Goal: Transaction & Acquisition: Purchase product/service

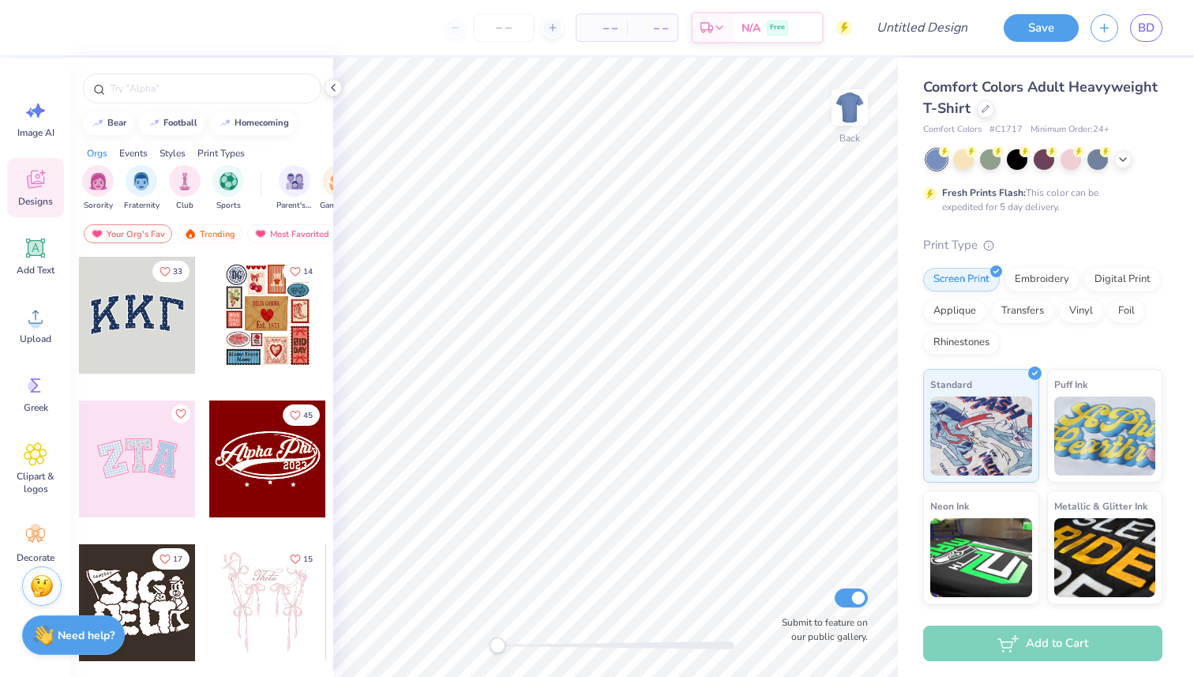
click at [981, 116] on div "Comfort Colors Adult Heavyweight T-Shirt" at bounding box center [1042, 98] width 239 height 43
click at [985, 110] on icon at bounding box center [985, 107] width 8 height 8
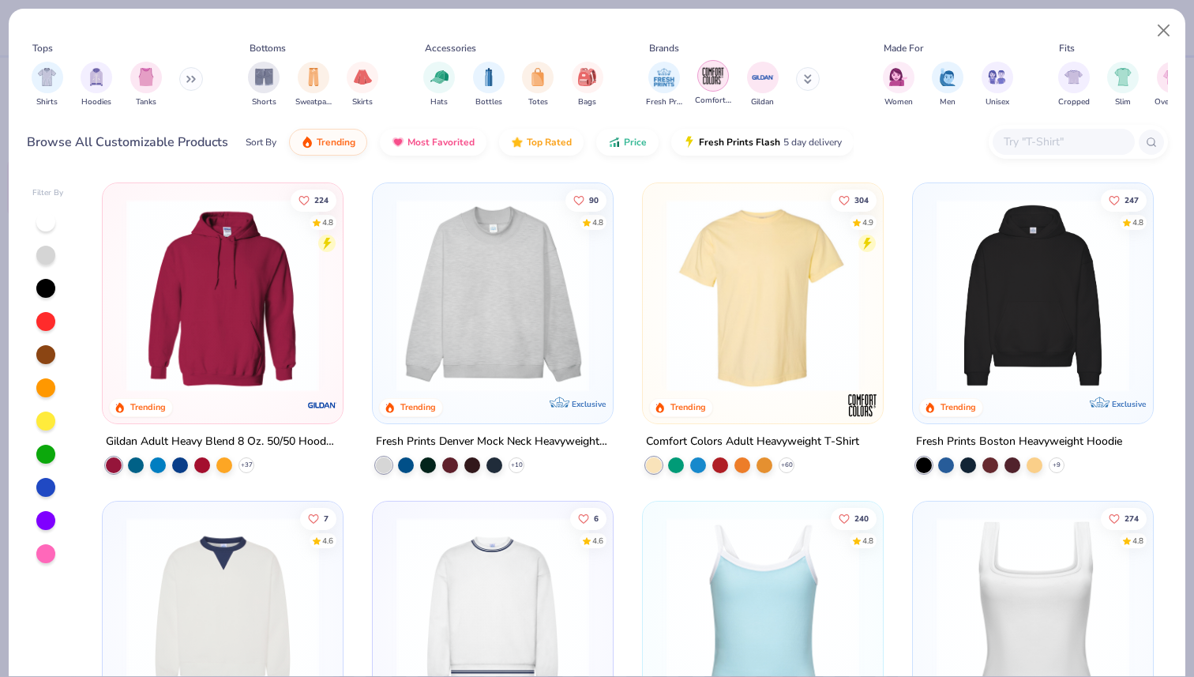
click at [719, 84] on img "filter for Comfort Colors" at bounding box center [713, 76] width 24 height 24
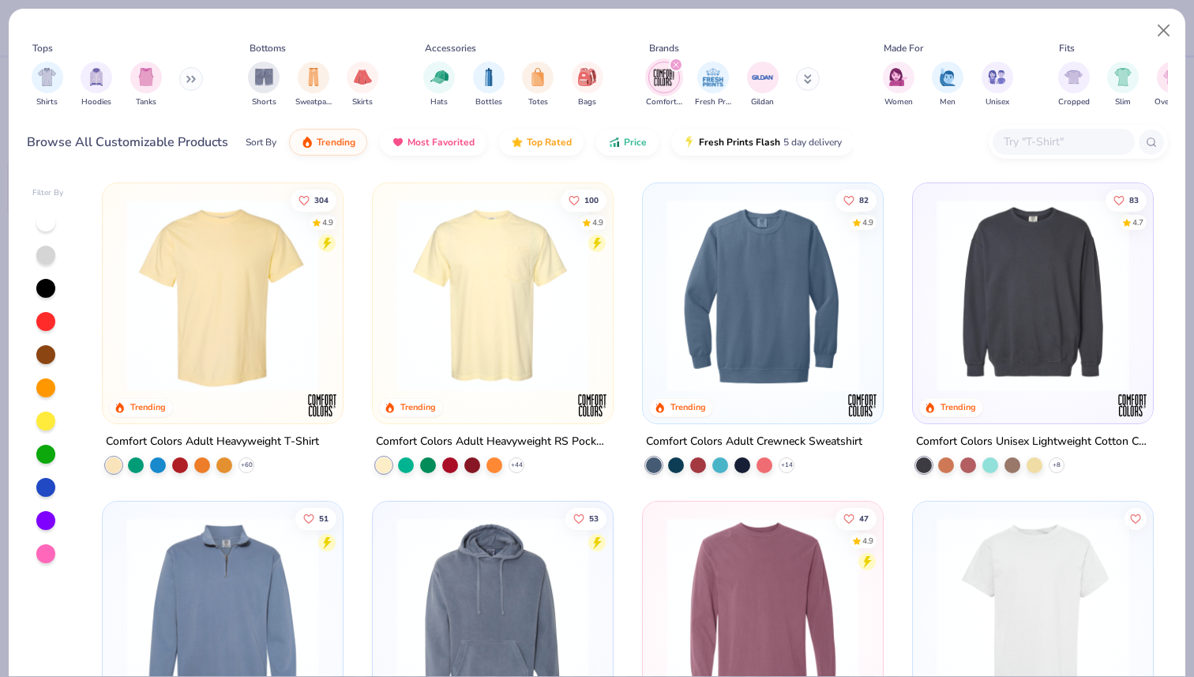
click at [505, 298] on img at bounding box center [492, 295] width 208 height 193
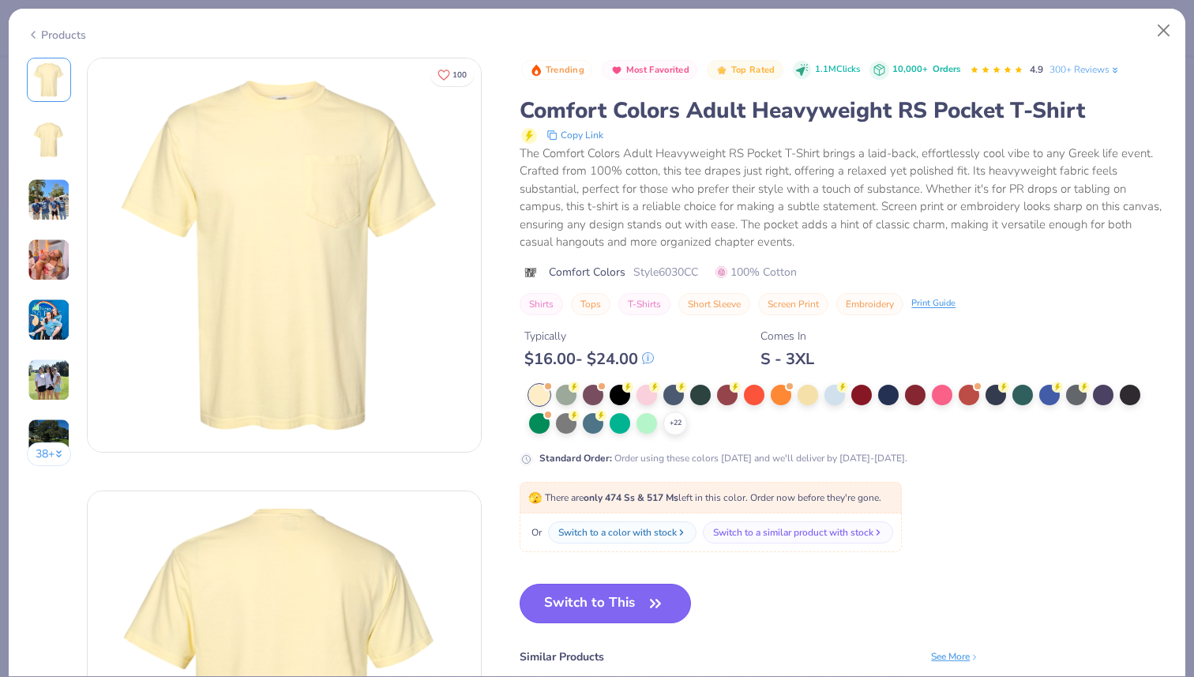
click at [591, 593] on button "Switch to This" at bounding box center [604, 602] width 171 height 39
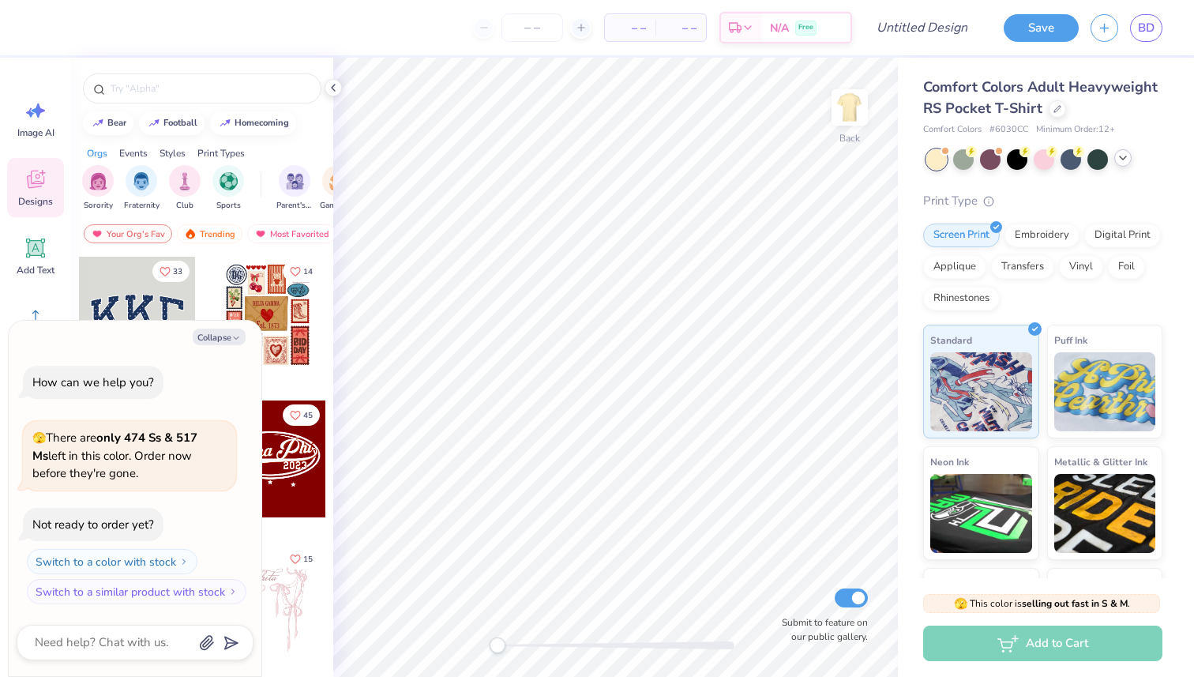
click at [1126, 161] on icon at bounding box center [1122, 158] width 13 height 13
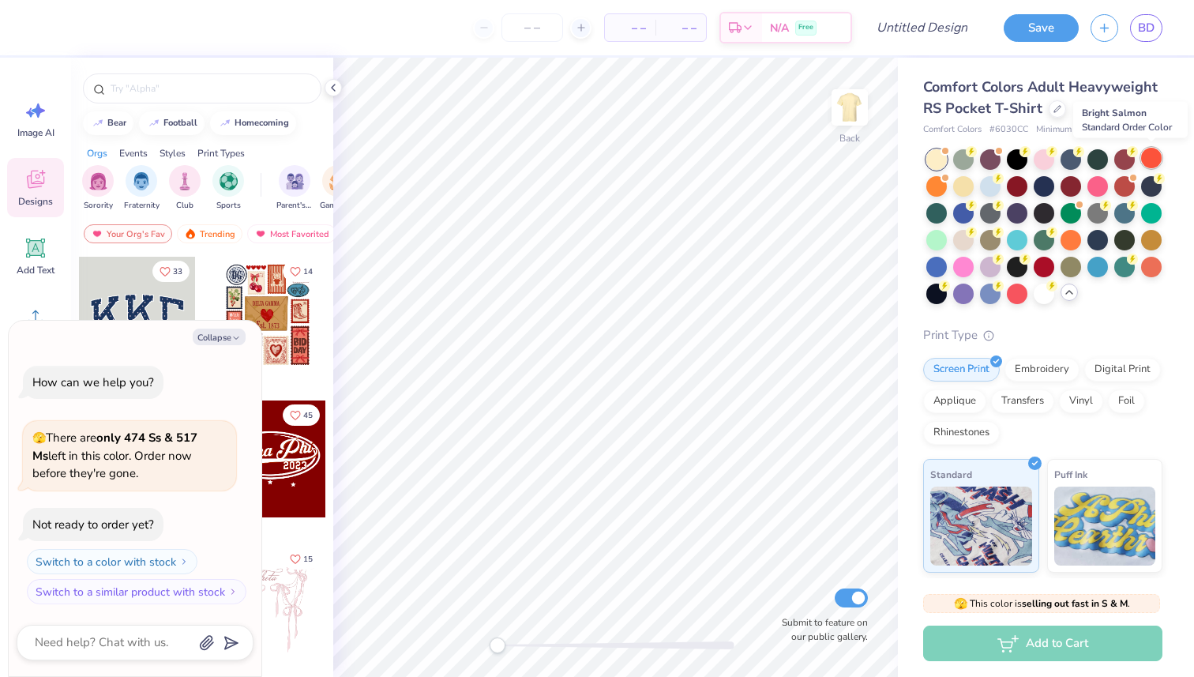
click at [1150, 159] on div at bounding box center [1151, 158] width 21 height 21
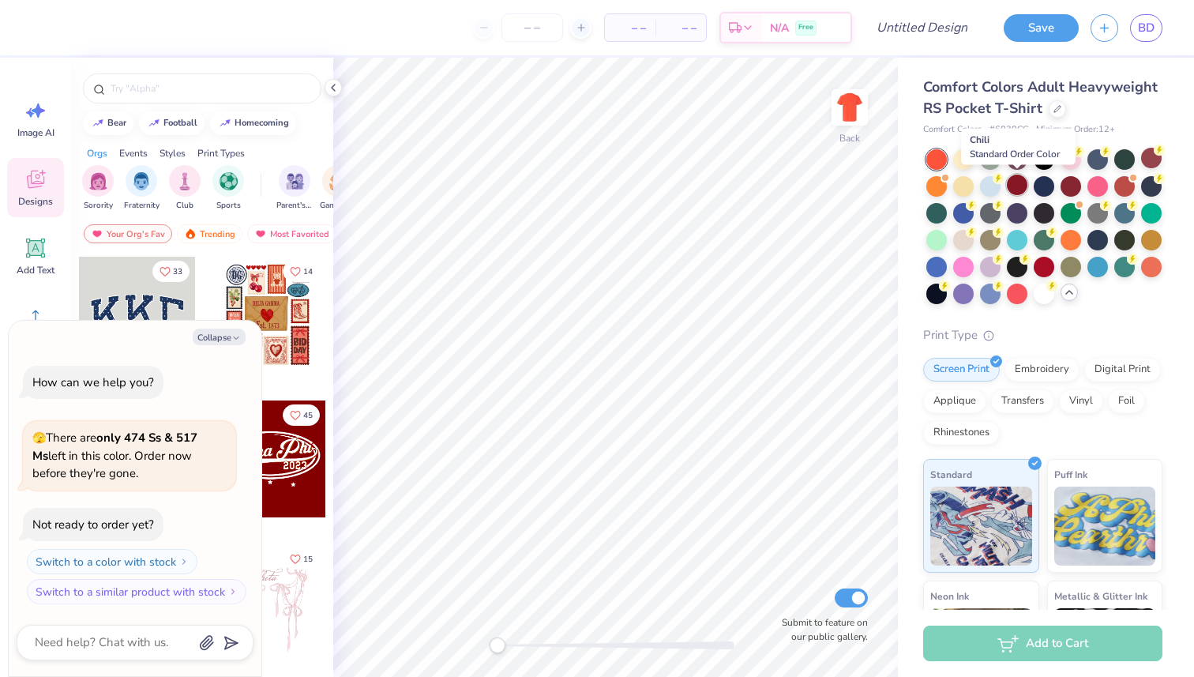
click at [1014, 182] on div at bounding box center [1017, 184] width 21 height 21
click at [1038, 183] on div at bounding box center [1043, 184] width 21 height 21
click at [227, 332] on button "Collapse" at bounding box center [219, 336] width 53 height 17
type textarea "x"
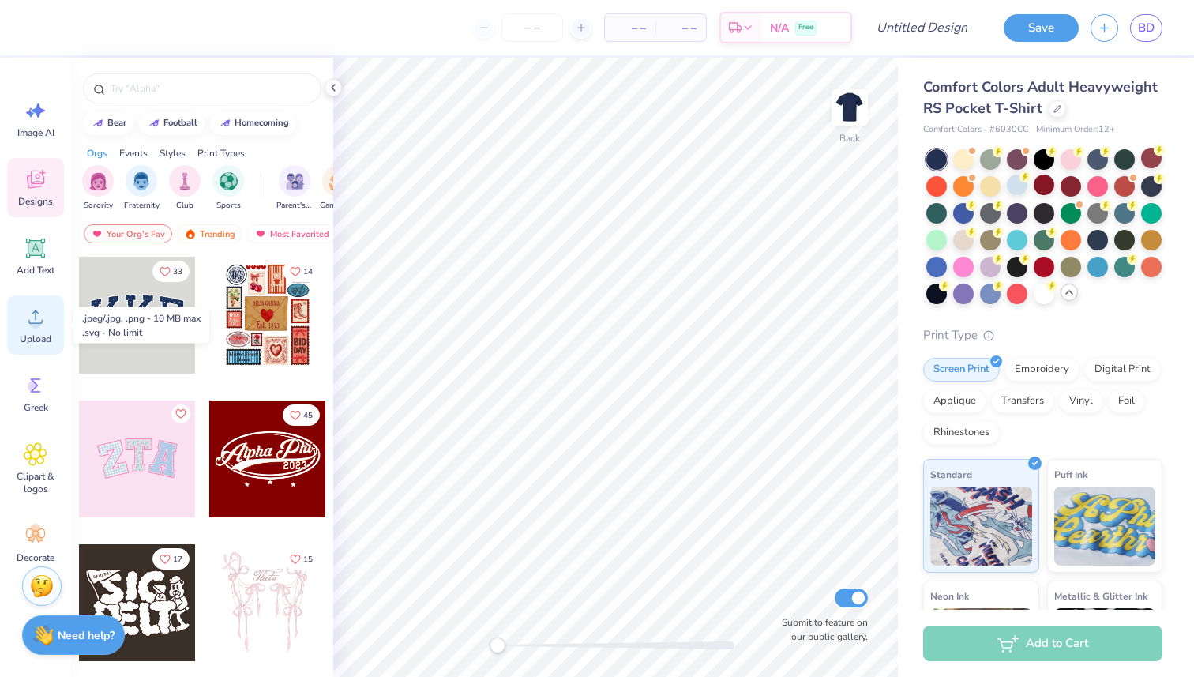
click at [32, 307] on icon at bounding box center [36, 317] width 24 height 24
click at [42, 345] on div "Upload" at bounding box center [35, 324] width 57 height 59
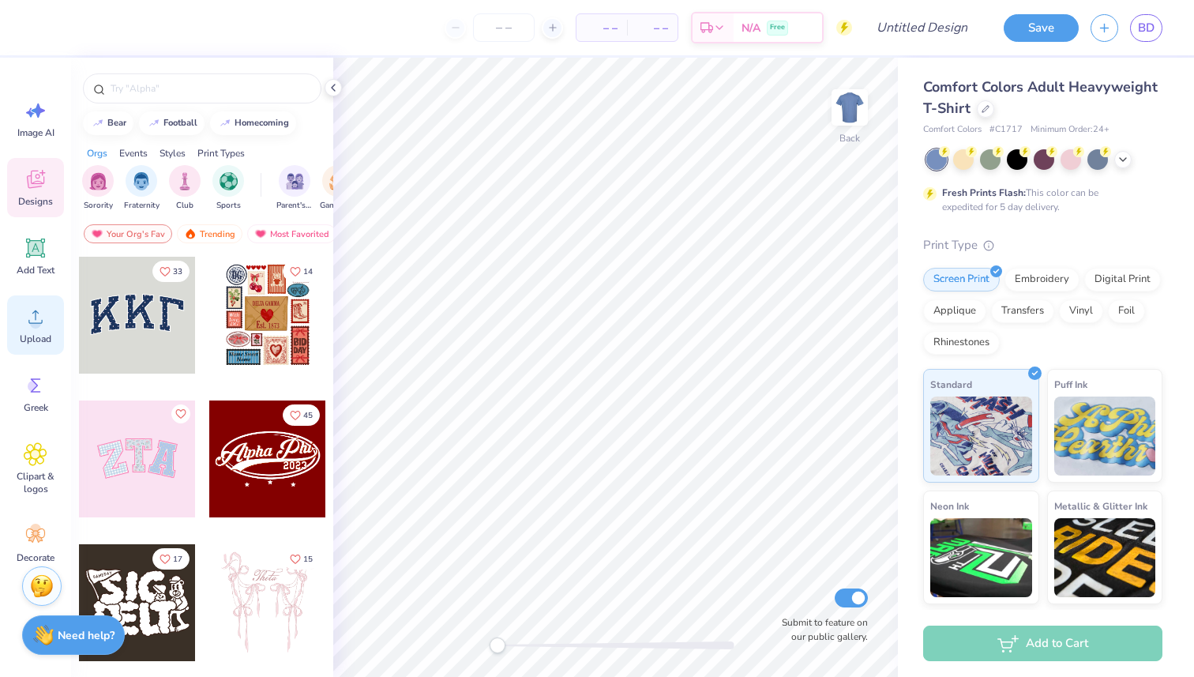
click at [19, 328] on div "Upload" at bounding box center [35, 324] width 57 height 59
click at [984, 111] on icon at bounding box center [985, 107] width 8 height 8
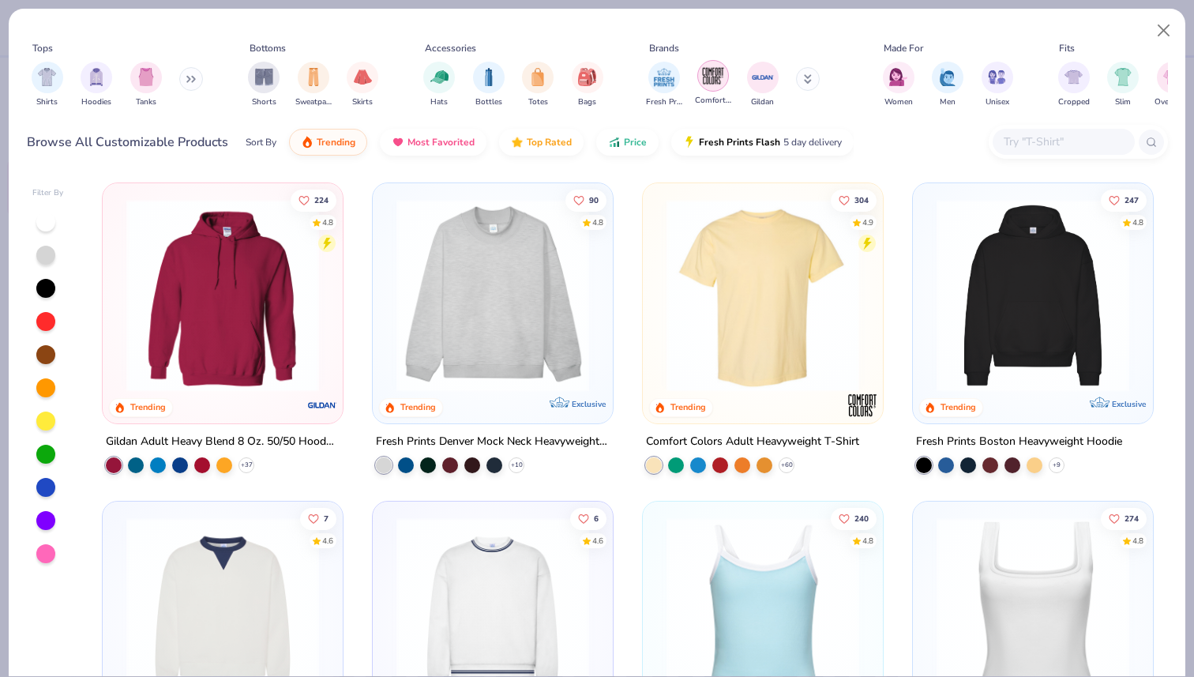
click at [714, 92] on div "Comfort Colors" at bounding box center [713, 83] width 36 height 47
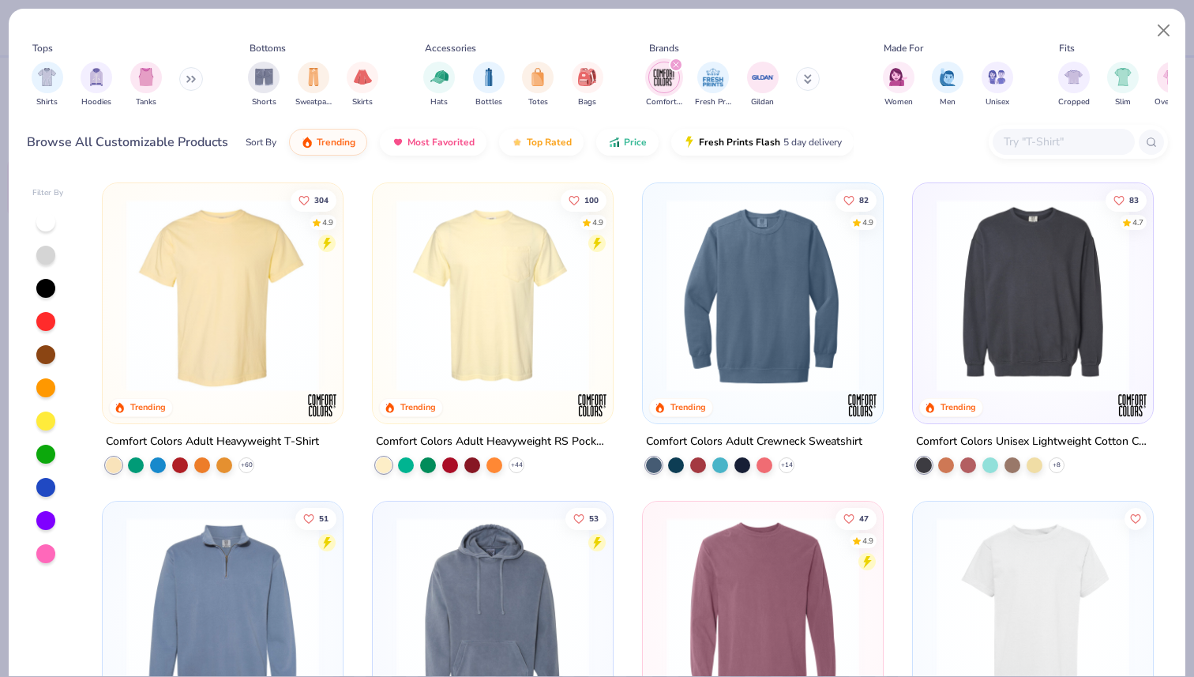
click at [493, 270] on img at bounding box center [492, 295] width 208 height 193
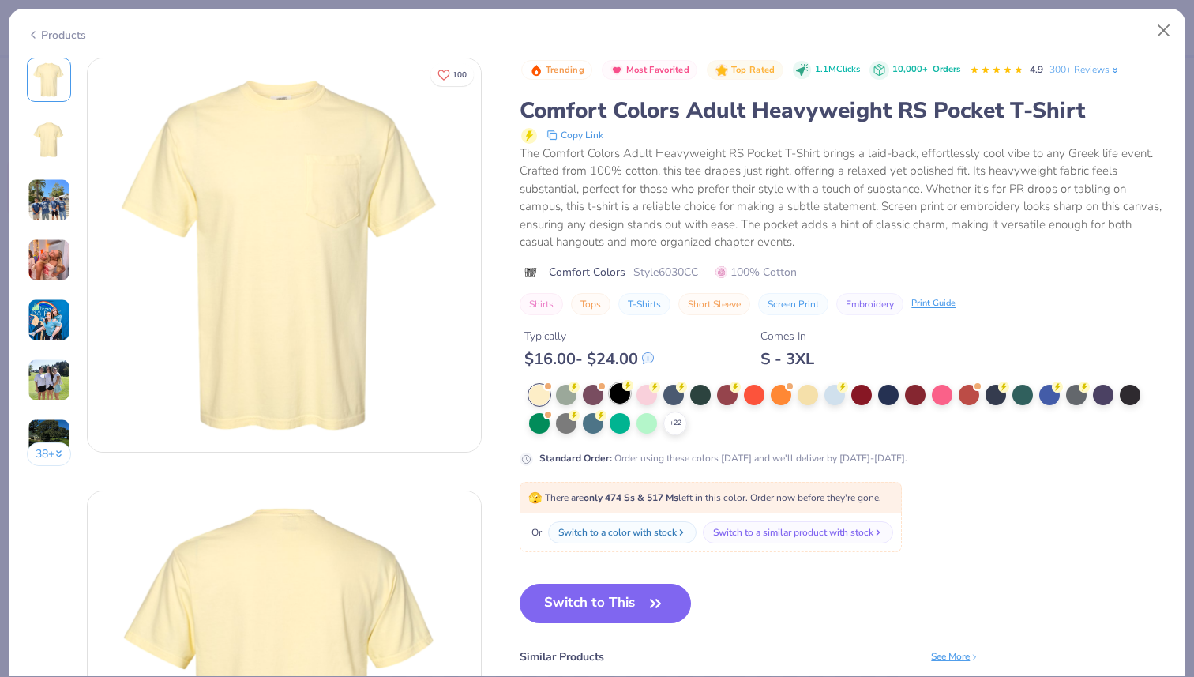
click at [627, 394] on div at bounding box center [619, 393] width 21 height 21
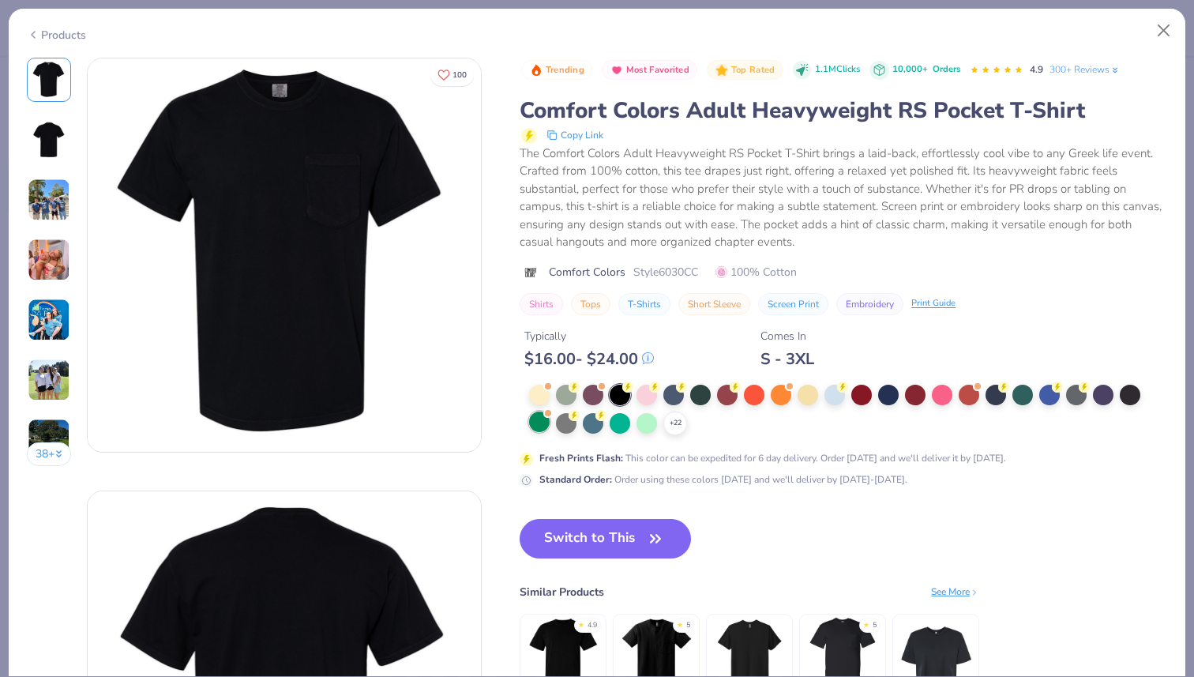
click at [543, 423] on div at bounding box center [539, 421] width 21 height 21
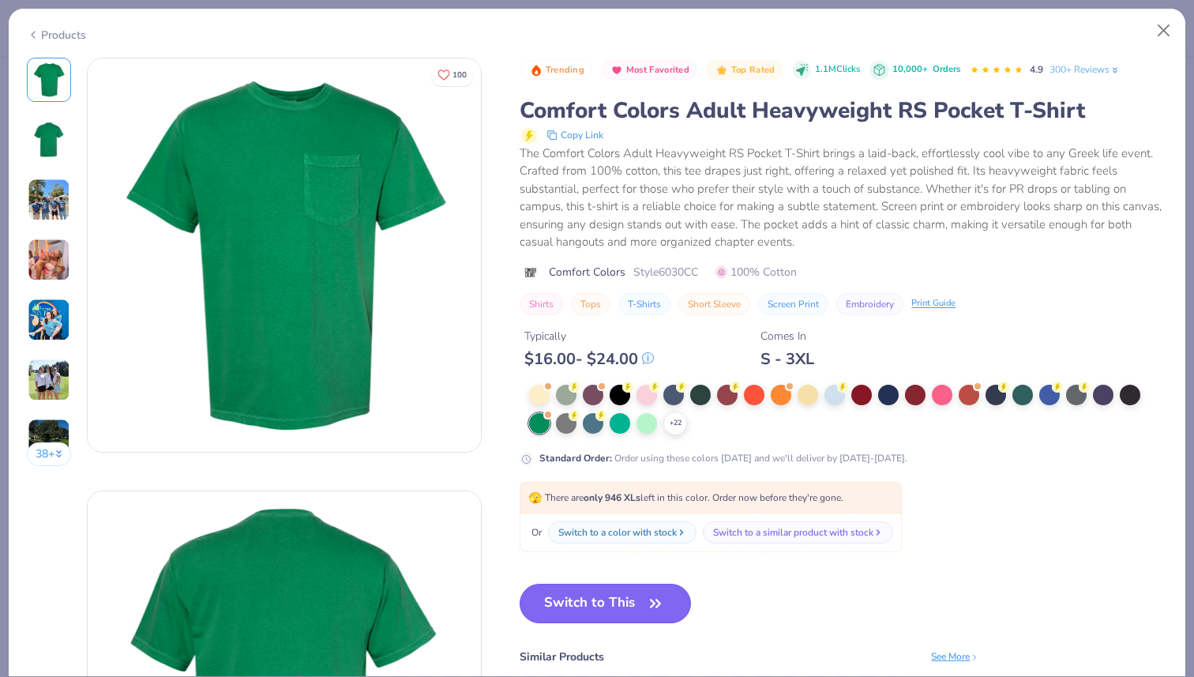
click at [617, 604] on button "Switch to This" at bounding box center [604, 602] width 171 height 39
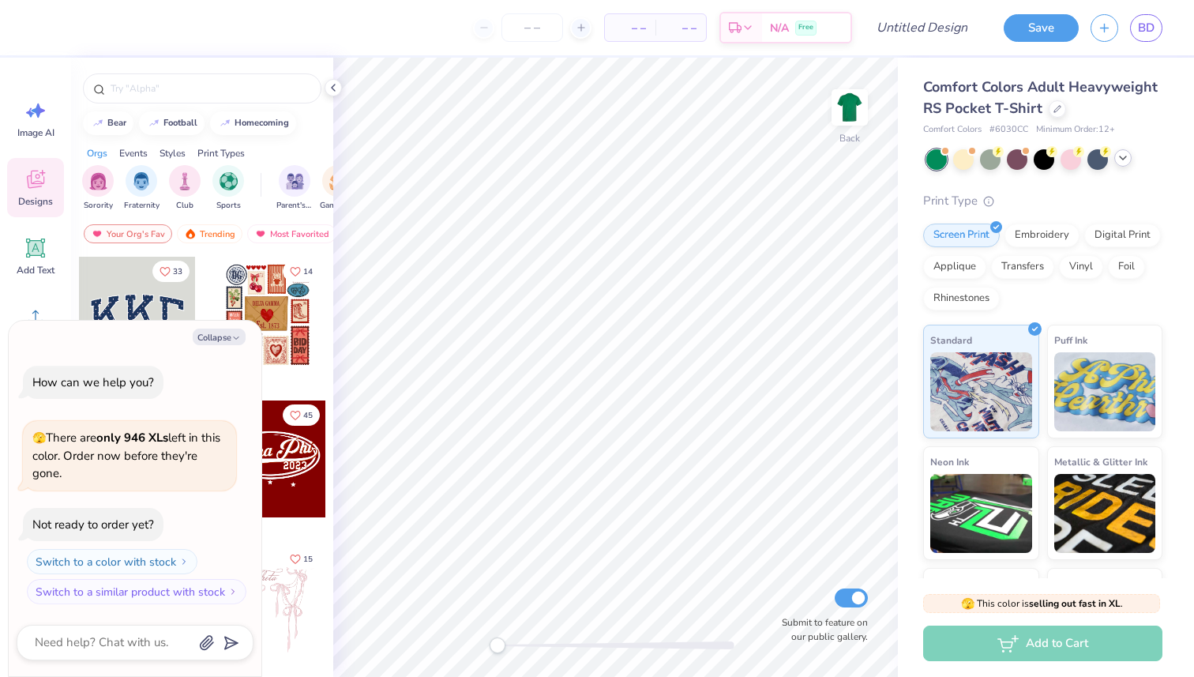
click at [1118, 163] on icon at bounding box center [1122, 158] width 13 height 13
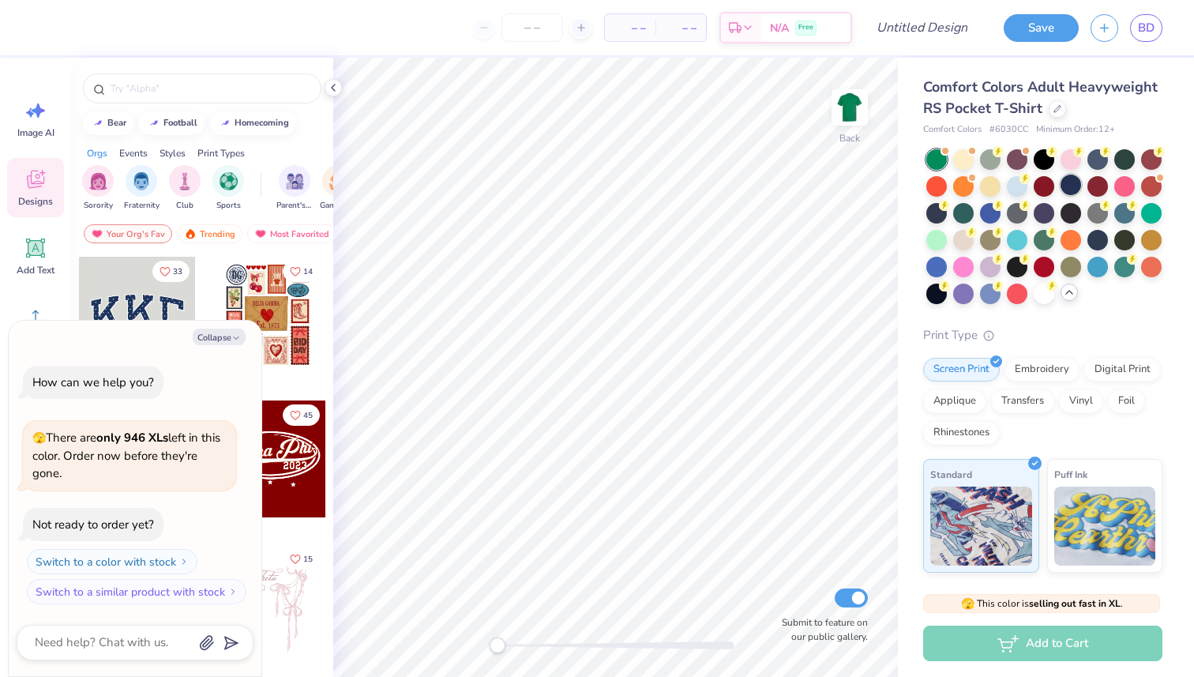
click at [1073, 185] on div at bounding box center [1070, 184] width 21 height 21
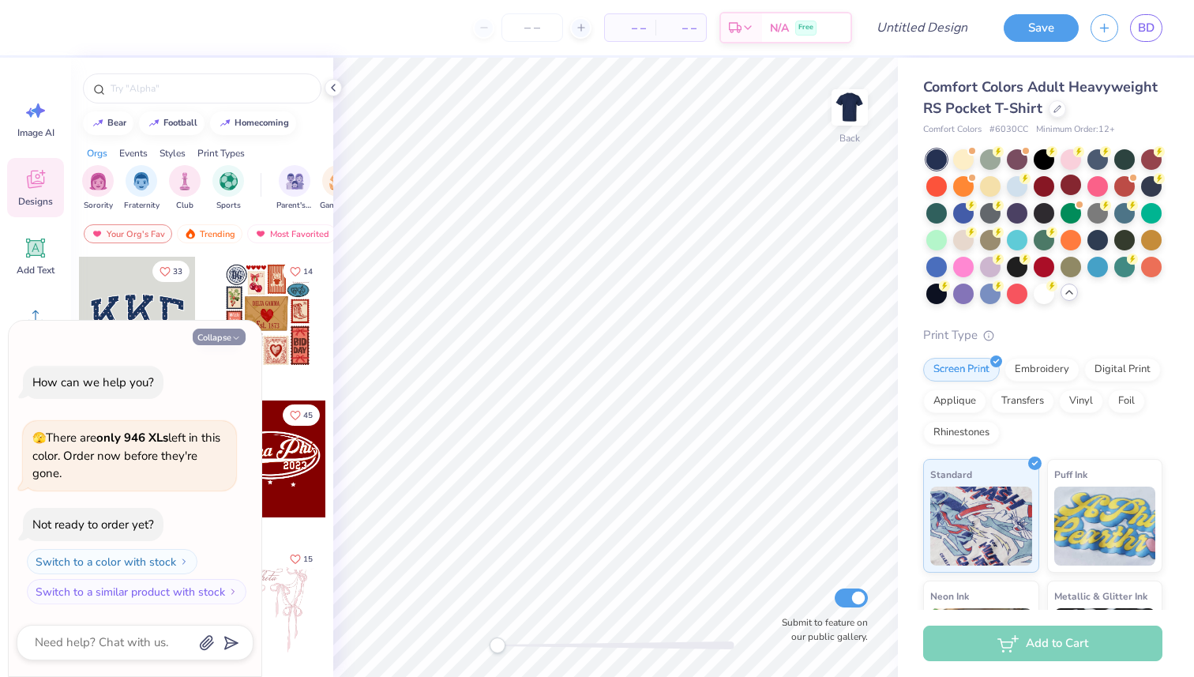
click at [208, 339] on button "Collapse" at bounding box center [219, 336] width 53 height 17
type textarea "x"
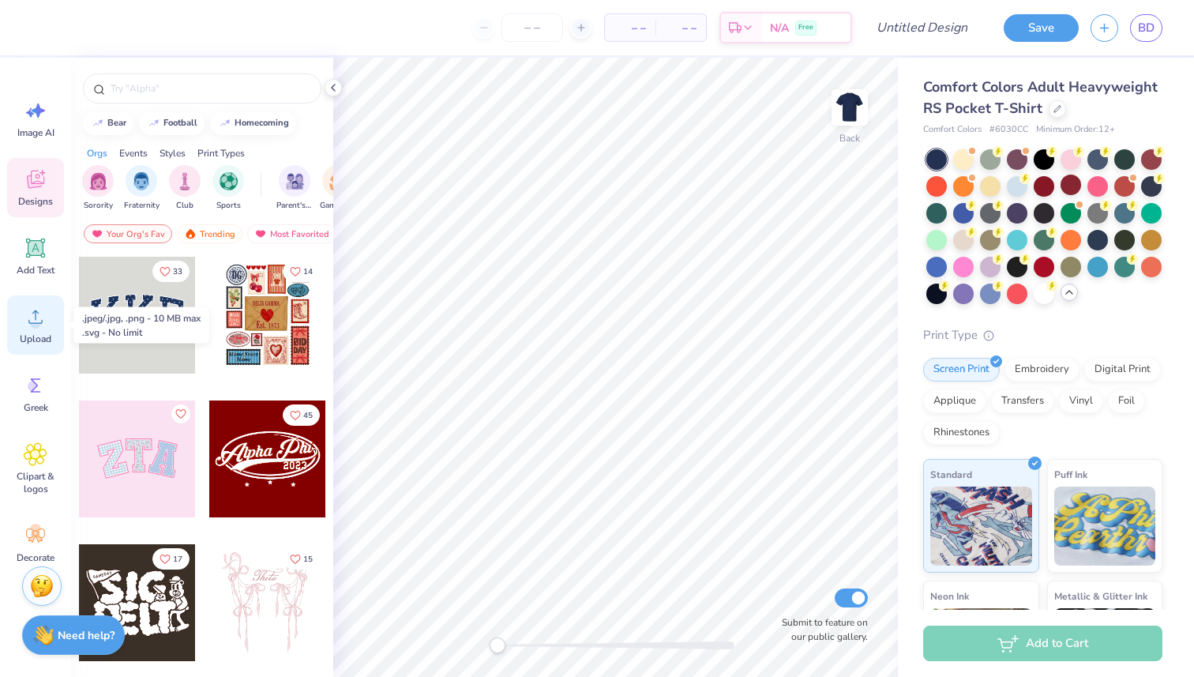
click at [39, 324] on circle at bounding box center [35, 322] width 11 height 11
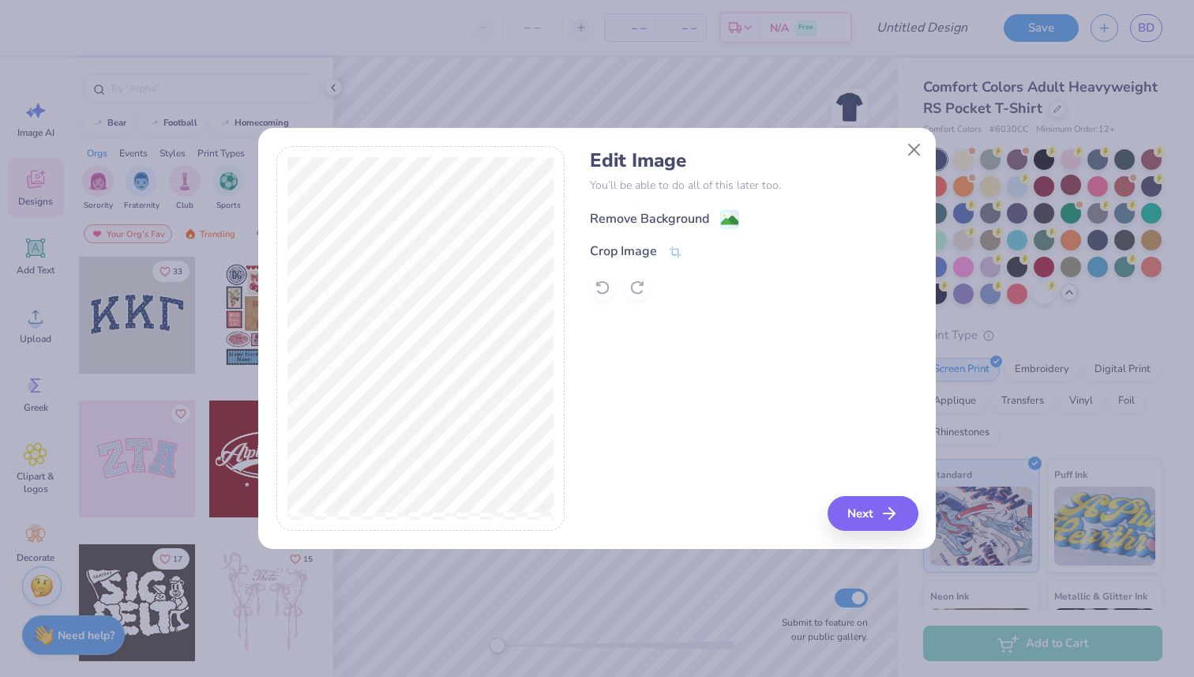
click at [737, 219] on image at bounding box center [729, 220] width 17 height 17
click at [669, 249] on icon at bounding box center [675, 253] width 12 height 11
click at [568, 258] on div "Edit Image You’ll be able to do all of this later too. Remove Background Crop I…" at bounding box center [597, 338] width 642 height 385
click at [553, 356] on div at bounding box center [420, 338] width 289 height 385
click at [873, 510] on div "Edit Image You’ll be able to do all of this later too. Remove Background Crop I…" at bounding box center [754, 338] width 328 height 385
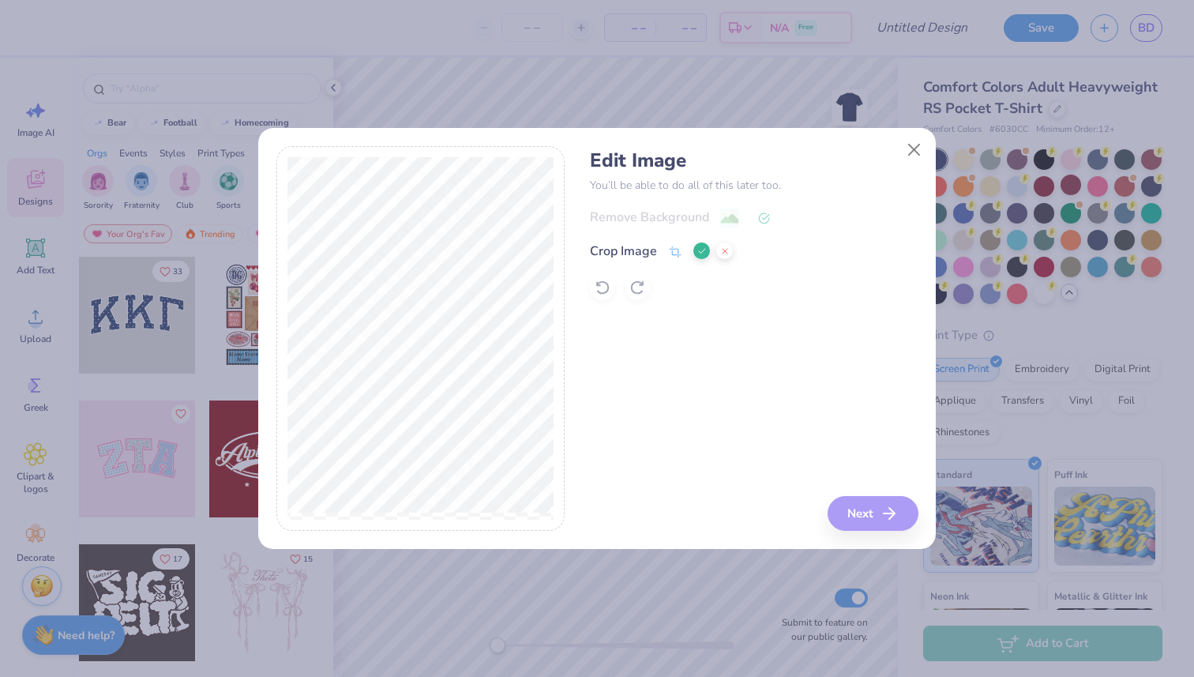
click at [700, 251] on icon at bounding box center [701, 250] width 9 height 9
click at [872, 509] on button "Next" at bounding box center [875, 513] width 91 height 35
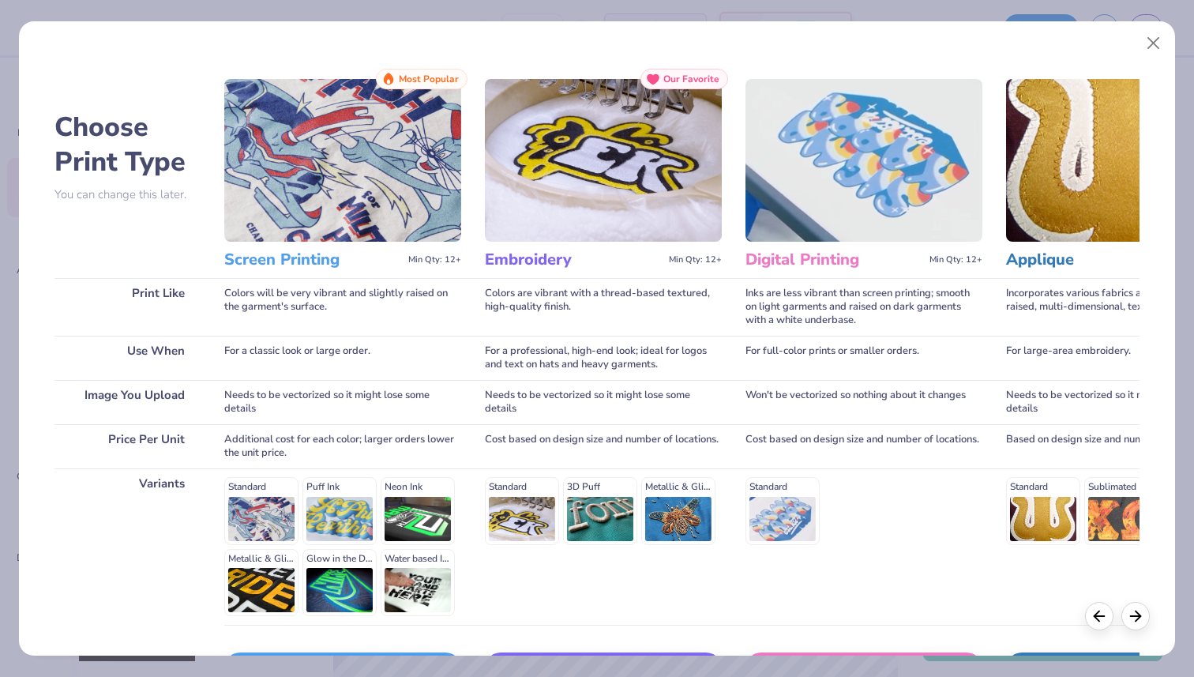
click at [308, 252] on h3 "Screen Printing" at bounding box center [313, 259] width 178 height 21
click at [391, 109] on img at bounding box center [342, 160] width 237 height 163
click at [1142, 622] on icon at bounding box center [1135, 613] width 17 height 17
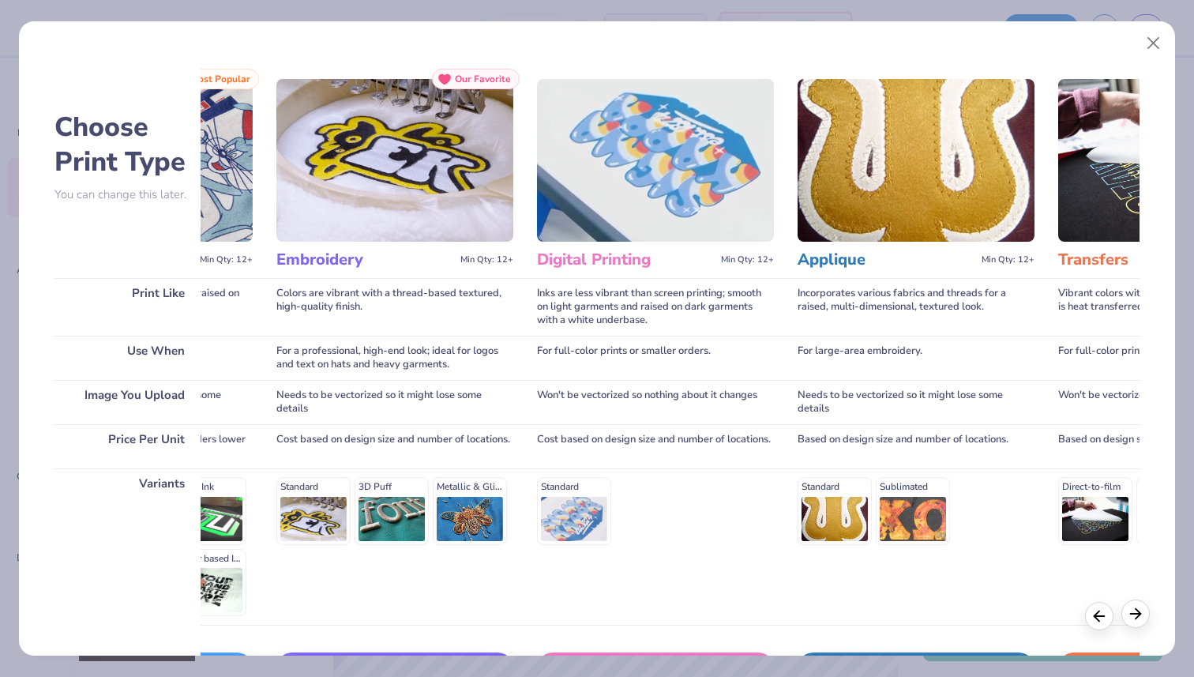
click at [1142, 622] on div at bounding box center [1135, 613] width 28 height 28
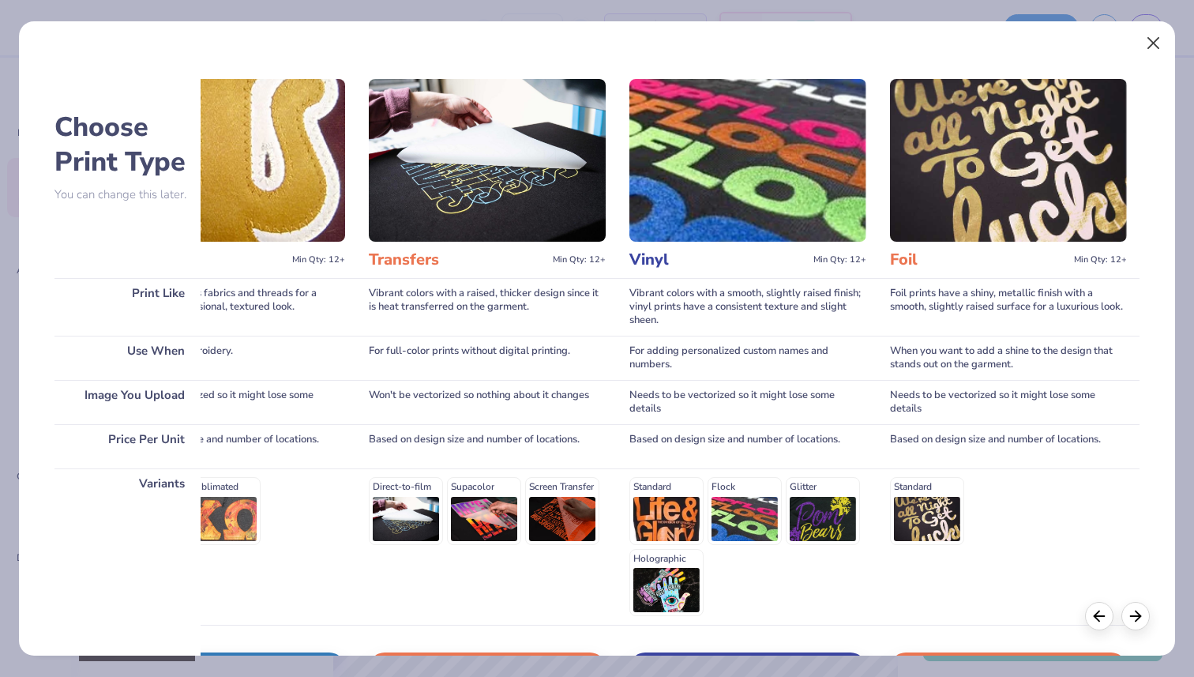
scroll to position [0, 900]
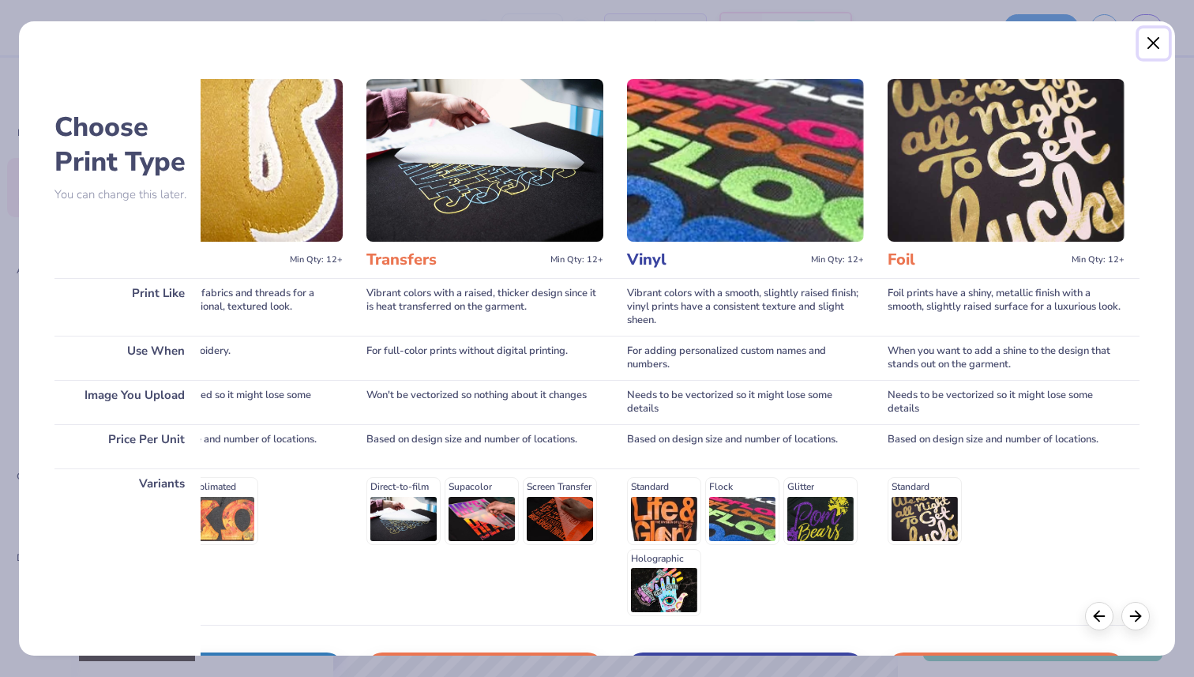
click at [1149, 51] on button "Close" at bounding box center [1153, 43] width 30 height 30
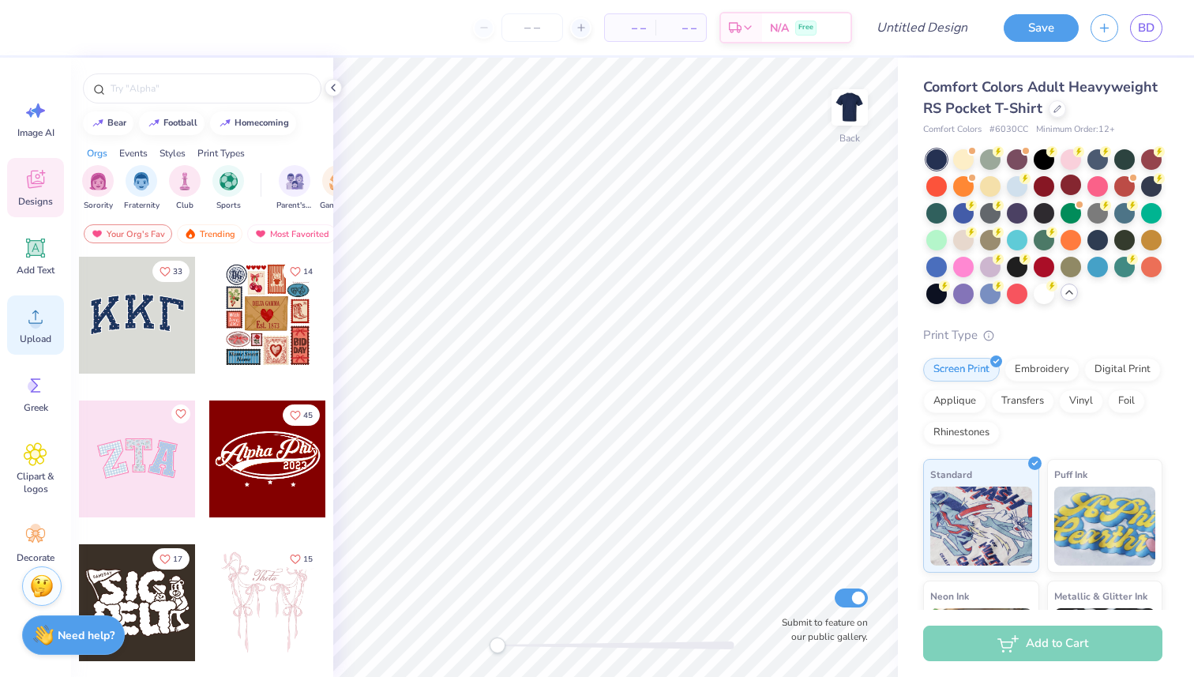
click at [36, 317] on icon at bounding box center [36, 317] width 24 height 24
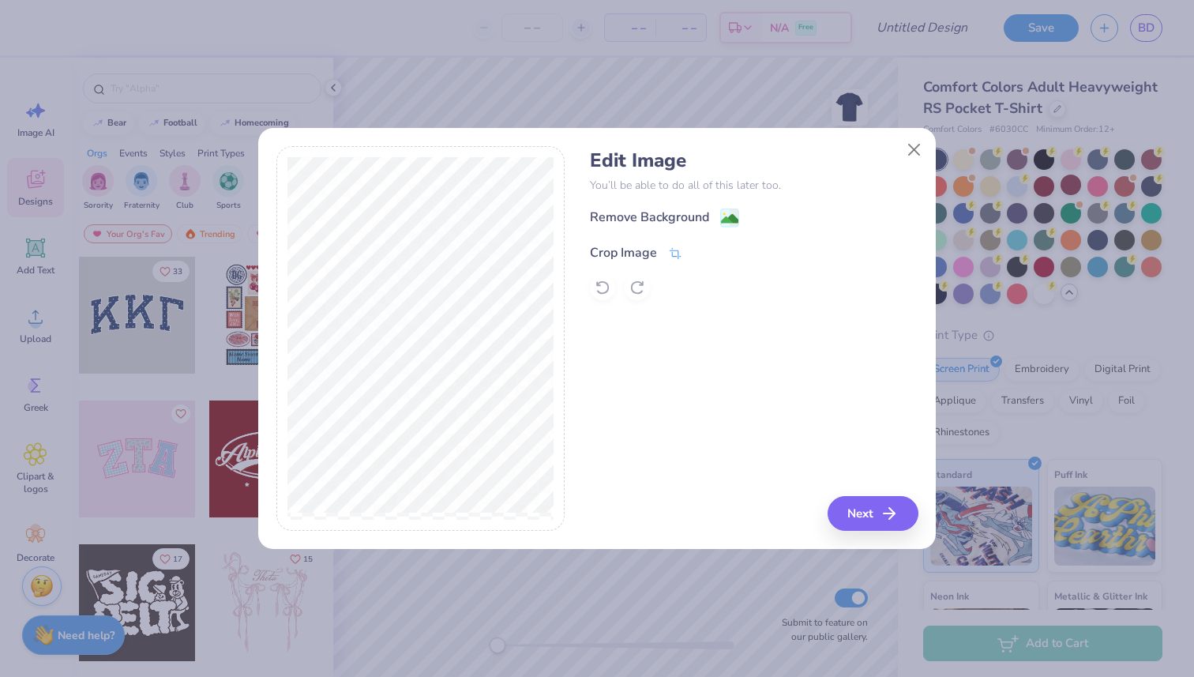
click at [668, 256] on icon at bounding box center [675, 253] width 14 height 14
click at [700, 252] on polyline at bounding box center [702, 251] width 6 height 5
click at [662, 251] on div "Crop Image" at bounding box center [636, 252] width 92 height 19
click at [703, 248] on icon at bounding box center [701, 250] width 9 height 9
click at [723, 220] on image at bounding box center [729, 220] width 17 height 17
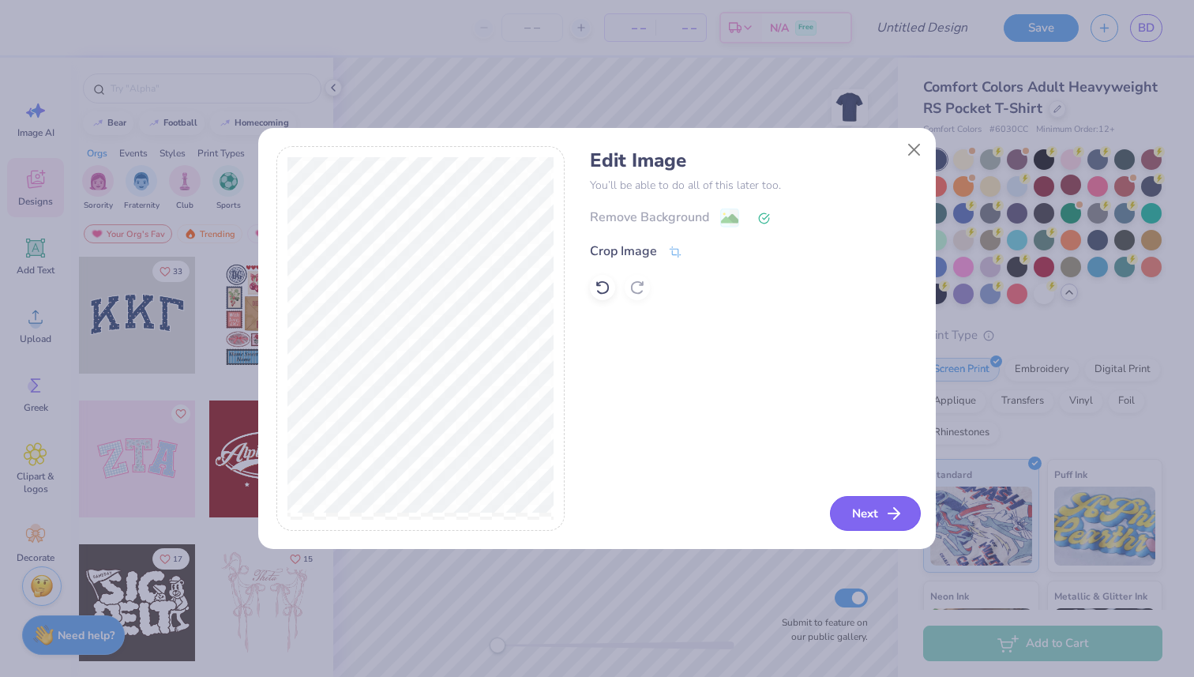
click at [885, 515] on icon "button" at bounding box center [893, 513] width 19 height 19
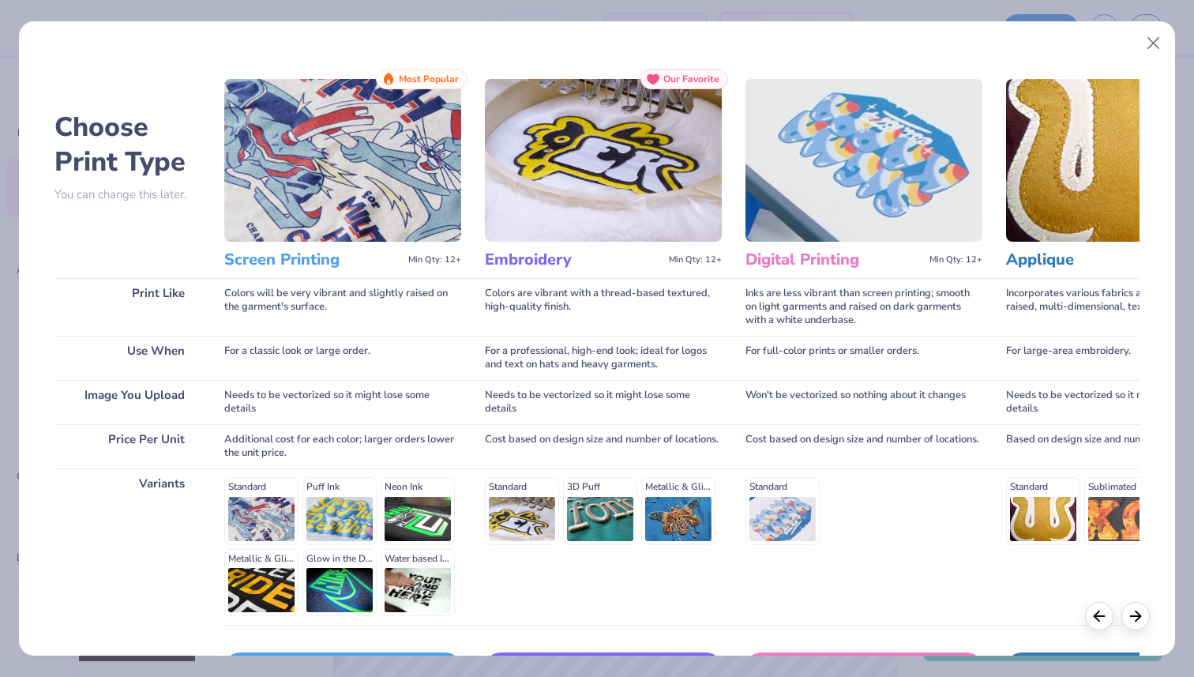
click at [301, 263] on h3 "Screen Printing" at bounding box center [313, 259] width 178 height 21
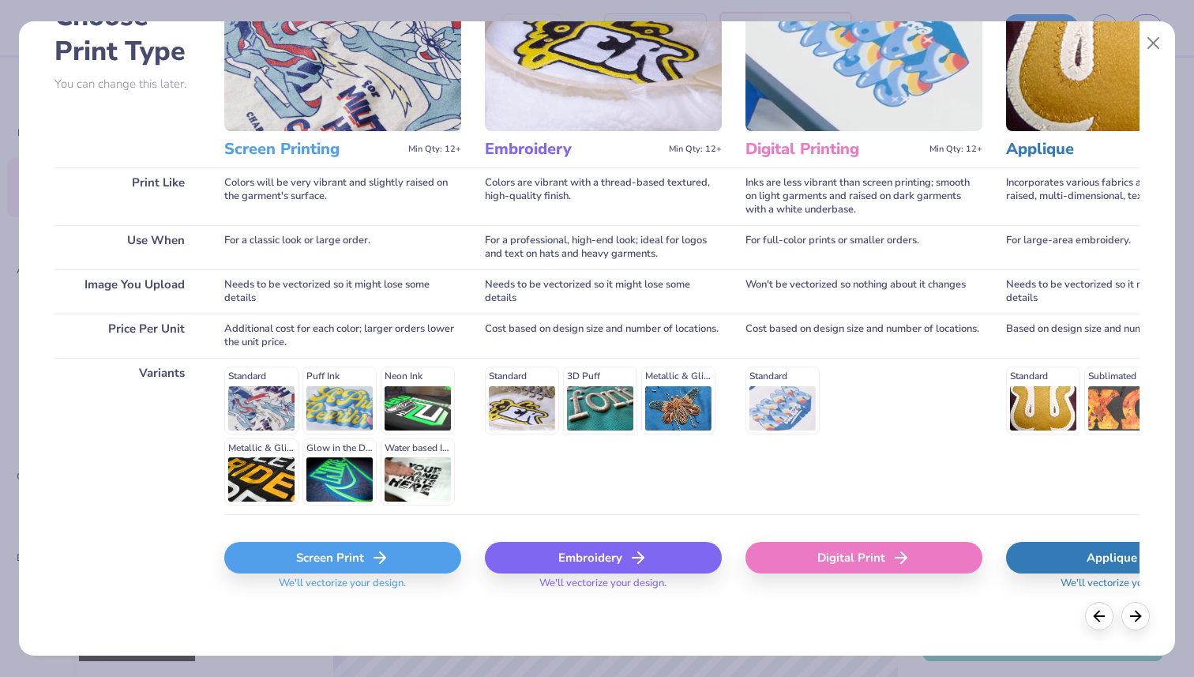
click at [355, 553] on div "Screen Print" at bounding box center [342, 558] width 237 height 32
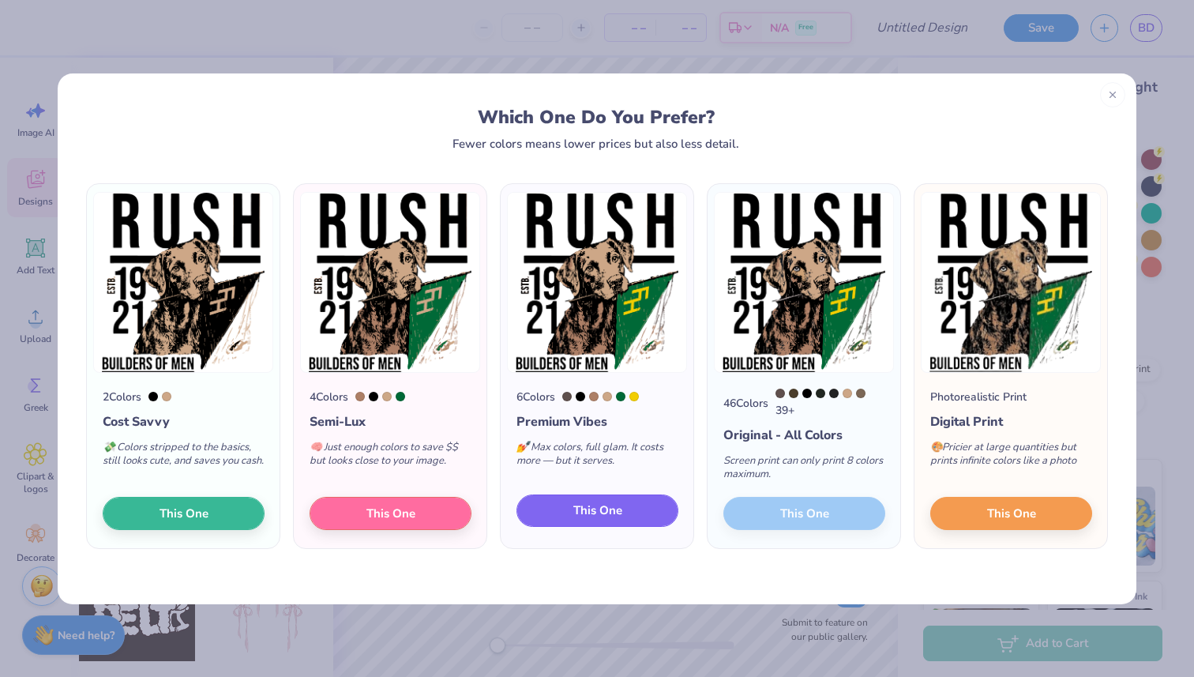
click at [591, 519] on span "This One" at bounding box center [597, 510] width 49 height 18
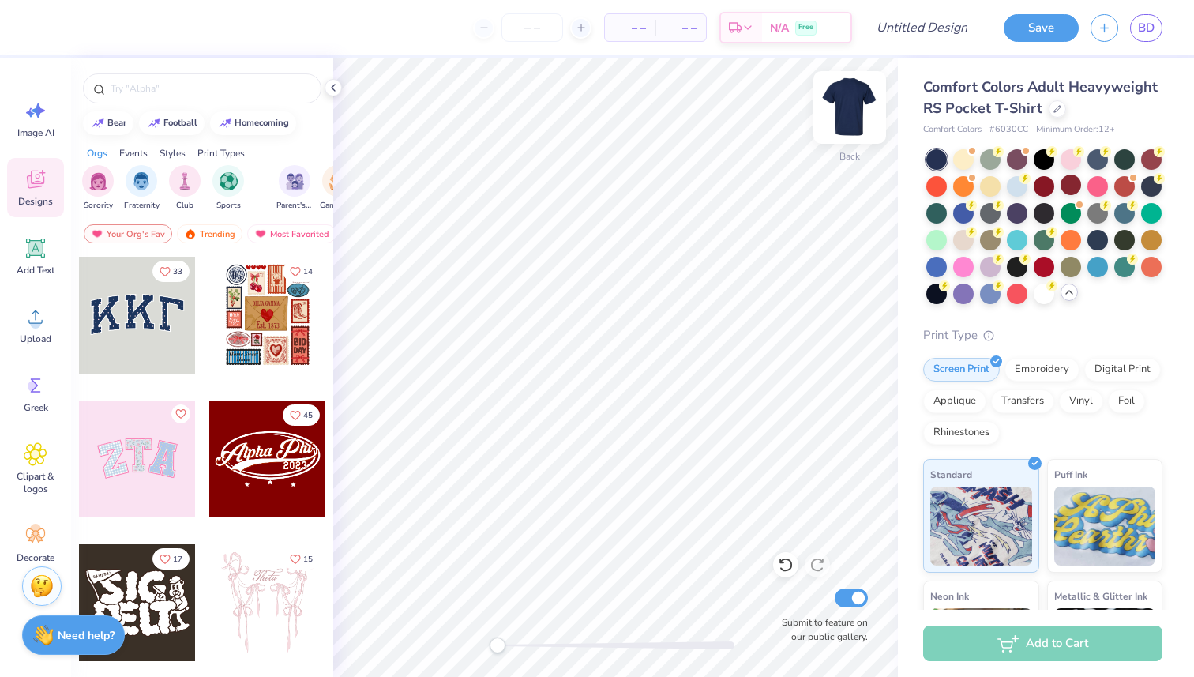
click at [839, 89] on img at bounding box center [849, 107] width 63 height 63
click at [37, 321] on circle at bounding box center [35, 322] width 11 height 11
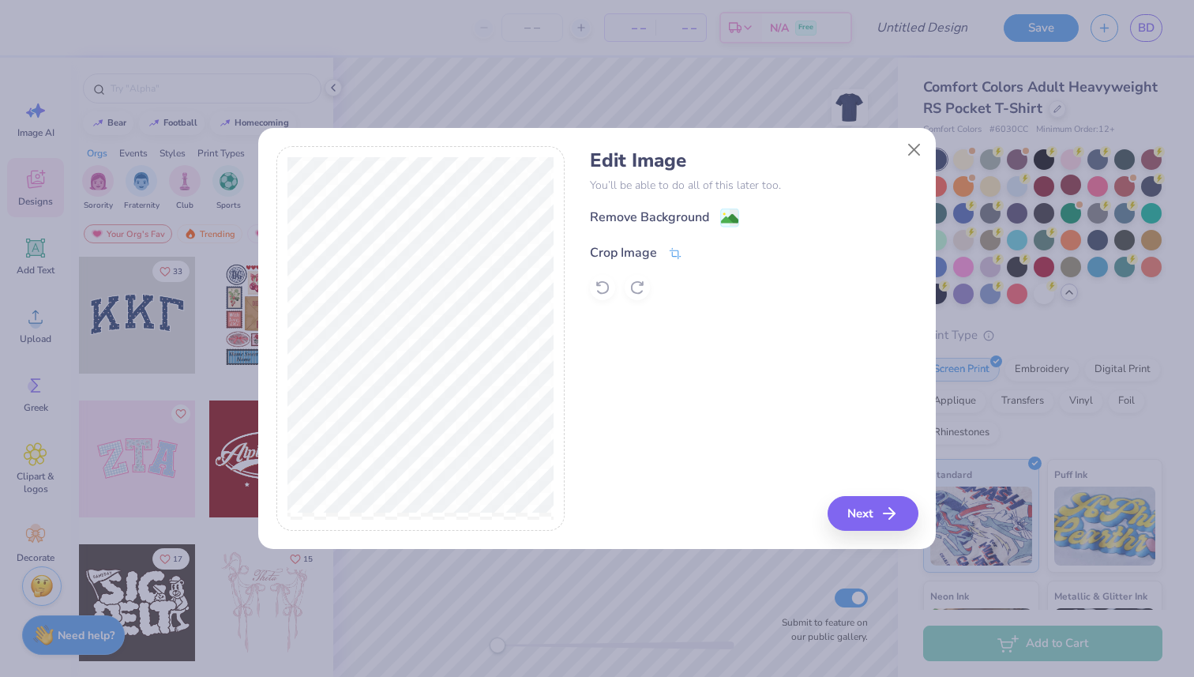
click at [673, 248] on icon at bounding box center [675, 253] width 14 height 14
click at [700, 251] on icon at bounding box center [701, 250] width 9 height 9
click at [727, 218] on image at bounding box center [729, 220] width 17 height 17
click at [884, 518] on icon "button" at bounding box center [893, 513] width 19 height 19
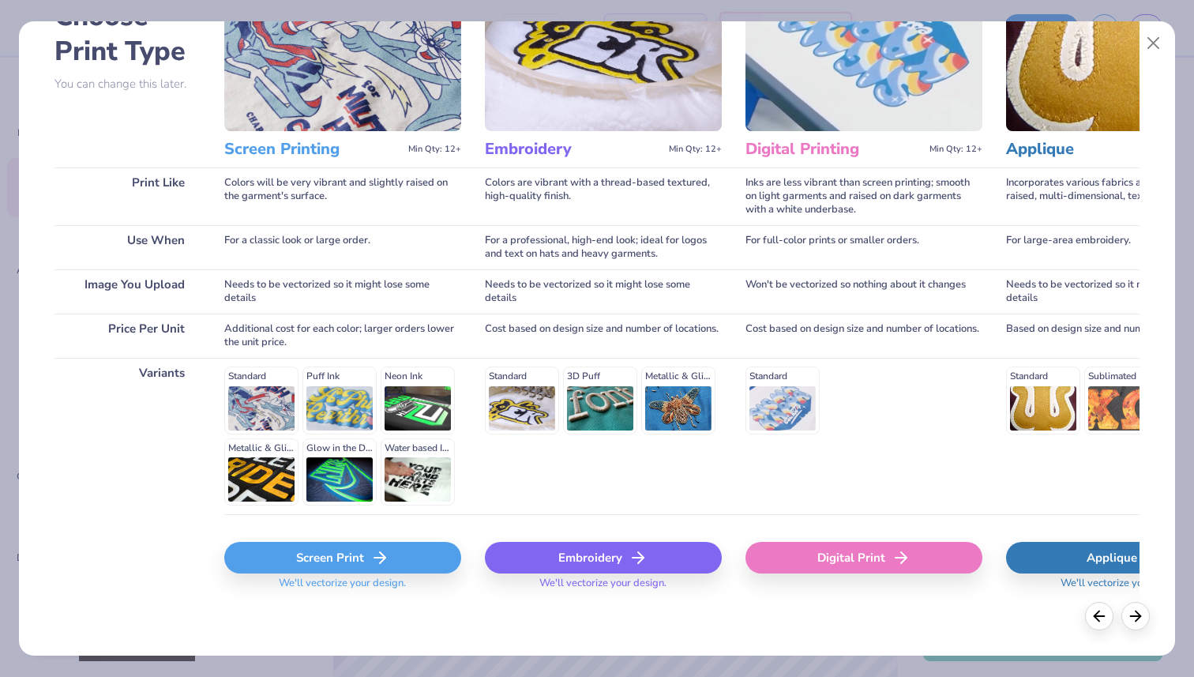
click at [306, 557] on div "Screen Print" at bounding box center [342, 558] width 237 height 32
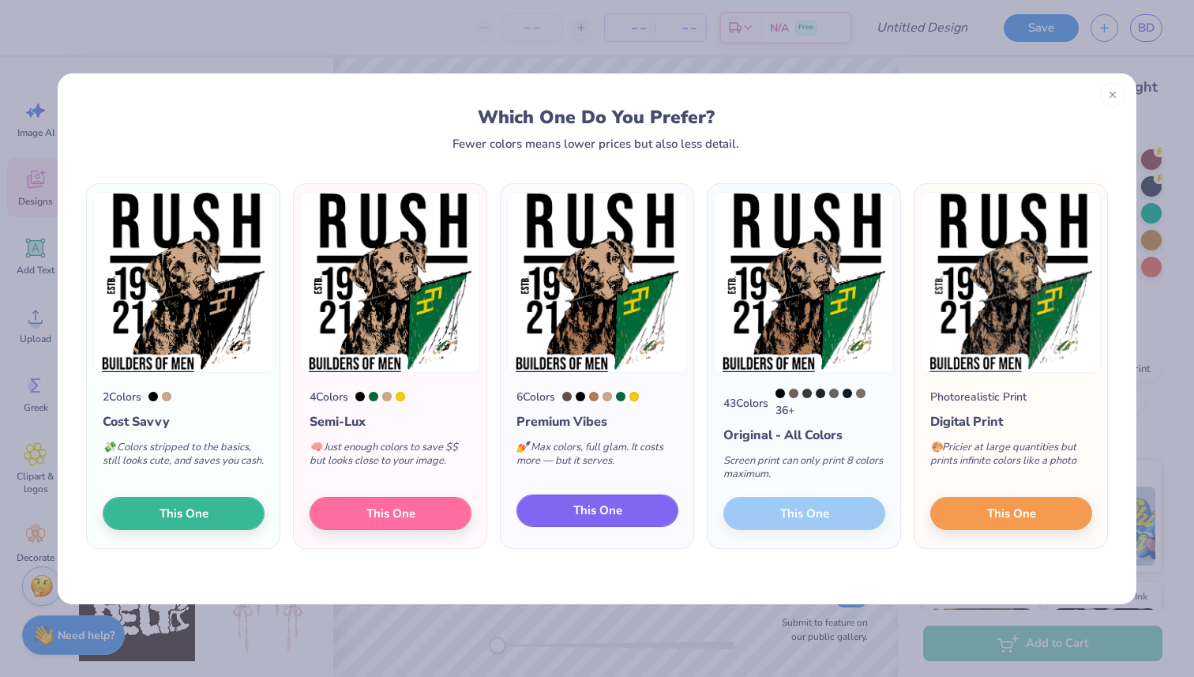
click at [632, 512] on button "This One" at bounding box center [597, 510] width 162 height 33
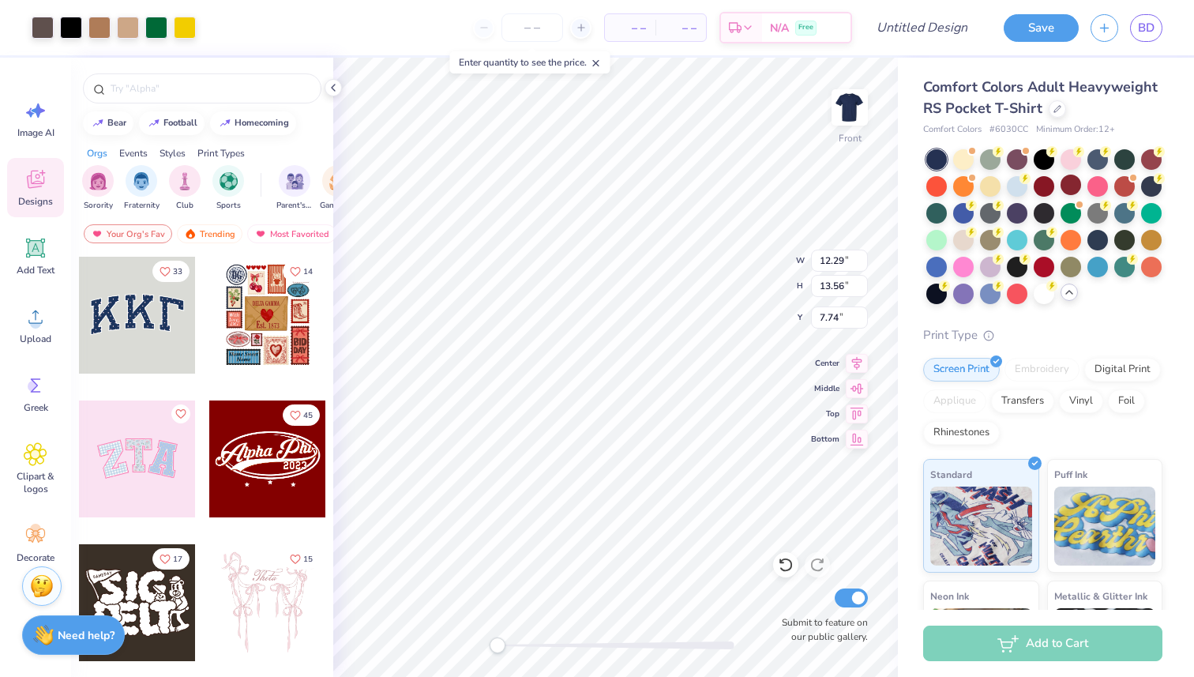
type input "12.29"
type input "13.56"
click at [963, 156] on div at bounding box center [963, 158] width 21 height 21
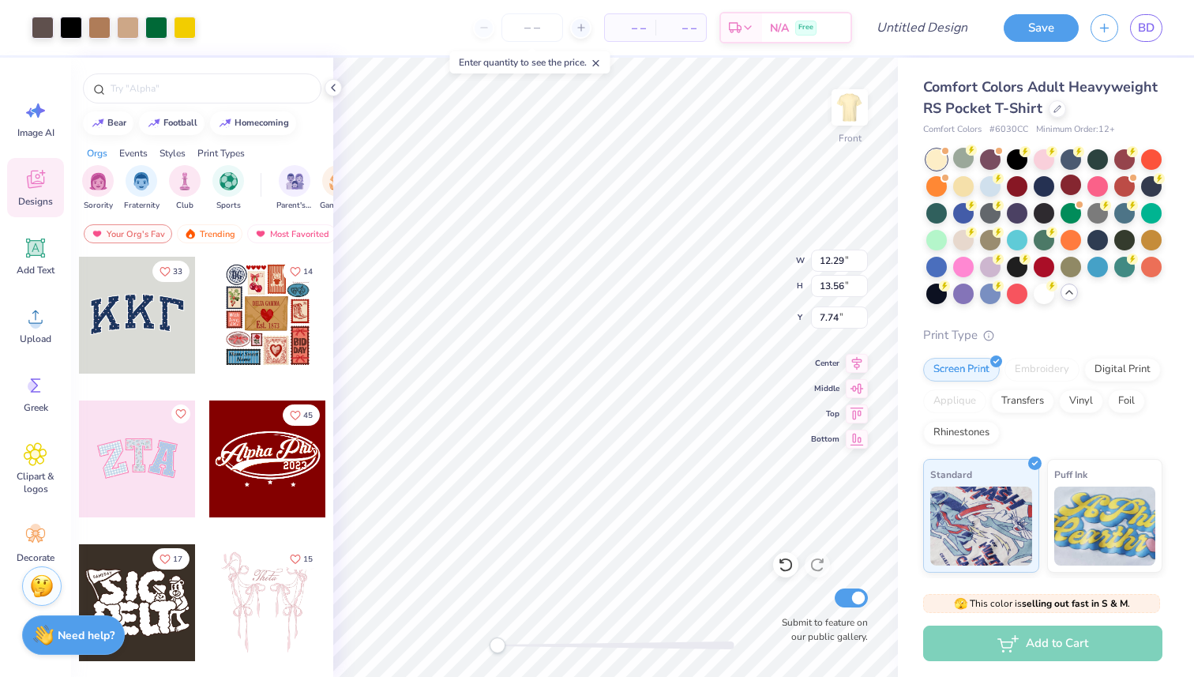
type input "5.38"
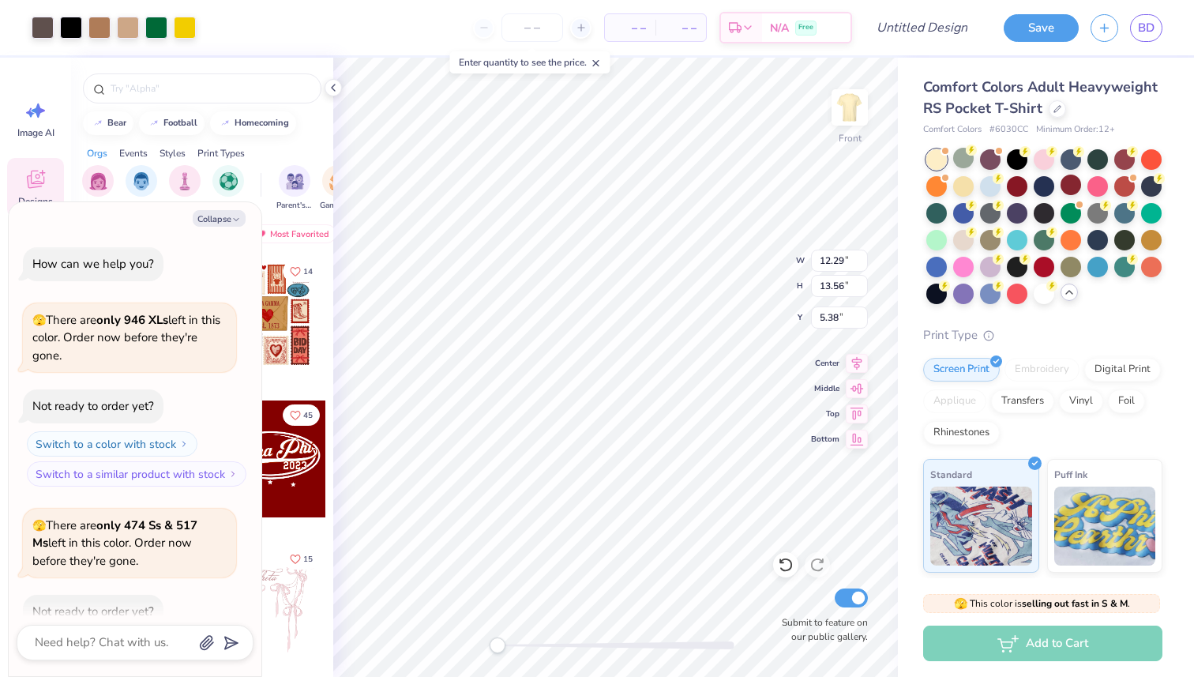
scroll to position [87, 0]
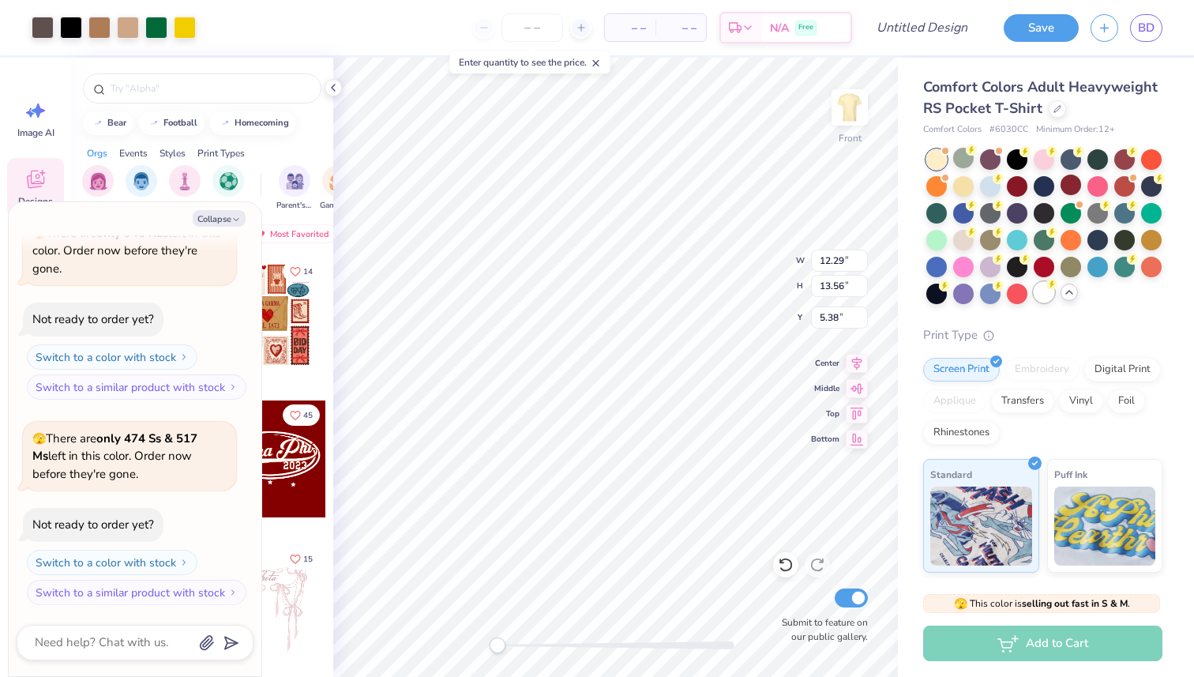
click at [1045, 297] on div at bounding box center [1043, 292] width 21 height 21
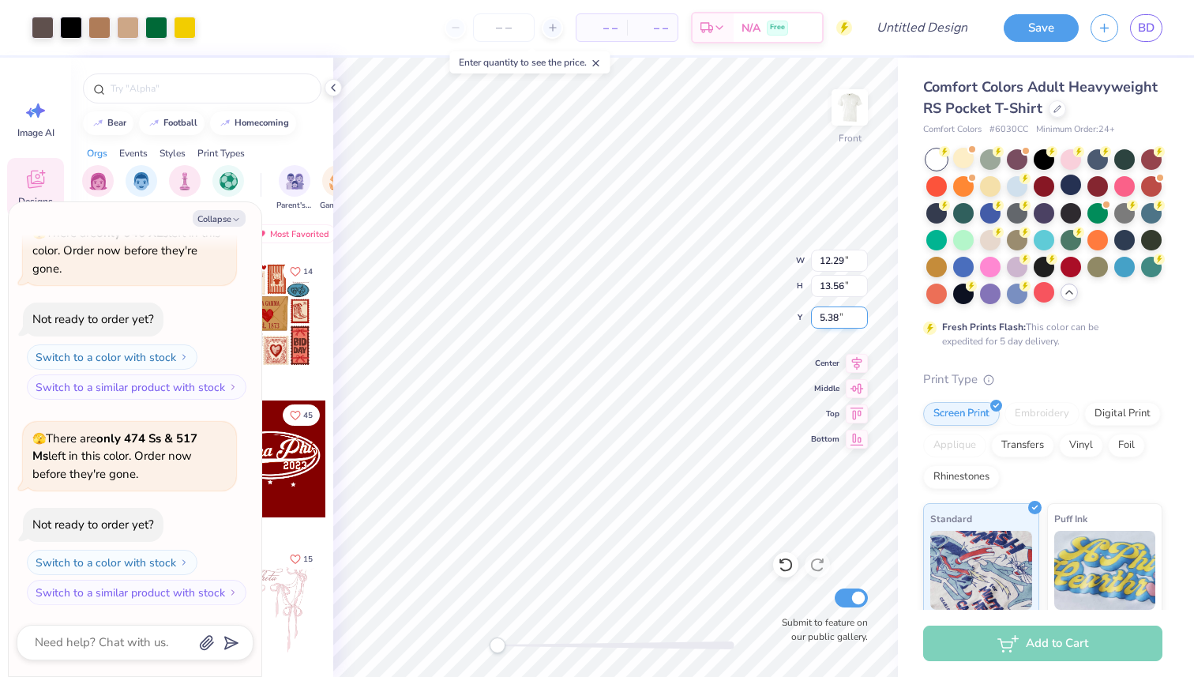
type textarea "x"
type input "12.62"
type input "13.93"
type textarea "x"
click at [527, 64] on div "Enter quantity to see the price." at bounding box center [530, 62] width 160 height 22
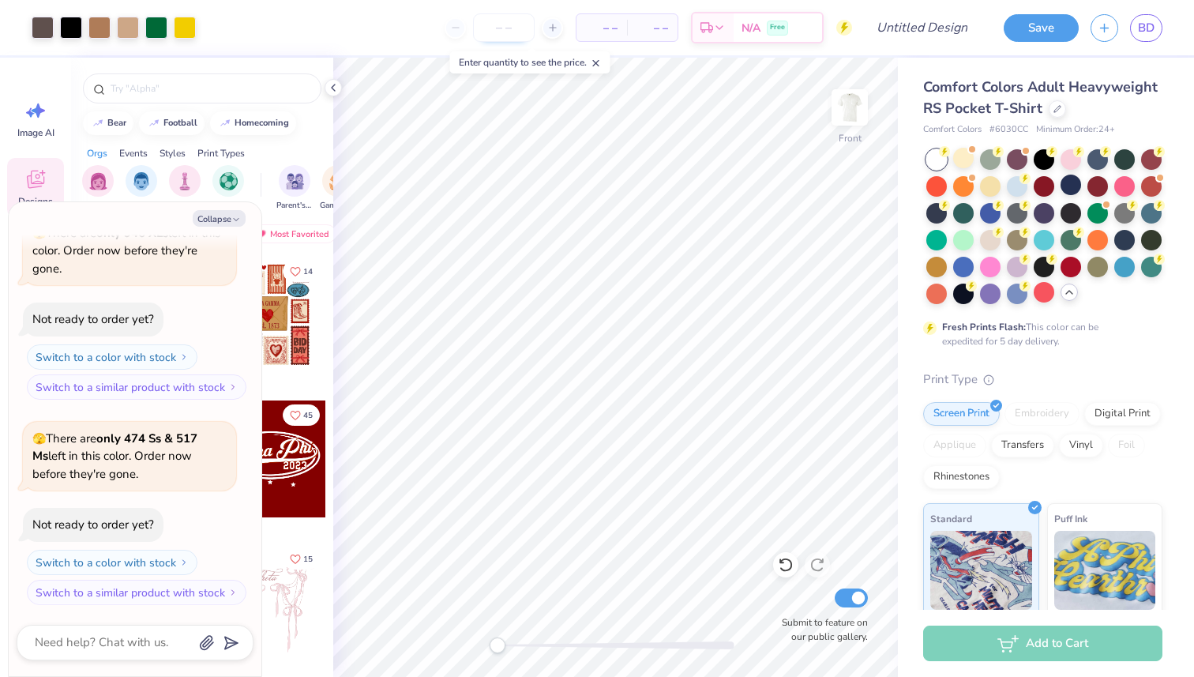
click at [509, 34] on input "number" at bounding box center [504, 27] width 62 height 28
type input "80"
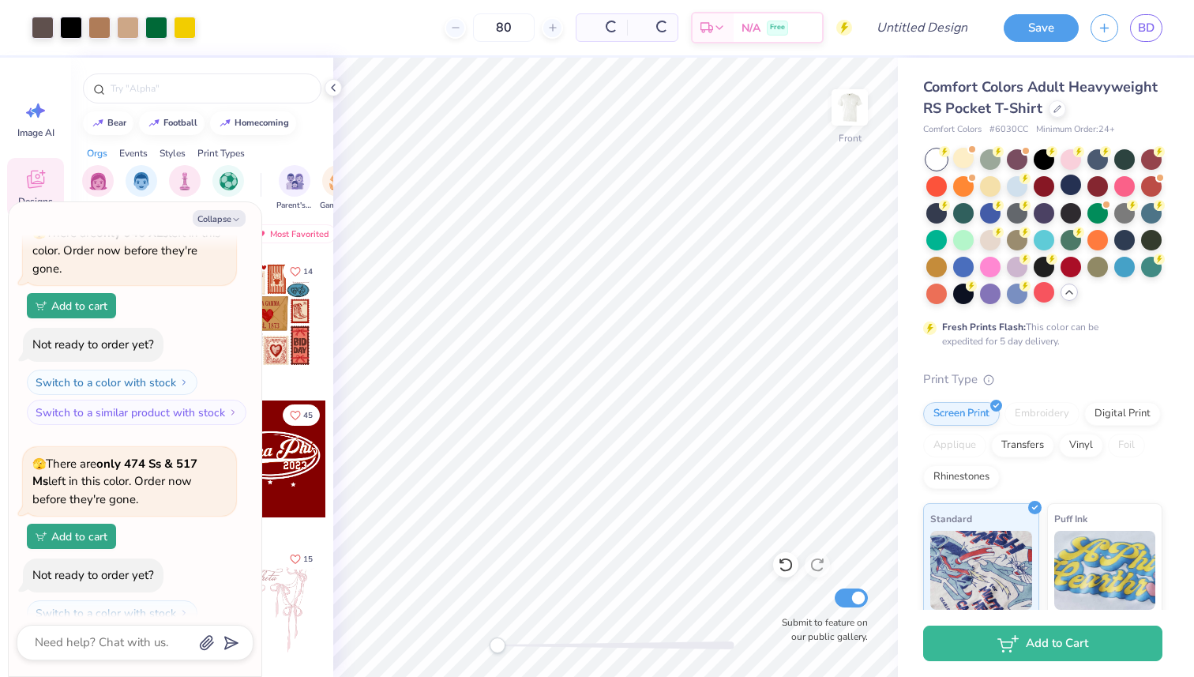
type textarea "x"
type input "80"
click at [971, 165] on div at bounding box center [963, 158] width 21 height 21
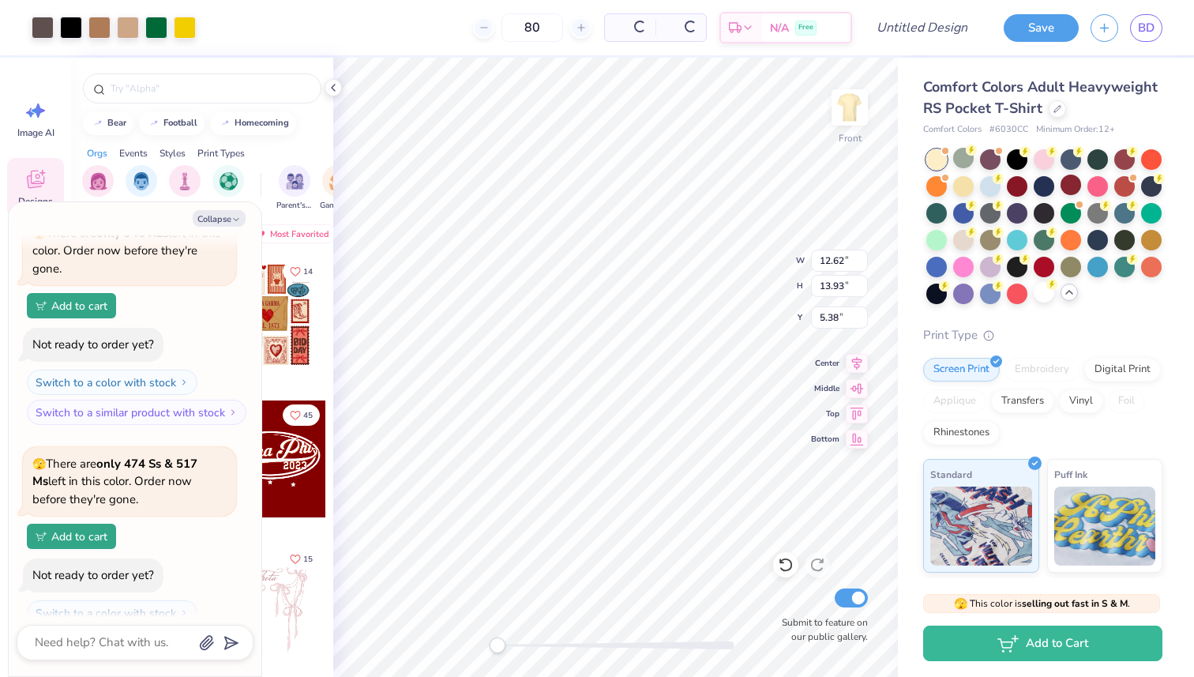
scroll to position [368, 0]
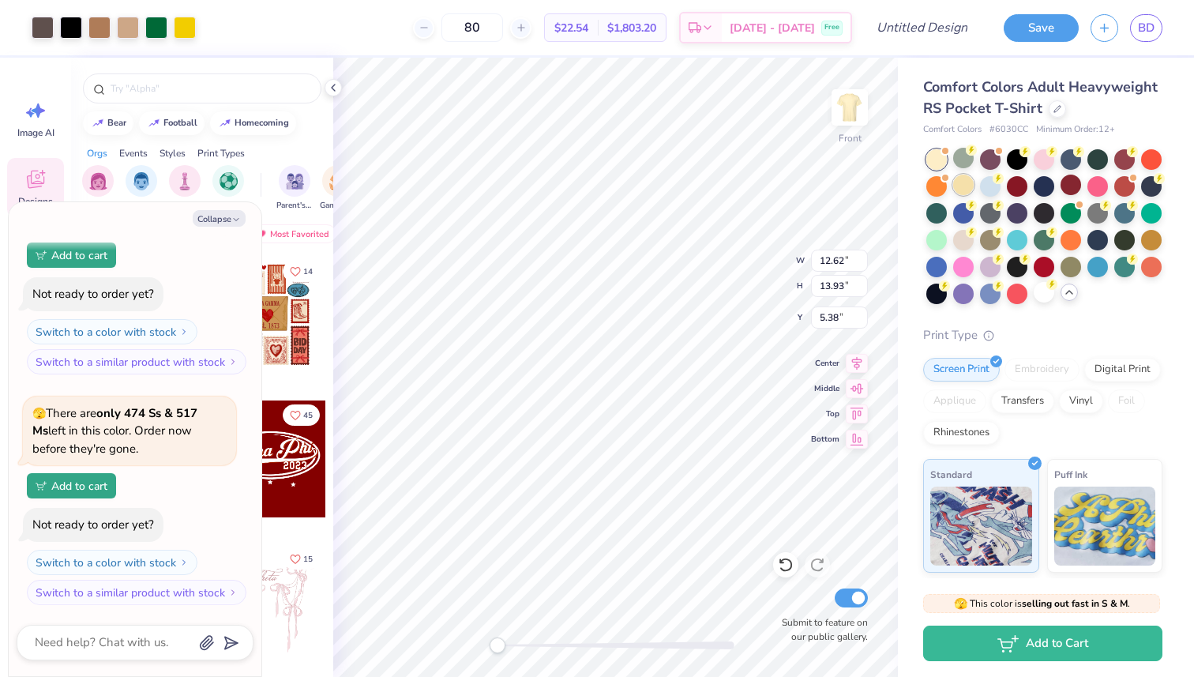
click at [962, 182] on div at bounding box center [963, 184] width 21 height 21
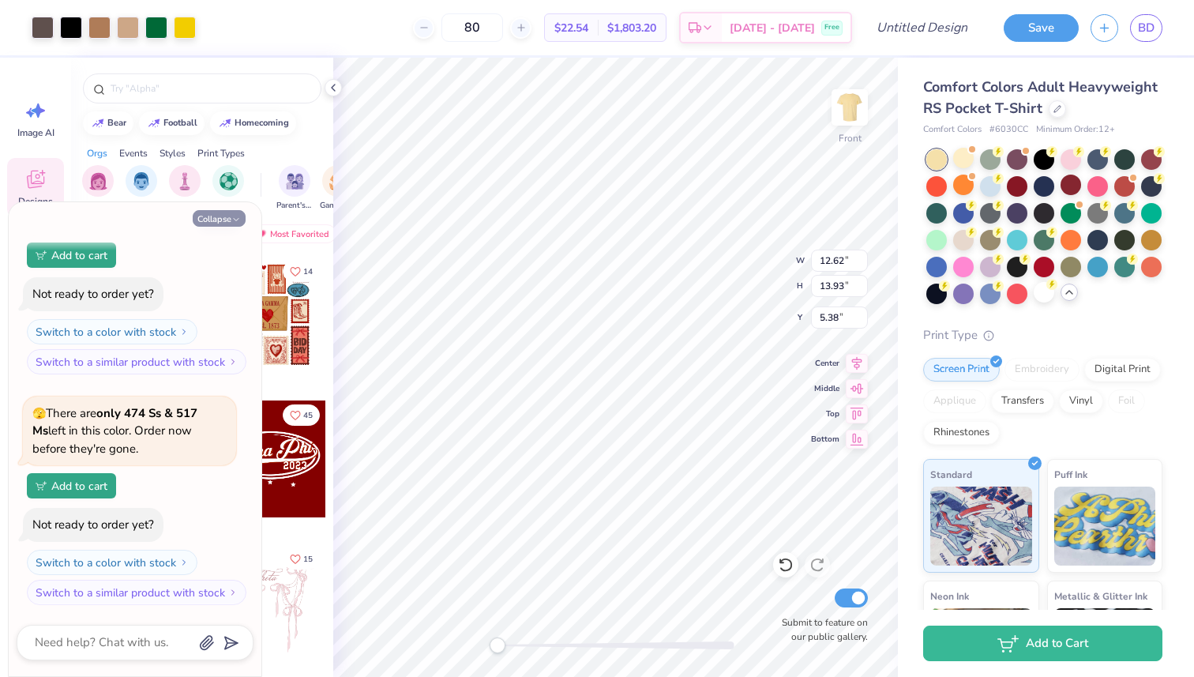
click at [238, 219] on icon "button" at bounding box center [235, 219] width 9 height 9
type textarea "x"
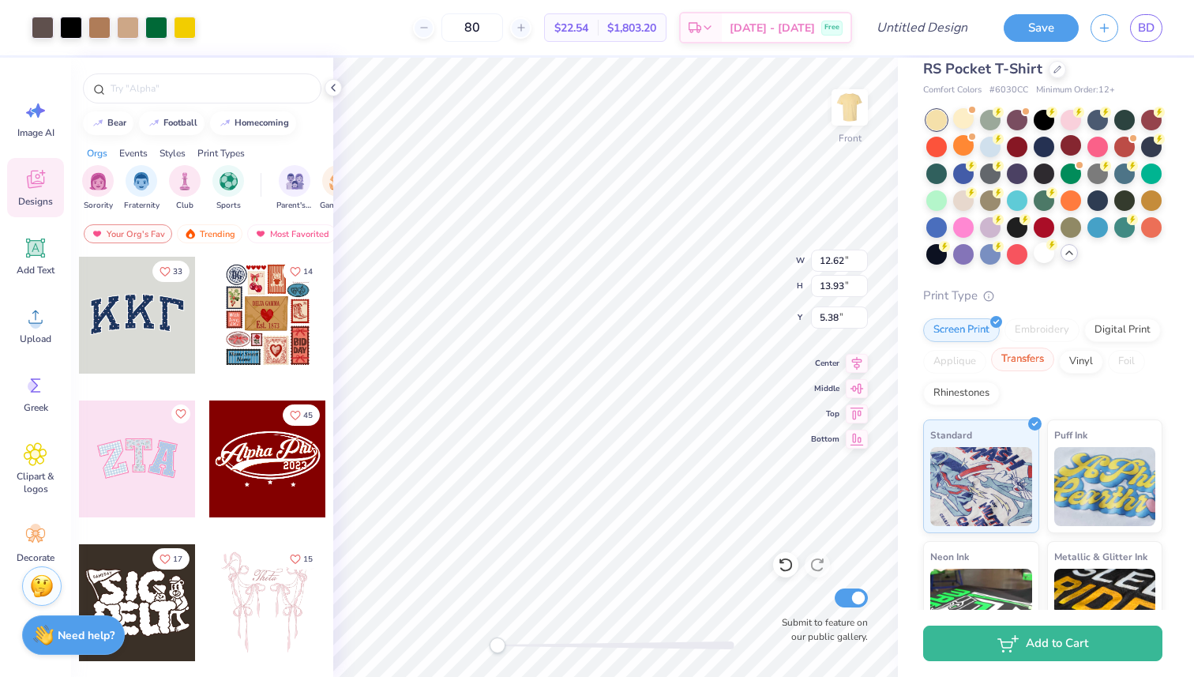
scroll to position [0, 0]
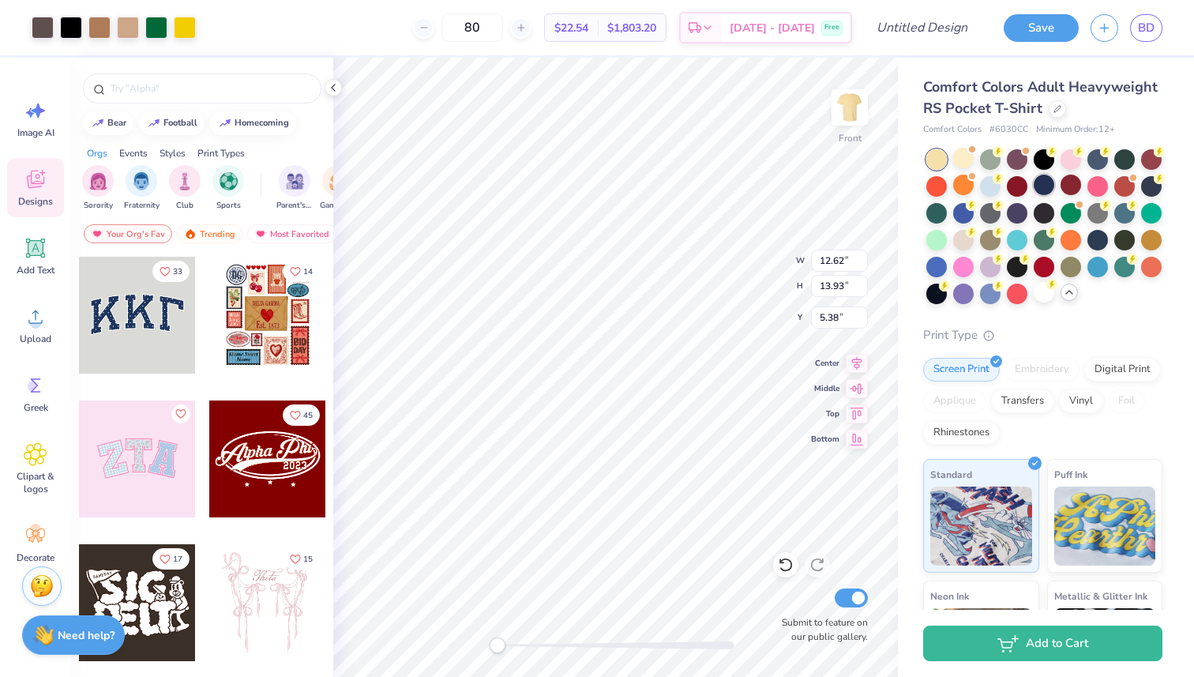
click at [1048, 181] on div at bounding box center [1043, 184] width 21 height 21
type input "4.95"
click at [940, 242] on div at bounding box center [936, 238] width 21 height 21
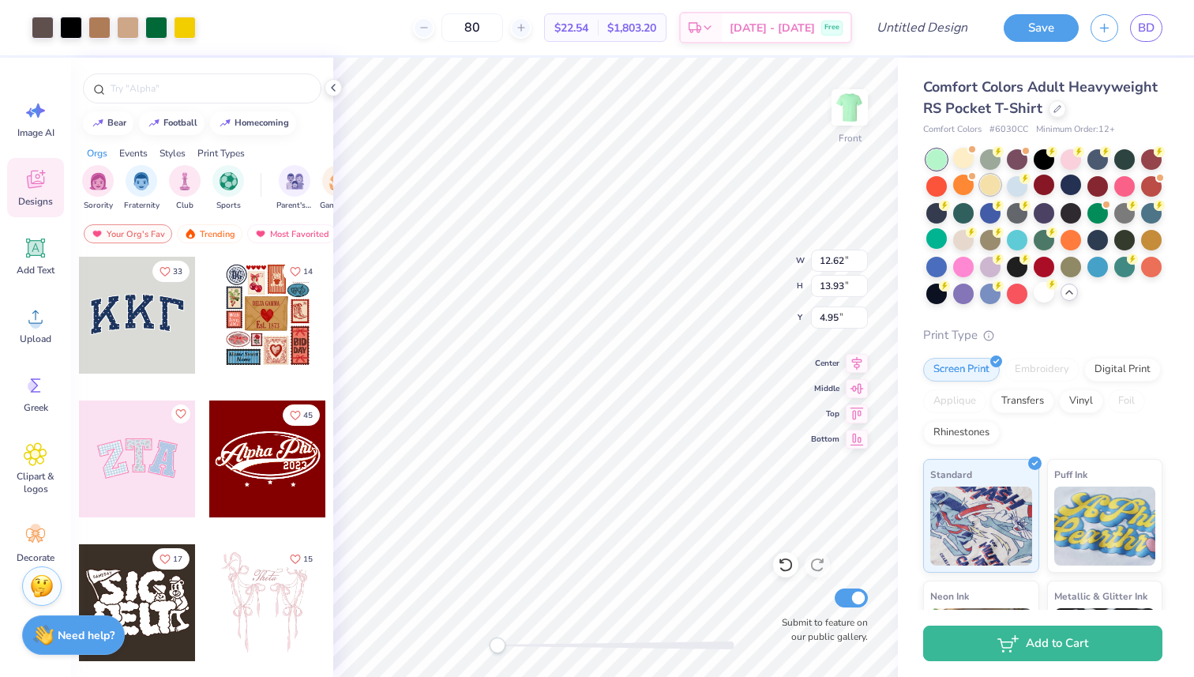
click at [992, 186] on div at bounding box center [990, 184] width 21 height 21
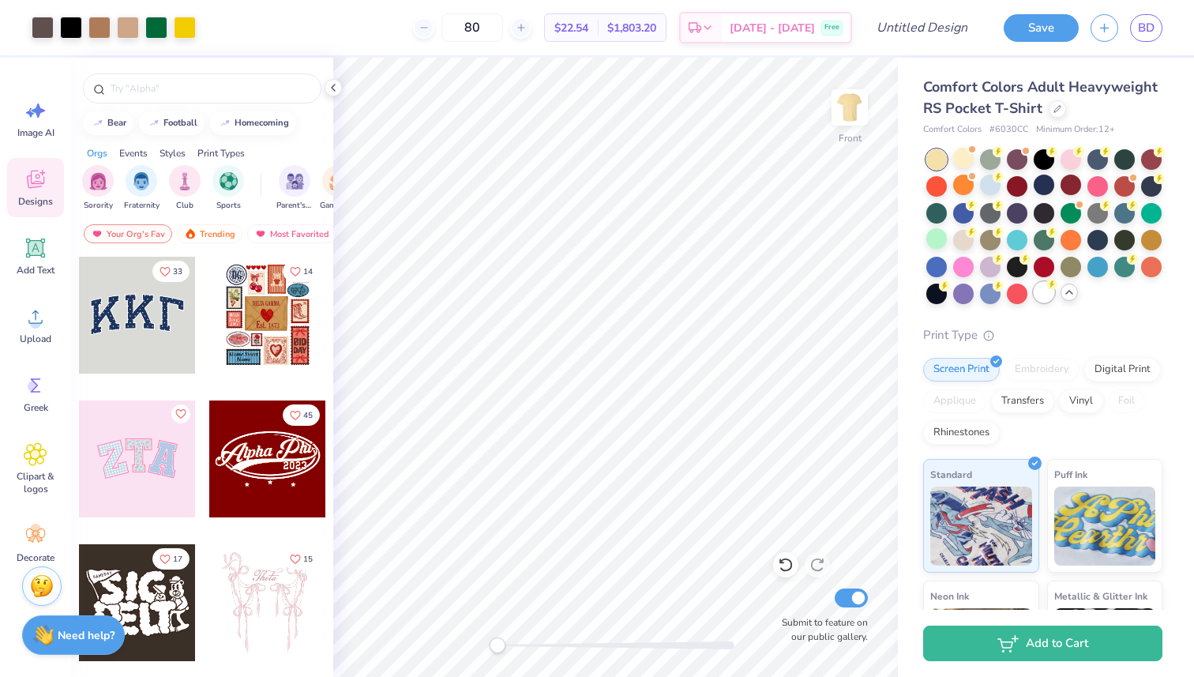
click at [1044, 298] on div at bounding box center [1043, 292] width 21 height 21
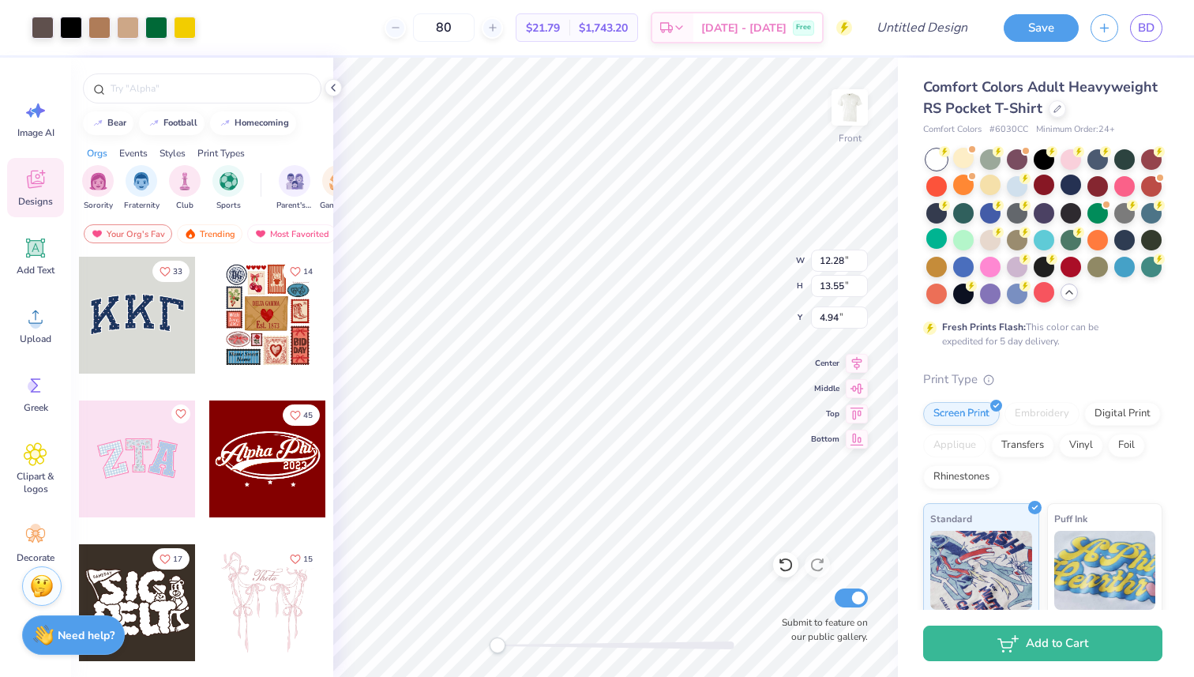
type input "12.28"
type input "13.55"
type input "4.94"
click at [1124, 268] on div at bounding box center [1124, 265] width 21 height 21
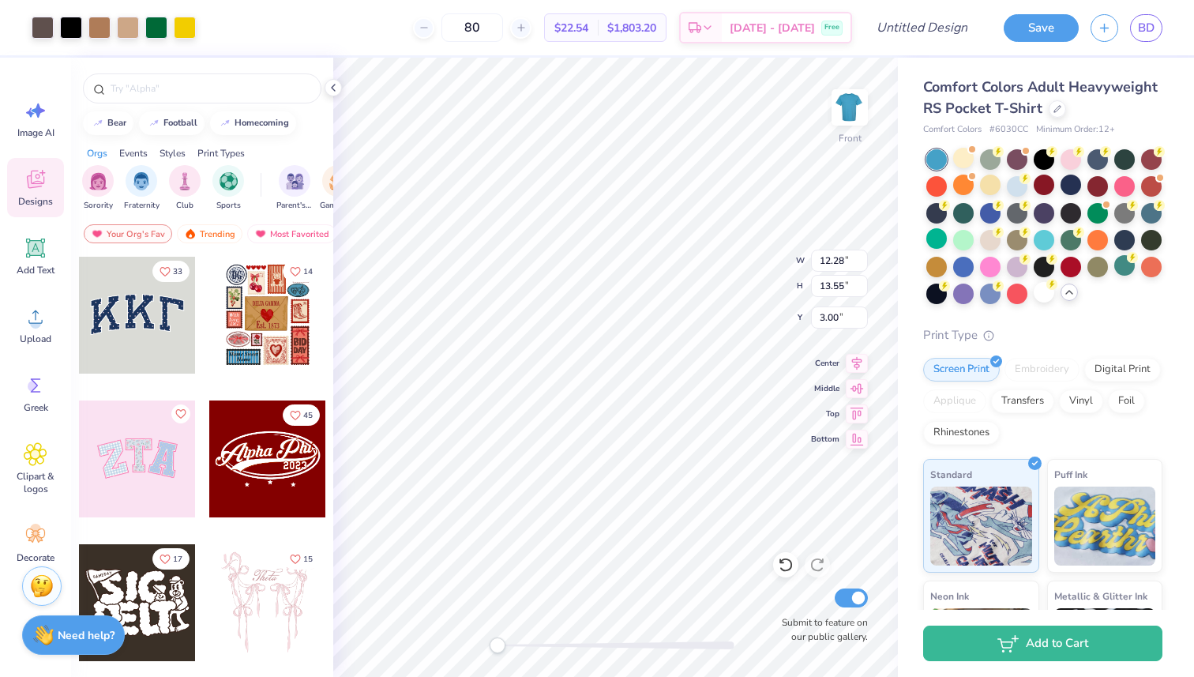
click at [588, 32] on span "$22.54" at bounding box center [571, 28] width 34 height 17
click at [951, 30] on input "Design Title" at bounding box center [940, 28] width 77 height 32
type input "RUSH SHIRTS"
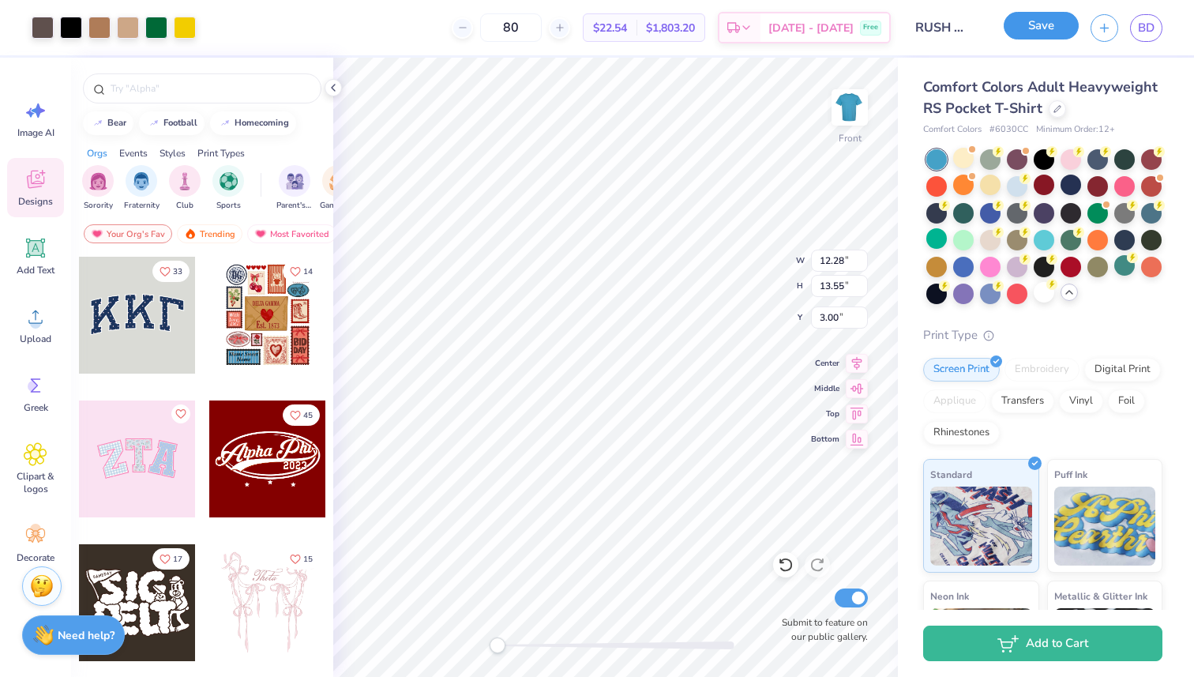
click at [1052, 22] on button "Save" at bounding box center [1040, 26] width 75 height 28
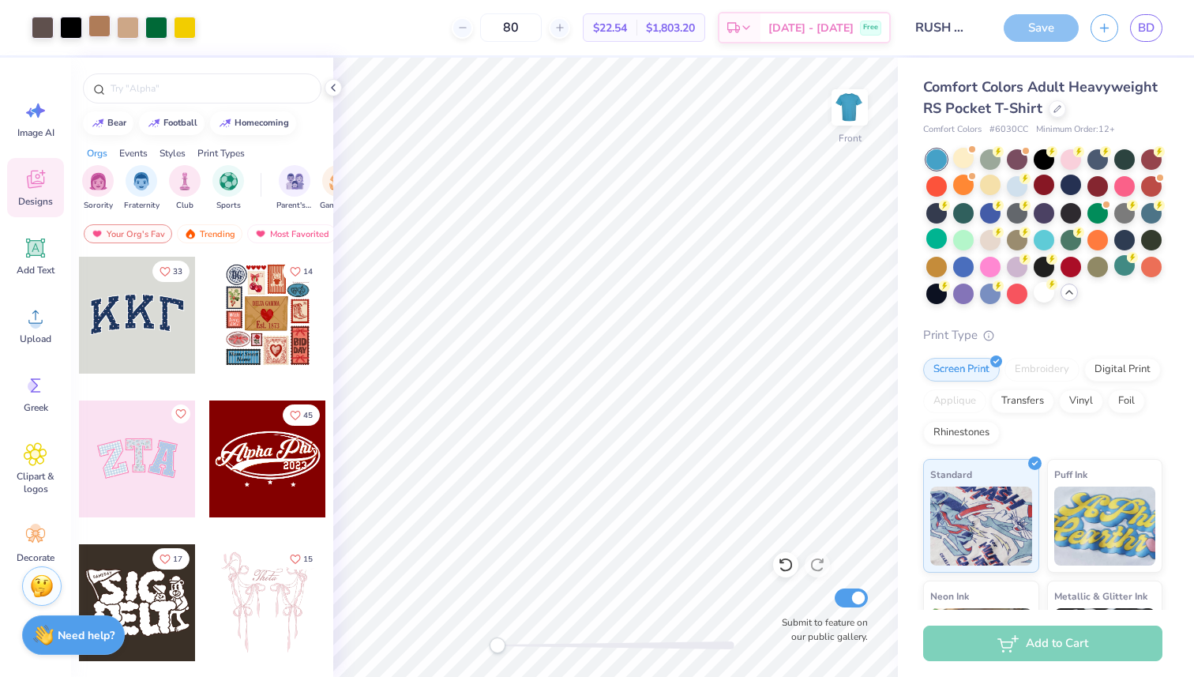
click at [88, 25] on div at bounding box center [99, 26] width 22 height 22
click at [99, 25] on div at bounding box center [99, 26] width 22 height 22
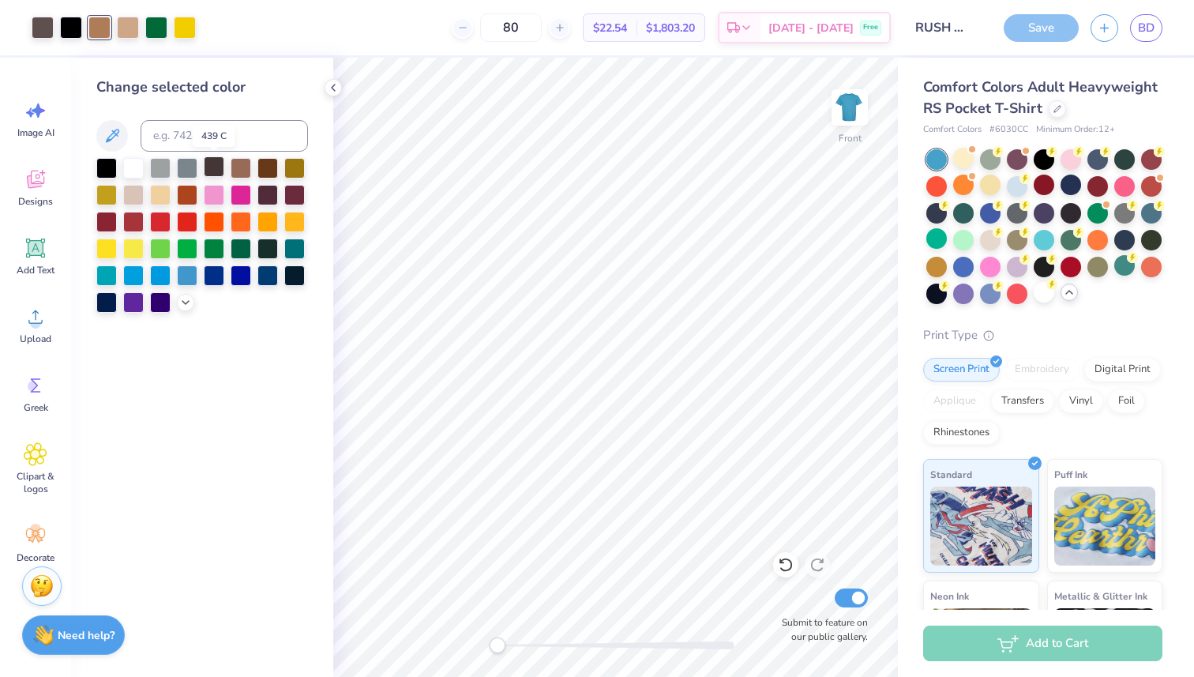
click at [214, 167] on div at bounding box center [214, 166] width 21 height 21
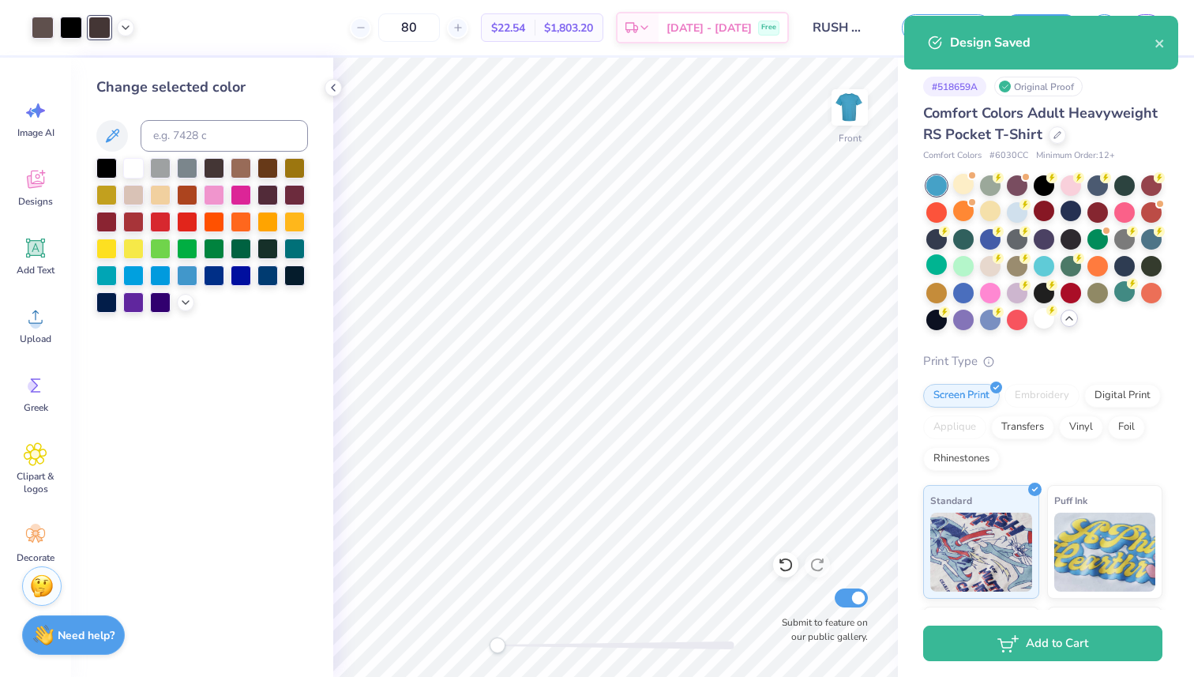
click at [122, 37] on div at bounding box center [83, 28] width 103 height 22
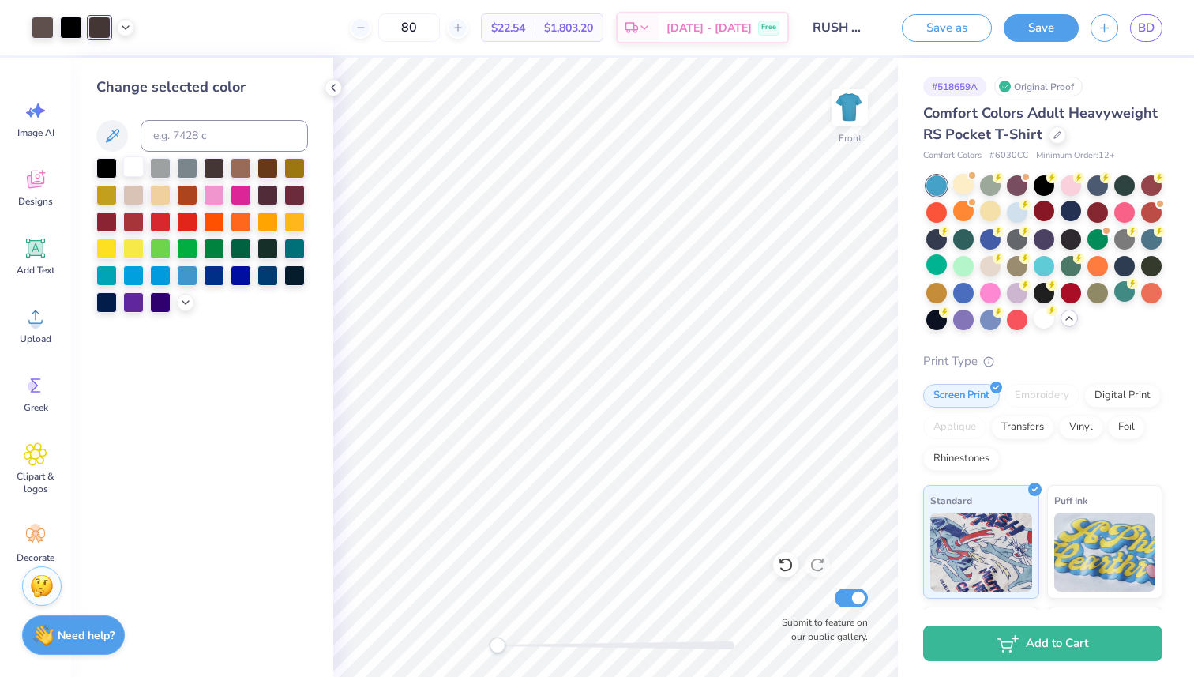
click at [133, 163] on div at bounding box center [133, 166] width 21 height 21
click at [333, 86] on icon at bounding box center [333, 87] width 13 height 13
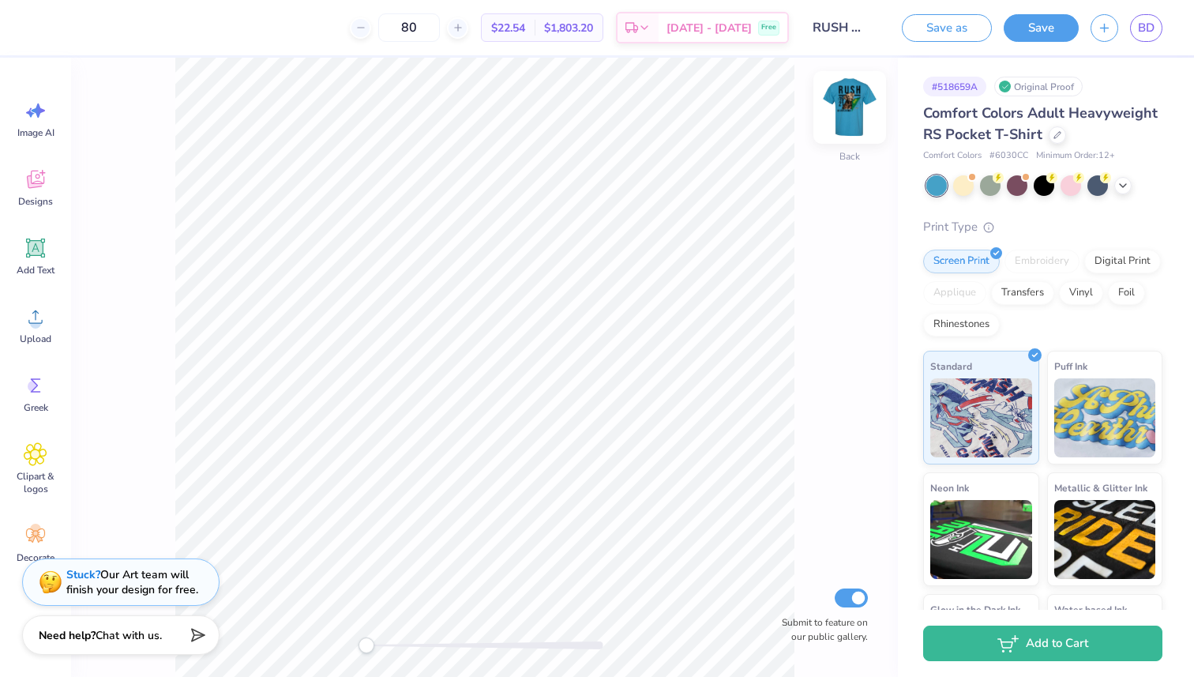
click at [851, 103] on img at bounding box center [849, 107] width 63 height 63
click at [126, 25] on polyline at bounding box center [125, 25] width 6 height 3
click at [159, 71] on div at bounding box center [155, 66] width 22 height 22
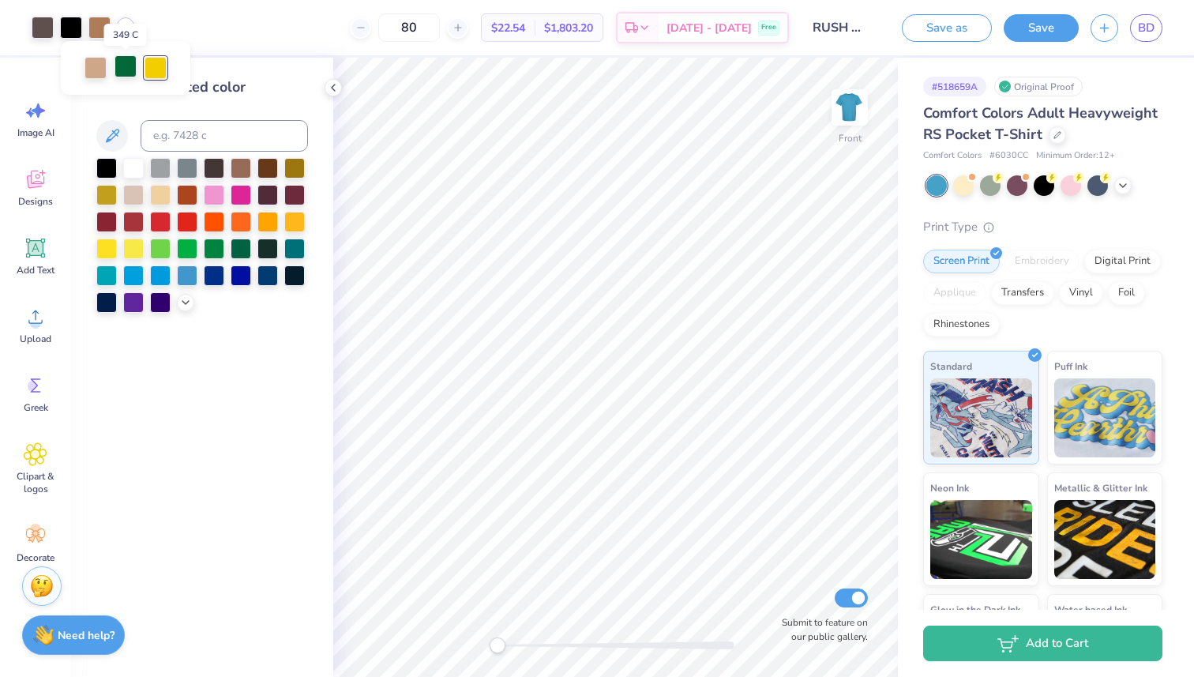
click at [127, 69] on div at bounding box center [125, 66] width 22 height 22
click at [100, 69] on div at bounding box center [95, 66] width 22 height 22
click at [132, 71] on div at bounding box center [125, 66] width 22 height 22
click at [156, 67] on div at bounding box center [155, 66] width 22 height 22
click at [130, 68] on div at bounding box center [125, 66] width 22 height 22
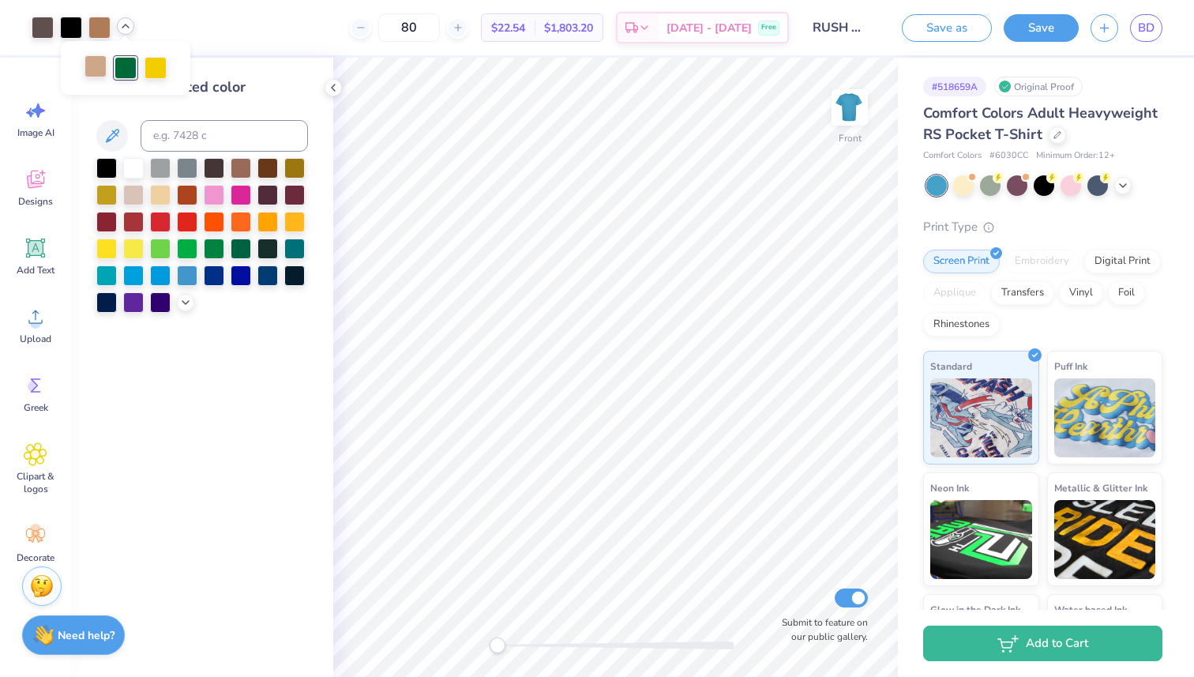
click at [99, 72] on div at bounding box center [95, 66] width 22 height 22
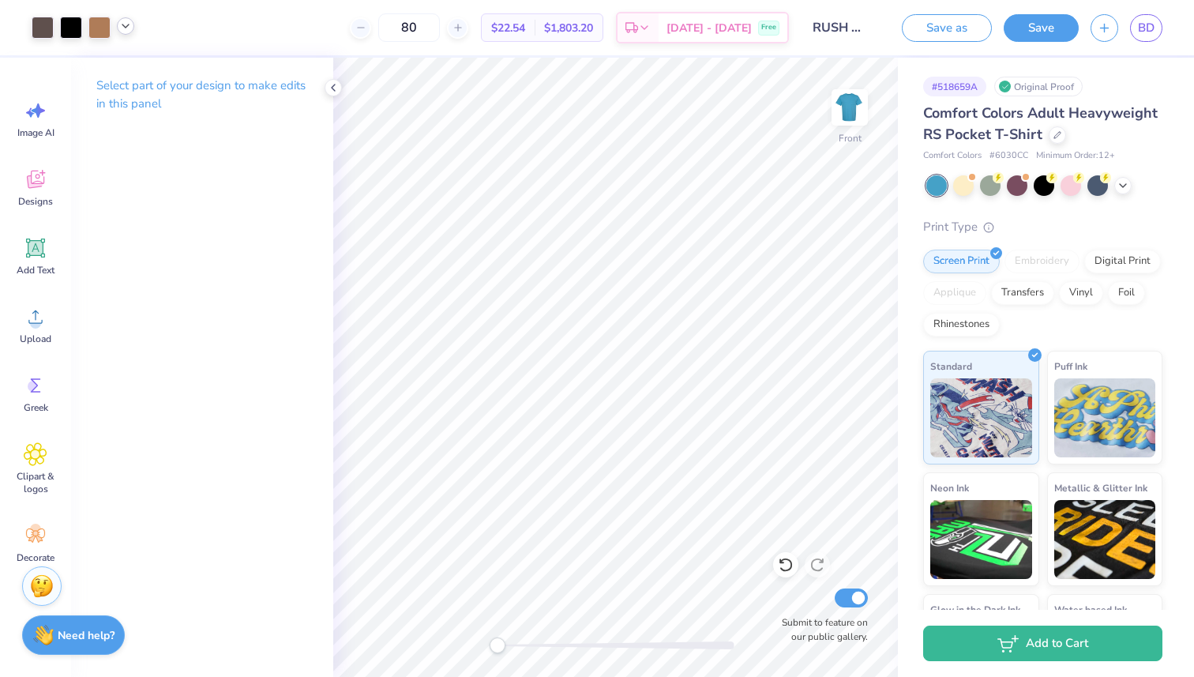
click at [826, 28] on input "RUSH SHIRTS" at bounding box center [839, 28] width 77 height 32
click at [840, 28] on input "RUSH SHIRTS" at bounding box center [839, 28] width 77 height 32
click at [126, 30] on icon at bounding box center [125, 26] width 13 height 13
click at [25, 117] on icon at bounding box center [36, 111] width 24 height 24
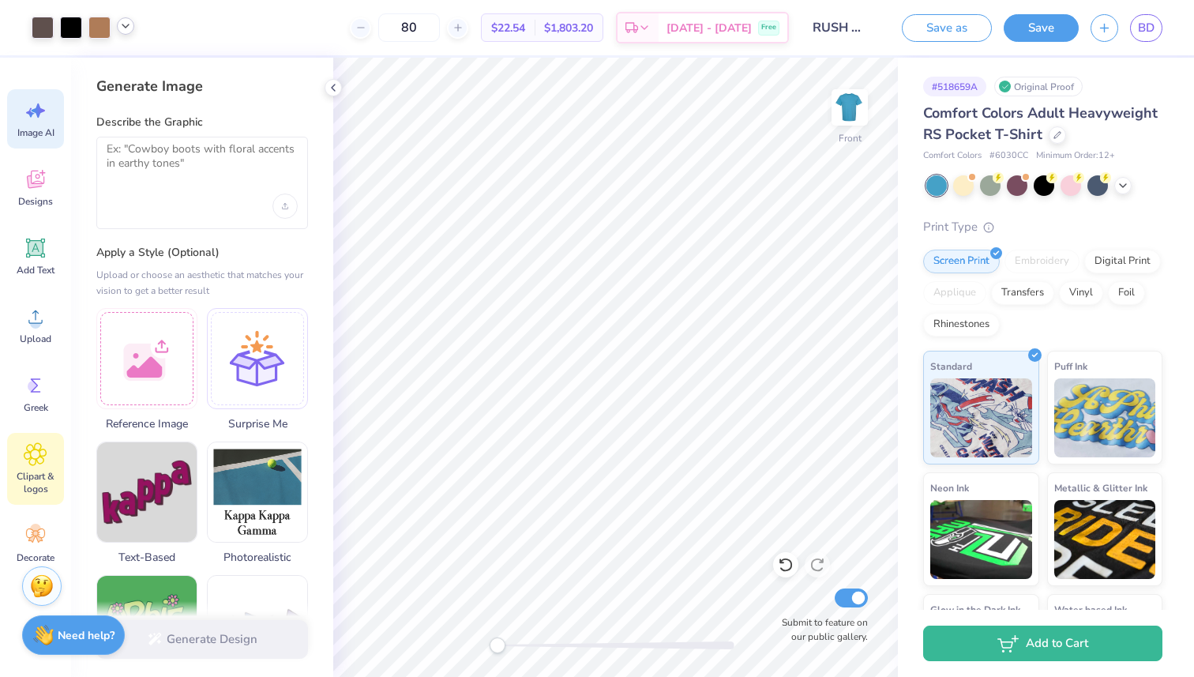
click at [34, 460] on icon at bounding box center [35, 454] width 23 height 24
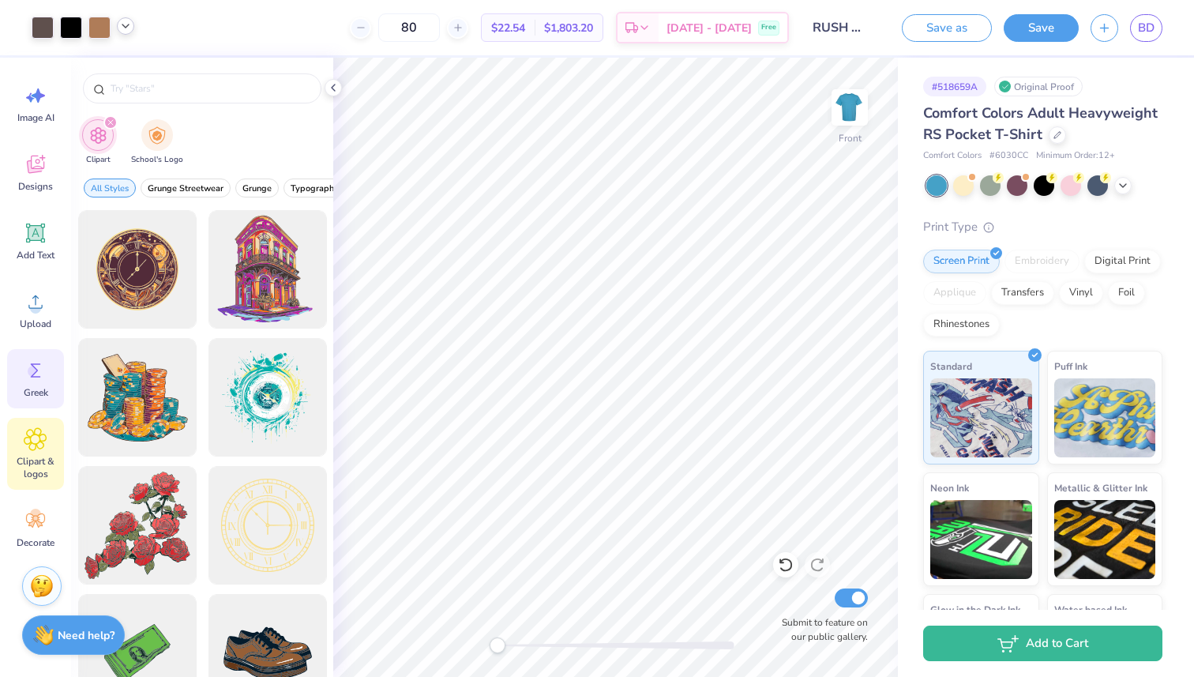
scroll to position [13, 0]
click at [32, 373] on circle at bounding box center [33, 372] width 11 height 11
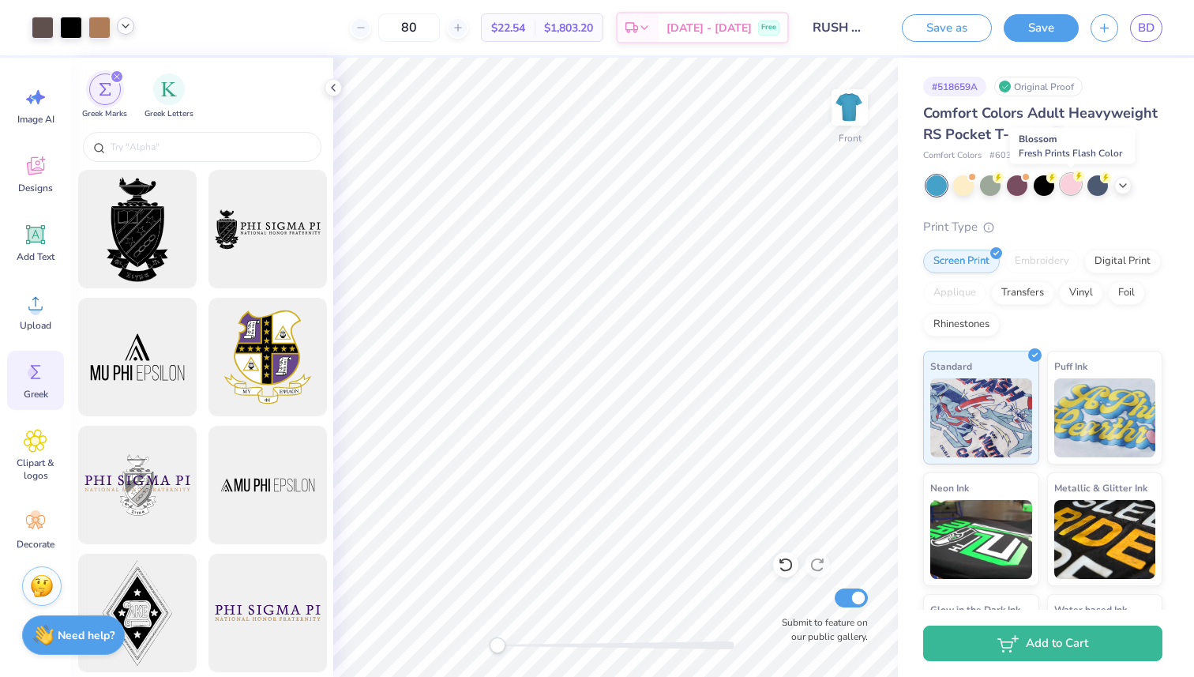
click at [1072, 181] on div at bounding box center [1070, 184] width 21 height 21
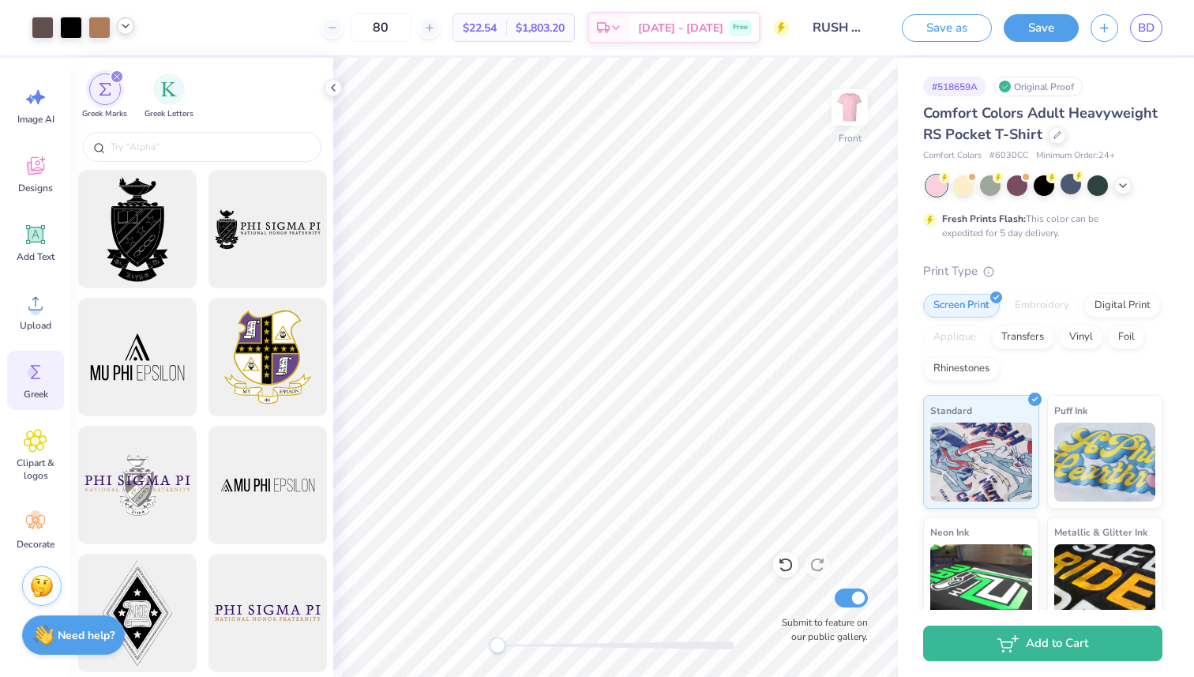
click at [1124, 194] on div at bounding box center [1044, 185] width 236 height 21
click at [1116, 185] on icon at bounding box center [1122, 184] width 13 height 13
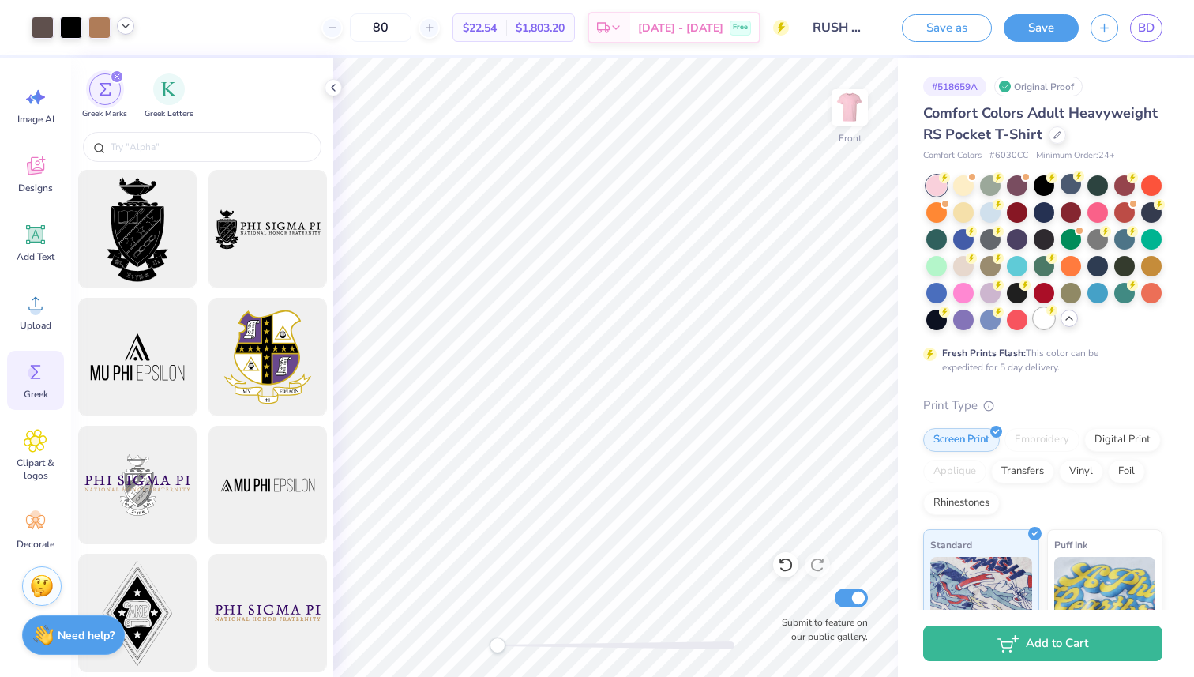
click at [1042, 324] on div at bounding box center [1043, 318] width 21 height 21
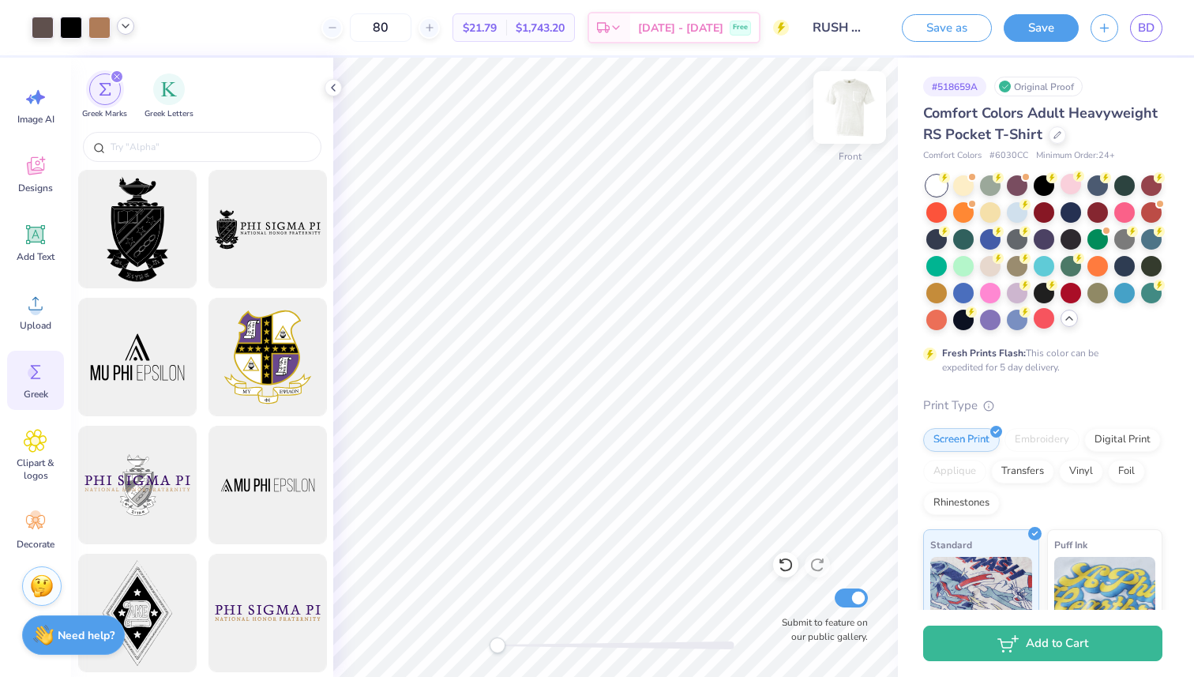
click at [846, 113] on img at bounding box center [849, 107] width 63 height 63
click at [201, 152] on input "text" at bounding box center [210, 147] width 202 height 16
click at [40, 318] on div "Upload" at bounding box center [35, 311] width 57 height 59
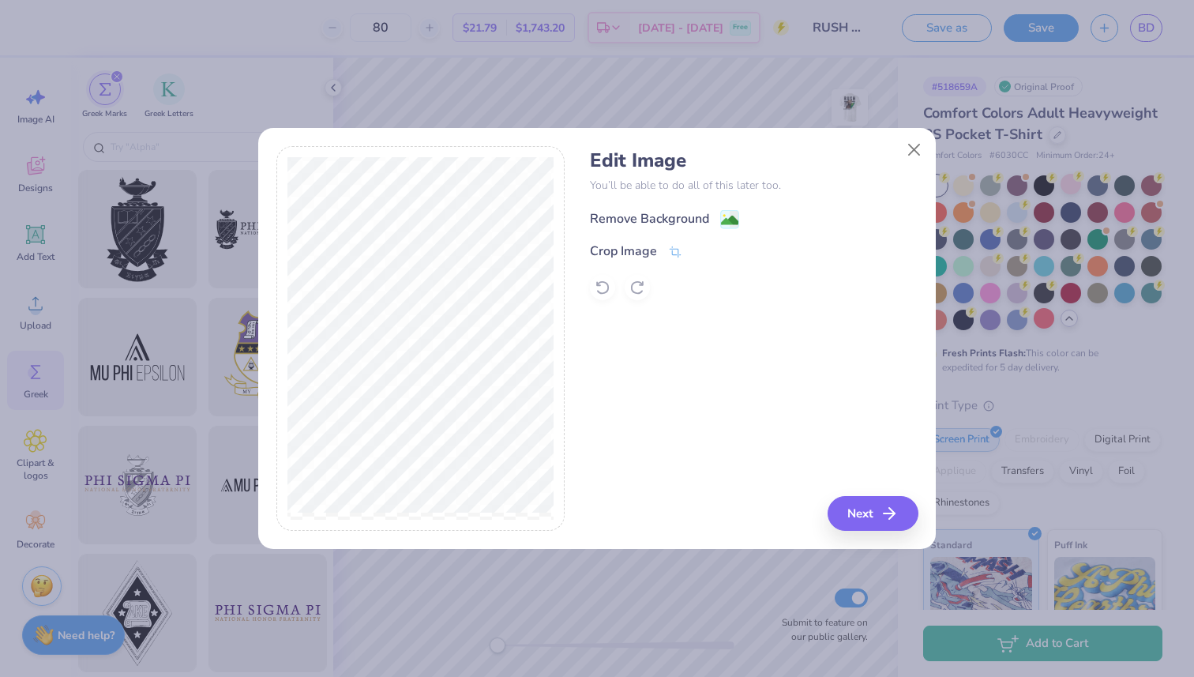
click at [685, 223] on div "Remove Background" at bounding box center [649, 218] width 119 height 19
click at [874, 508] on button "Next" at bounding box center [875, 513] width 91 height 35
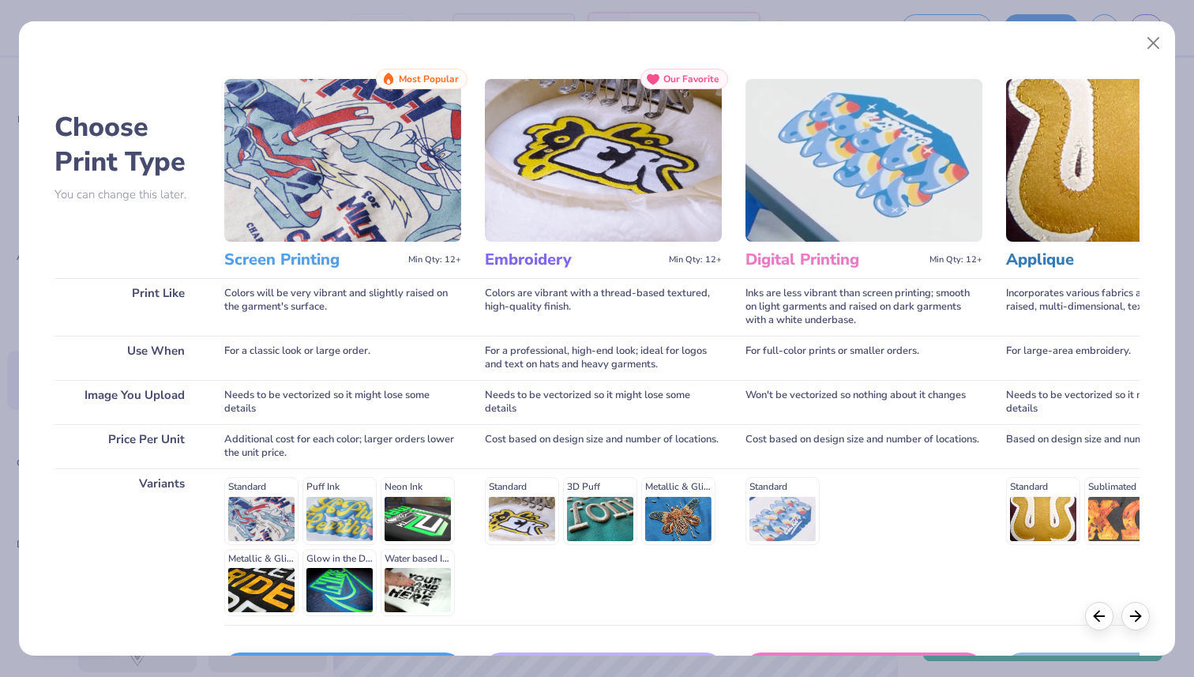
scroll to position [111, 0]
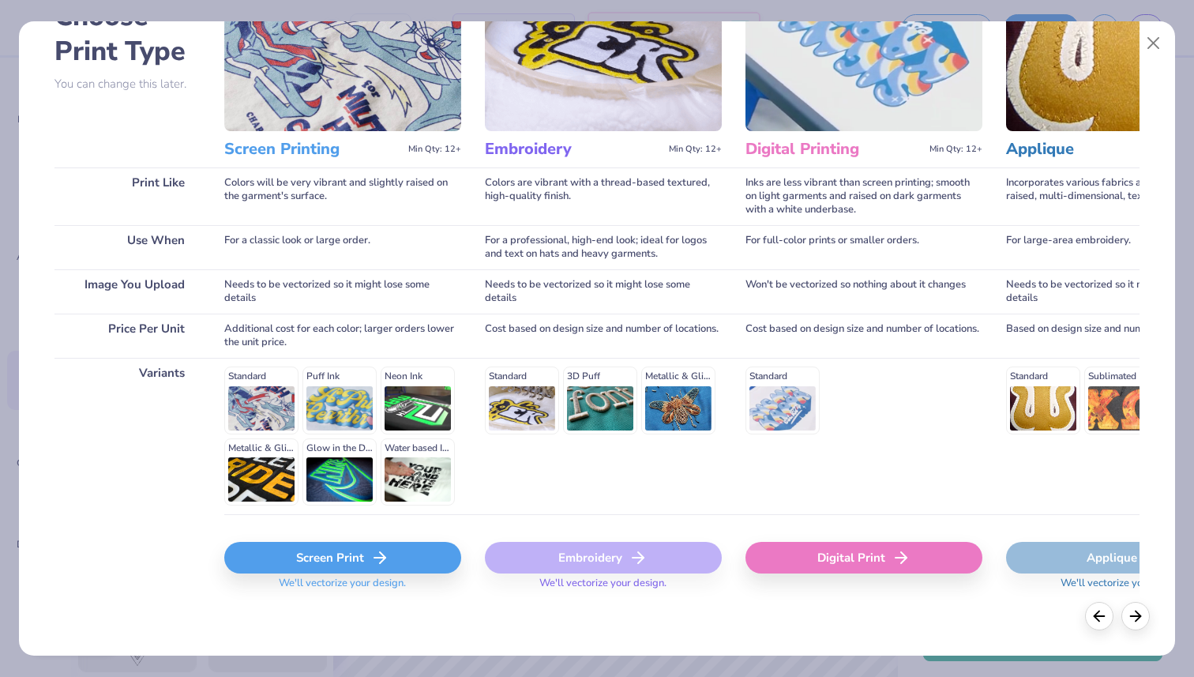
click at [347, 553] on div "Screen Print" at bounding box center [342, 558] width 237 height 32
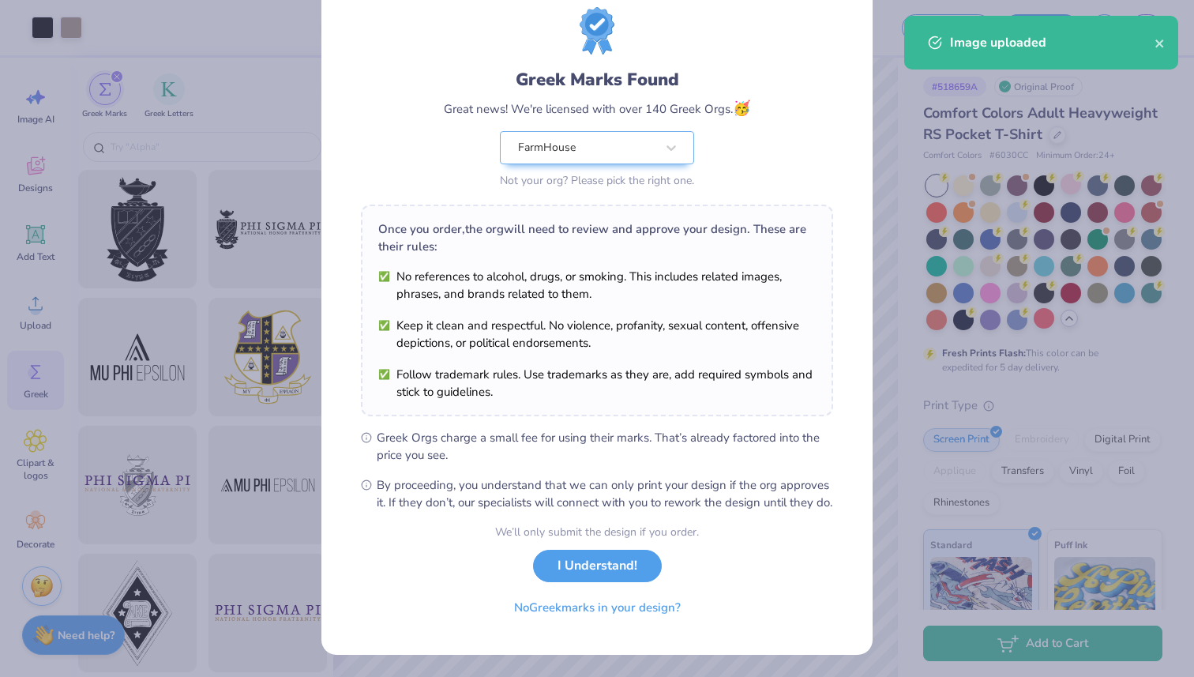
scroll to position [58, 0]
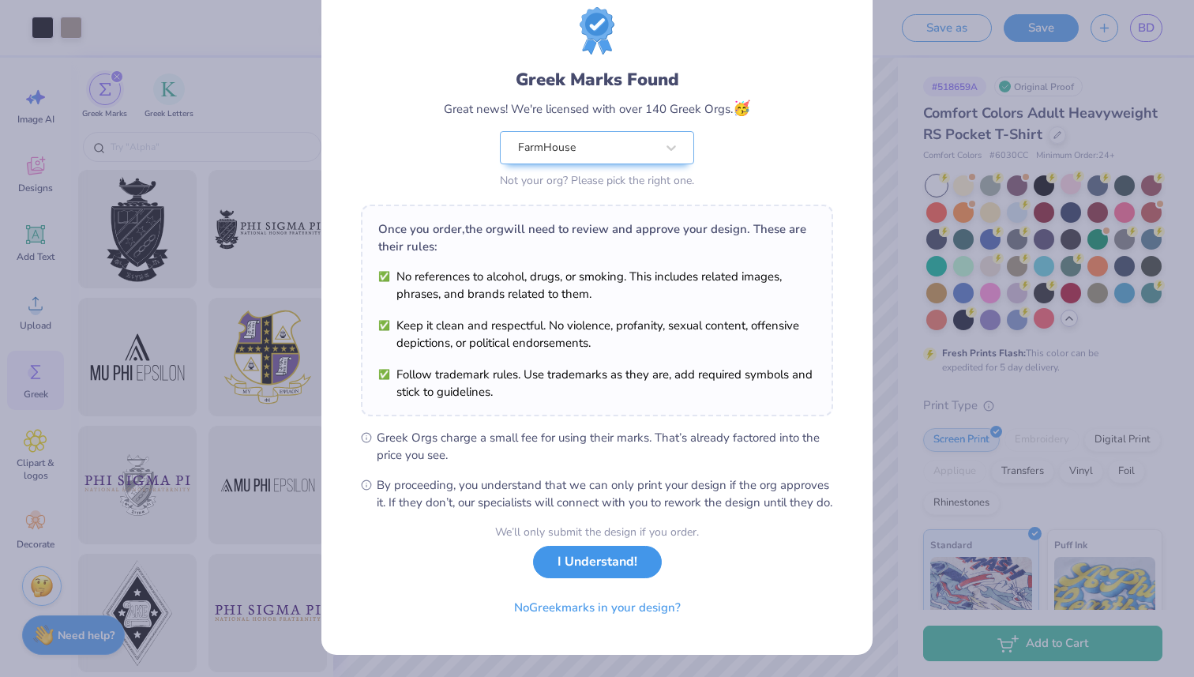
click at [598, 568] on button "I Understand!" at bounding box center [597, 562] width 129 height 32
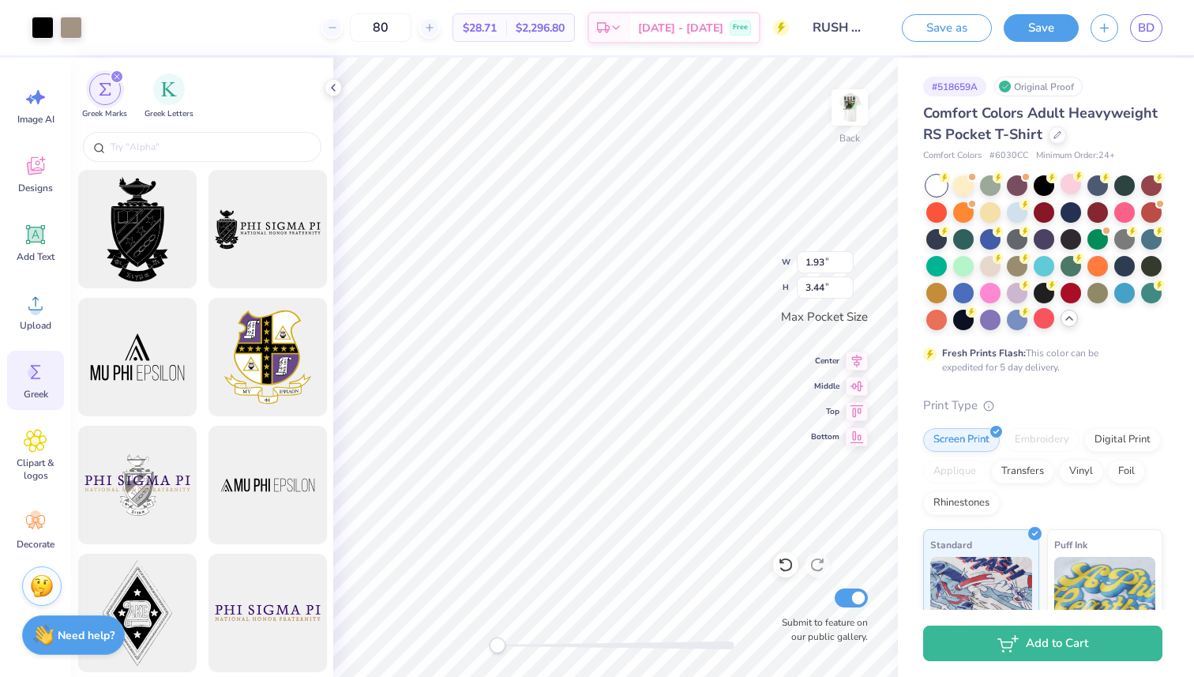
scroll to position [0, 0]
click at [986, 212] on div at bounding box center [990, 211] width 21 height 21
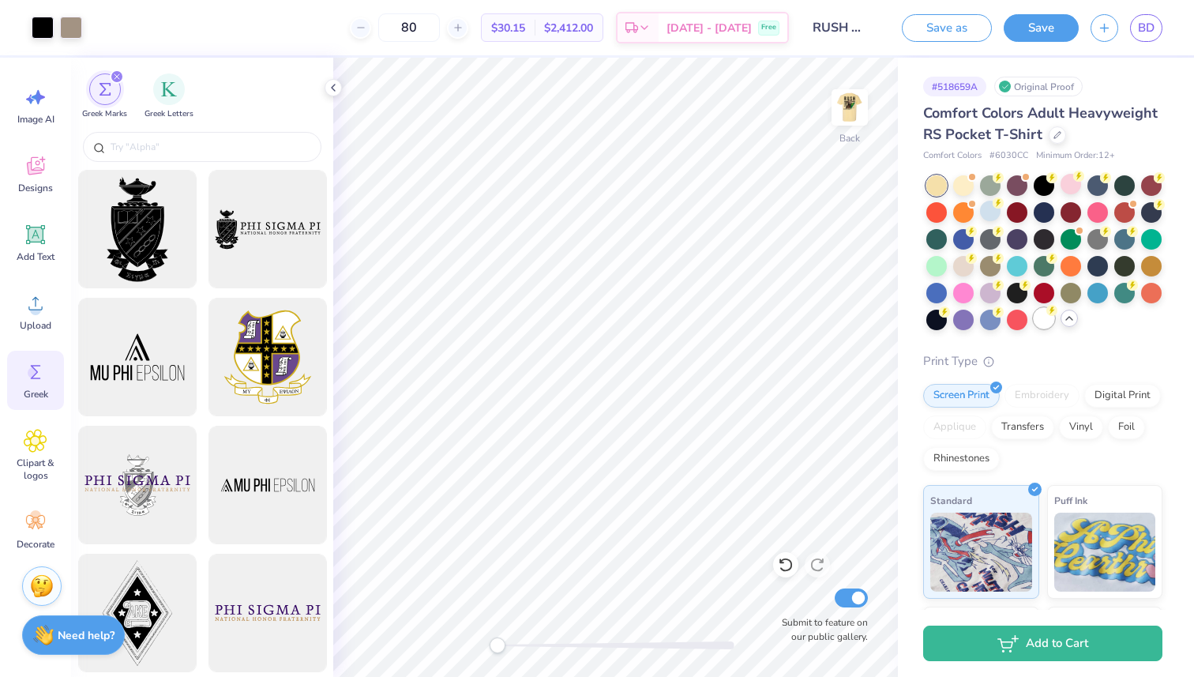
click at [1046, 318] on div at bounding box center [1043, 318] width 21 height 21
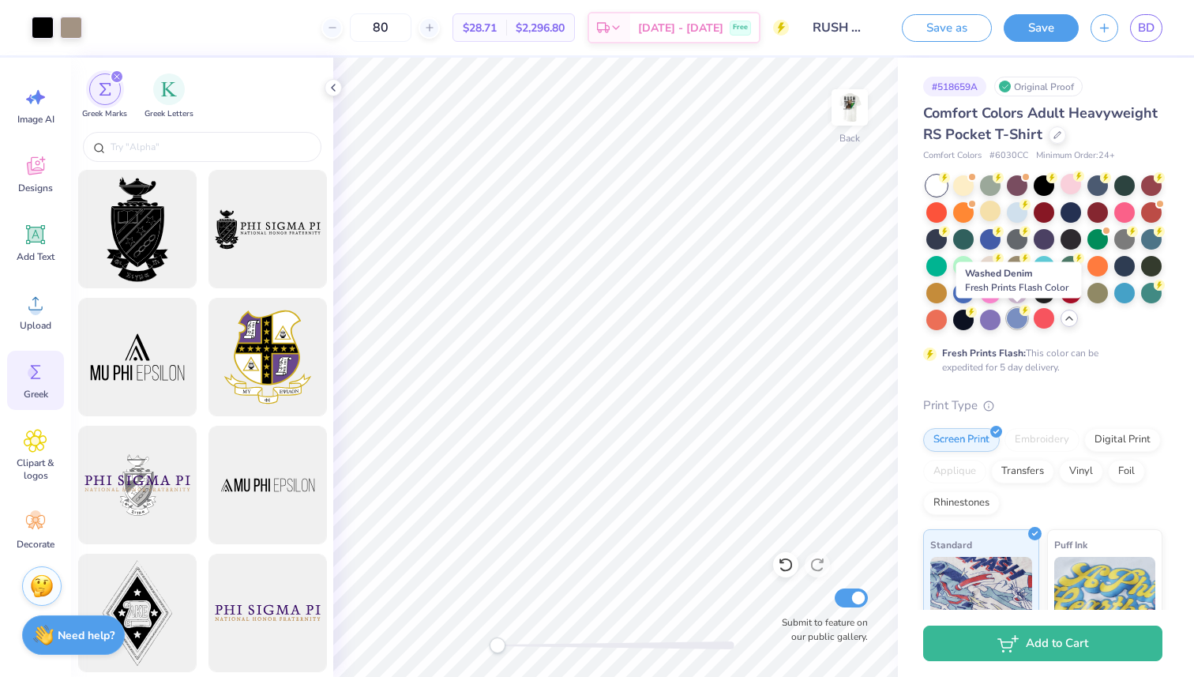
click at [1019, 320] on div at bounding box center [1017, 318] width 21 height 21
click at [997, 318] on div at bounding box center [990, 318] width 21 height 21
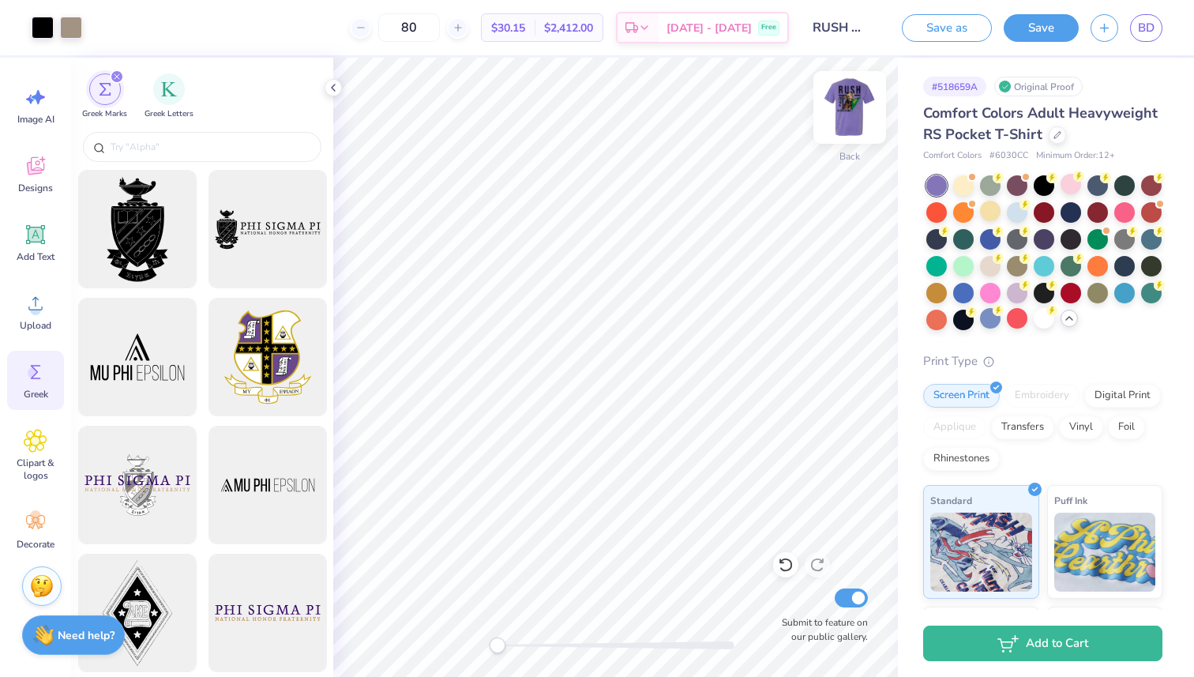
click at [852, 107] on img at bounding box center [849, 107] width 63 height 63
click at [962, 185] on div at bounding box center [963, 184] width 21 height 21
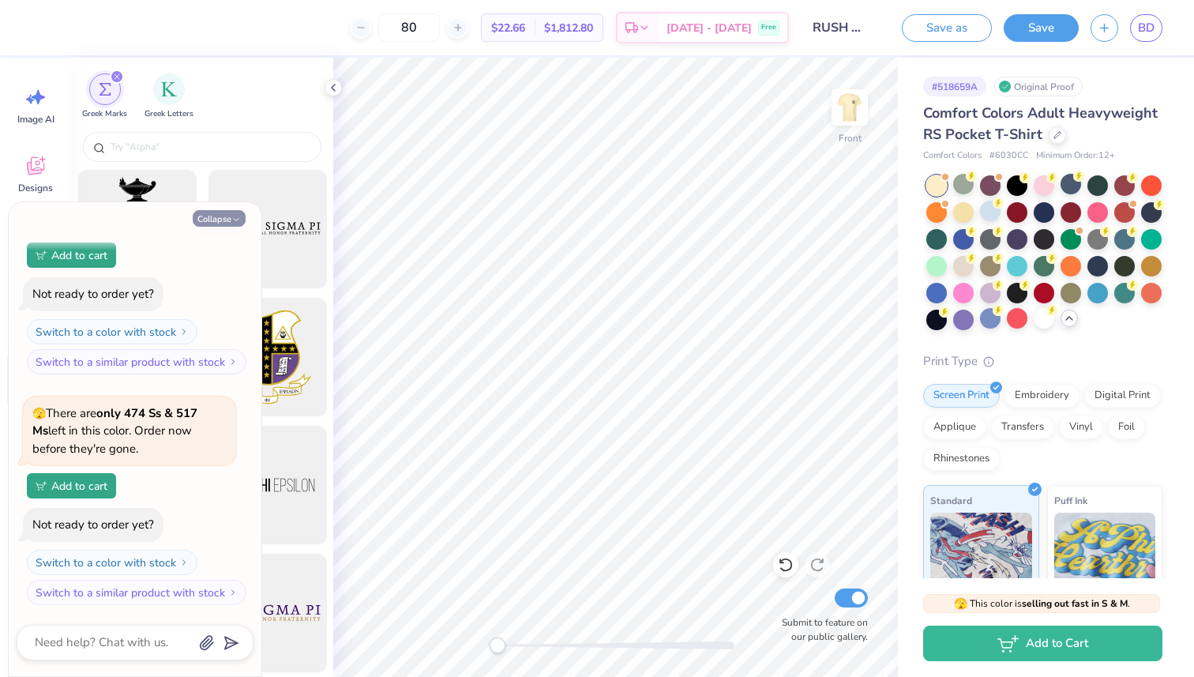
click at [219, 223] on button "Collapse" at bounding box center [219, 218] width 53 height 17
type textarea "x"
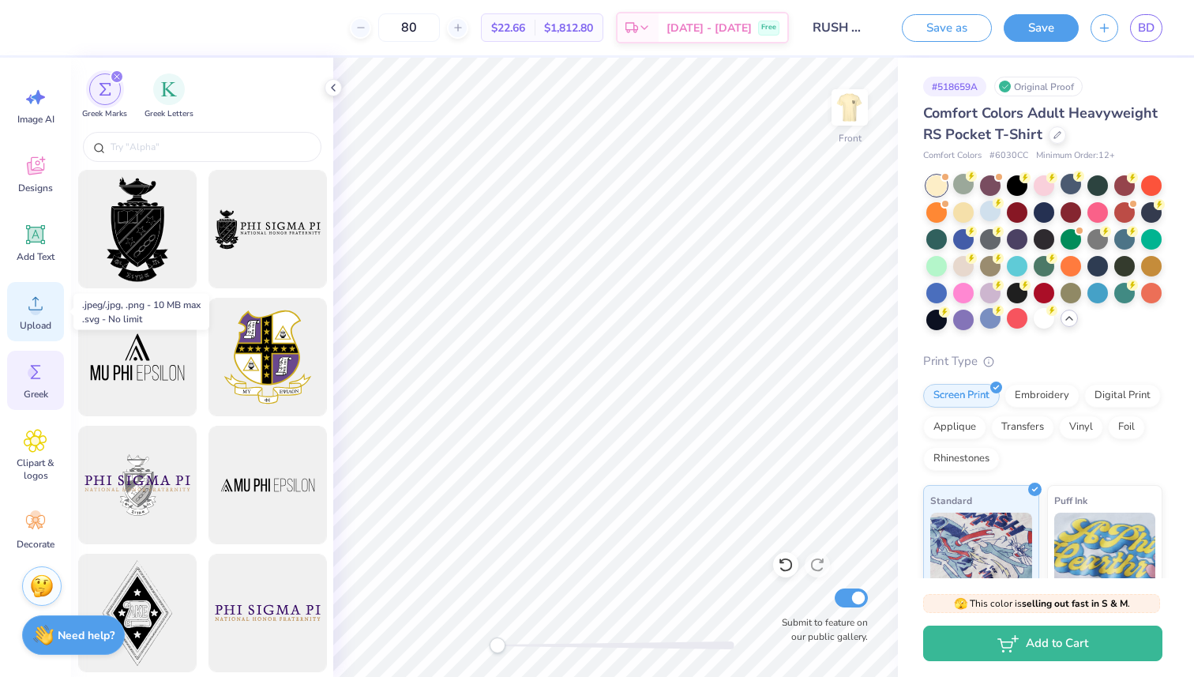
click at [36, 295] on icon at bounding box center [36, 303] width 24 height 24
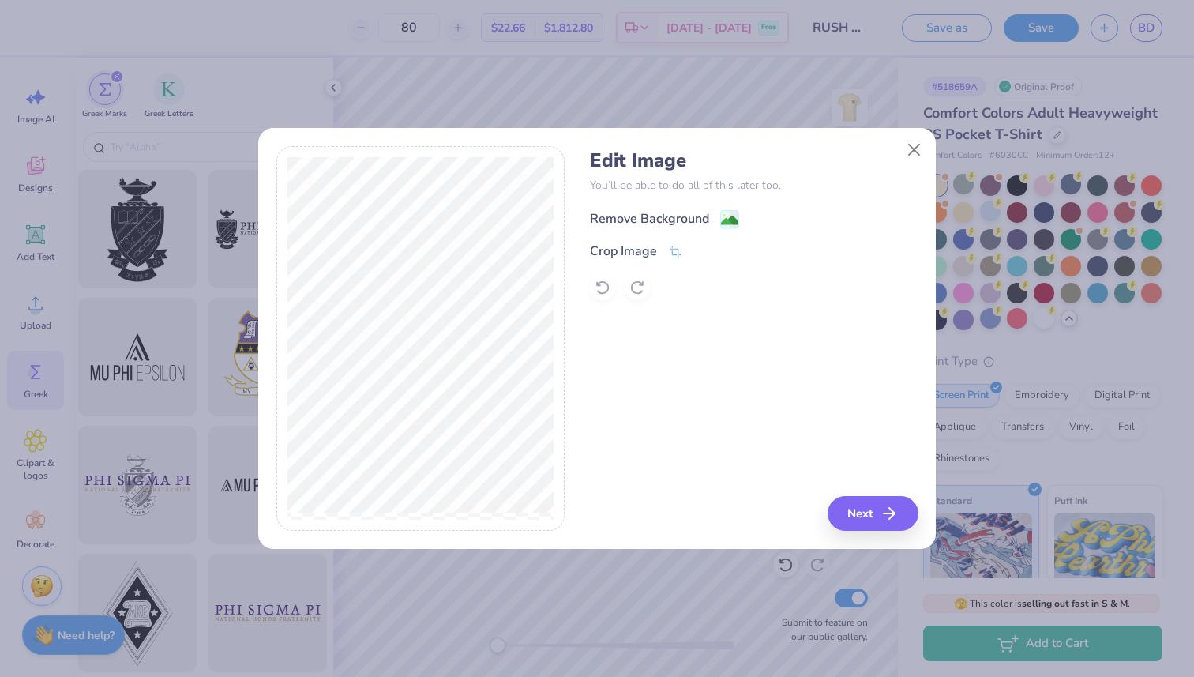
click at [677, 219] on div "Remove Background" at bounding box center [649, 218] width 119 height 19
click at [875, 523] on button "Next" at bounding box center [875, 513] width 91 height 35
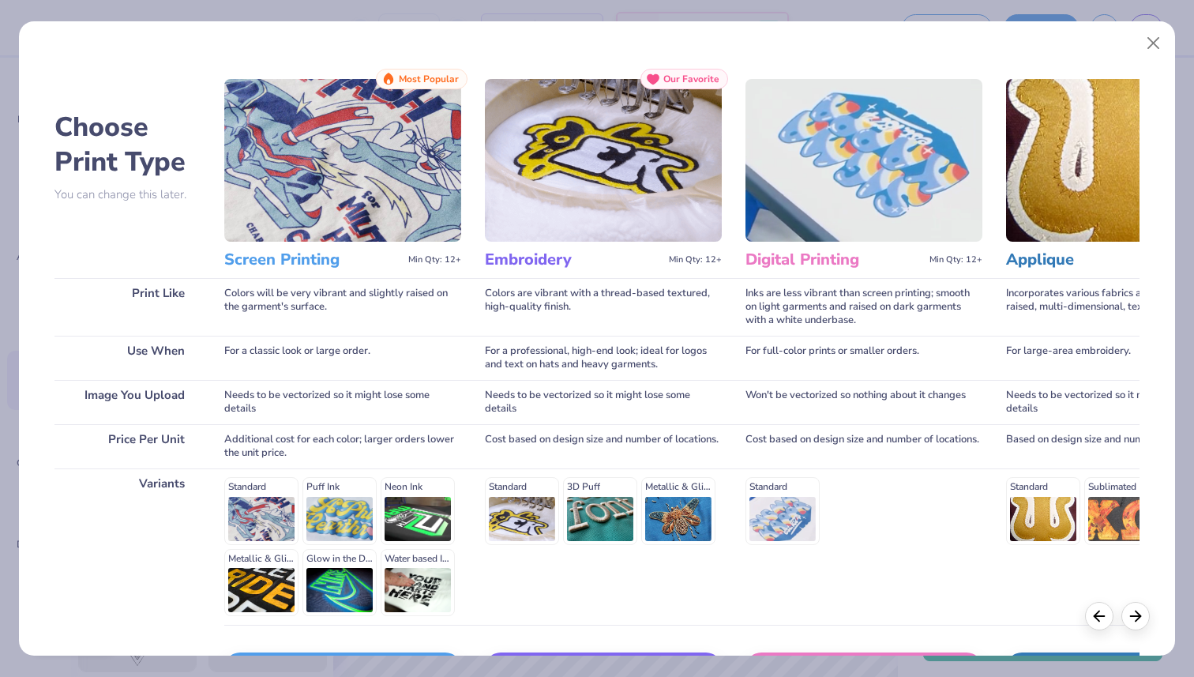
scroll to position [111, 0]
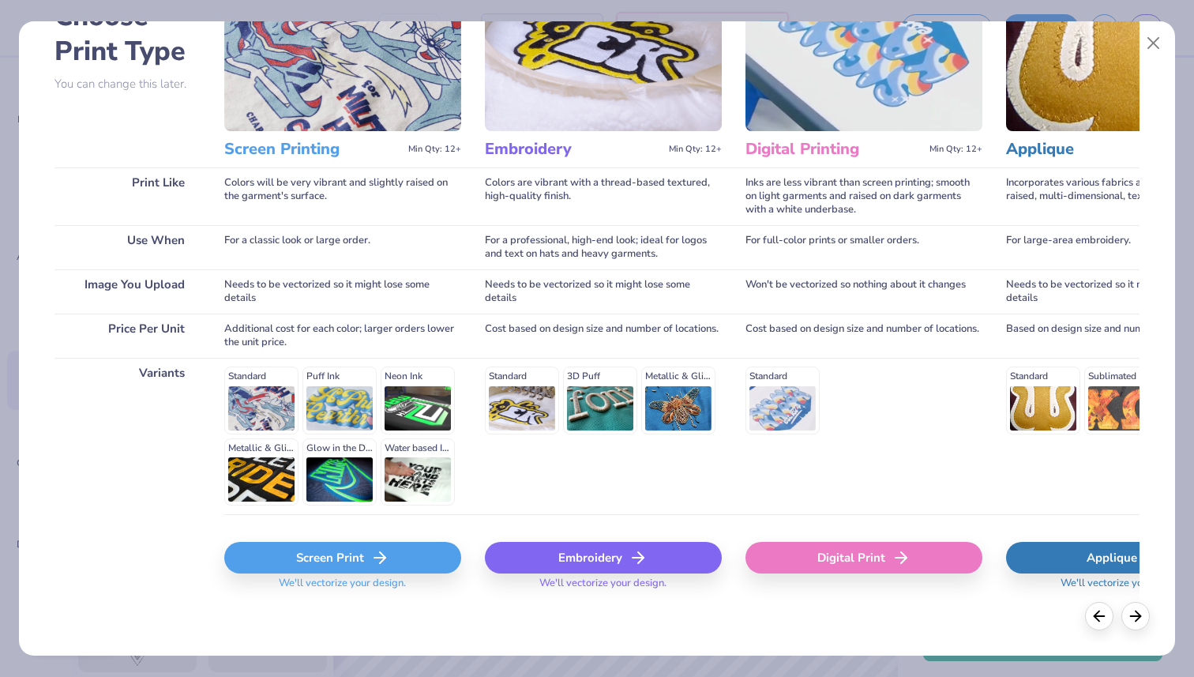
click at [381, 558] on icon at bounding box center [379, 557] width 19 height 19
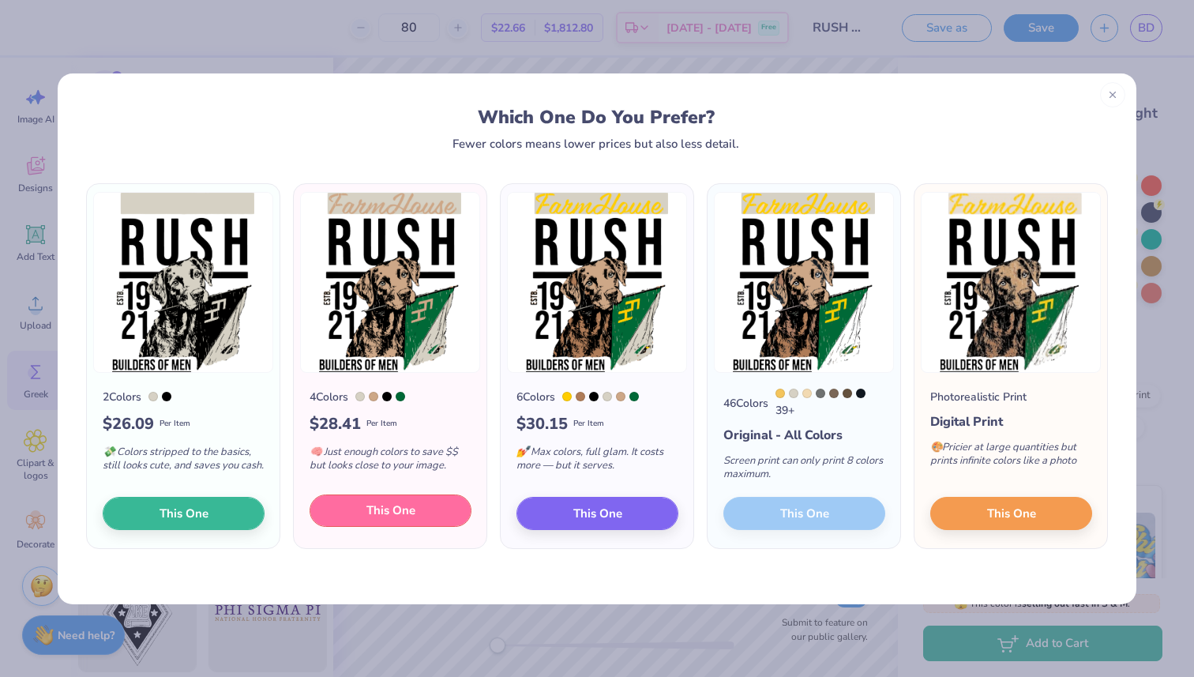
click at [368, 516] on span "This One" at bounding box center [390, 510] width 49 height 18
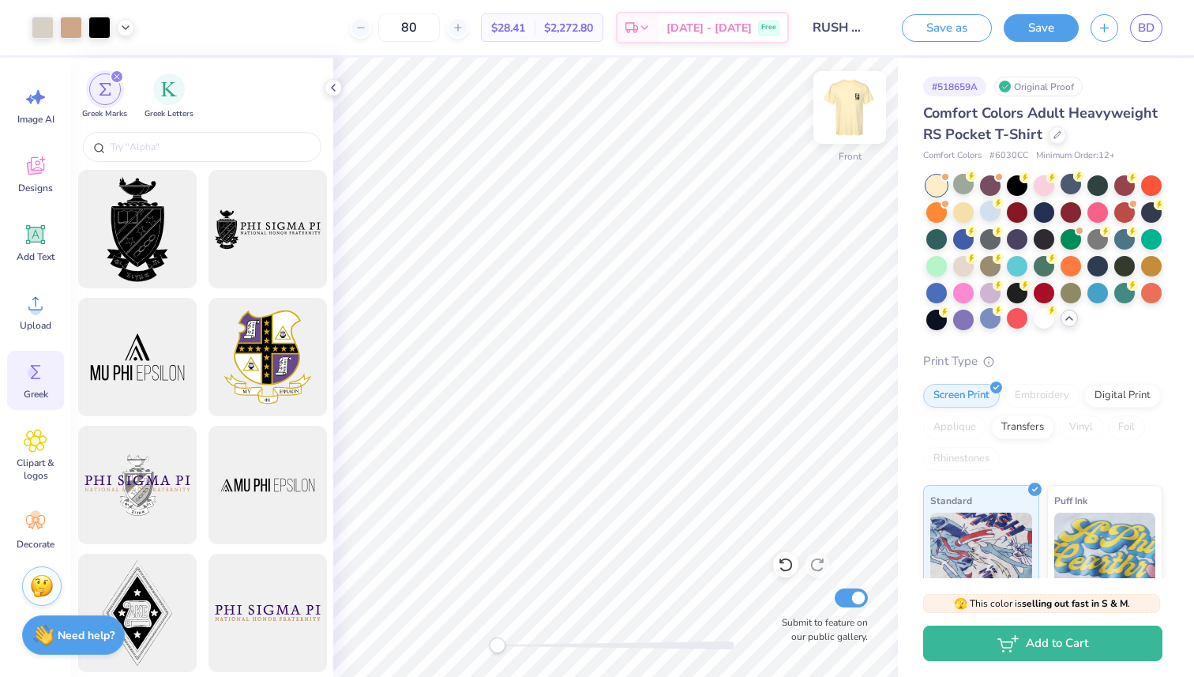
click at [865, 109] on img at bounding box center [849, 107] width 63 height 63
click at [861, 111] on img at bounding box center [849, 107] width 63 height 63
type input "13.36"
type input "16.78"
click at [967, 219] on div at bounding box center [963, 211] width 21 height 21
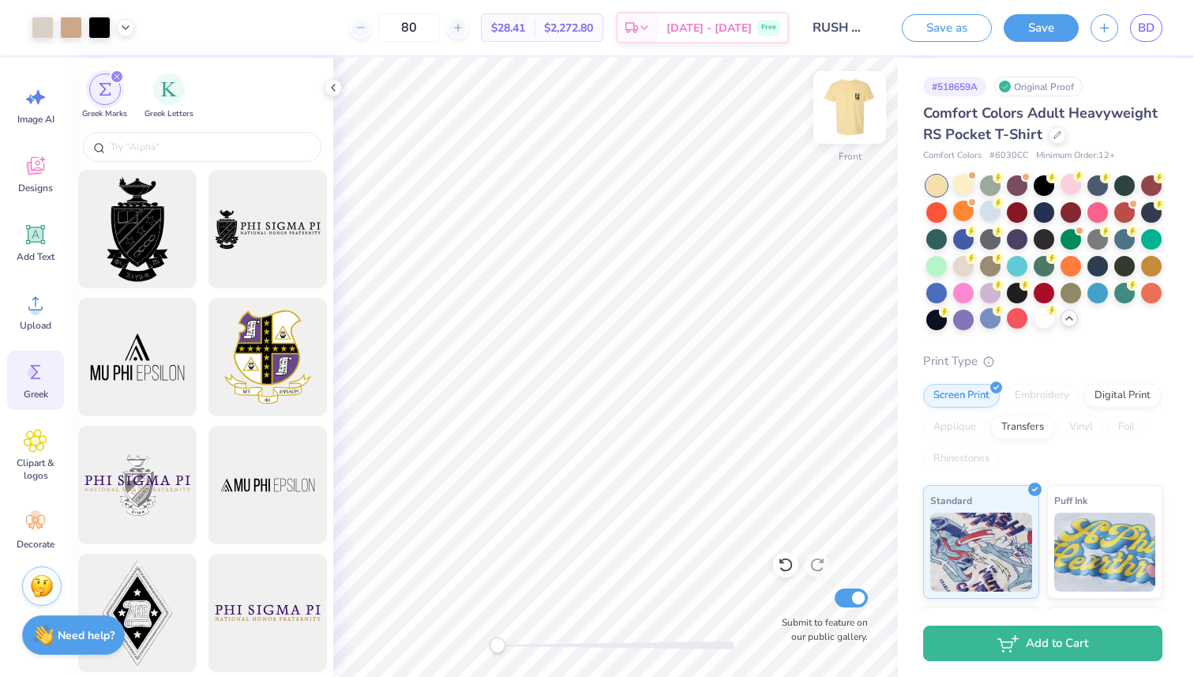
click at [850, 96] on img at bounding box center [849, 107] width 63 height 63
click at [859, 117] on img at bounding box center [849, 107] width 63 height 63
click at [1037, 323] on div at bounding box center [1043, 318] width 21 height 21
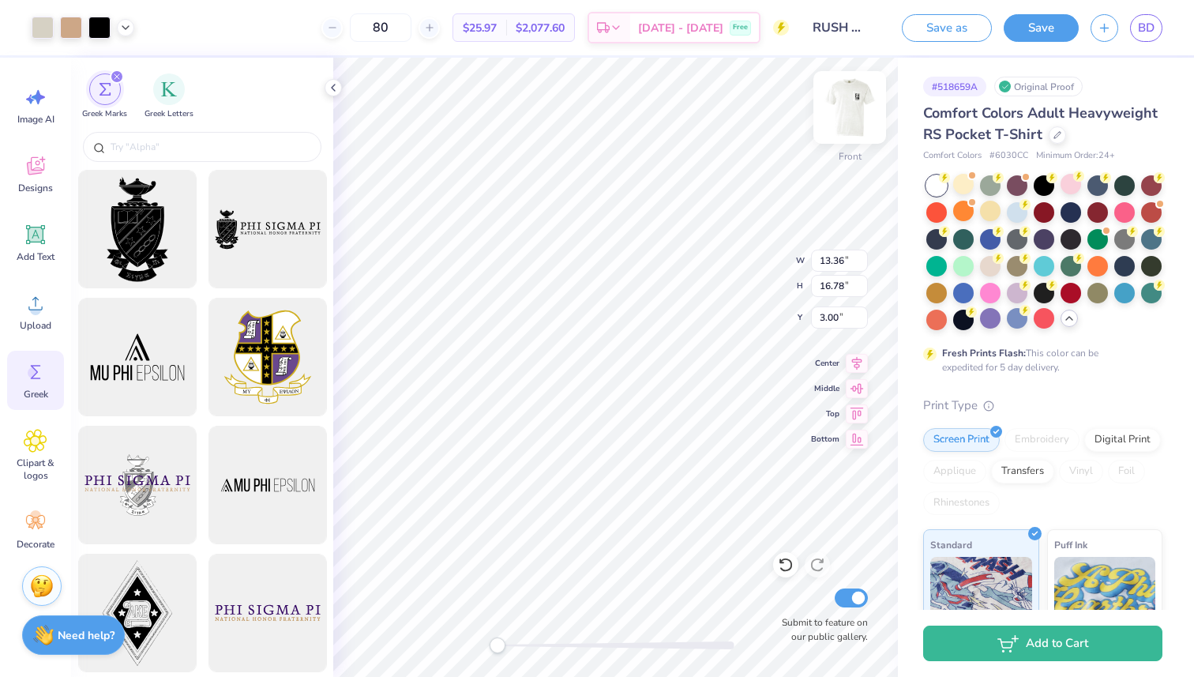
click at [838, 119] on img at bounding box center [849, 107] width 63 height 63
type input "2.73"
type input "3.43"
type input "1.93"
type input "3.44"
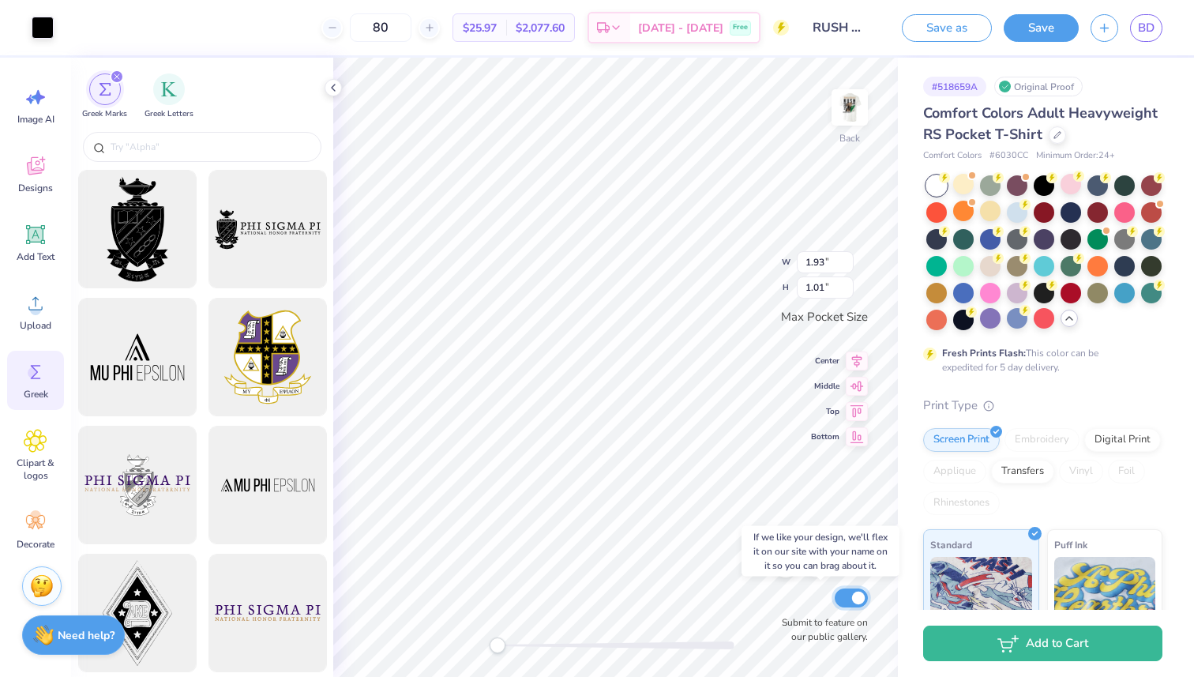
click at [855, 599] on input "Submit to feature on our public gallery." at bounding box center [851, 597] width 33 height 19
checkbox input "false"
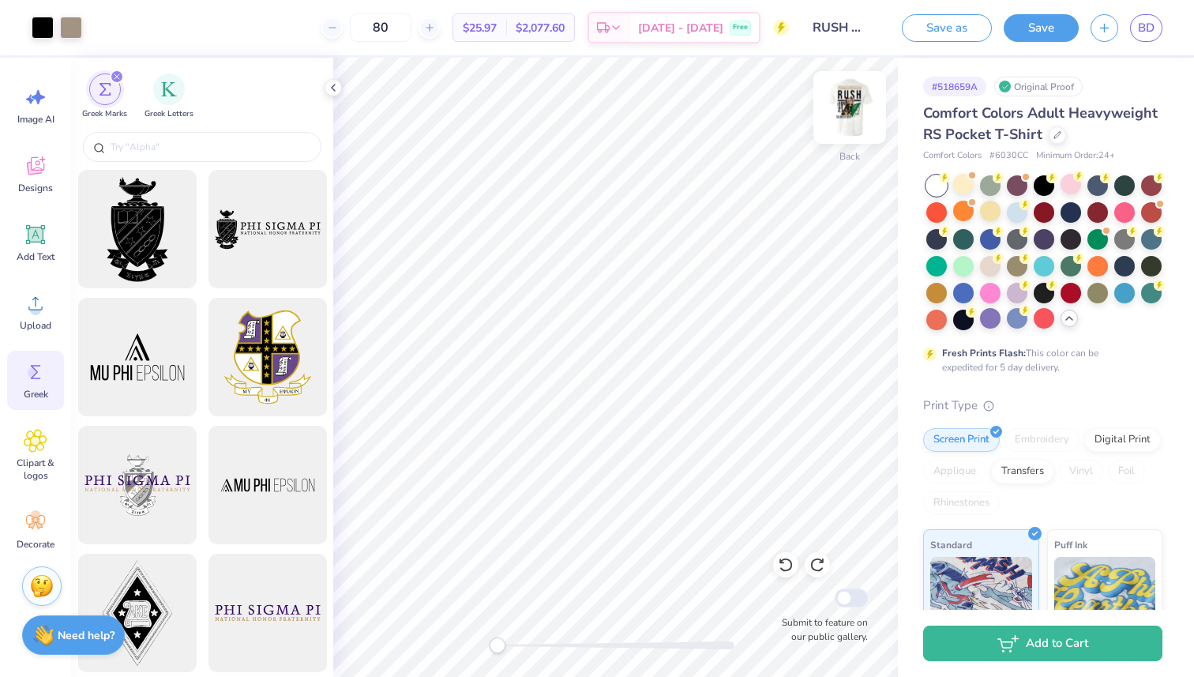
click at [849, 100] on img at bounding box center [849, 107] width 63 height 63
click at [848, 103] on img at bounding box center [849, 107] width 63 height 63
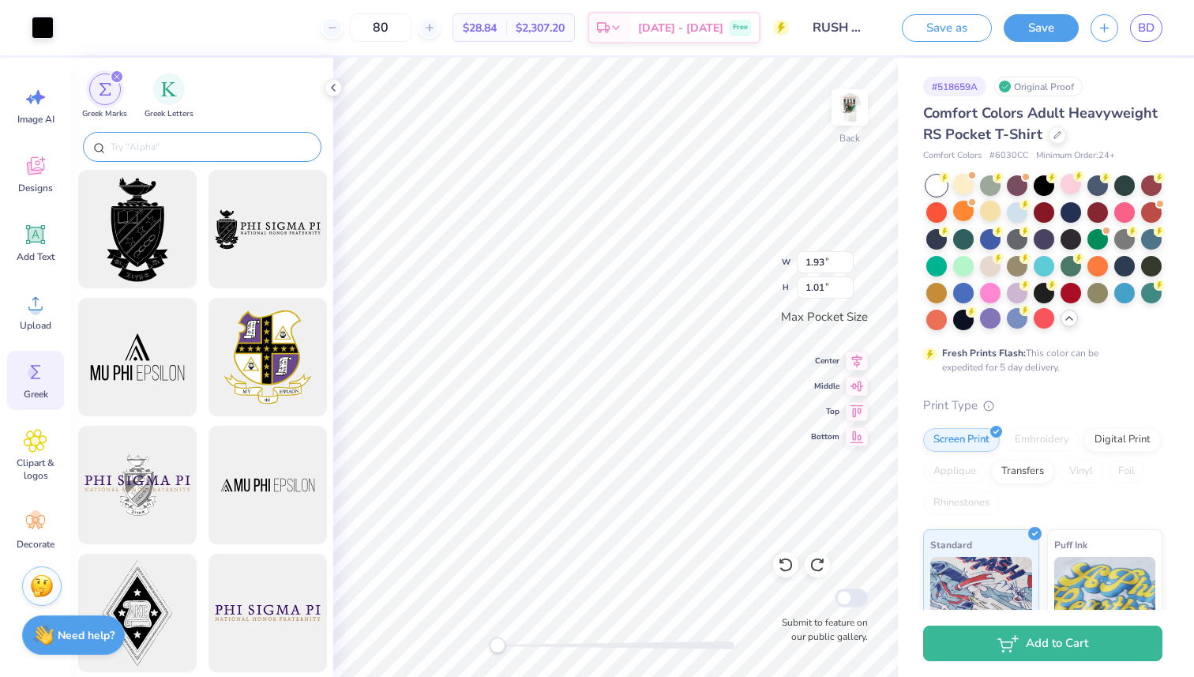
click at [261, 160] on div at bounding box center [202, 147] width 238 height 30
click at [260, 144] on input "text" at bounding box center [210, 147] width 202 height 16
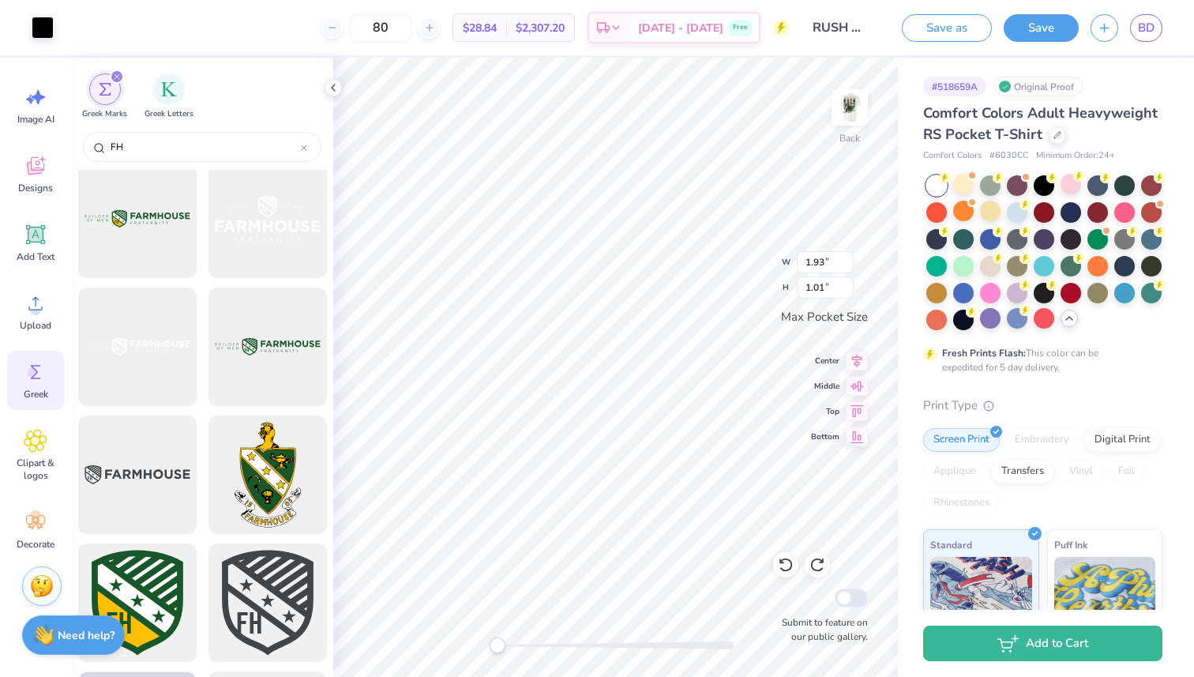
scroll to position [1285, 0]
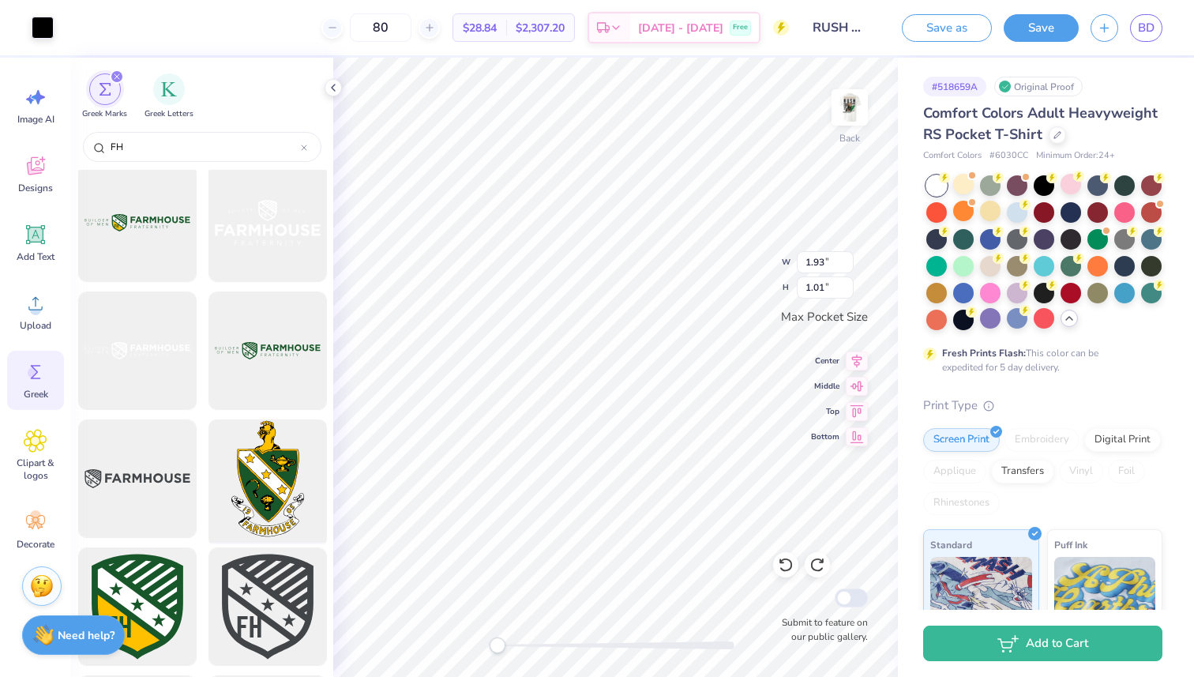
type input "FH"
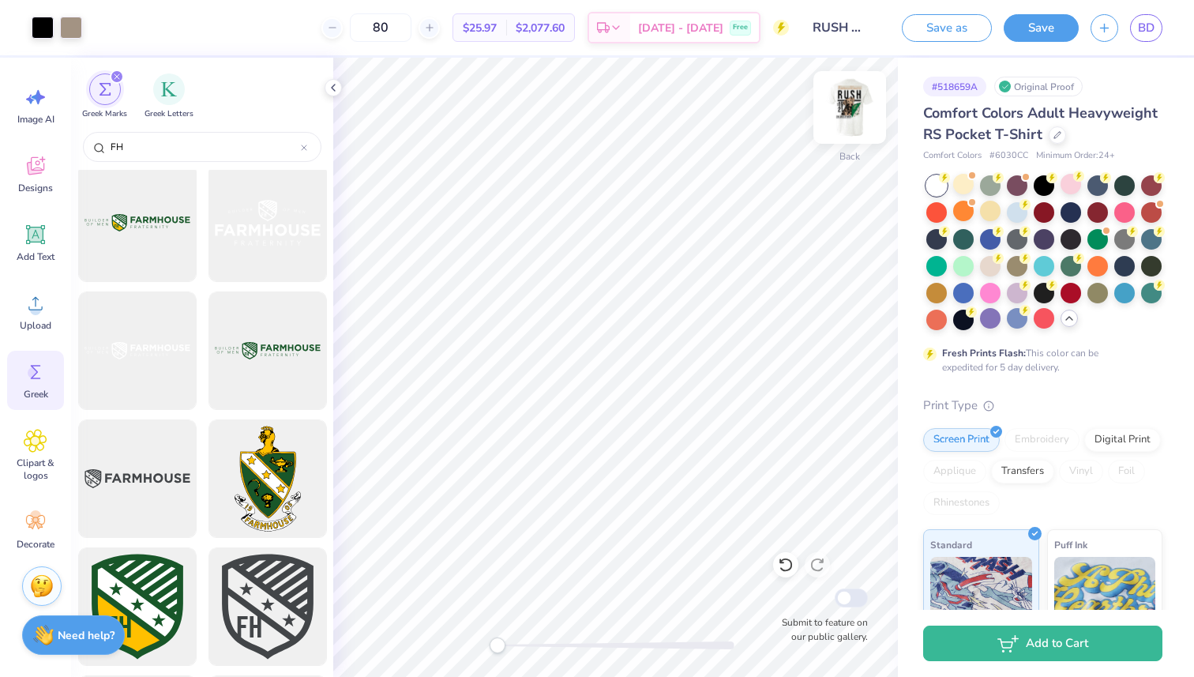
click at [838, 108] on img at bounding box center [849, 107] width 63 height 63
click at [32, 319] on span "Upload" at bounding box center [36, 325] width 32 height 13
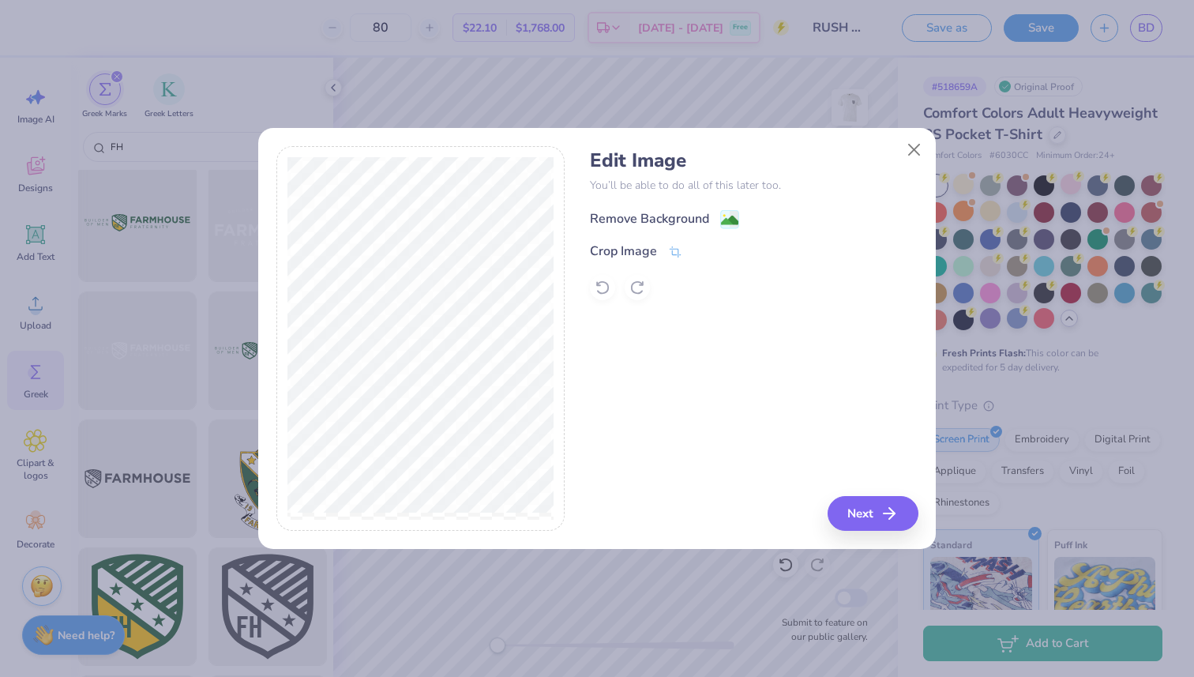
click at [723, 216] on circle at bounding box center [724, 215] width 2 height 2
click at [858, 511] on button "Next" at bounding box center [875, 513] width 91 height 35
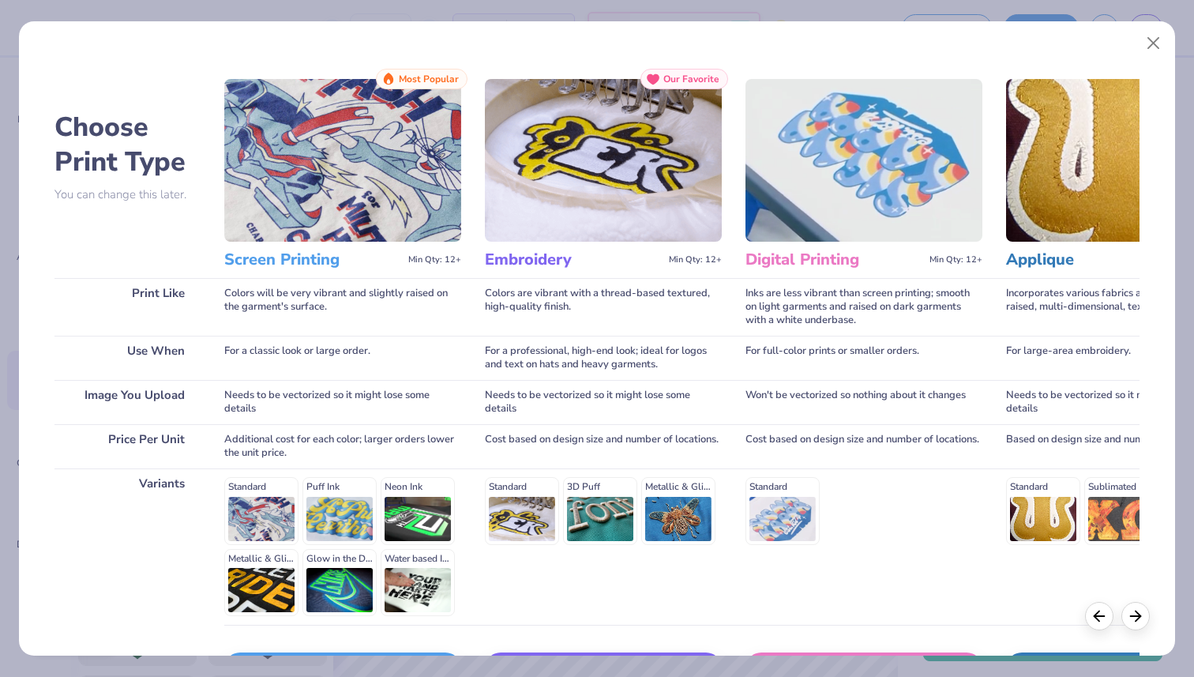
scroll to position [111, 0]
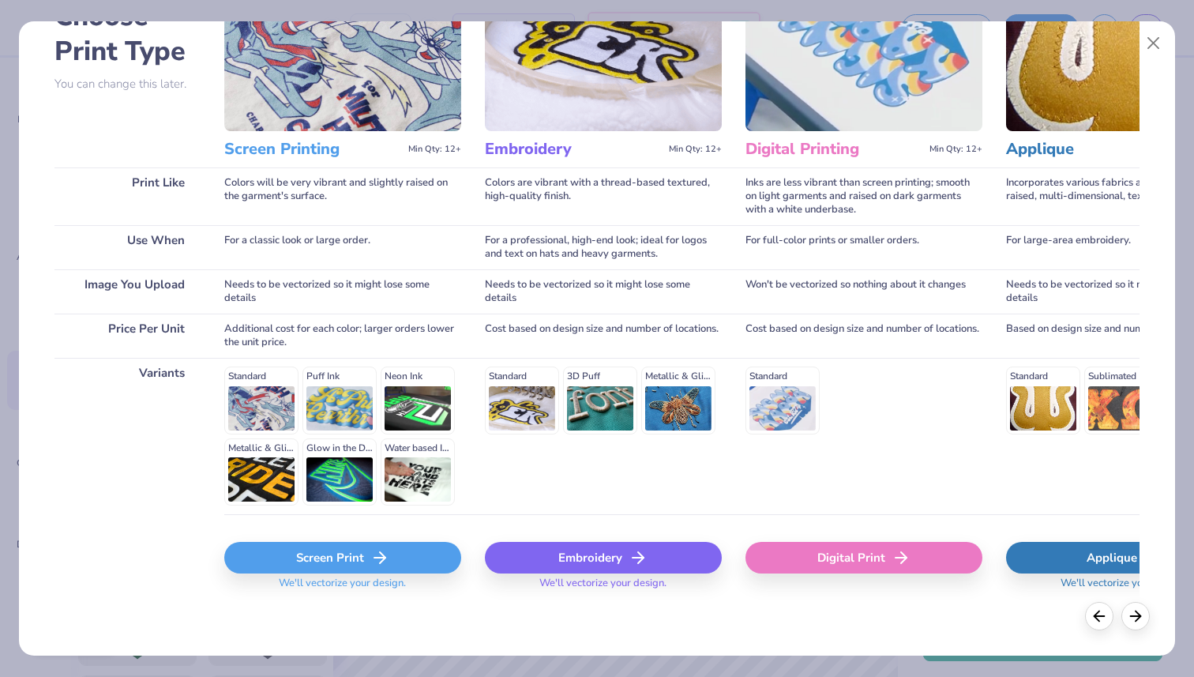
click at [333, 558] on div "Screen Print" at bounding box center [342, 558] width 237 height 32
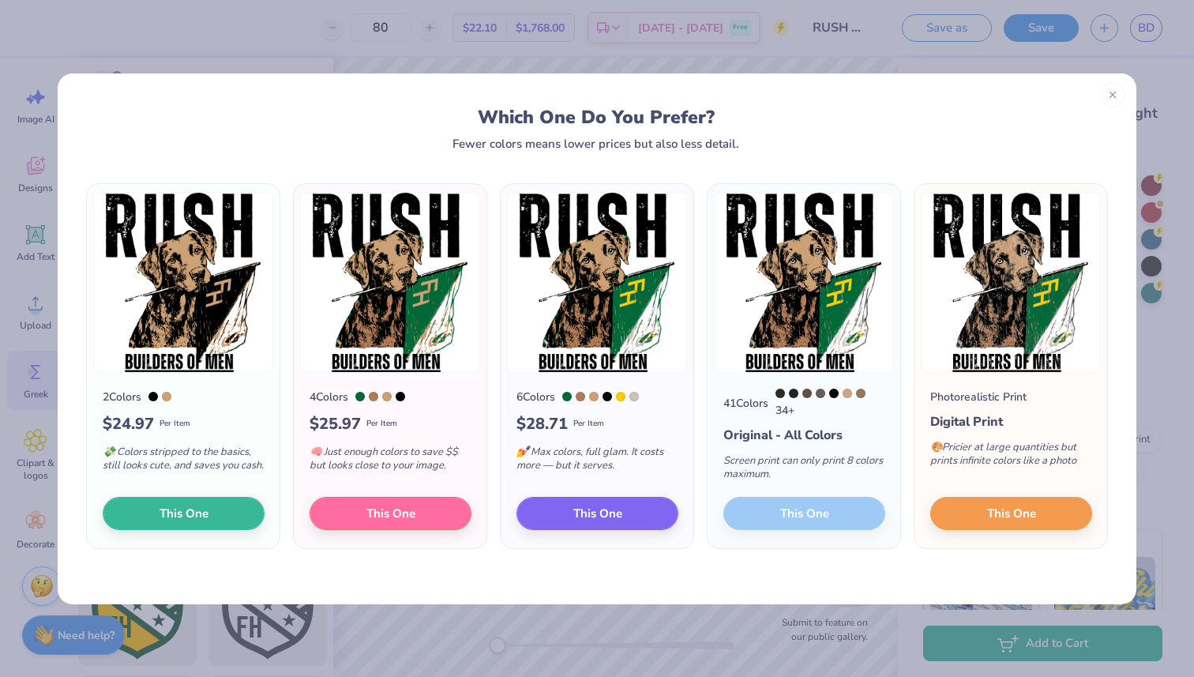
click at [793, 563] on div "2 Colors $ 24.97 Per Item 💸 Colors stripped to the basics, still looks cute, an…" at bounding box center [597, 377] width 1078 height 454
click at [1112, 92] on icon at bounding box center [1112, 92] width 11 height 11
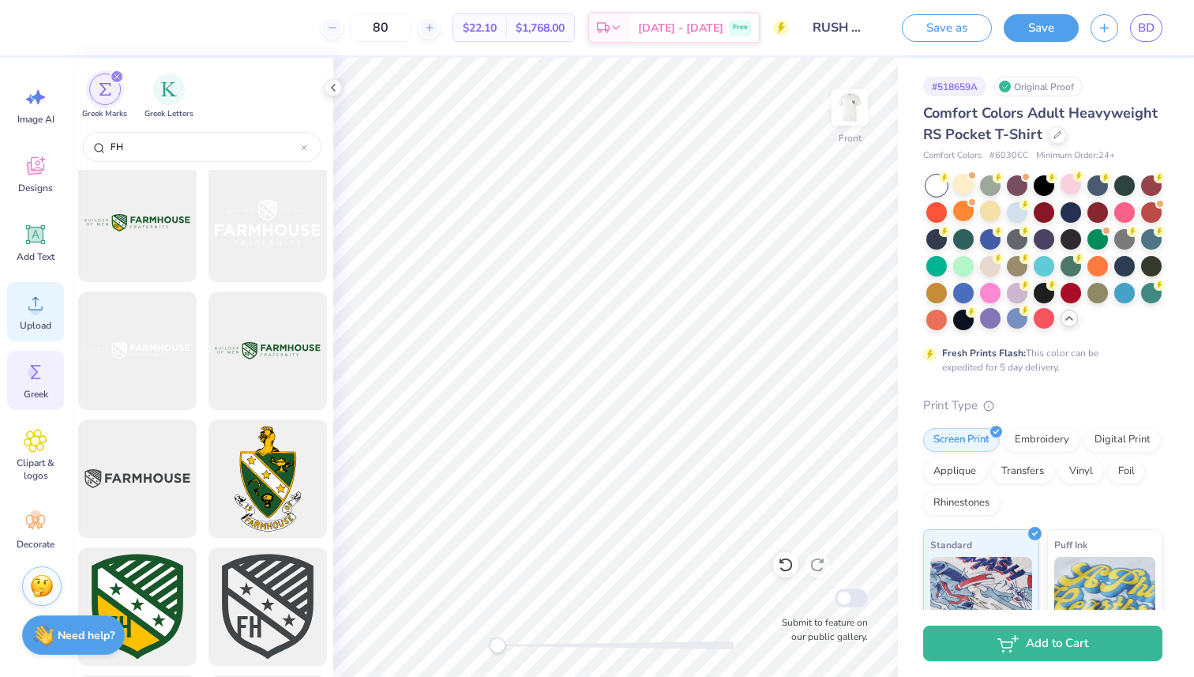
click at [36, 303] on icon at bounding box center [35, 303] width 14 height 13
click at [29, 318] on div "Upload" at bounding box center [35, 311] width 57 height 59
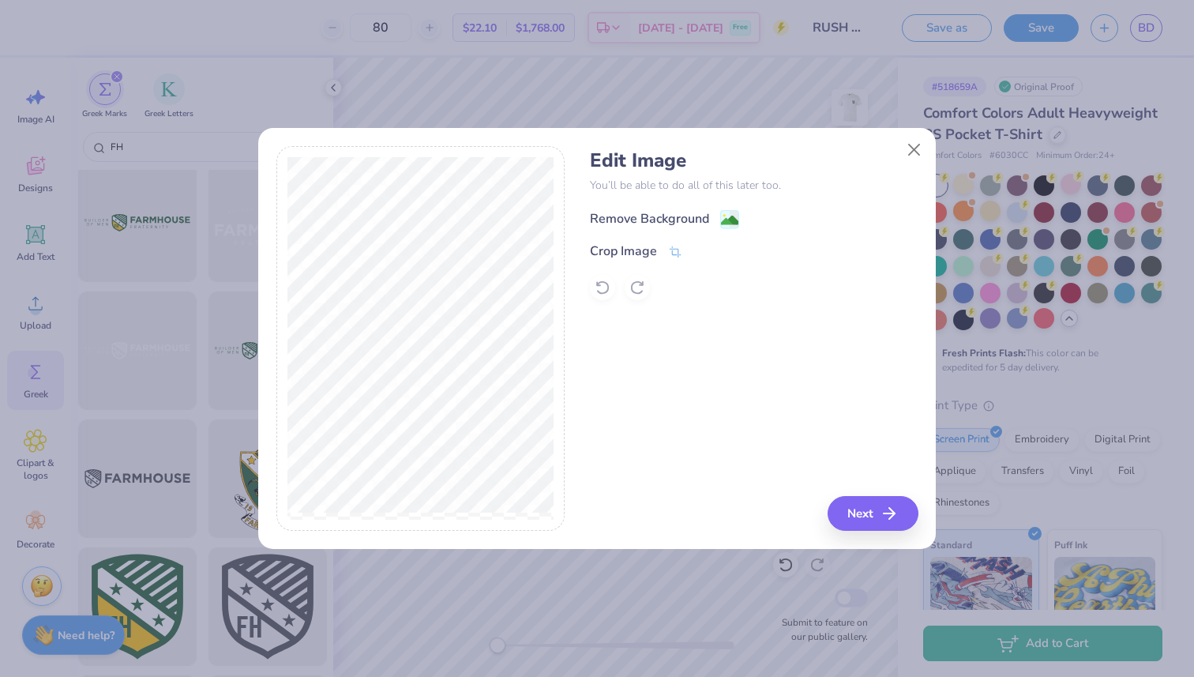
click at [718, 220] on div "Remove Background" at bounding box center [664, 219] width 149 height 20
click at [887, 515] on icon "button" at bounding box center [893, 513] width 19 height 19
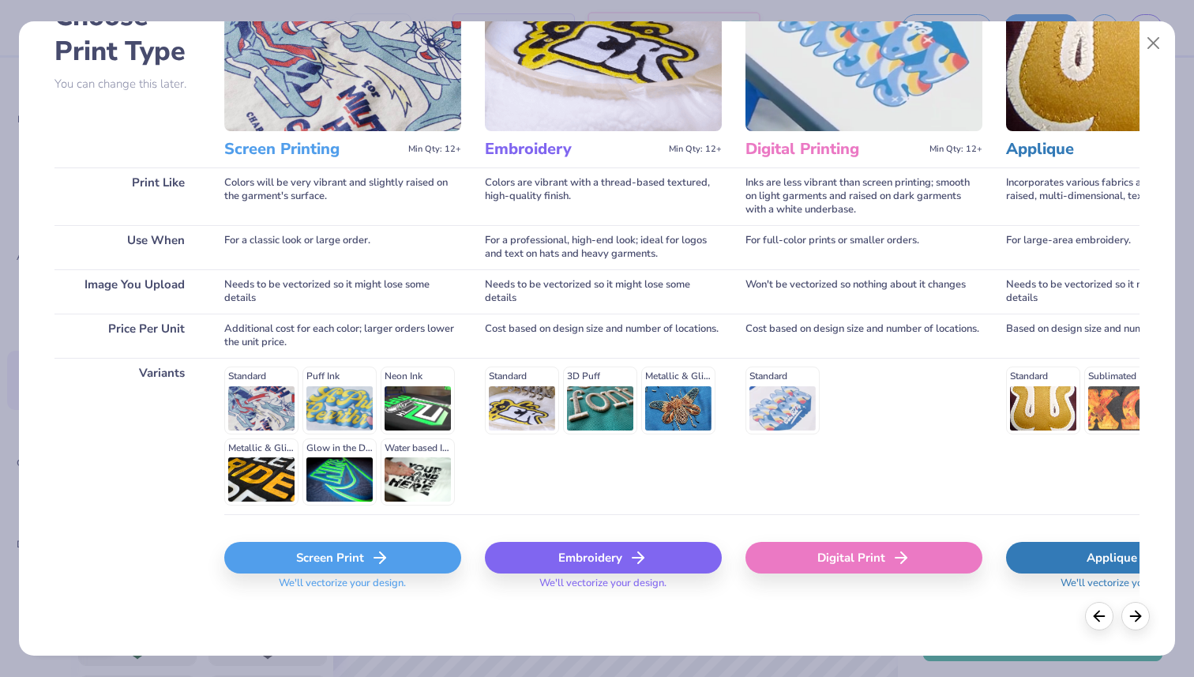
click at [317, 554] on div "Screen Print" at bounding box center [342, 558] width 237 height 32
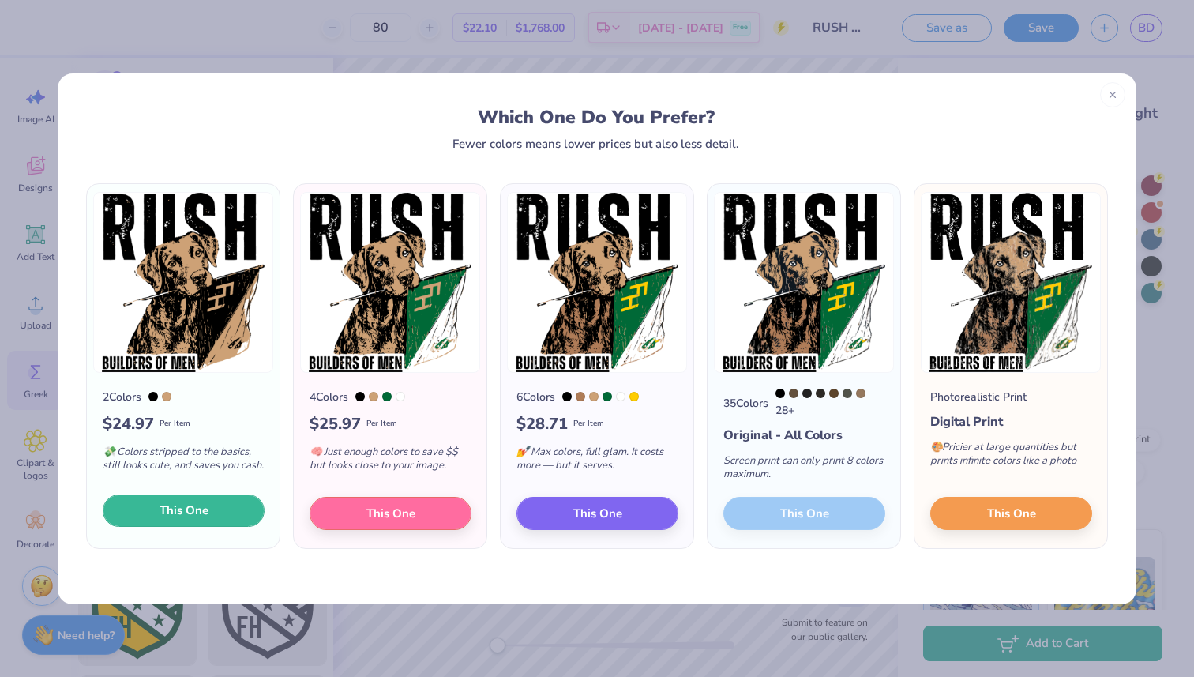
click at [209, 514] on button "This One" at bounding box center [184, 510] width 162 height 33
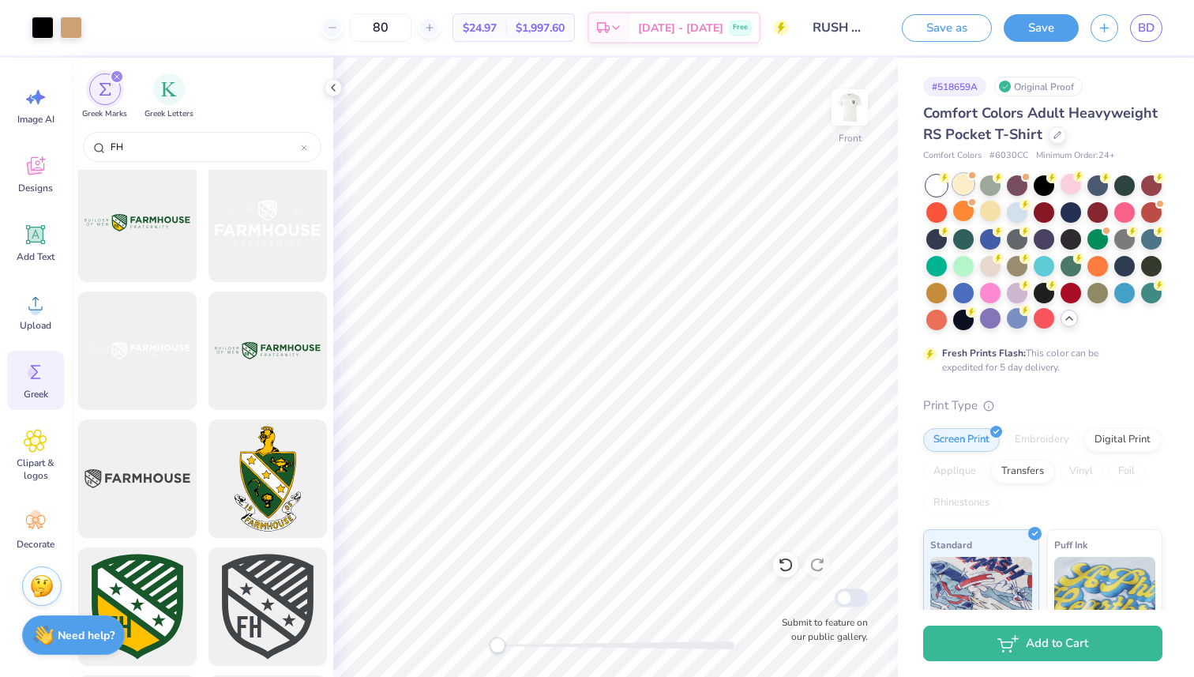
click at [958, 186] on div at bounding box center [963, 184] width 21 height 21
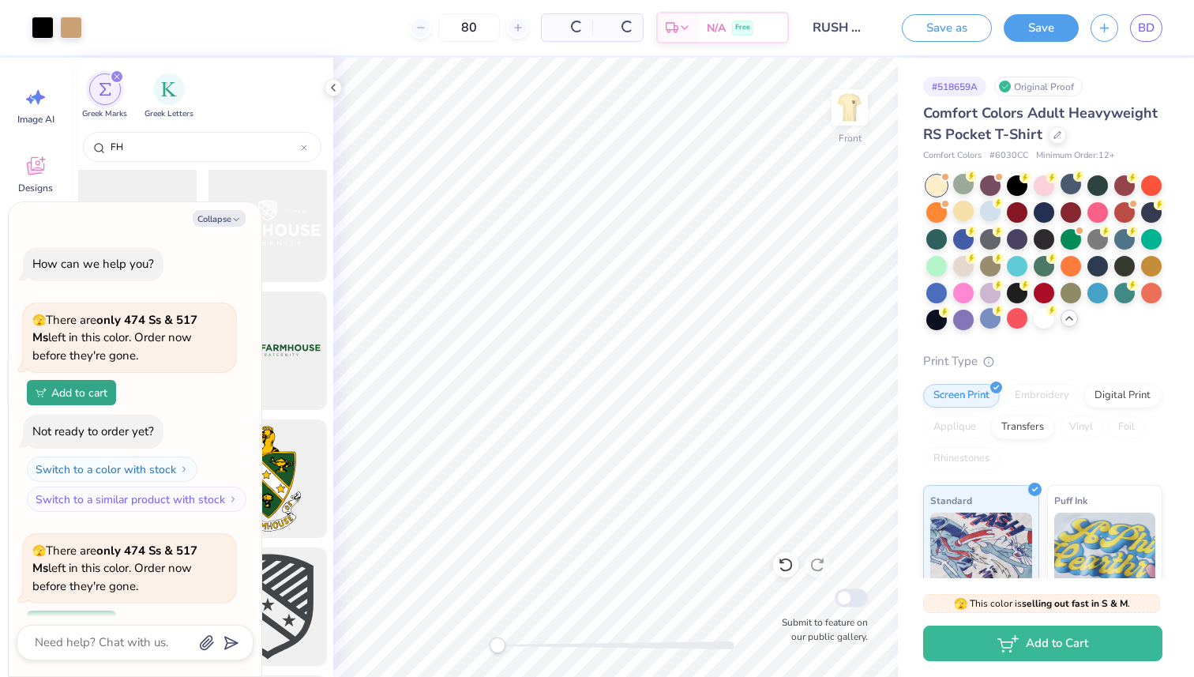
scroll to position [368, 0]
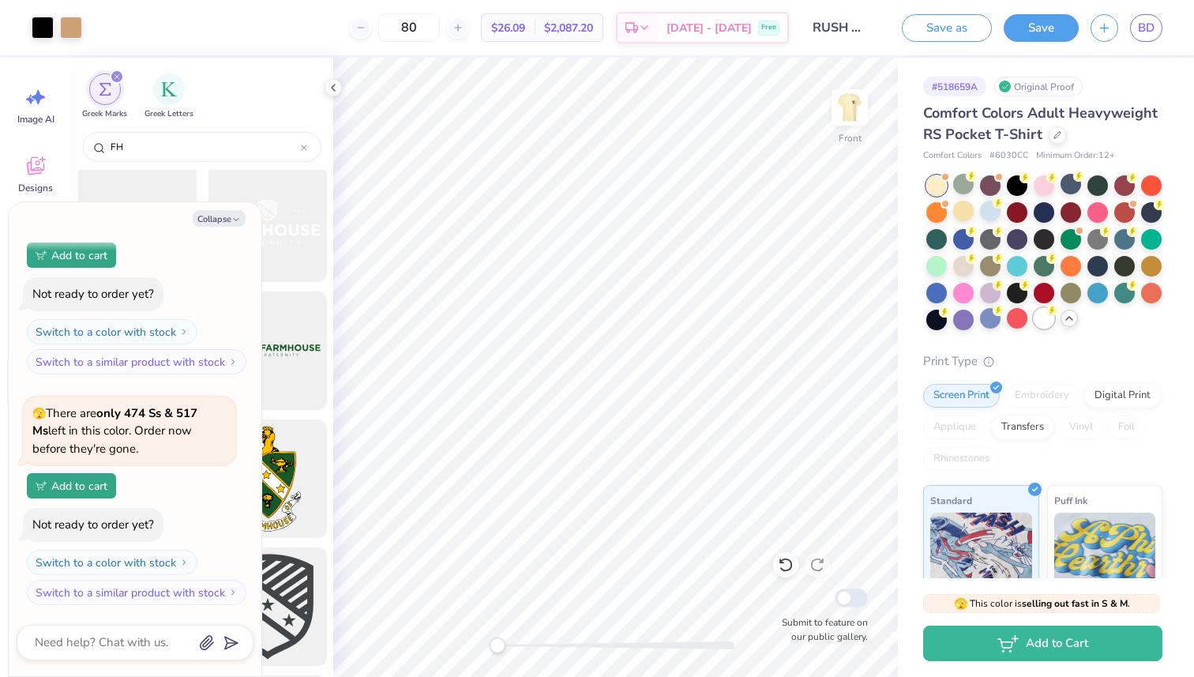
click at [1044, 315] on div at bounding box center [1043, 318] width 21 height 21
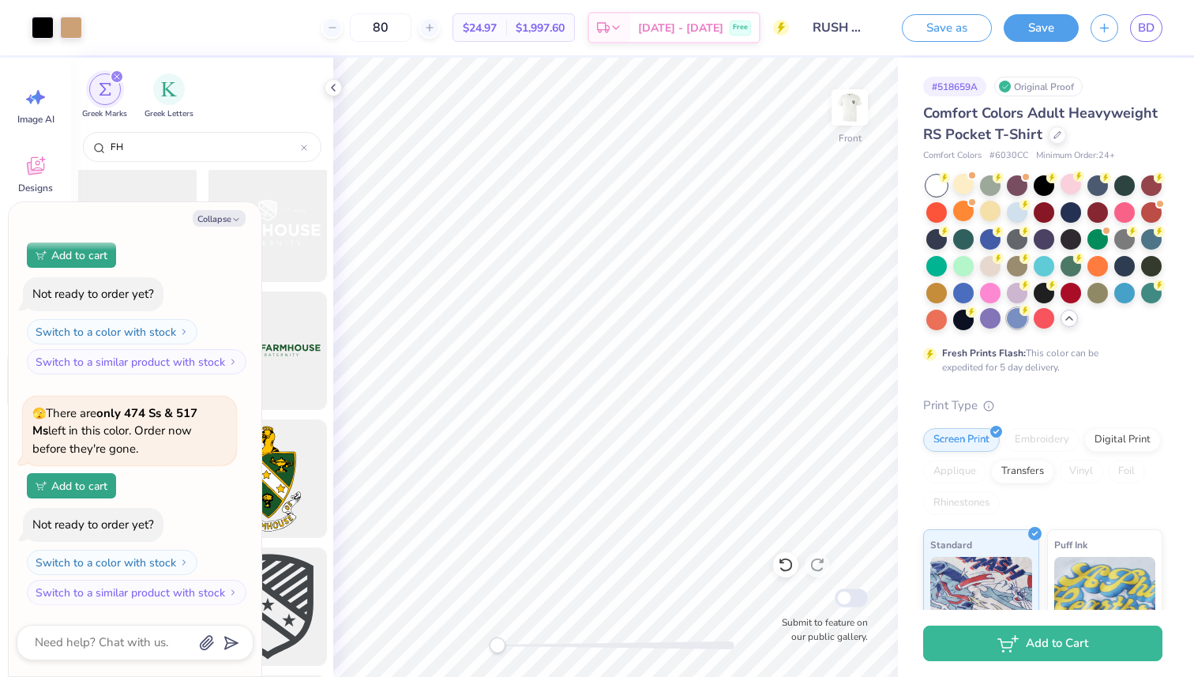
click at [1018, 317] on div at bounding box center [1017, 318] width 21 height 21
click at [958, 179] on div at bounding box center [963, 184] width 21 height 21
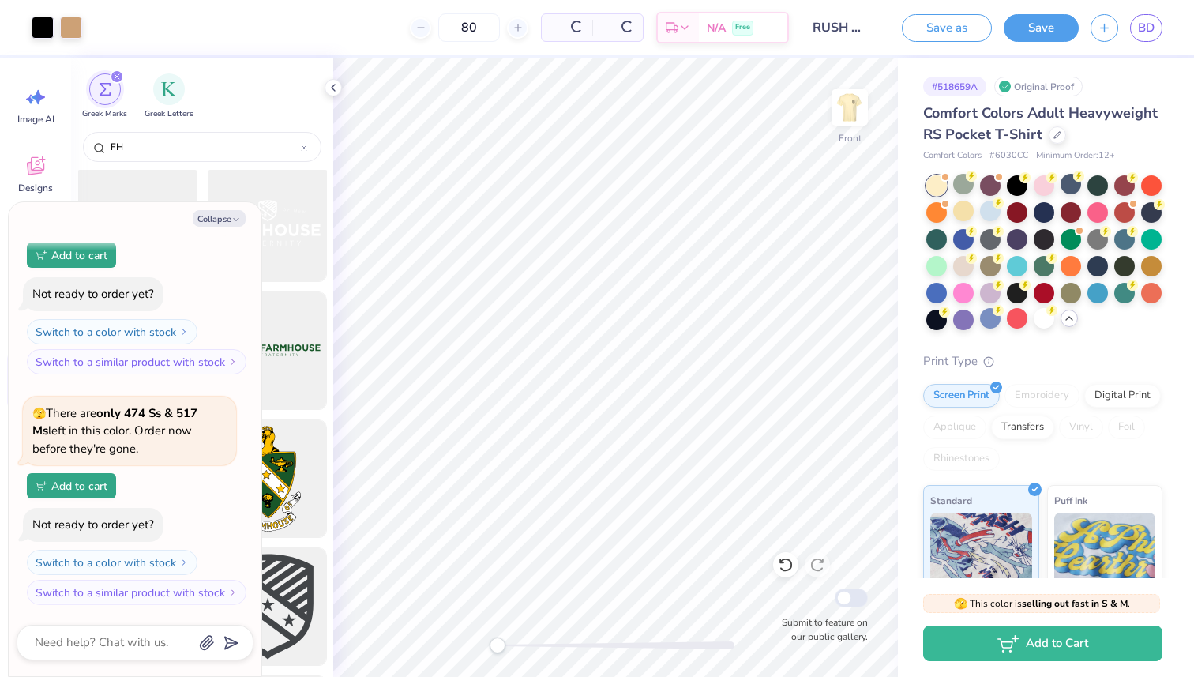
scroll to position [598, 0]
click at [1048, 322] on div at bounding box center [1043, 318] width 21 height 21
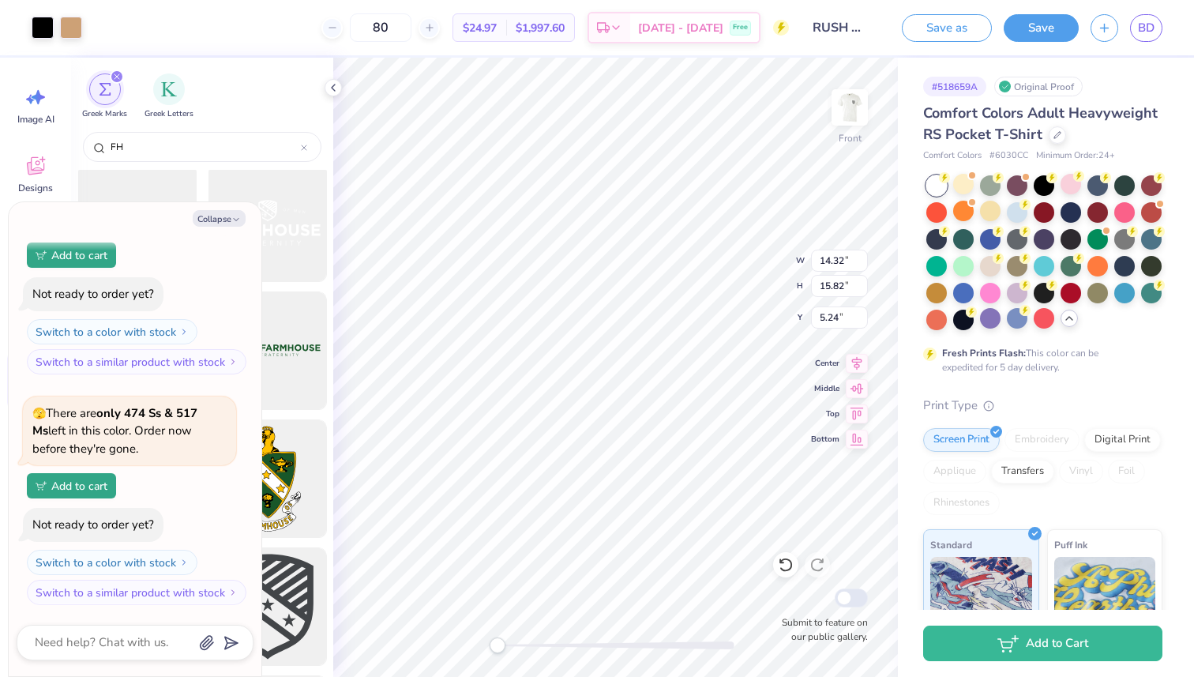
type textarea "x"
type input "12.86"
type input "14.21"
type textarea "x"
type input "12.53"
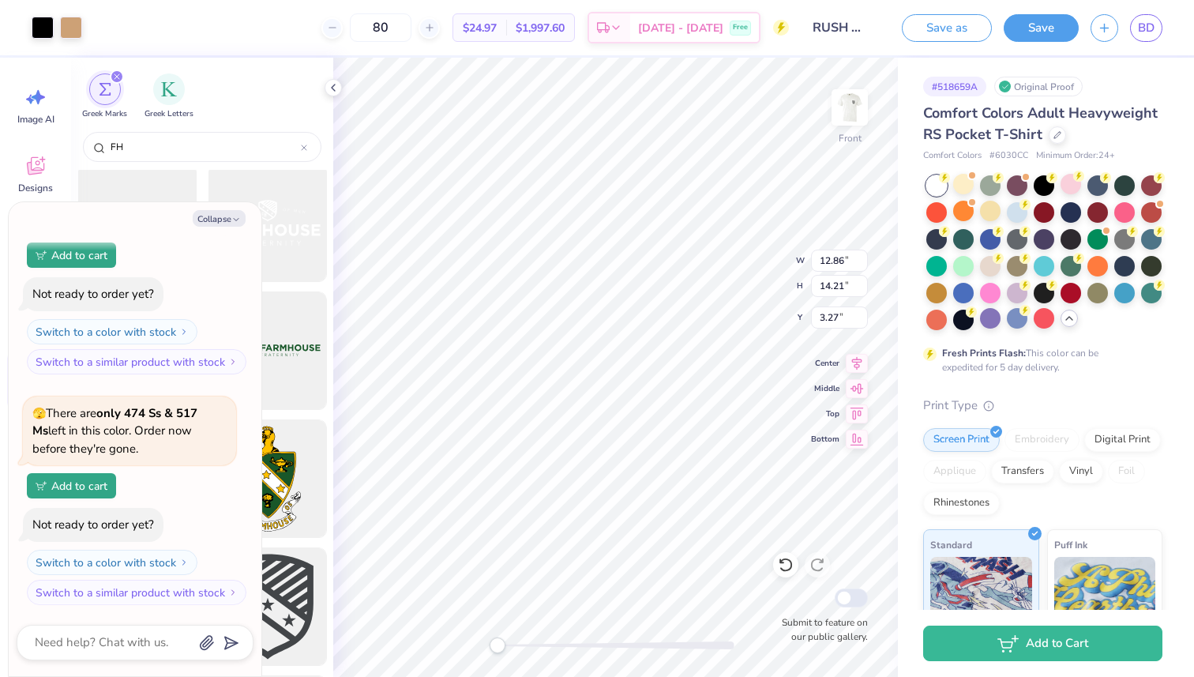
type input "13.84"
type input "3.28"
click at [966, 258] on div at bounding box center [963, 264] width 21 height 21
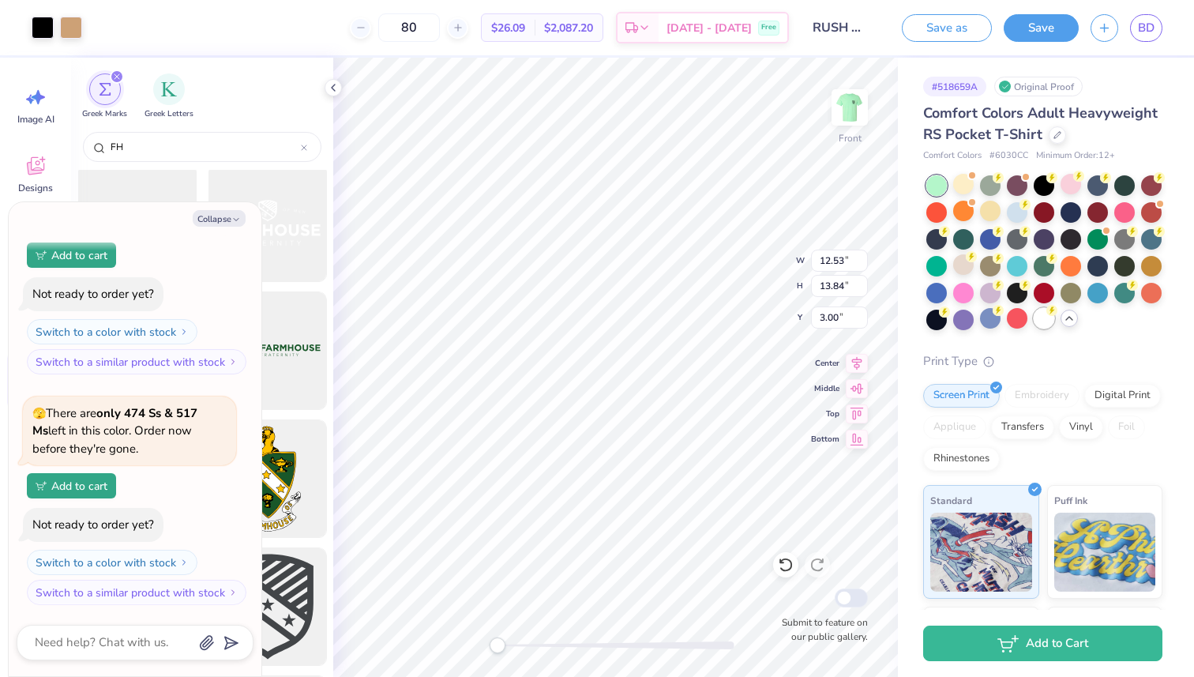
click at [1047, 322] on div at bounding box center [1043, 318] width 21 height 21
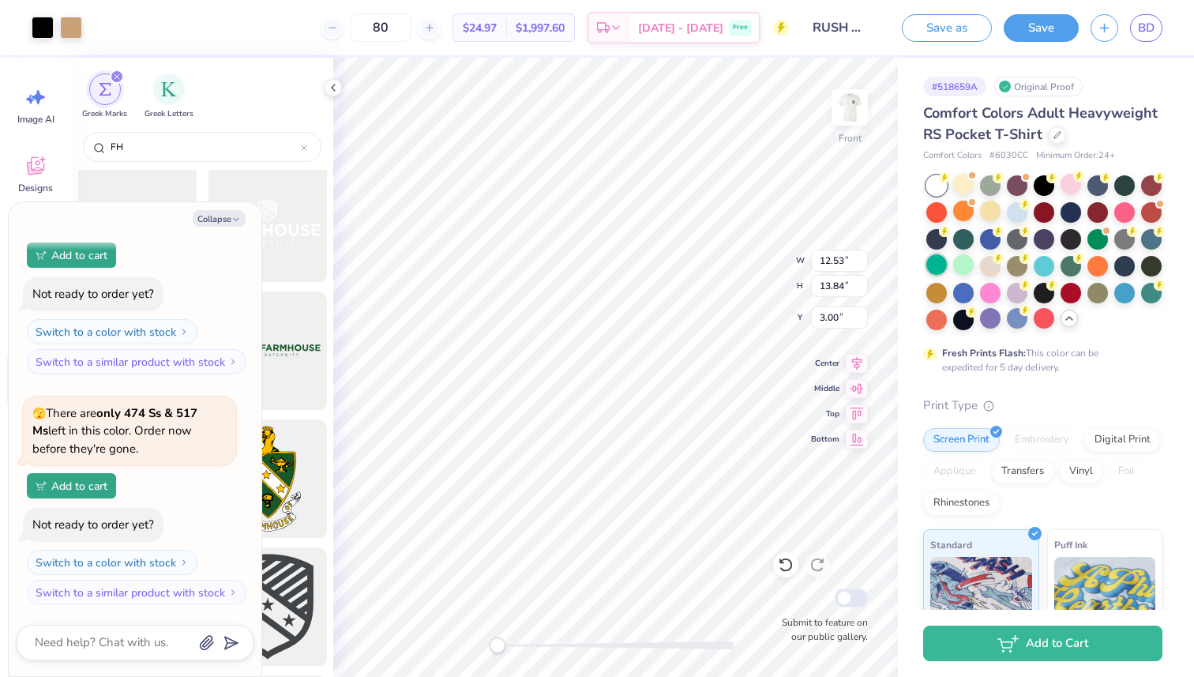
click at [934, 257] on div at bounding box center [936, 264] width 21 height 21
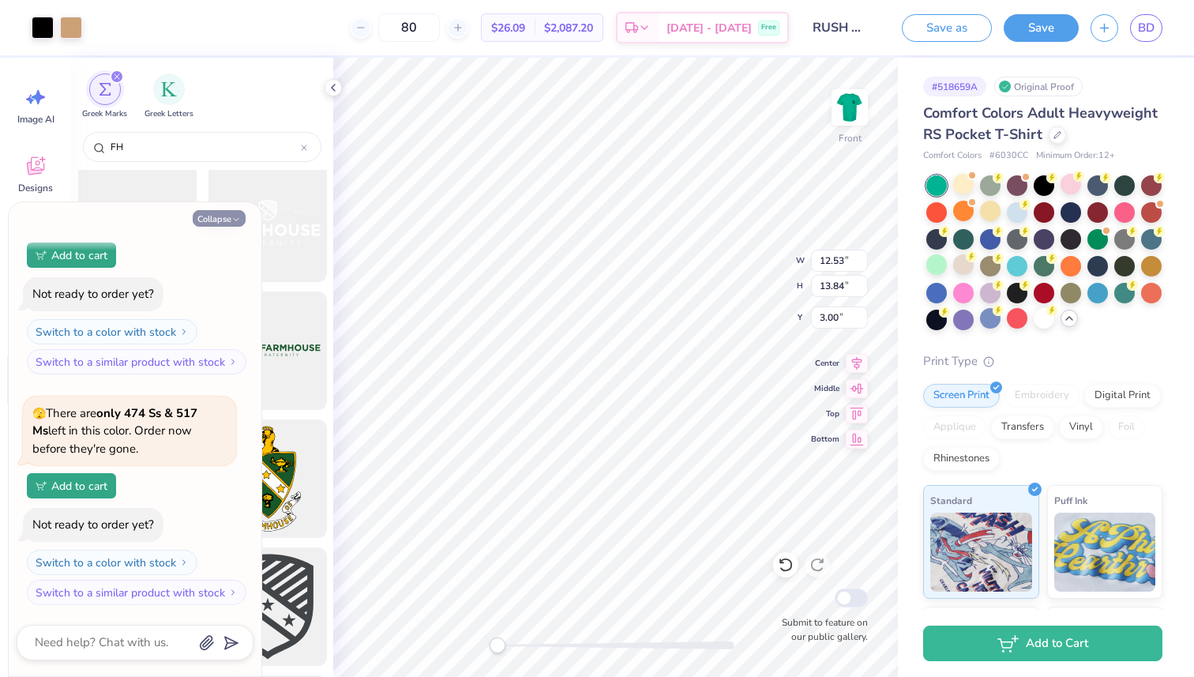
click at [227, 217] on button "Collapse" at bounding box center [219, 218] width 53 height 17
type textarea "x"
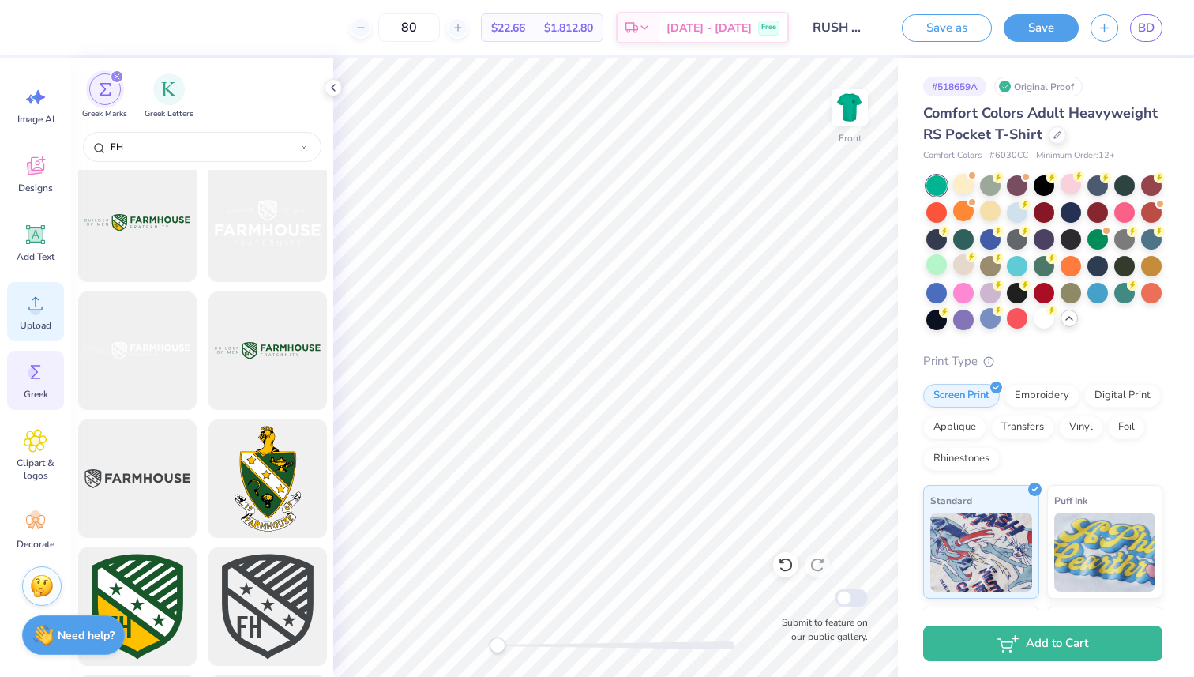
click at [47, 315] on div "Upload" at bounding box center [35, 311] width 57 height 59
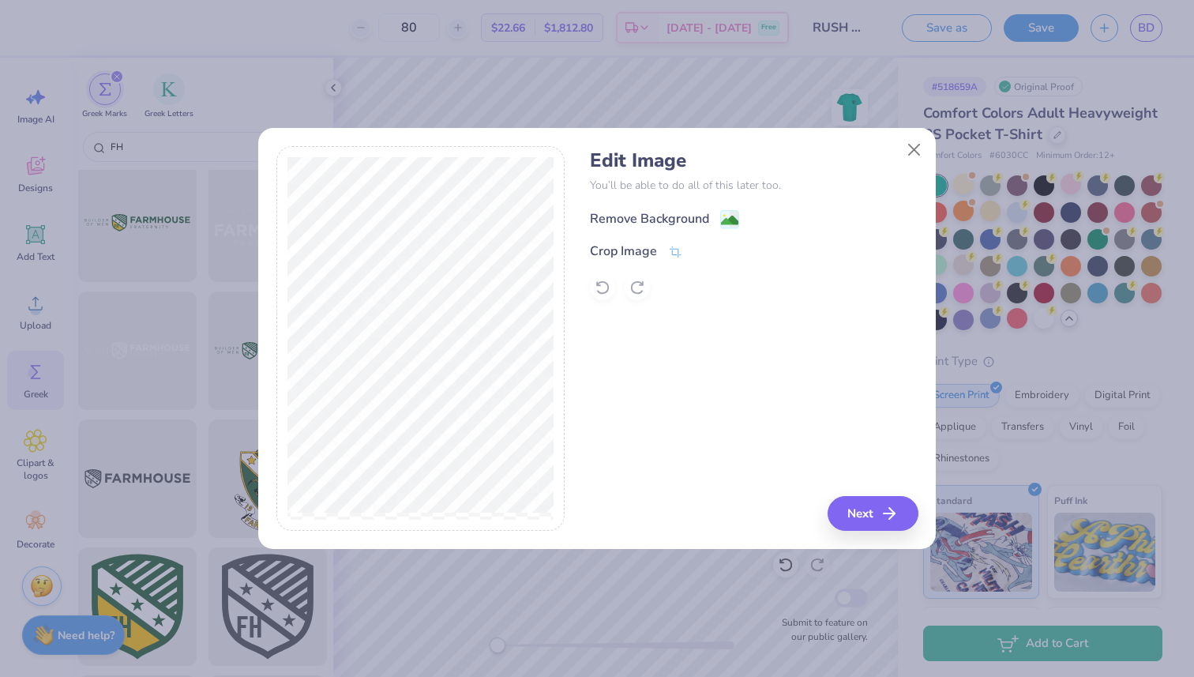
click at [684, 210] on div "Remove Background" at bounding box center [649, 218] width 119 height 19
click at [881, 511] on button "Next" at bounding box center [875, 513] width 91 height 35
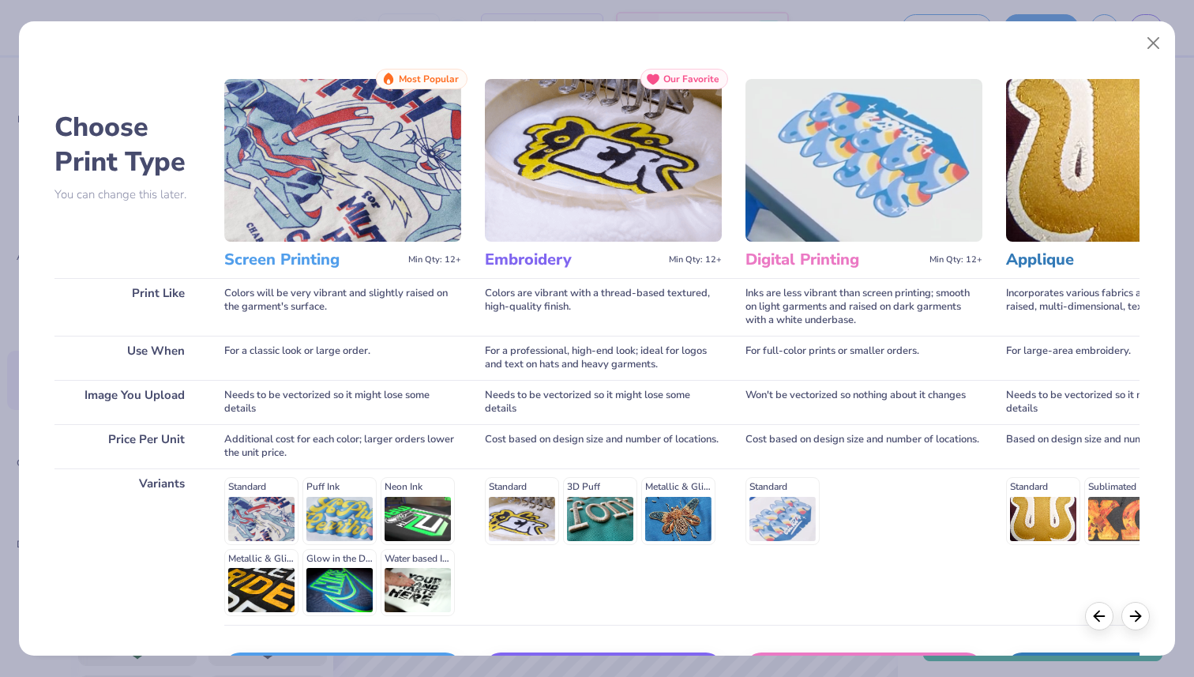
scroll to position [111, 0]
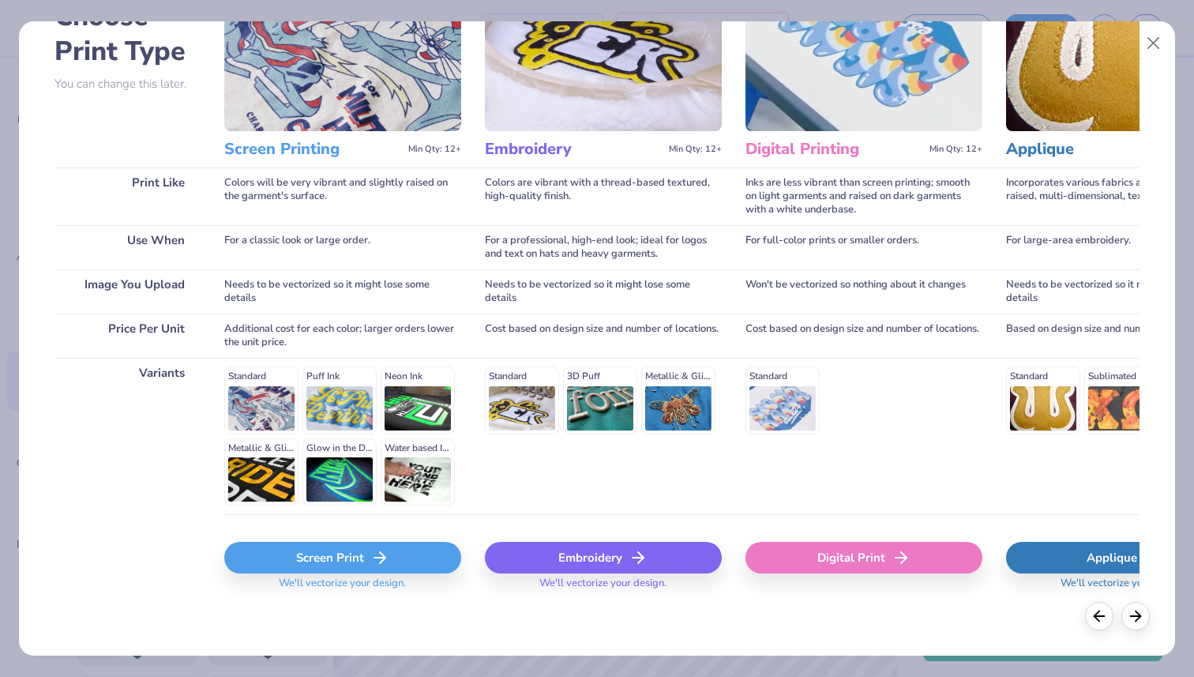
click at [354, 560] on div "Screen Print" at bounding box center [342, 558] width 237 height 32
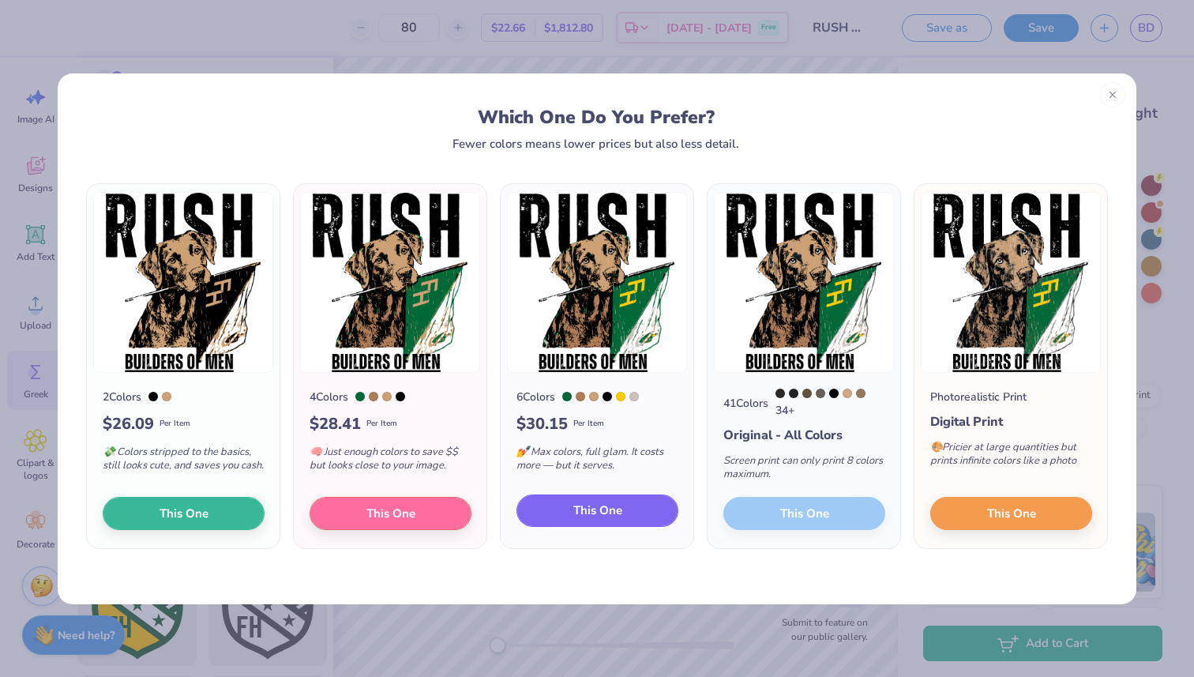
click at [636, 516] on button "This One" at bounding box center [597, 510] width 162 height 33
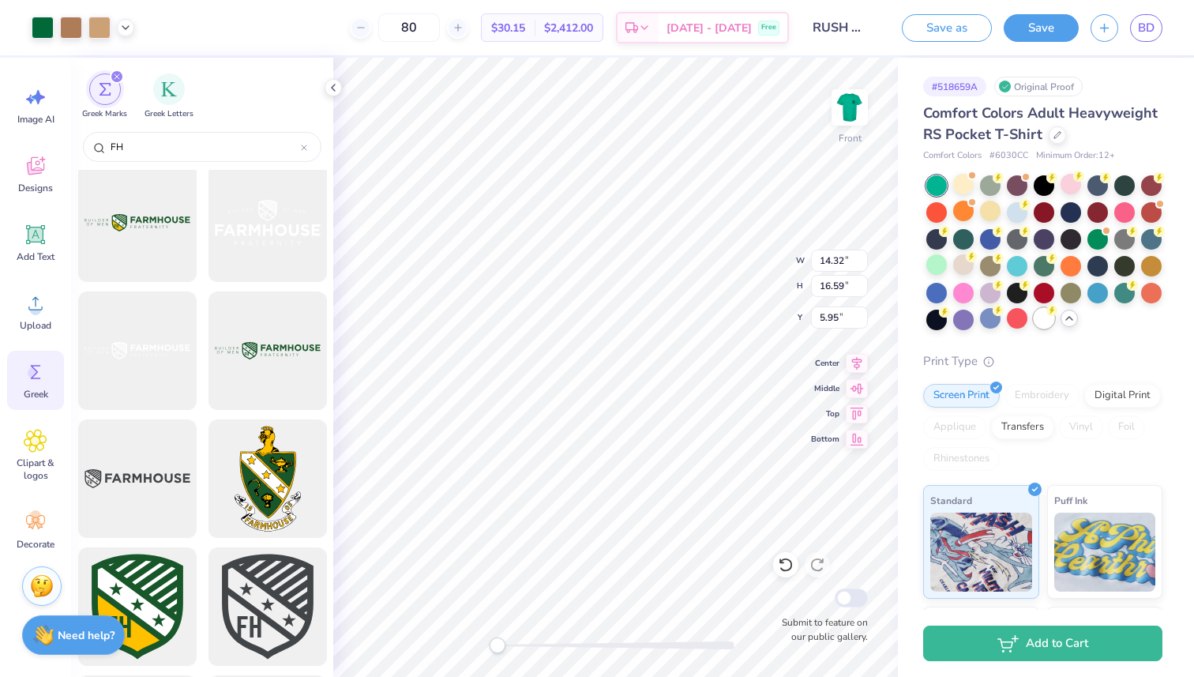
click at [1043, 317] on div at bounding box center [1043, 318] width 21 height 21
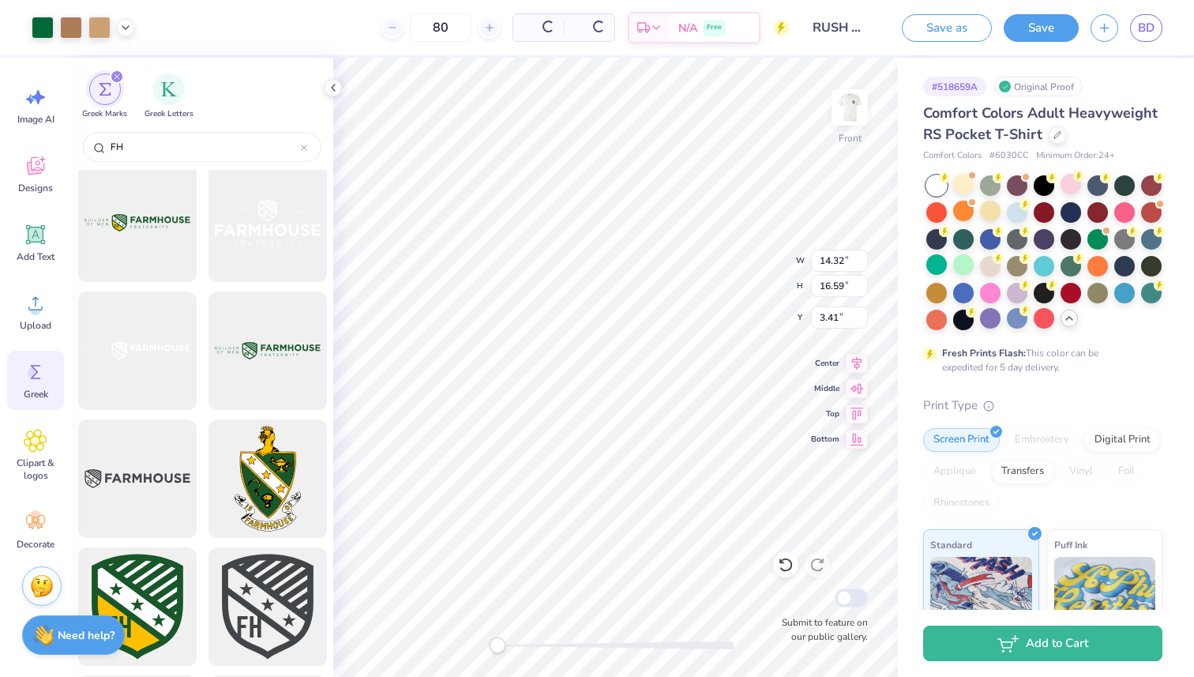
type input "3.41"
type input "12.49"
type input "14.47"
type input "5.53"
type input "13.64"
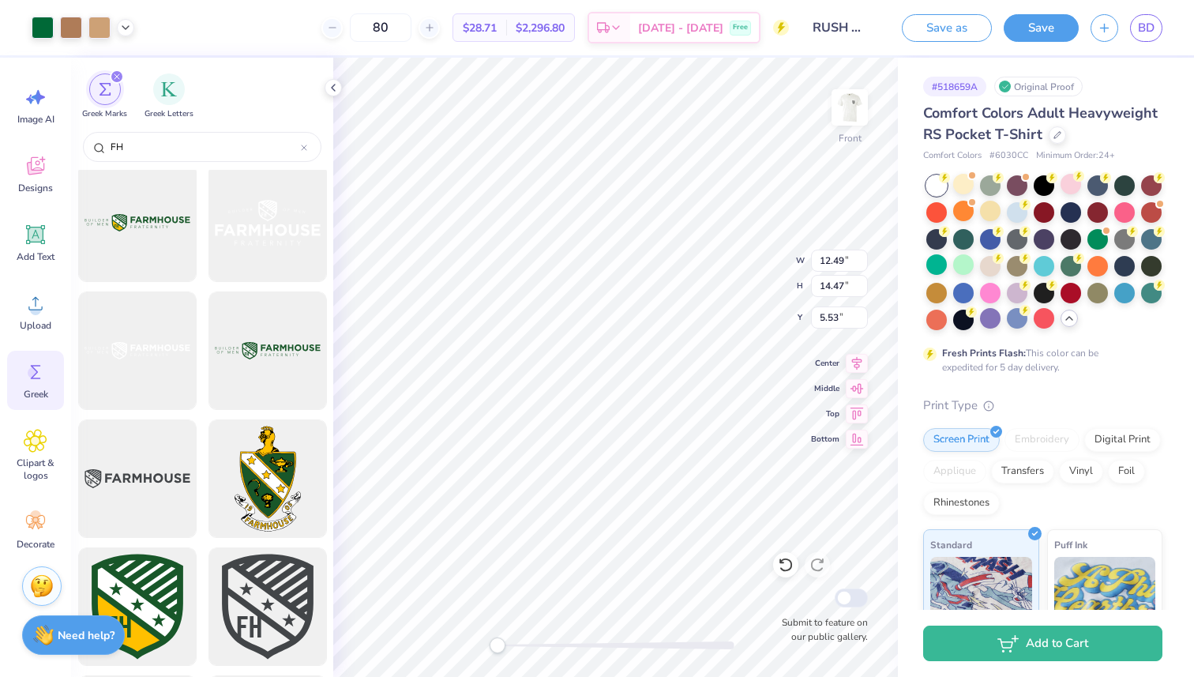
type input "15.80"
type input "4.20"
type input "12.44"
type input "14.41"
type input "4.87"
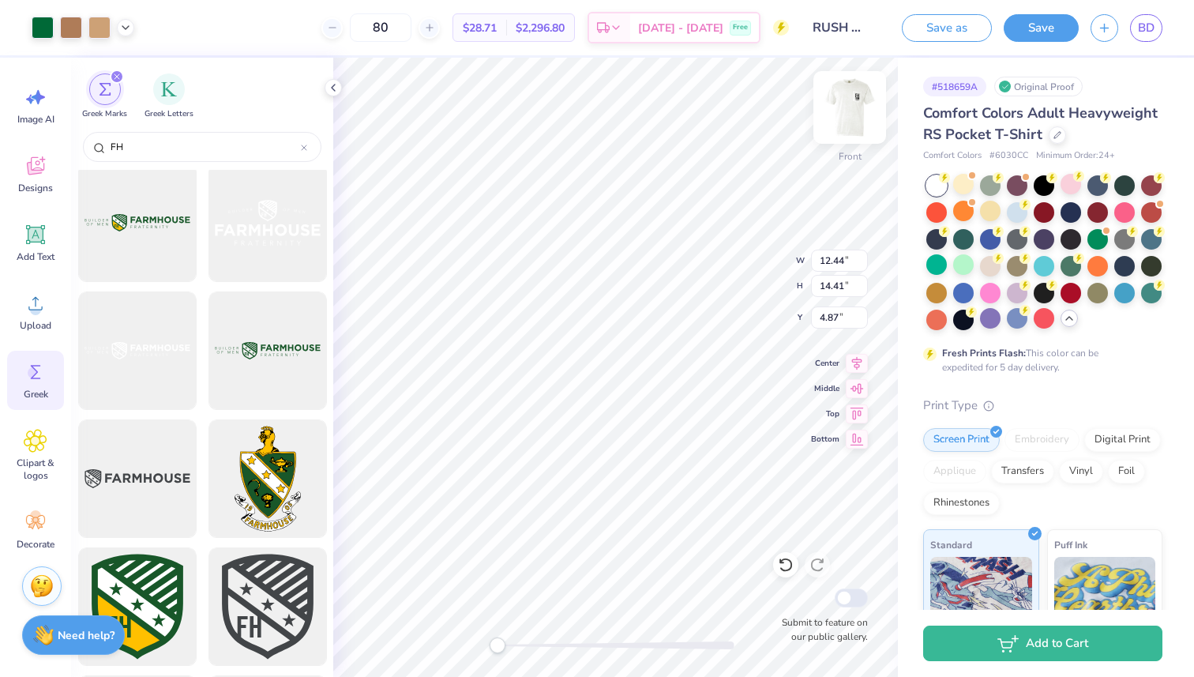
click at [854, 110] on img at bounding box center [849, 107] width 63 height 63
type input "2.96"
type input "3.43"
type input "0.91"
type input "1.89"
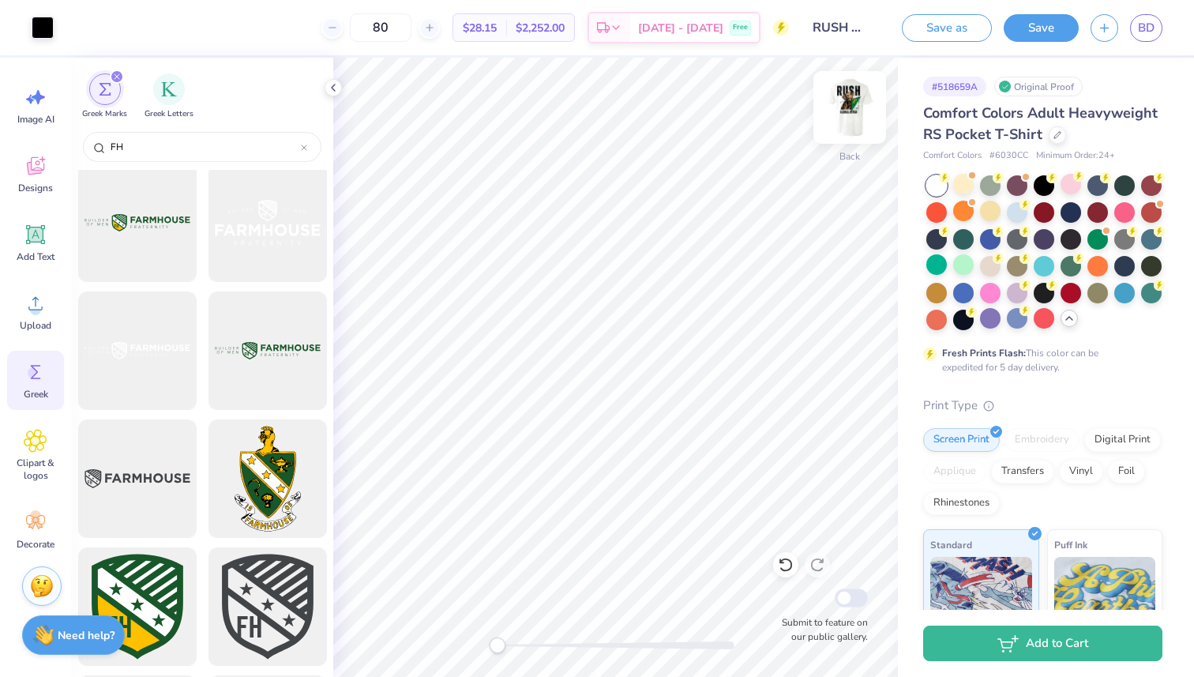
click at [845, 117] on img at bounding box center [849, 107] width 63 height 63
click at [835, 112] on img at bounding box center [849, 107] width 63 height 63
click at [497, 21] on span "$32.44" at bounding box center [480, 28] width 34 height 17
click at [497, 29] on span "$32.44" at bounding box center [480, 28] width 34 height 17
click at [1045, 321] on div at bounding box center [1043, 318] width 21 height 21
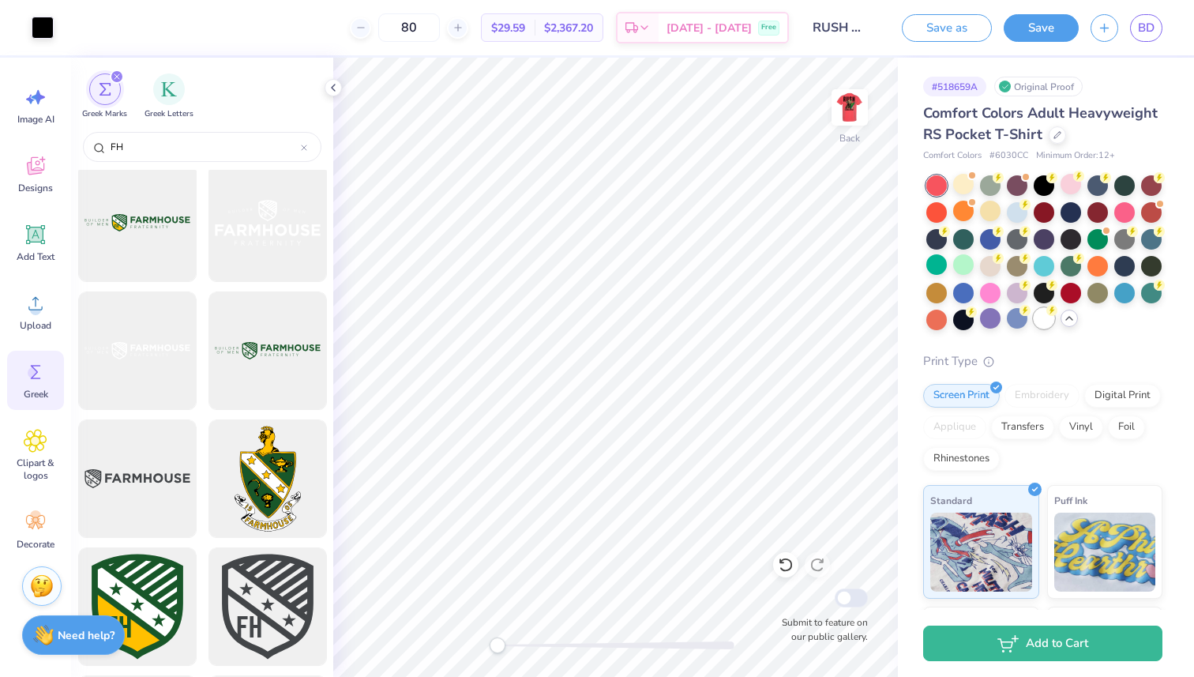
click at [1049, 328] on div at bounding box center [1043, 318] width 21 height 21
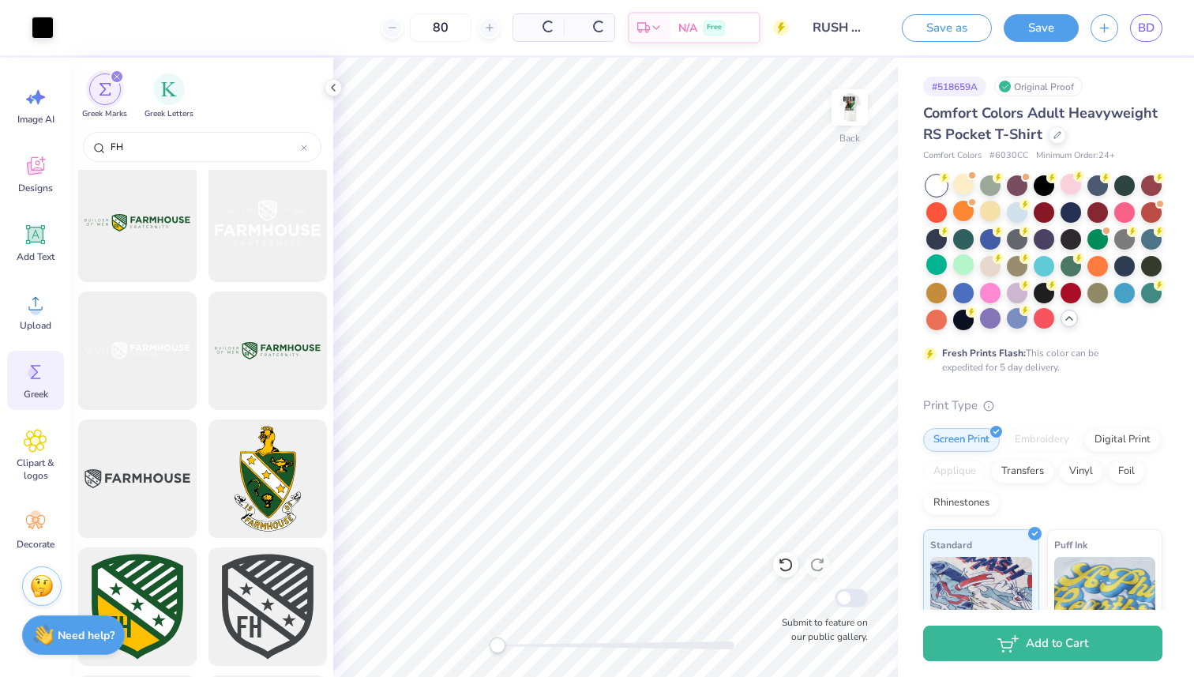
click at [1064, 321] on icon at bounding box center [1069, 318] width 13 height 13
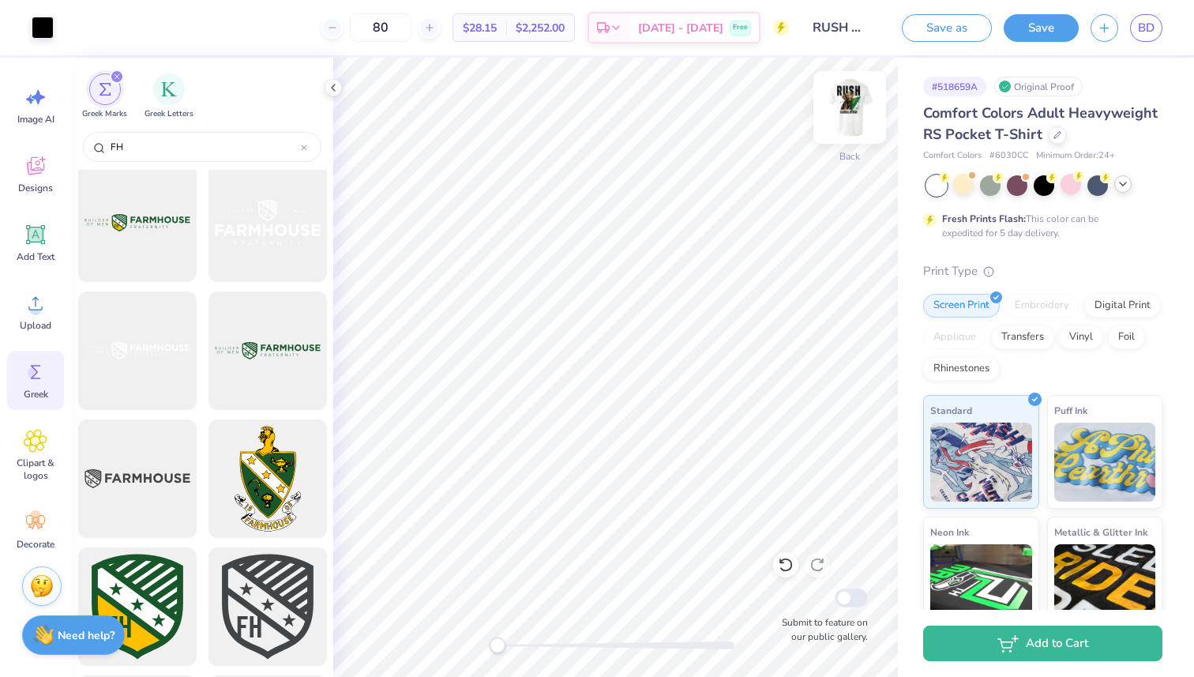
click at [844, 101] on img at bounding box center [849, 107] width 63 height 63
click at [843, 114] on img at bounding box center [849, 107] width 63 height 63
click at [849, 109] on img at bounding box center [849, 107] width 63 height 63
click at [849, 111] on img at bounding box center [849, 107] width 63 height 63
click at [829, 114] on img at bounding box center [849, 107] width 63 height 63
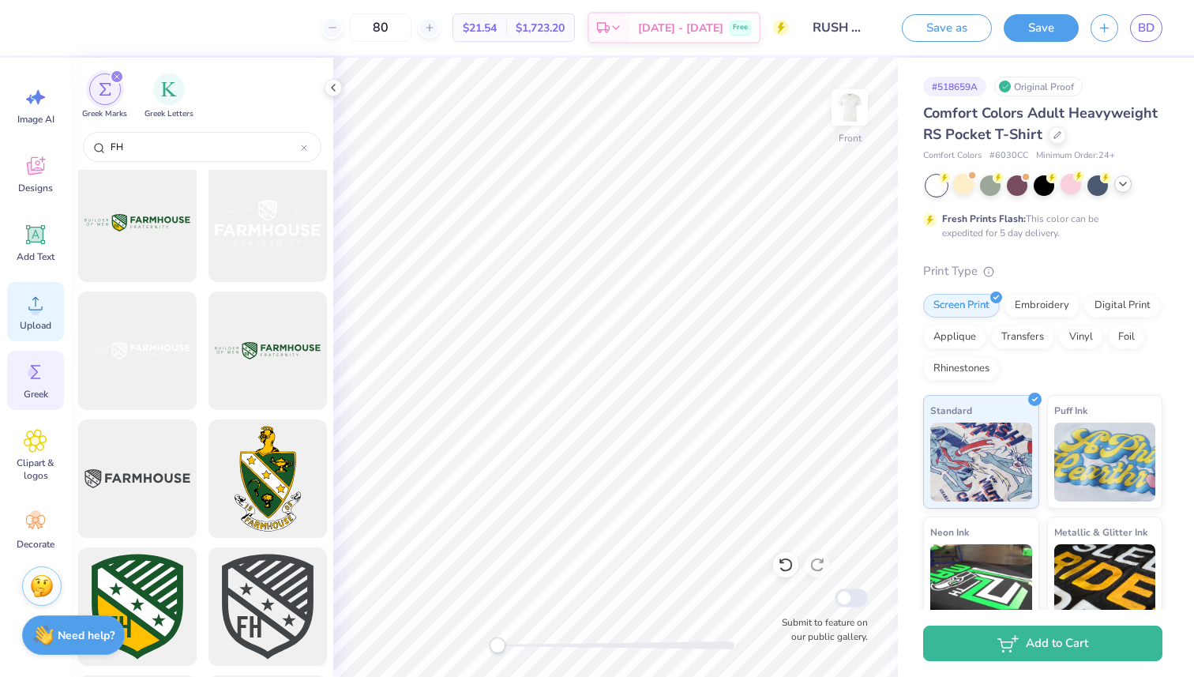
click at [47, 320] on span "Upload" at bounding box center [36, 325] width 32 height 13
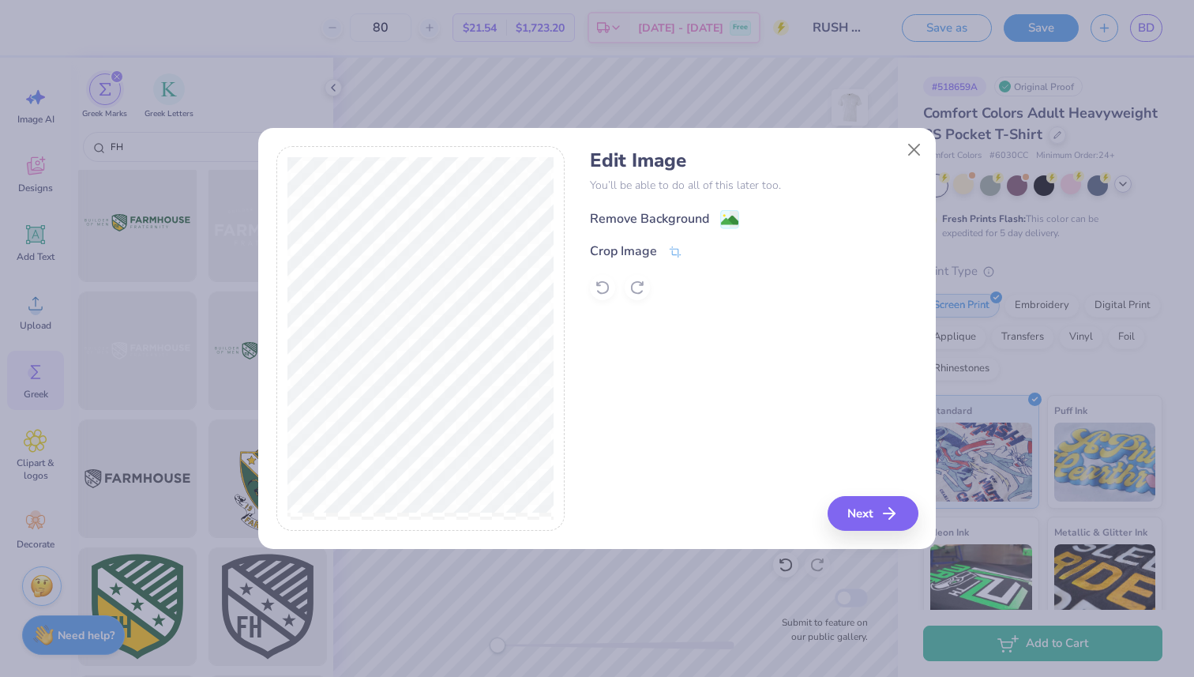
click at [718, 223] on div "Remove Background" at bounding box center [664, 219] width 149 height 20
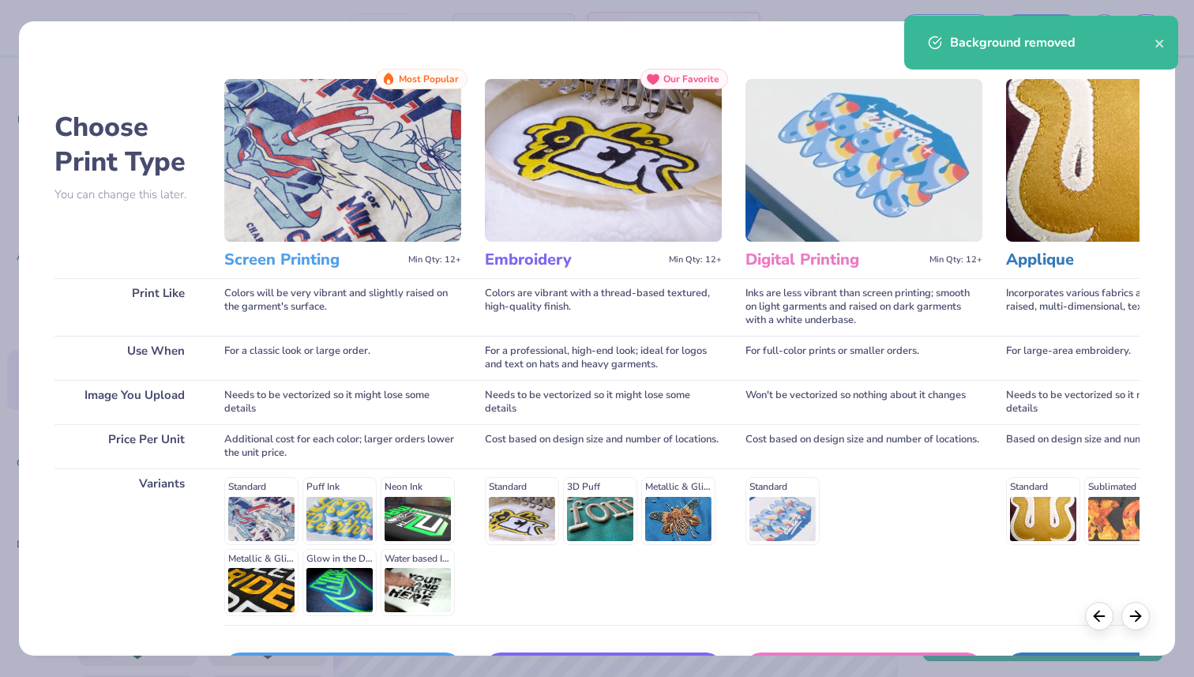
scroll to position [111, 0]
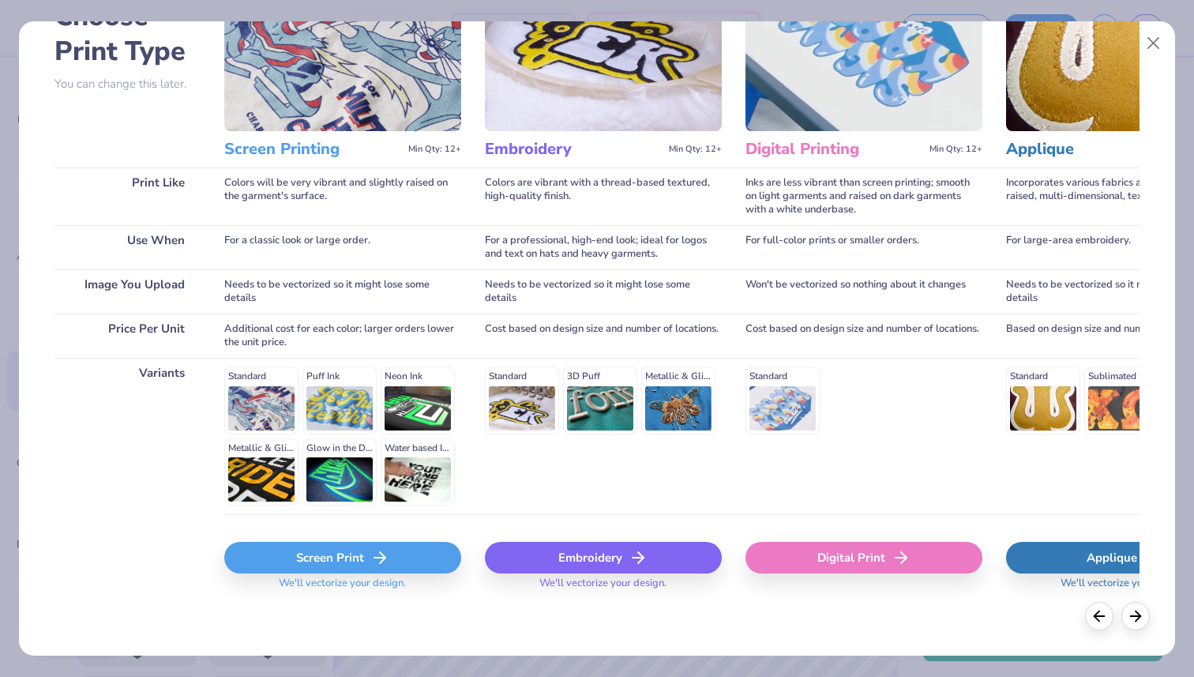
click at [399, 553] on div "Screen Print" at bounding box center [342, 558] width 237 height 32
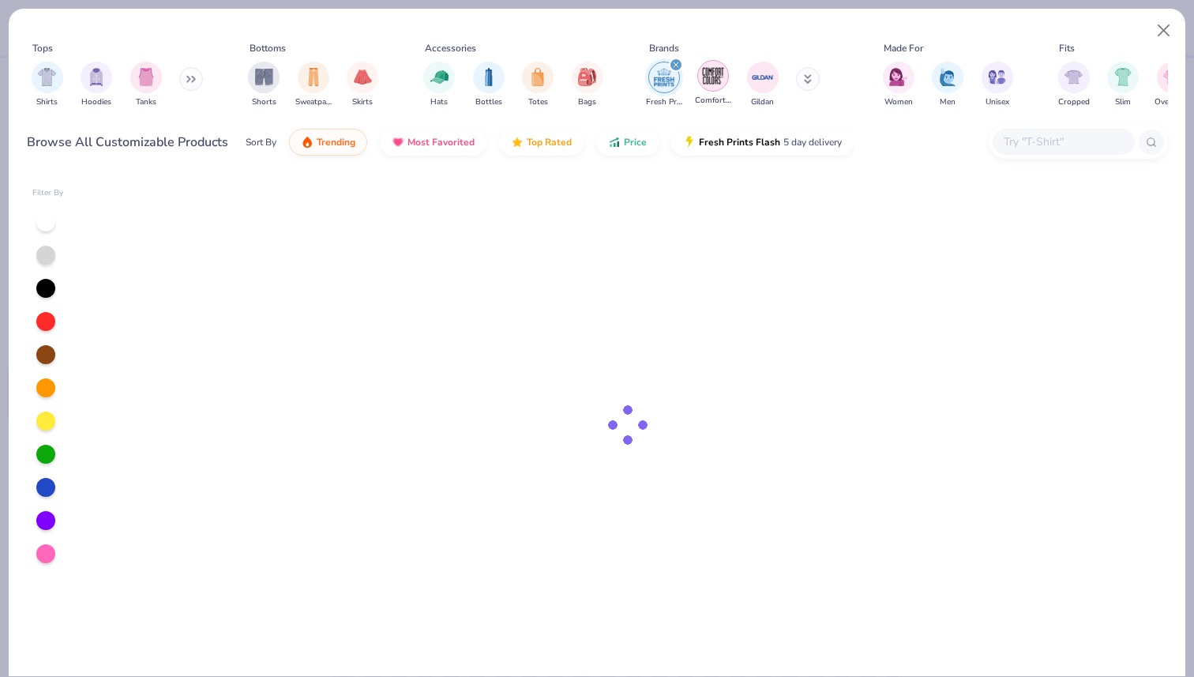
scroll to position [1285, 0]
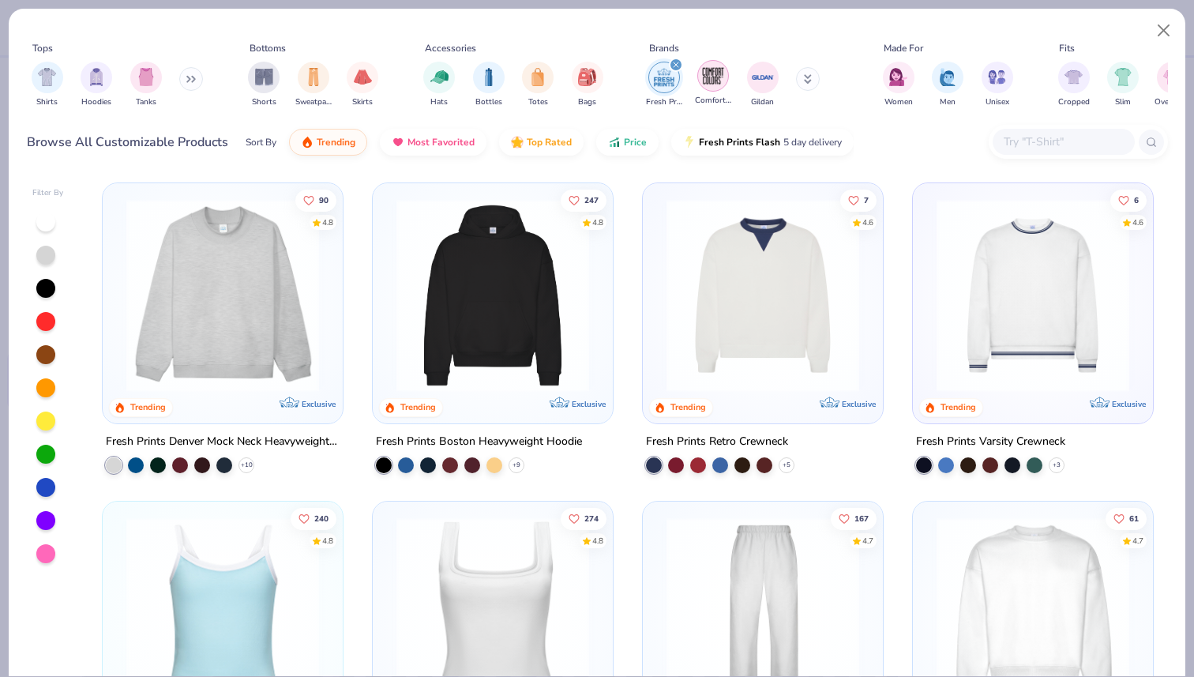
click at [703, 76] on img "filter for Comfort Colors" at bounding box center [713, 76] width 24 height 24
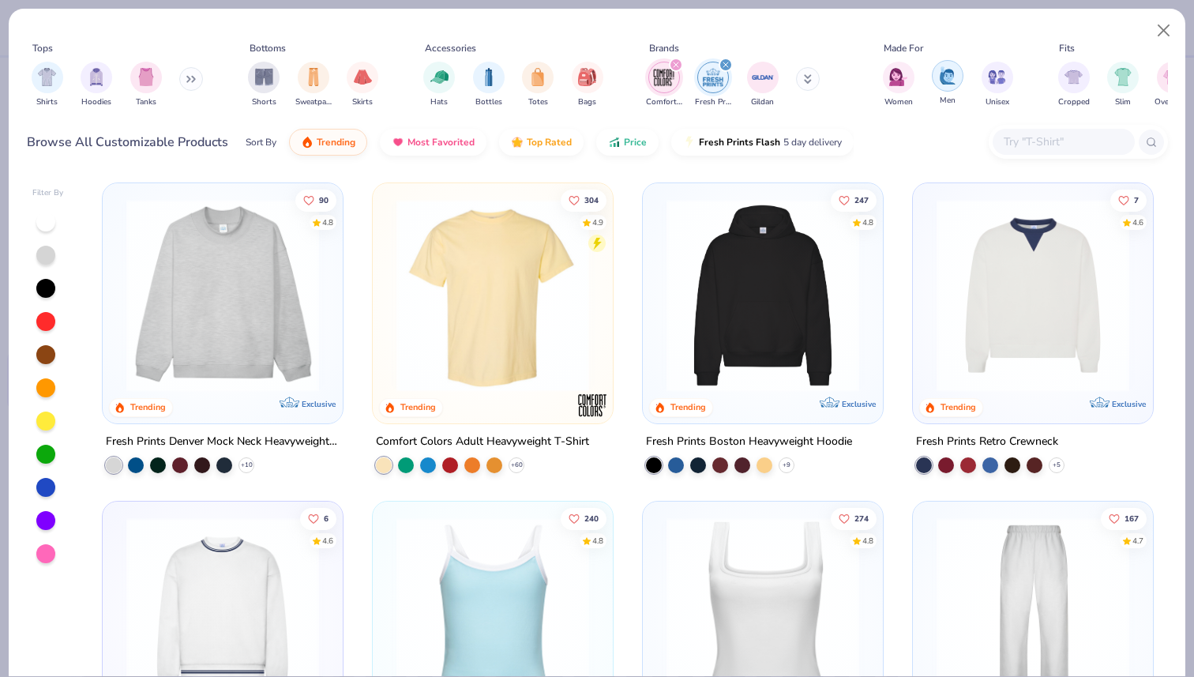
click at [950, 81] on img "filter for Men" at bounding box center [947, 75] width 17 height 18
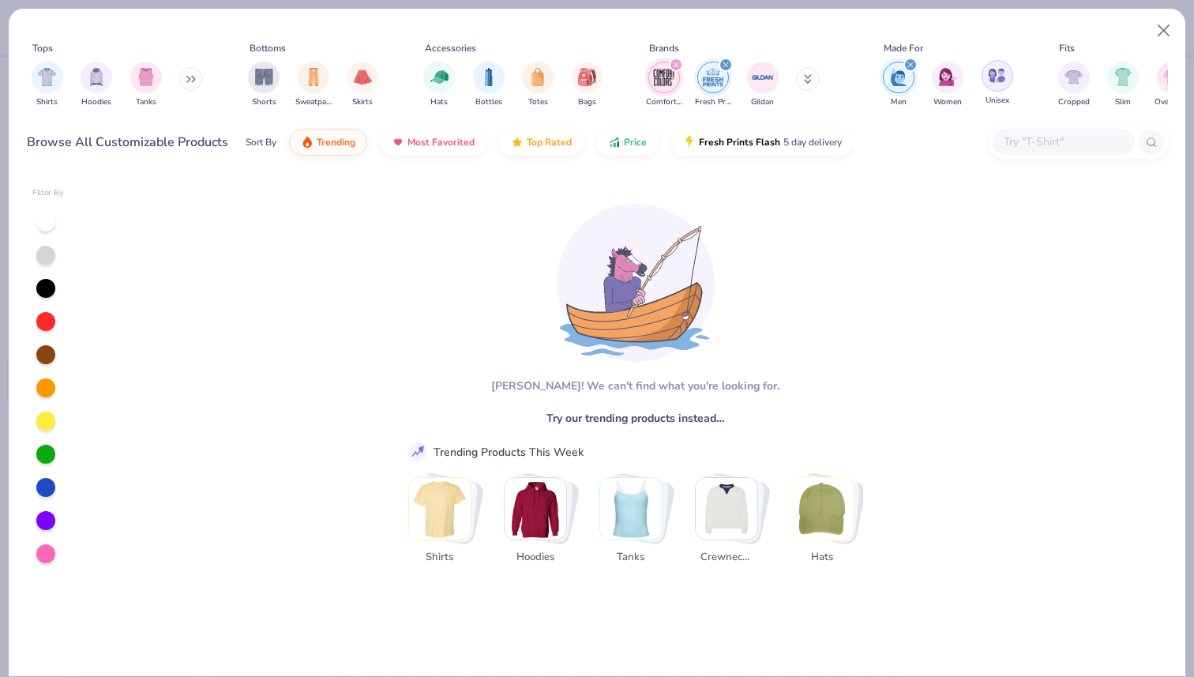
click at [981, 81] on div "filter for Unisex" at bounding box center [997, 76] width 32 height 32
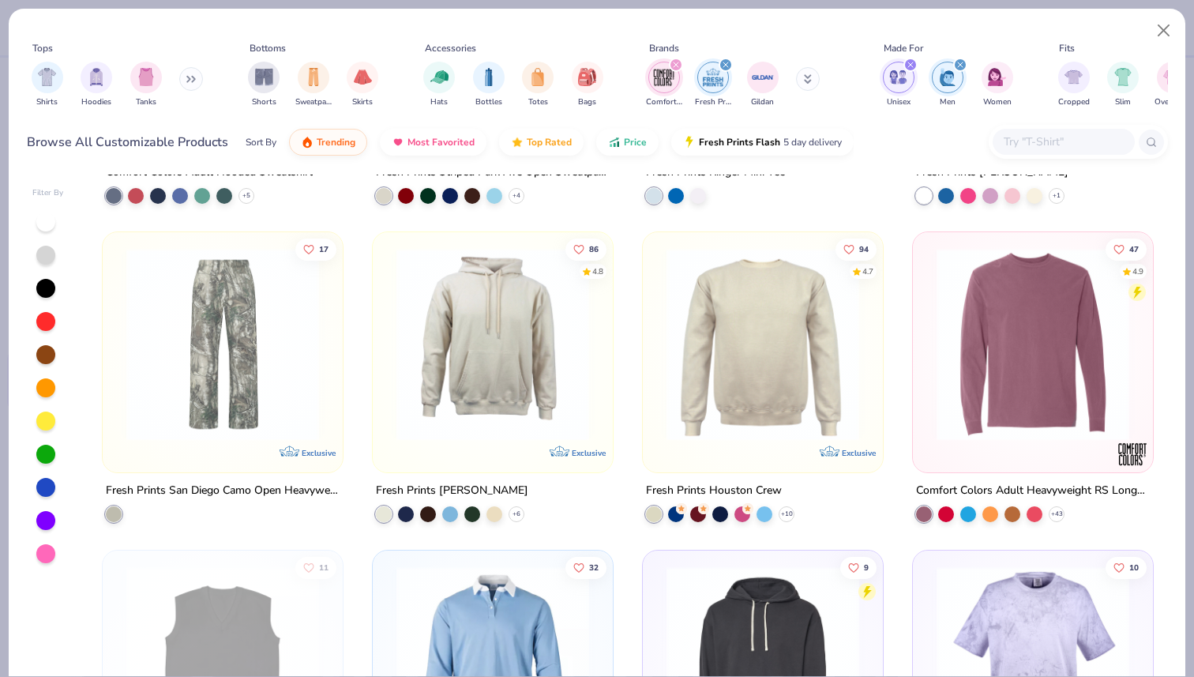
scroll to position [1607, 0]
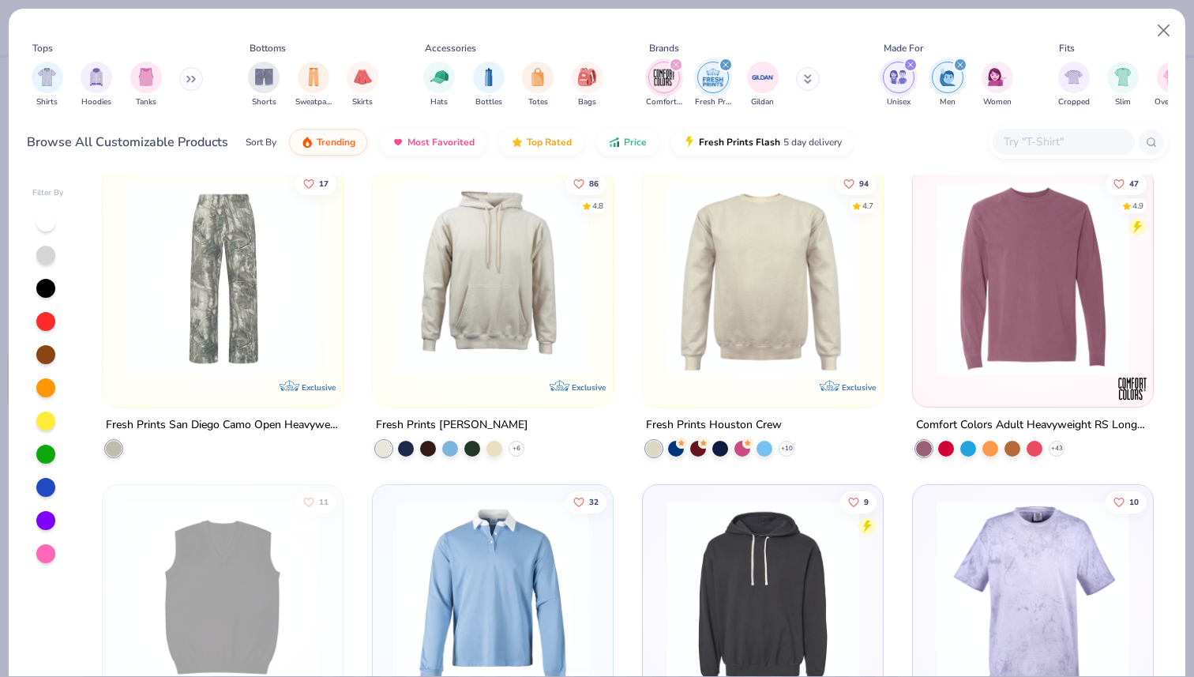
click at [1043, 139] on input "text" at bounding box center [1063, 142] width 122 height 18
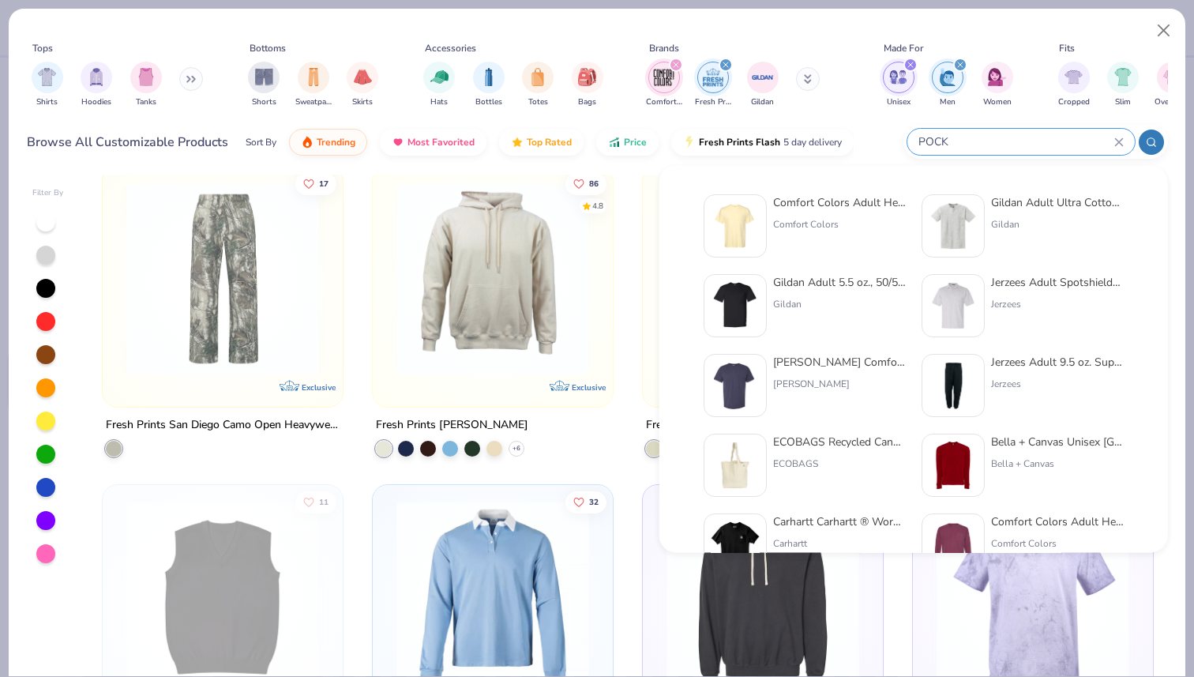
type input "POCK"
click at [958, 230] on img at bounding box center [952, 225] width 49 height 49
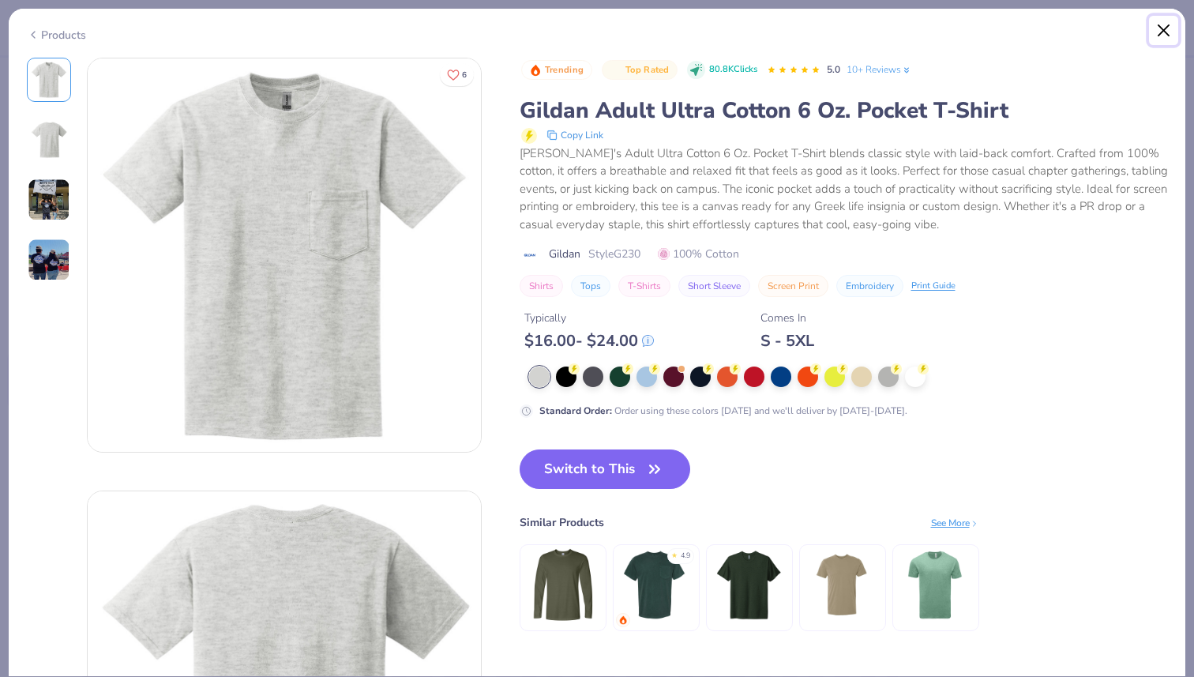
click at [1170, 32] on button "Close" at bounding box center [1164, 31] width 30 height 30
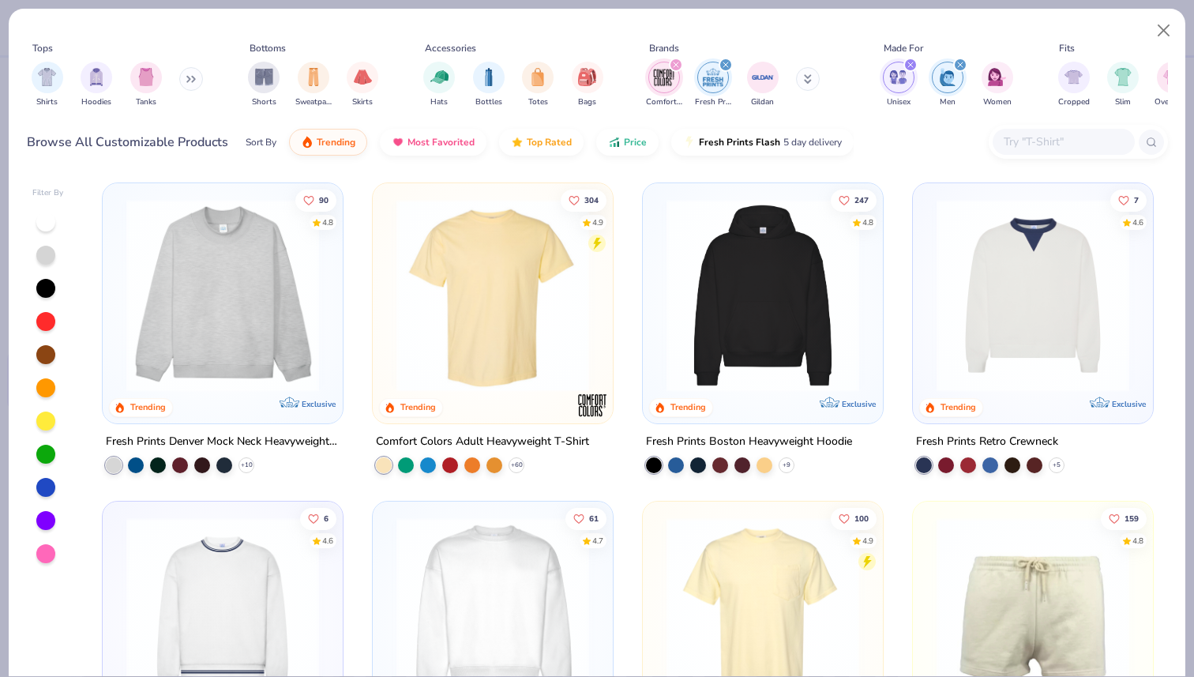
click at [516, 311] on img at bounding box center [492, 295] width 208 height 193
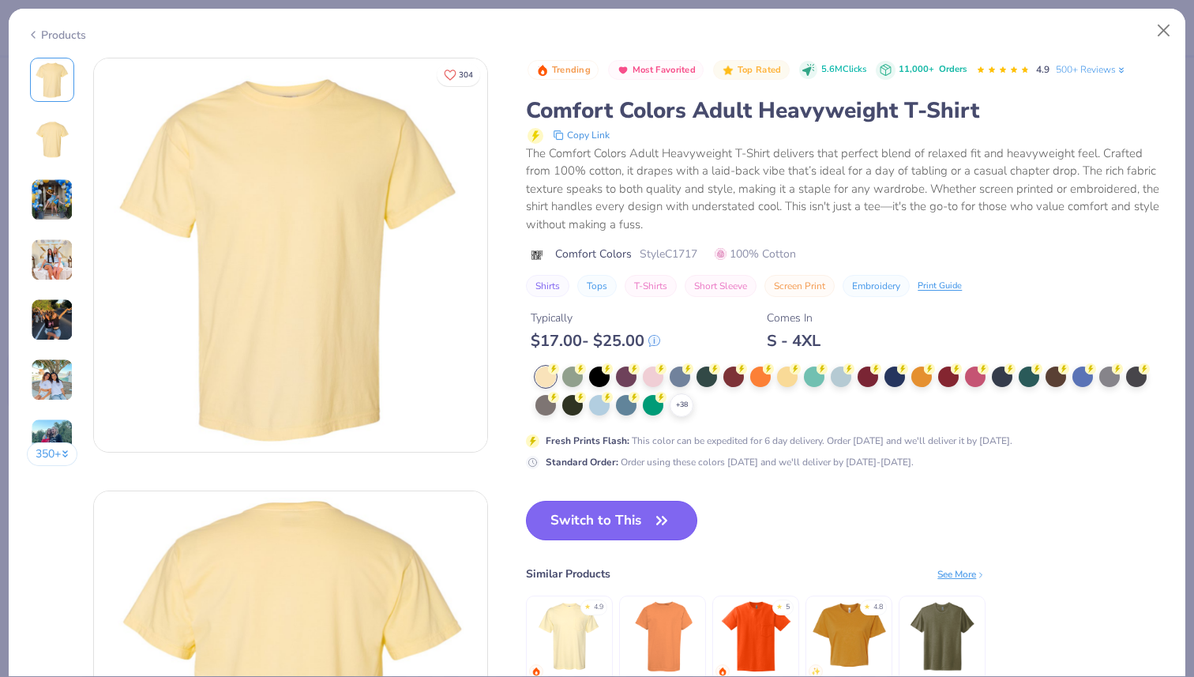
click at [637, 527] on button "Switch to This" at bounding box center [611, 520] width 171 height 39
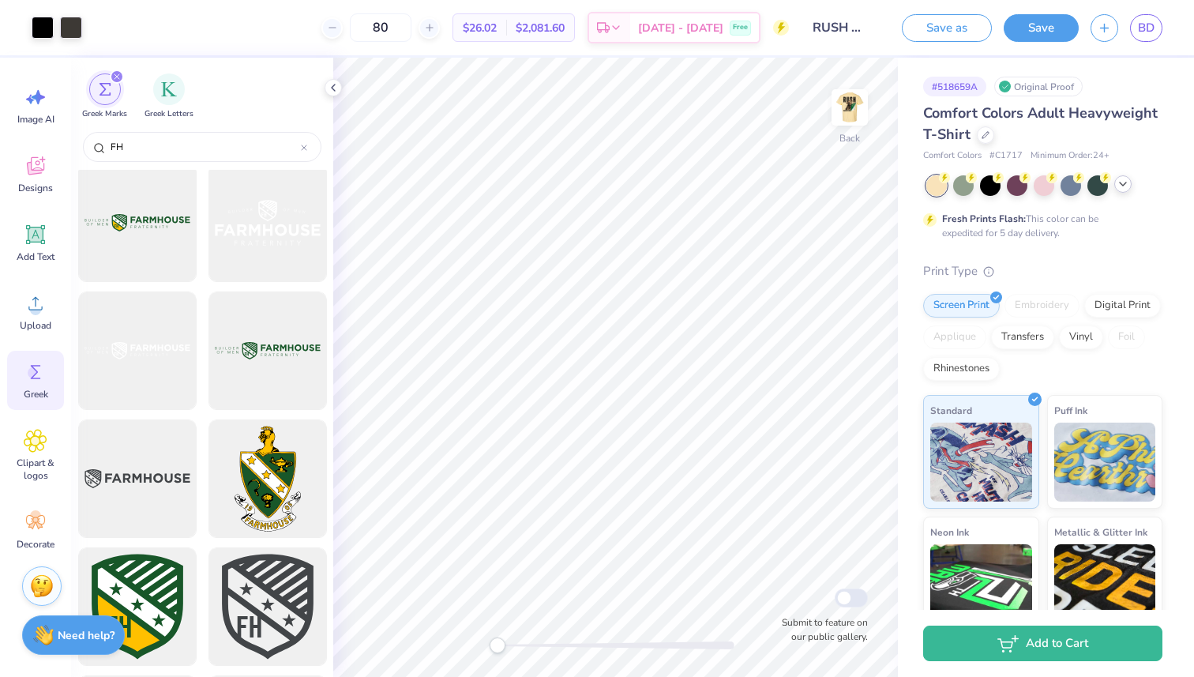
click at [1125, 188] on icon at bounding box center [1122, 184] width 13 height 13
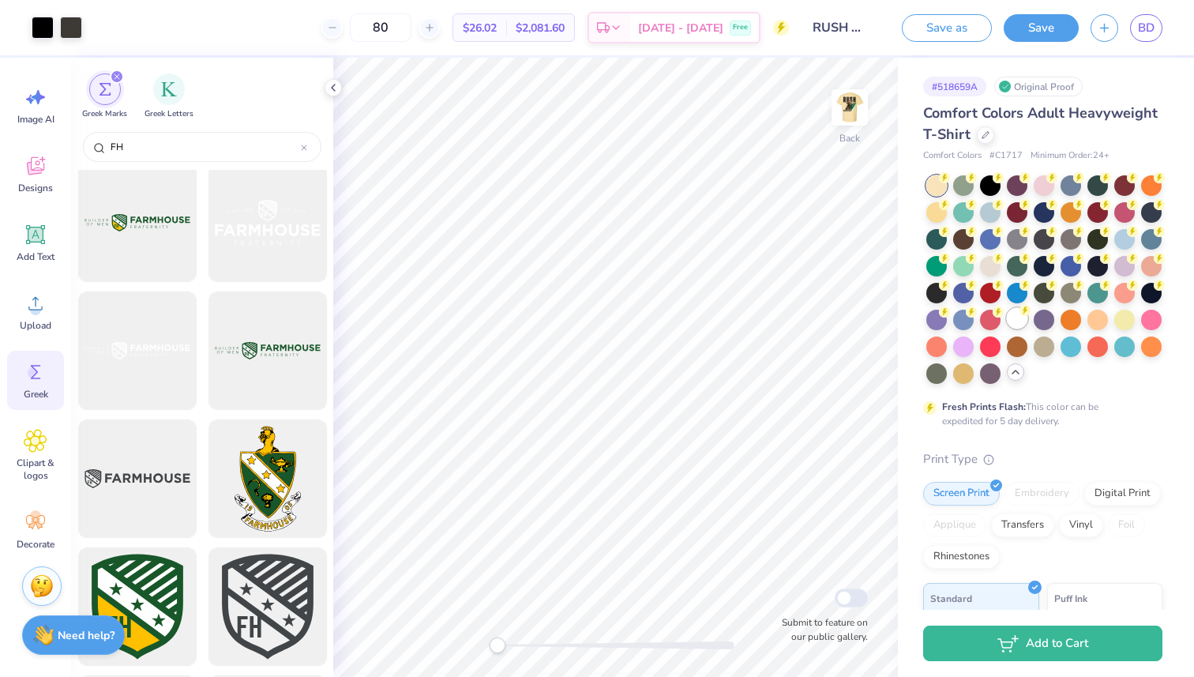
click at [1018, 316] on div at bounding box center [1017, 318] width 21 height 21
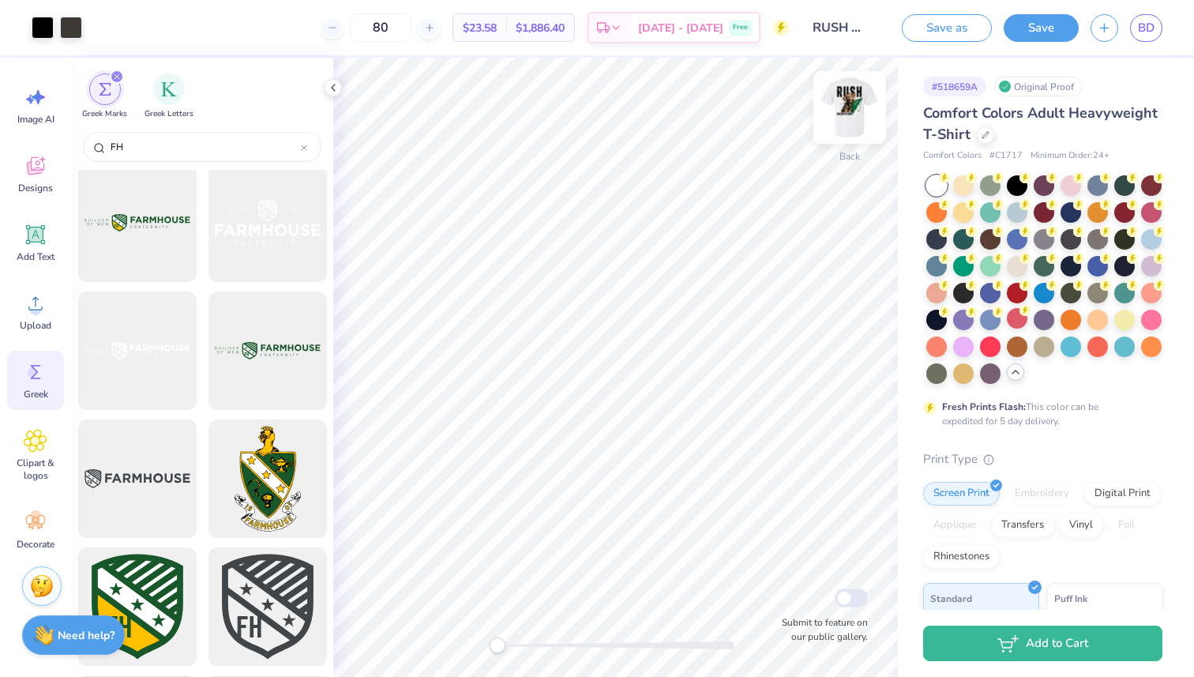
click at [851, 112] on img at bounding box center [849, 107] width 63 height 63
click at [330, 94] on div at bounding box center [332, 87] width 17 height 17
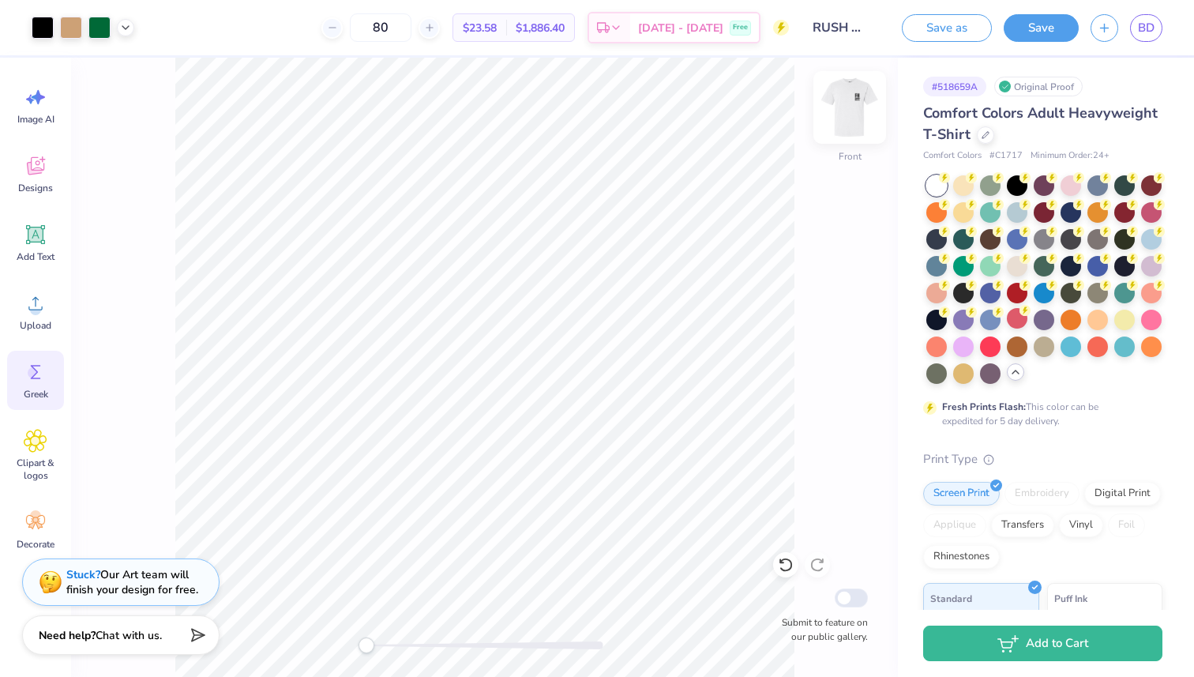
click at [850, 115] on img at bounding box center [849, 107] width 63 height 63
click at [857, 108] on img at bounding box center [849, 107] width 63 height 63
click at [497, 24] on span "$25.46" at bounding box center [480, 28] width 34 height 17
click at [497, 27] on span "$25.46" at bounding box center [480, 28] width 34 height 17
click at [564, 25] on span "$2,036.80" at bounding box center [540, 28] width 49 height 17
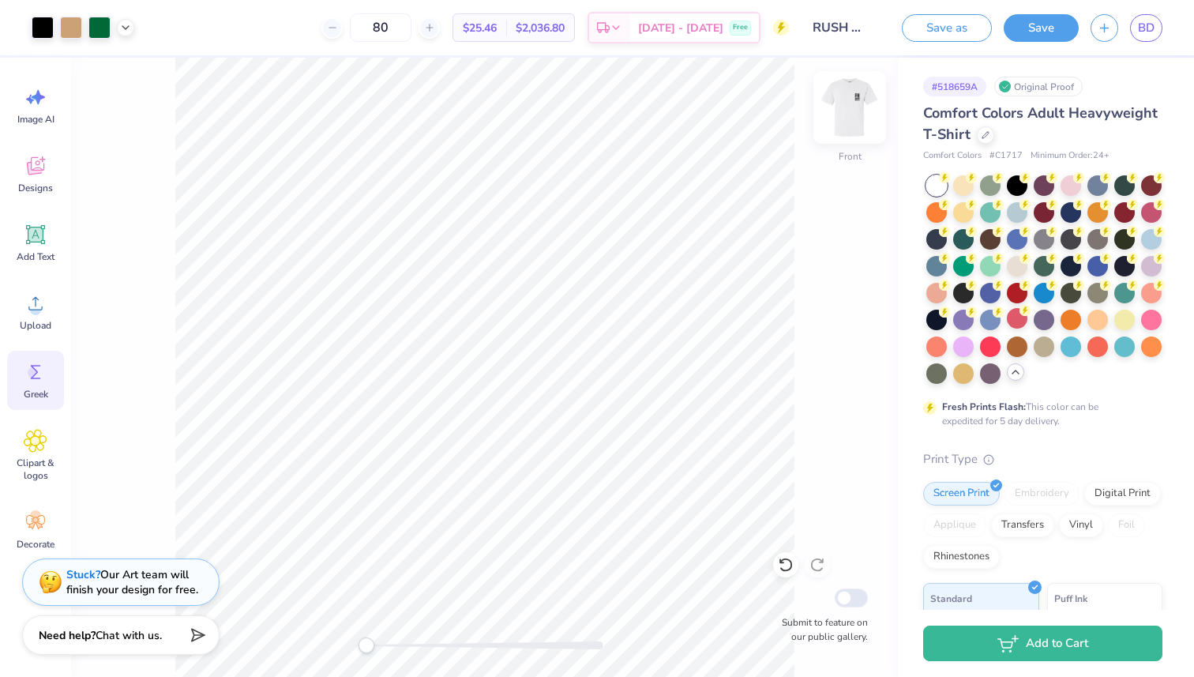
click at [844, 113] on img at bounding box center [849, 107] width 63 height 63
click at [68, 25] on div at bounding box center [71, 26] width 22 height 22
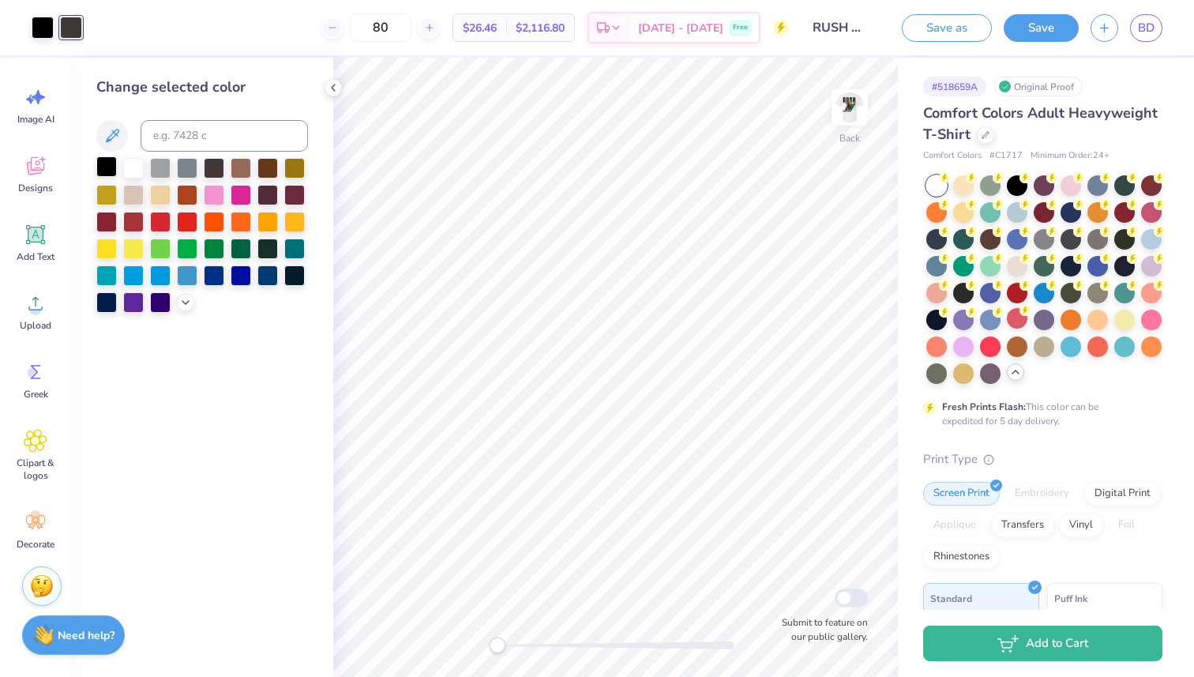
click at [107, 163] on div at bounding box center [106, 166] width 21 height 21
click at [132, 175] on div at bounding box center [133, 166] width 21 height 21
click at [108, 167] on div at bounding box center [106, 166] width 21 height 21
click at [847, 111] on img at bounding box center [849, 107] width 63 height 63
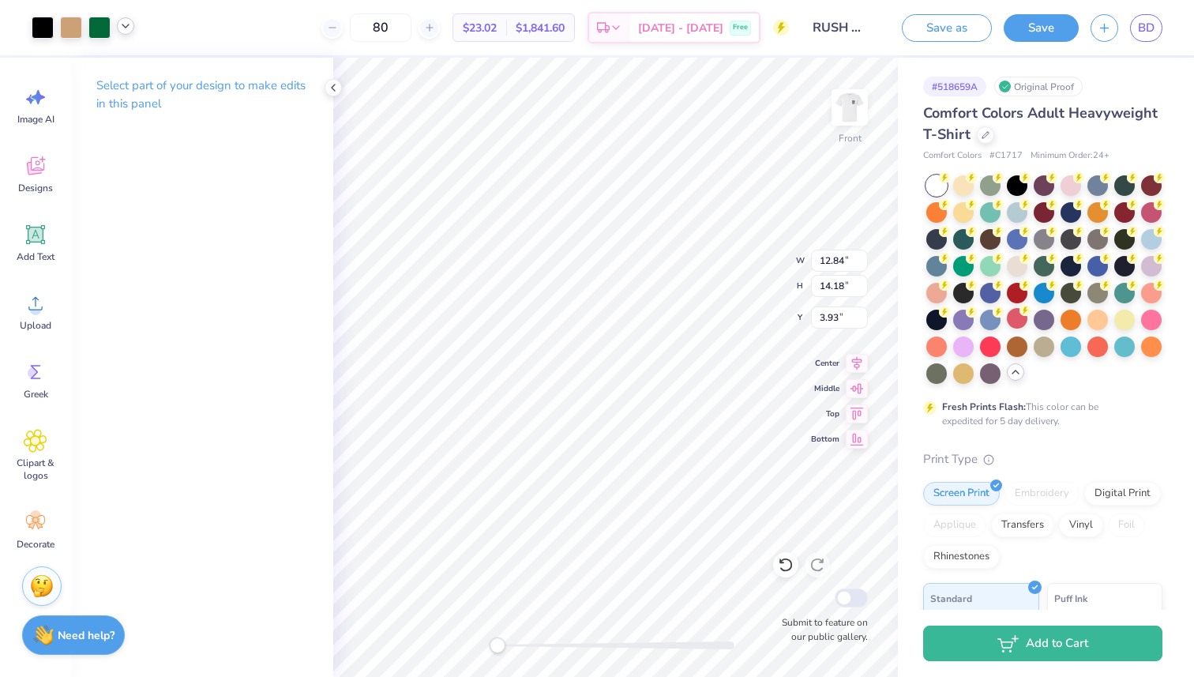
click at [133, 26] on div at bounding box center [125, 25] width 17 height 17
click at [126, 70] on div at bounding box center [125, 66] width 22 height 22
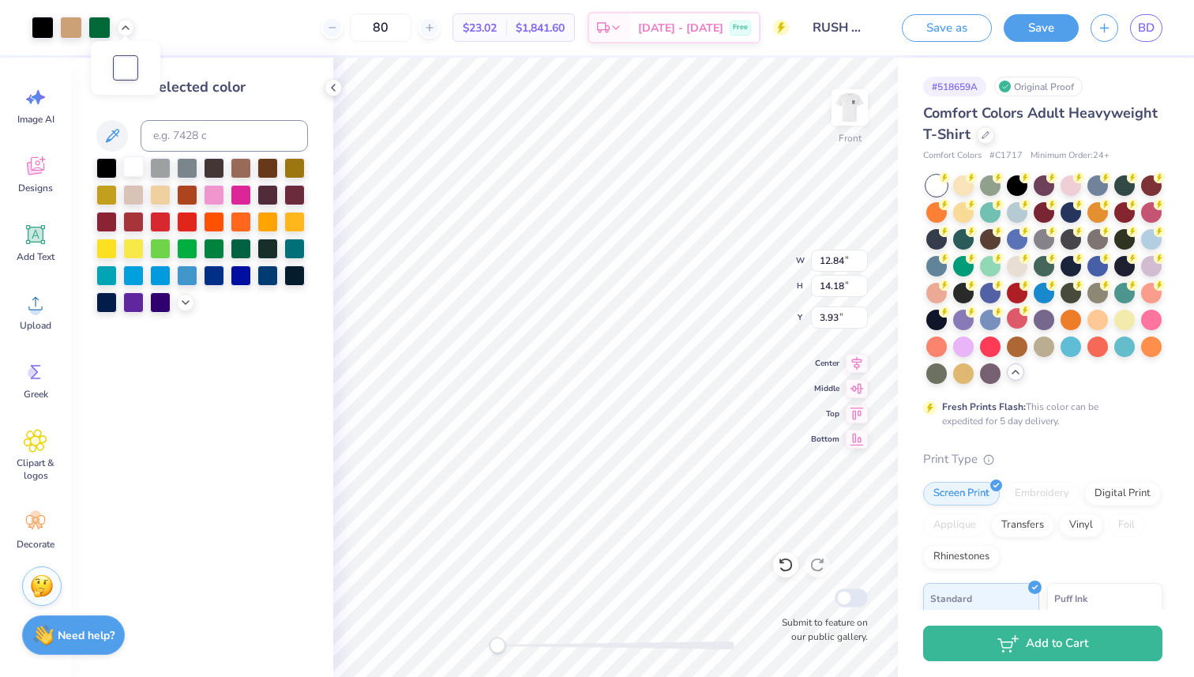
click at [131, 167] on div at bounding box center [133, 166] width 21 height 21
click at [114, 170] on div at bounding box center [106, 166] width 21 height 21
click at [38, 23] on div at bounding box center [43, 28] width 22 height 22
click at [96, 28] on div at bounding box center [99, 26] width 22 height 22
click at [130, 169] on div at bounding box center [133, 166] width 21 height 21
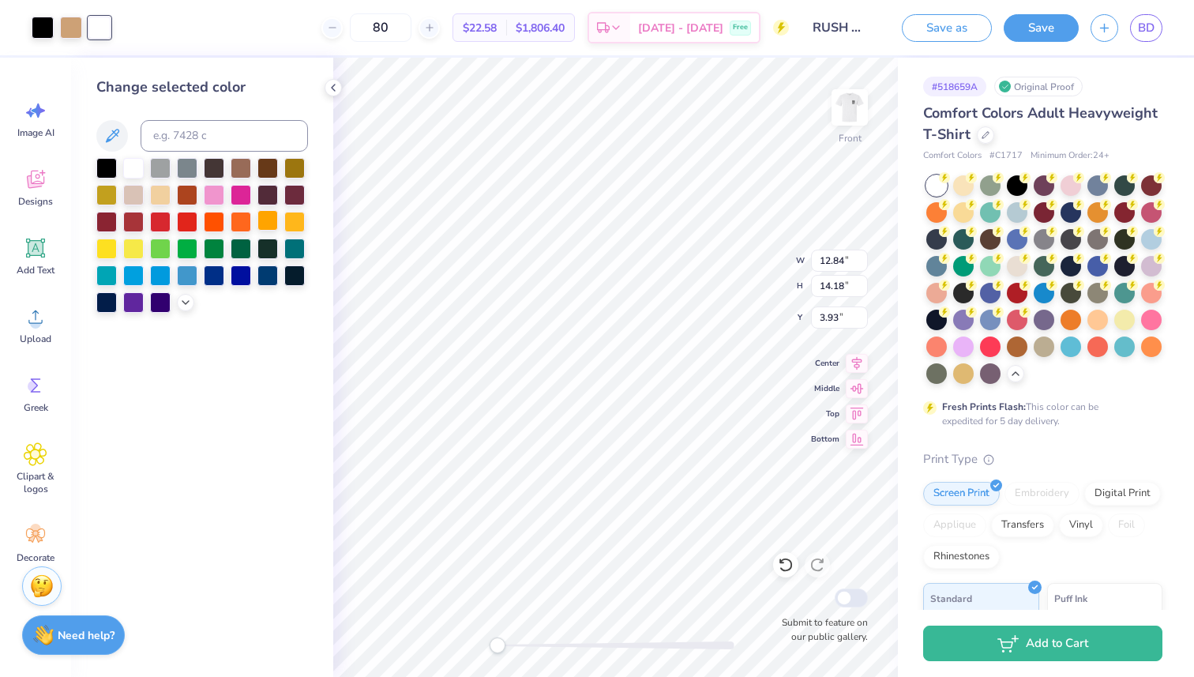
scroll to position [13, 0]
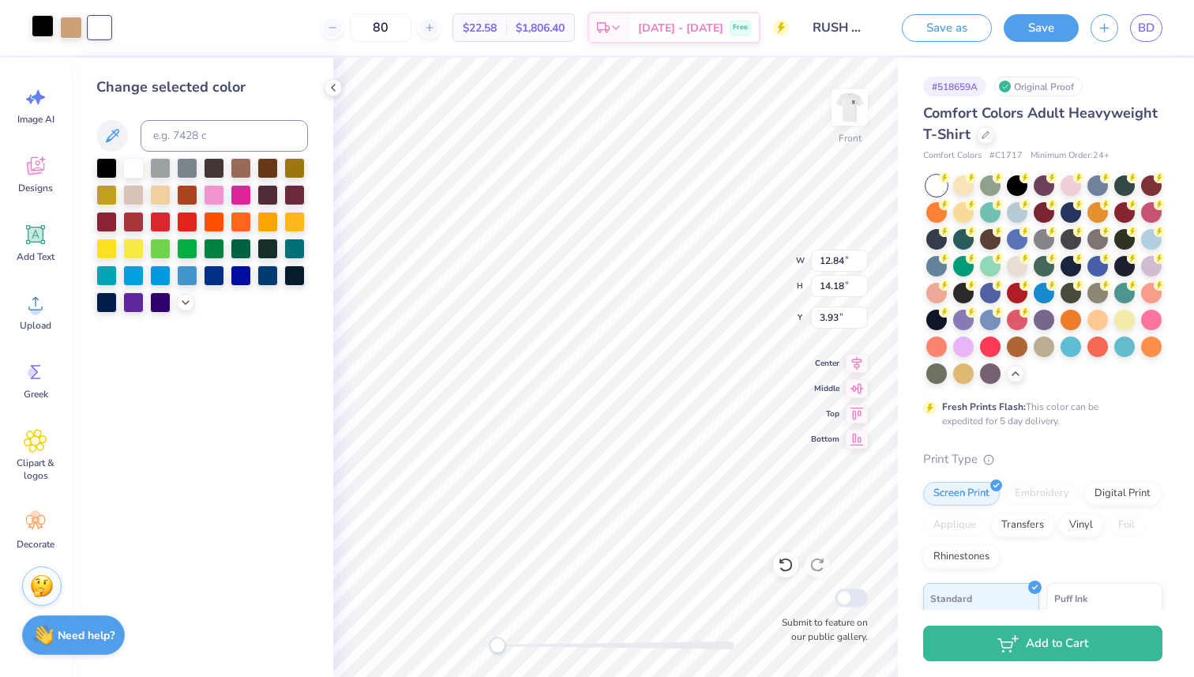
click at [47, 30] on div at bounding box center [43, 26] width 22 height 22
click at [136, 159] on div at bounding box center [133, 166] width 21 height 21
click at [110, 168] on div at bounding box center [106, 166] width 21 height 21
click at [94, 33] on div "80 $22.02 Per Item $1,761.60 Total Est. Delivery [DATE] - [DATE] Free" at bounding box center [441, 27] width 695 height 55
click at [64, 20] on div at bounding box center [71, 26] width 22 height 22
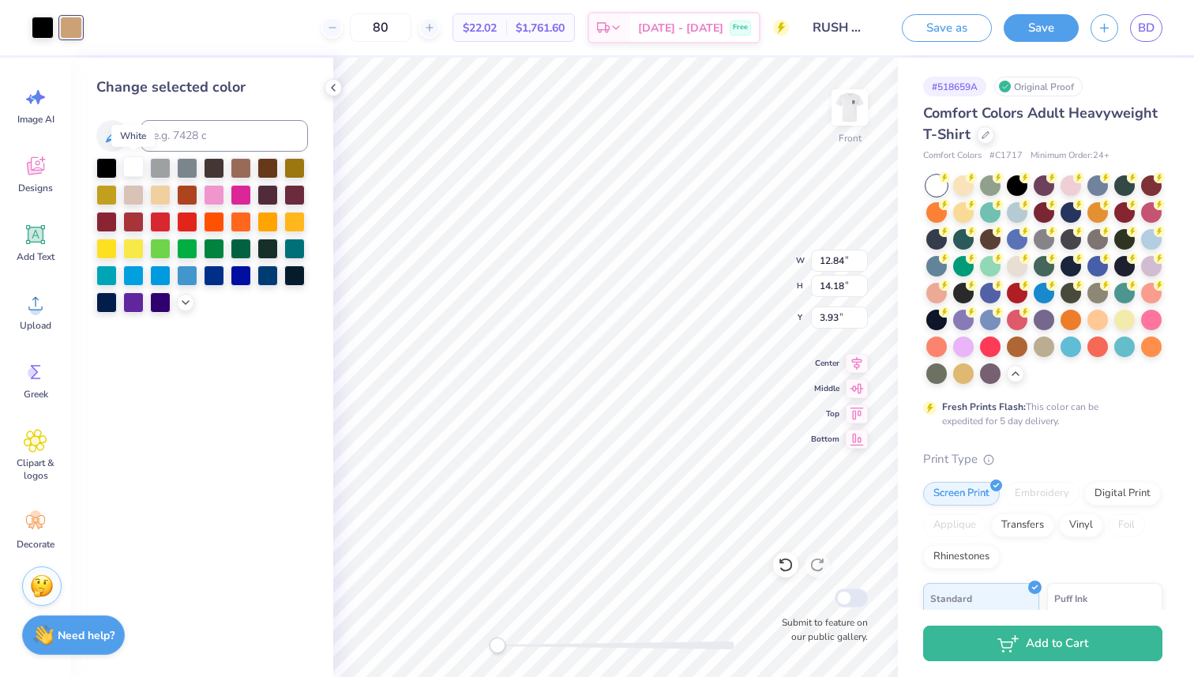
click at [133, 169] on div at bounding box center [133, 166] width 21 height 21
click at [214, 247] on div at bounding box center [214, 247] width 21 height 21
click at [243, 248] on div at bounding box center [241, 247] width 21 height 21
click at [263, 251] on div at bounding box center [267, 247] width 21 height 21
click at [133, 216] on div at bounding box center [133, 220] width 21 height 21
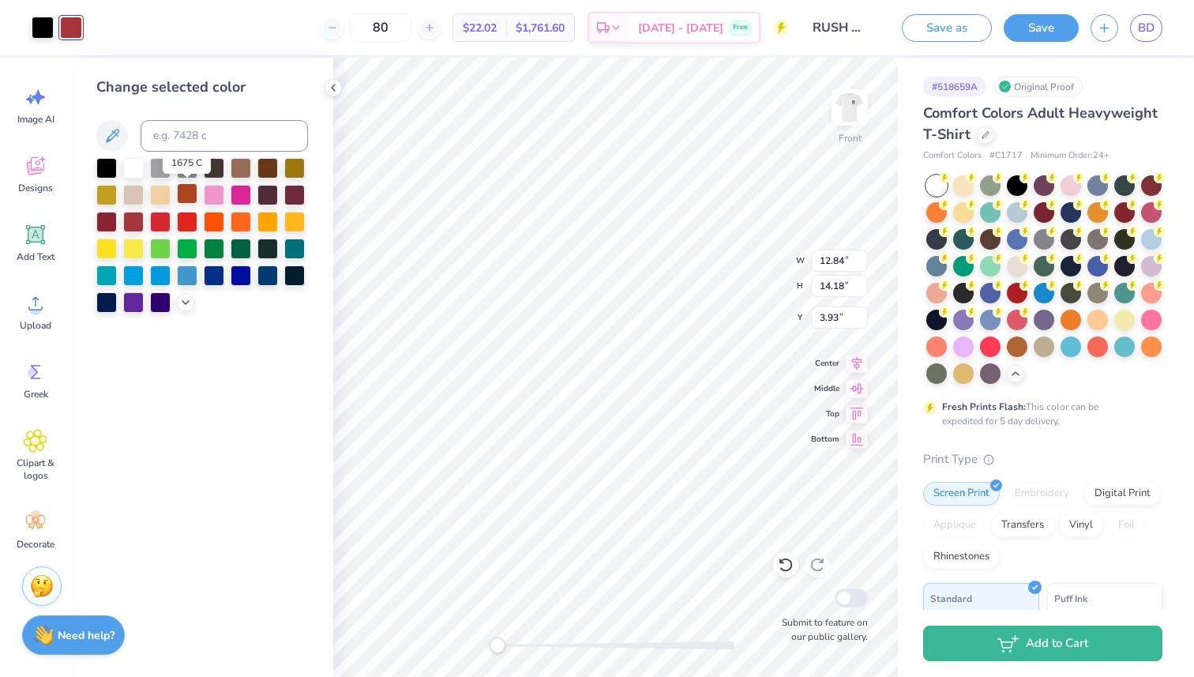
click at [180, 186] on div at bounding box center [187, 193] width 21 height 21
click at [167, 167] on div at bounding box center [160, 166] width 21 height 21
click at [190, 171] on div at bounding box center [187, 166] width 21 height 21
click at [219, 172] on div at bounding box center [214, 166] width 21 height 21
click at [186, 168] on div at bounding box center [187, 166] width 21 height 21
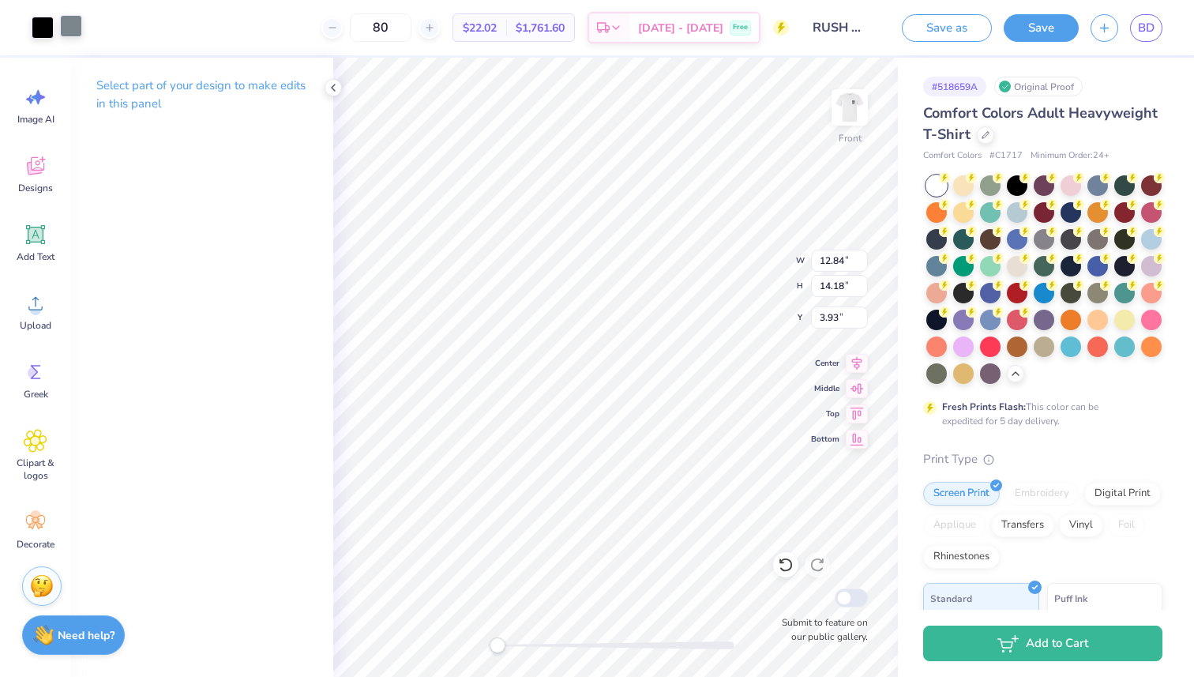
click at [65, 28] on div at bounding box center [71, 26] width 22 height 22
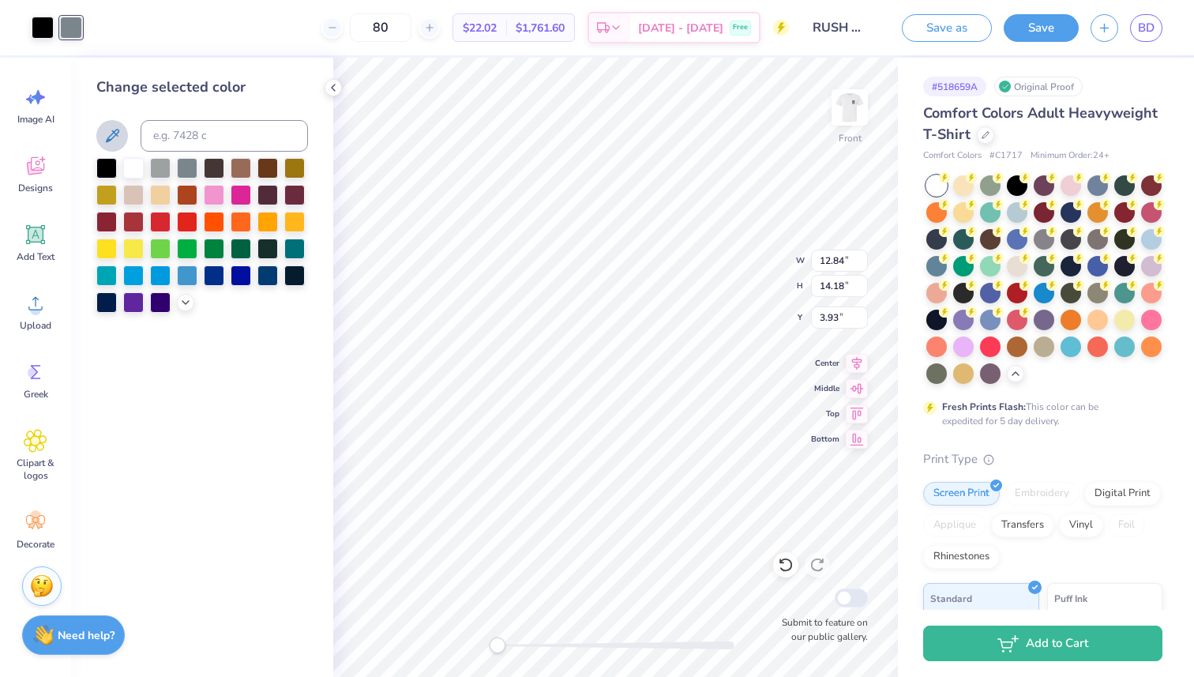
click at [116, 133] on icon at bounding box center [112, 135] width 19 height 19
click at [193, 54] on div "80 $22.02 Per Item $1,761.60 Total Est. Delivery [DATE] - [DATE] Free" at bounding box center [441, 27] width 695 height 55
click at [132, 164] on div at bounding box center [133, 166] width 21 height 21
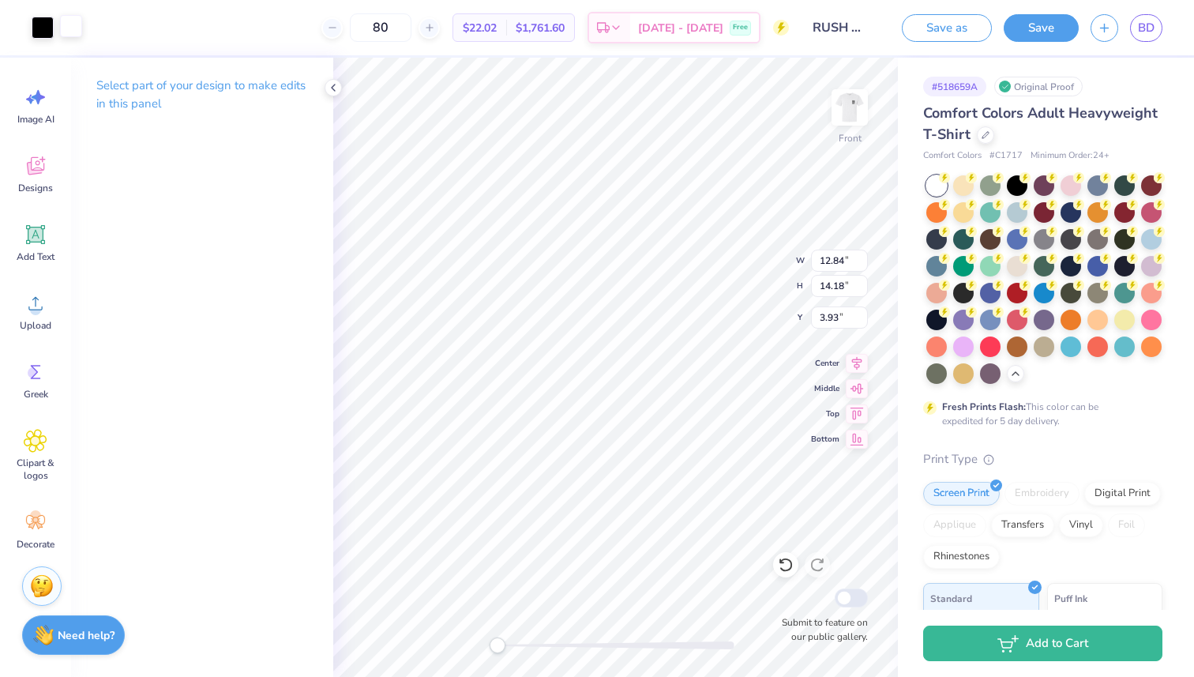
click at [73, 31] on div at bounding box center [71, 26] width 22 height 22
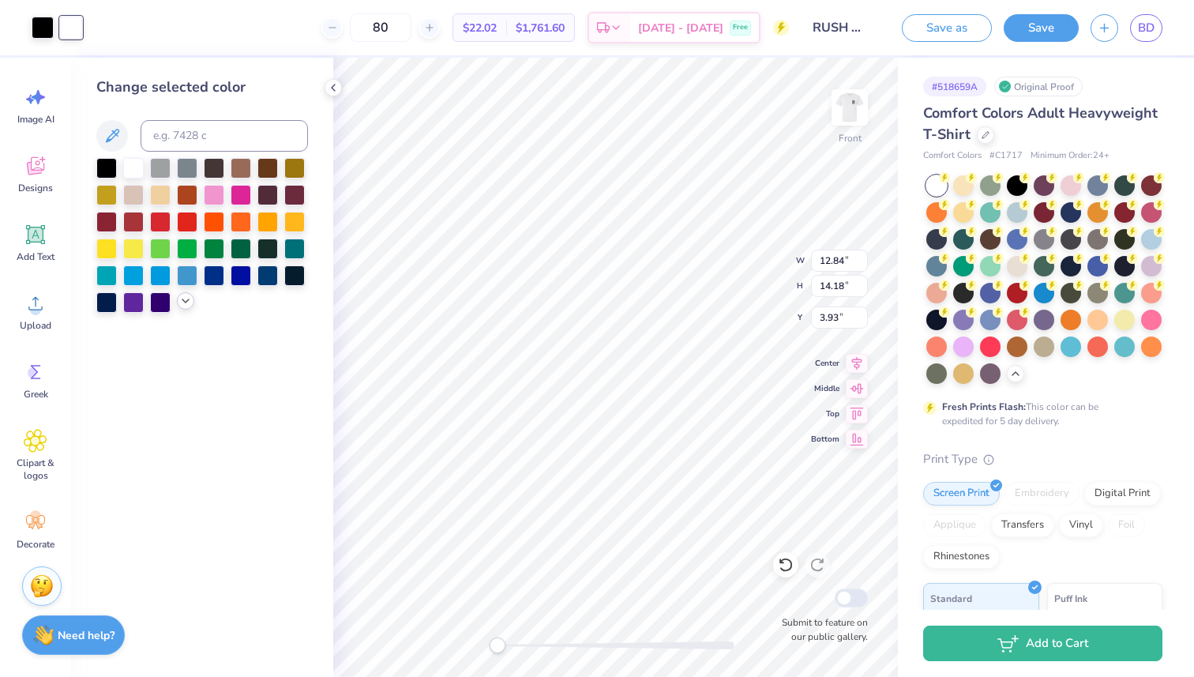
click at [186, 307] on div at bounding box center [185, 300] width 17 height 17
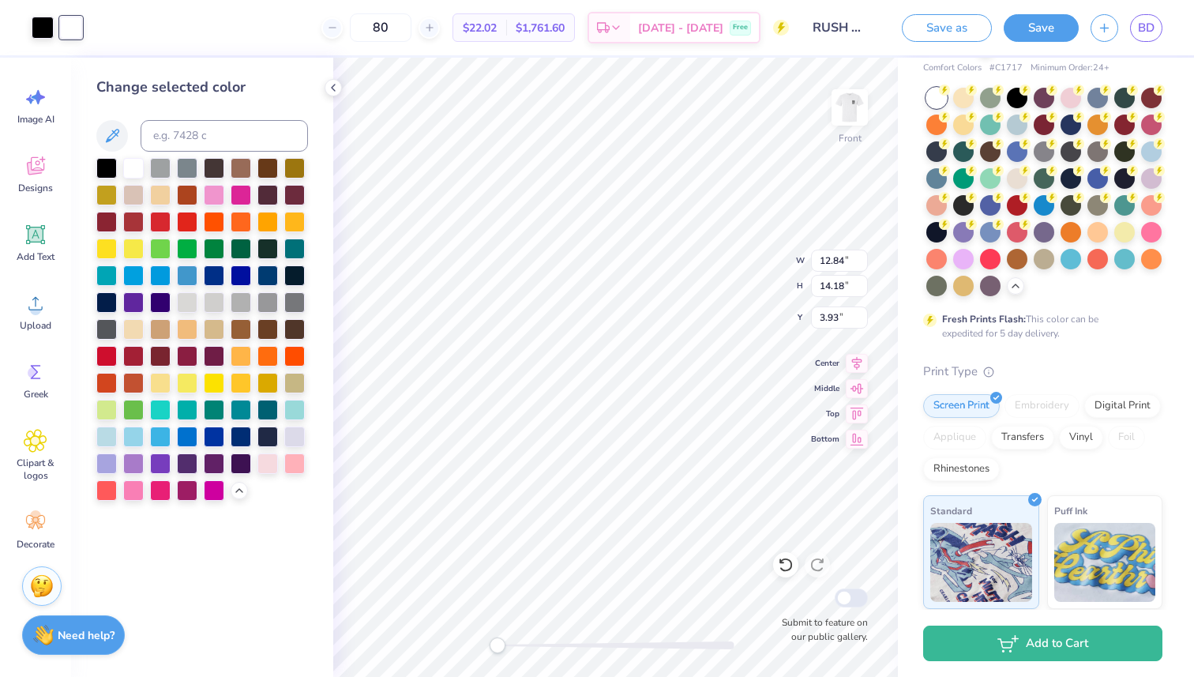
scroll to position [88, 0]
click at [141, 50] on div "80 $22.02 Per Item $1,761.60 Total Est. Delivery [DATE] - [DATE] Free" at bounding box center [441, 27] width 695 height 55
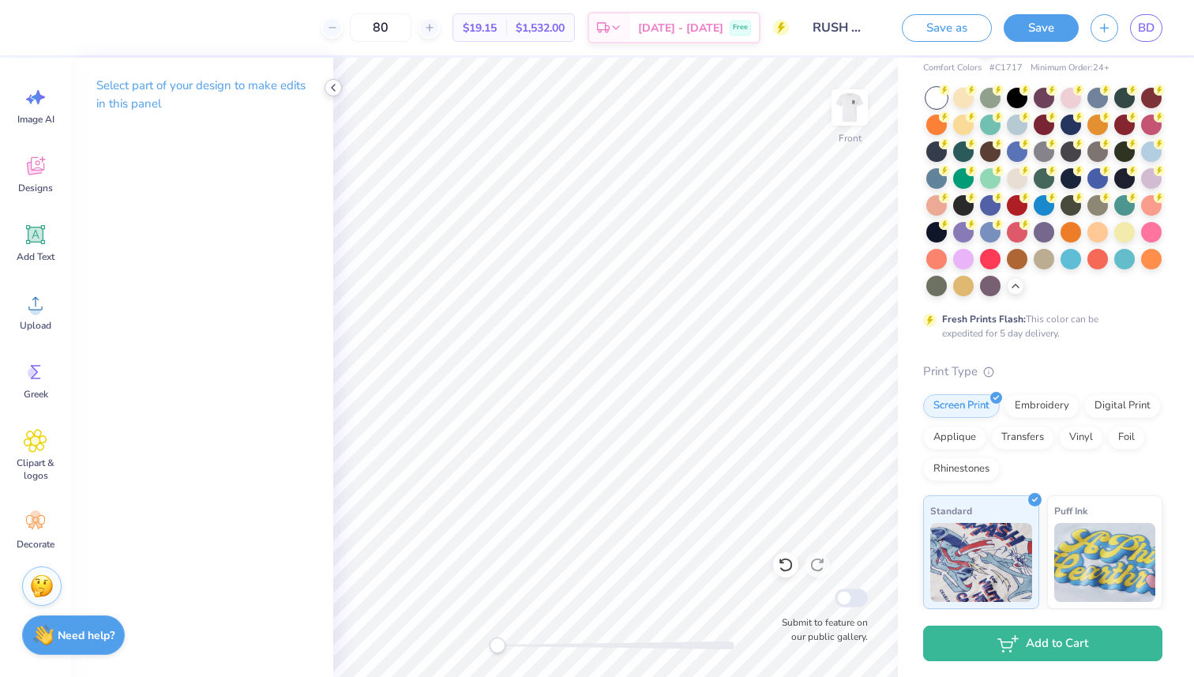
click at [337, 86] on icon at bounding box center [333, 87] width 13 height 13
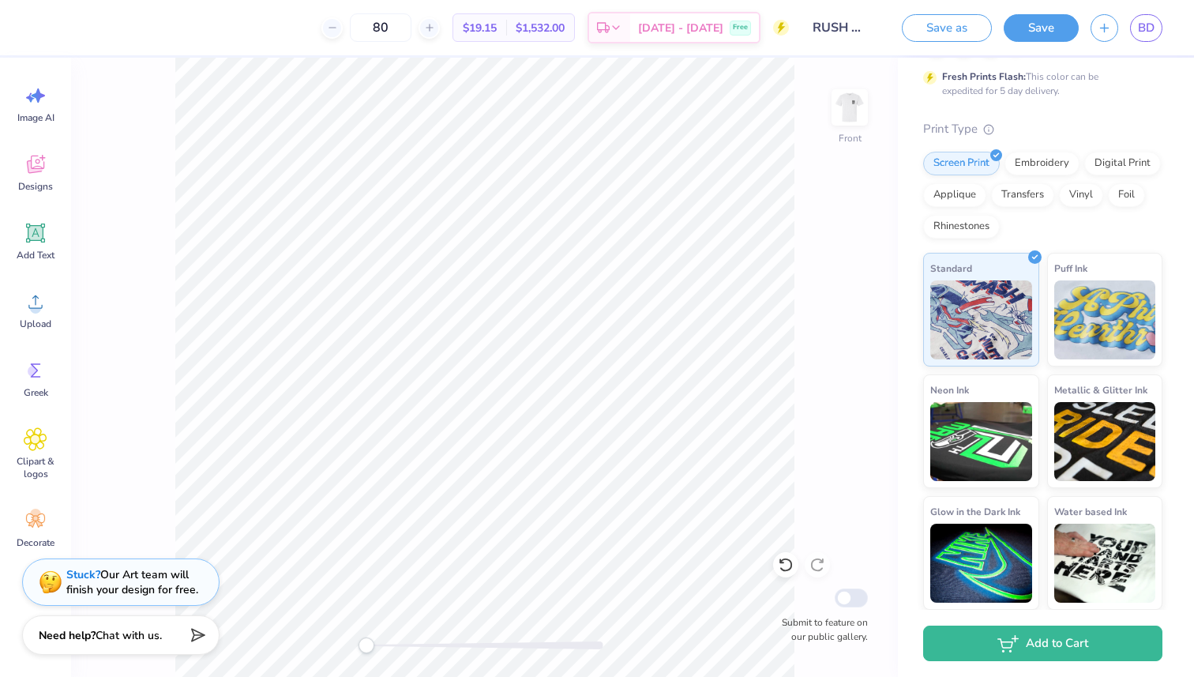
scroll to position [0, 0]
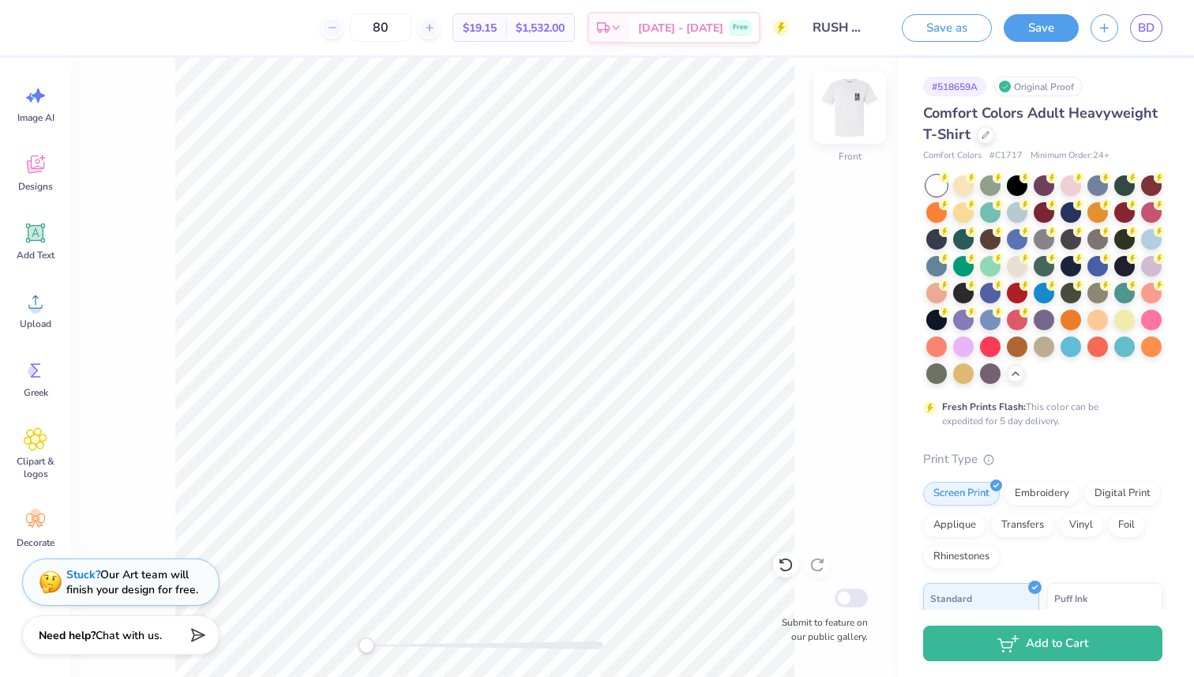
click at [859, 120] on img at bounding box center [849, 107] width 63 height 63
click at [851, 115] on img at bounding box center [850, 108] width 32 height 32
click at [838, 101] on img at bounding box center [849, 107] width 63 height 63
click at [835, 89] on img at bounding box center [849, 107] width 63 height 63
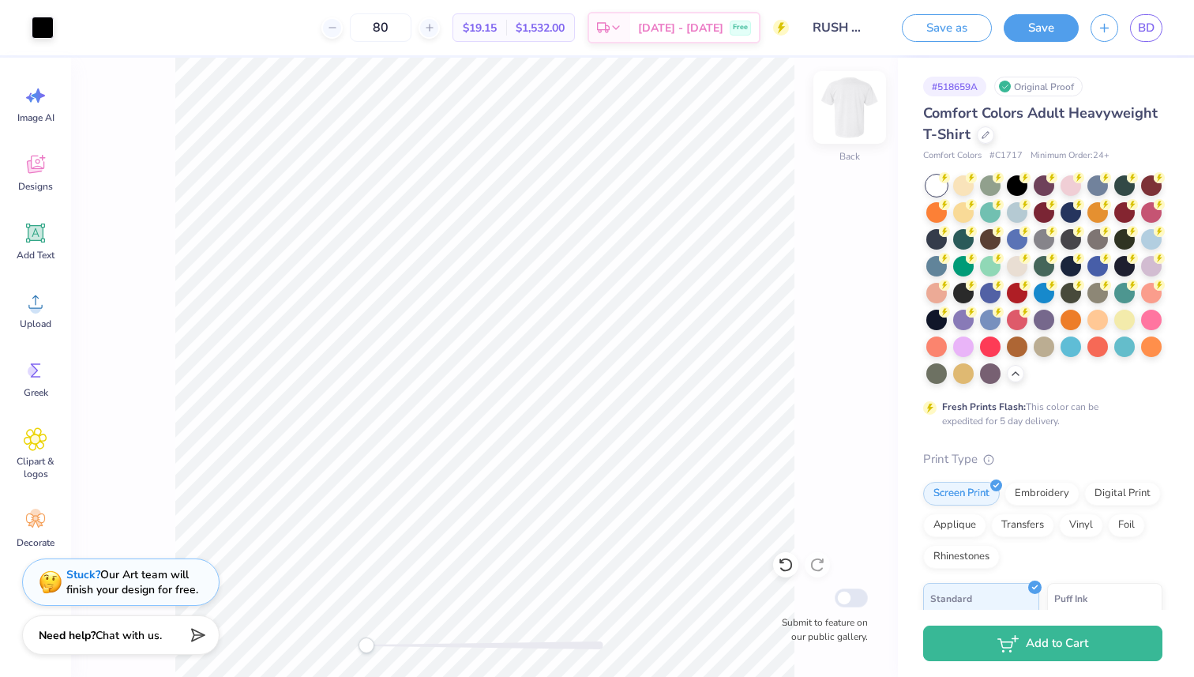
click at [851, 113] on img at bounding box center [849, 107] width 63 height 63
click at [43, 321] on span "Upload" at bounding box center [36, 323] width 32 height 13
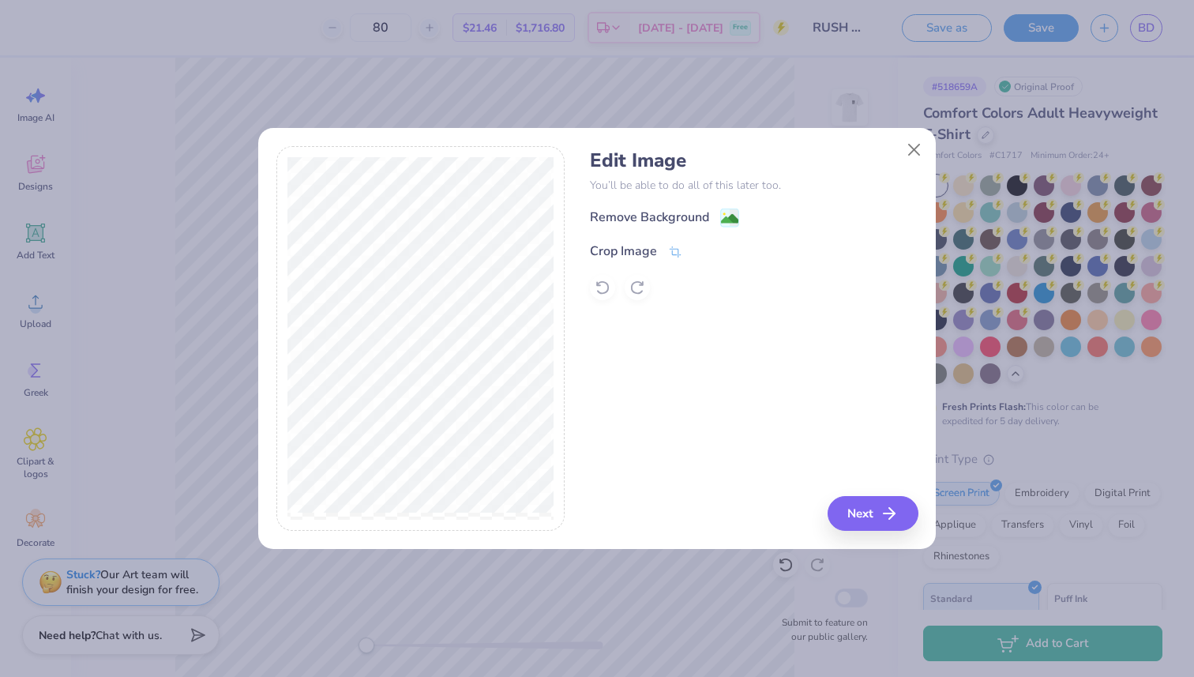
click at [714, 237] on div "Remove Background Crop Image" at bounding box center [754, 254] width 328 height 92
click at [724, 226] on image at bounding box center [729, 220] width 17 height 17
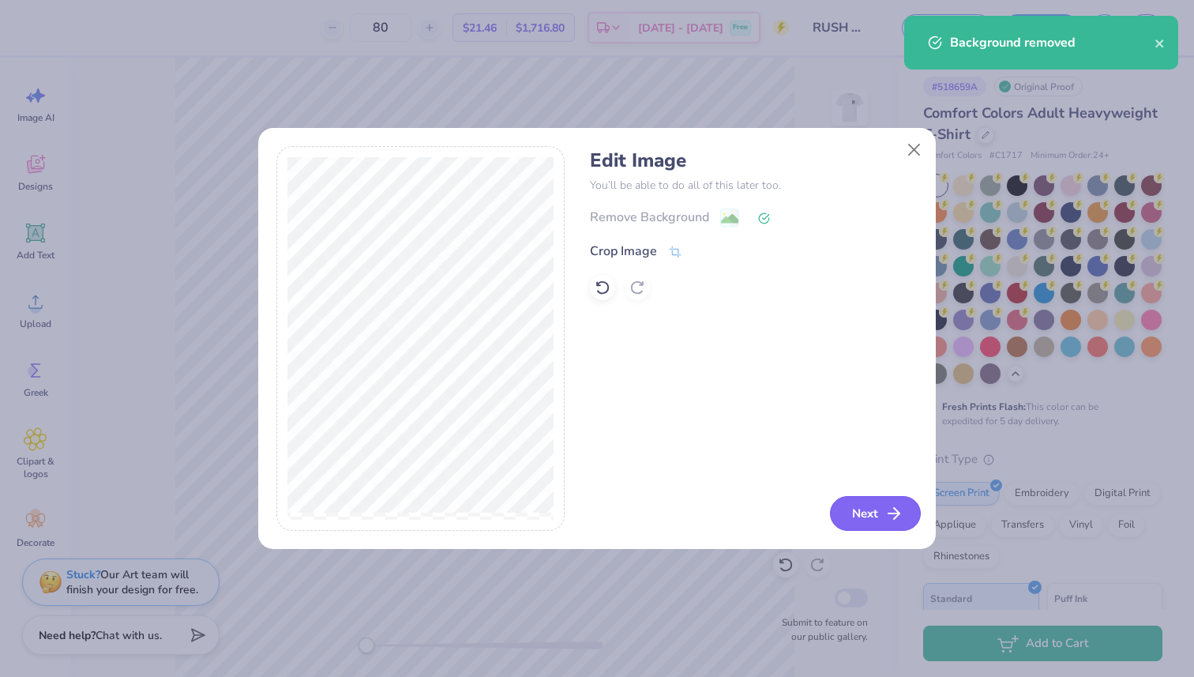
click at [869, 501] on button "Next" at bounding box center [875, 513] width 91 height 35
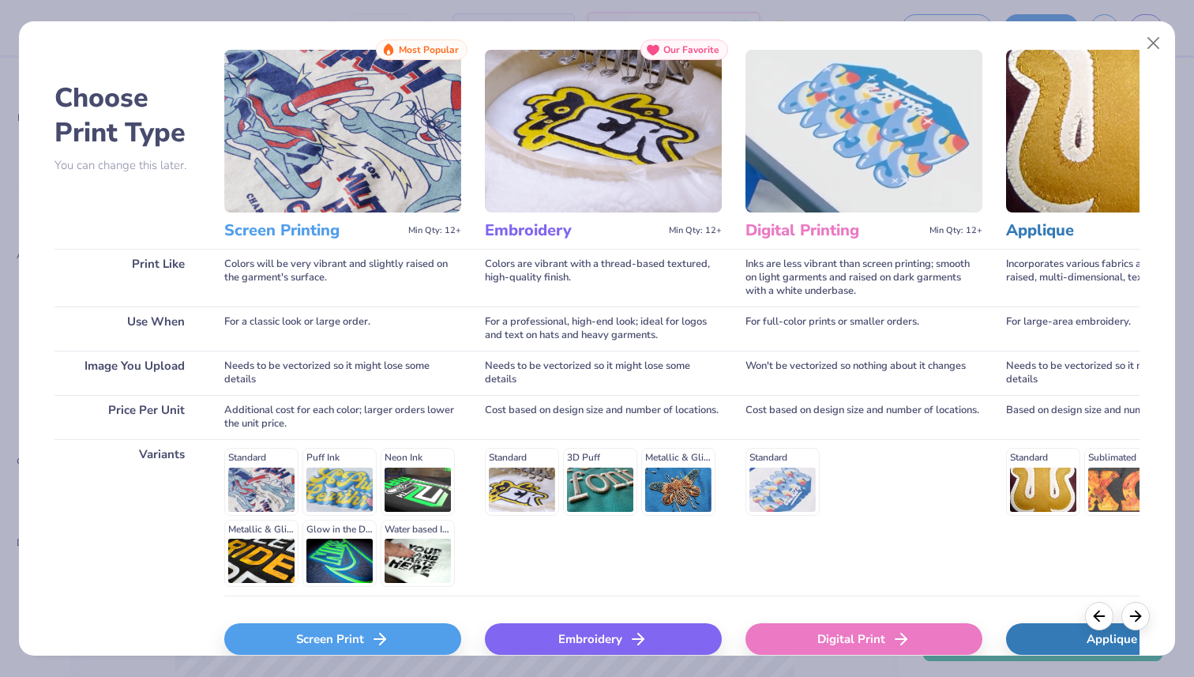
scroll to position [111, 0]
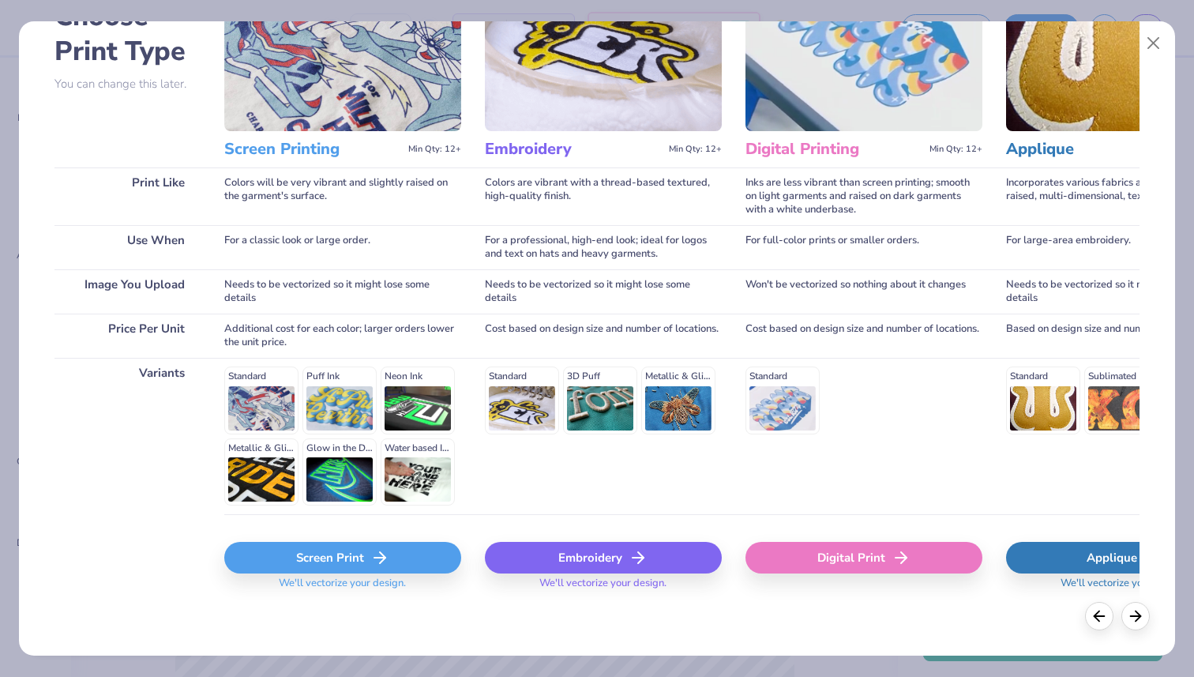
click at [337, 563] on div "Screen Print" at bounding box center [342, 558] width 237 height 32
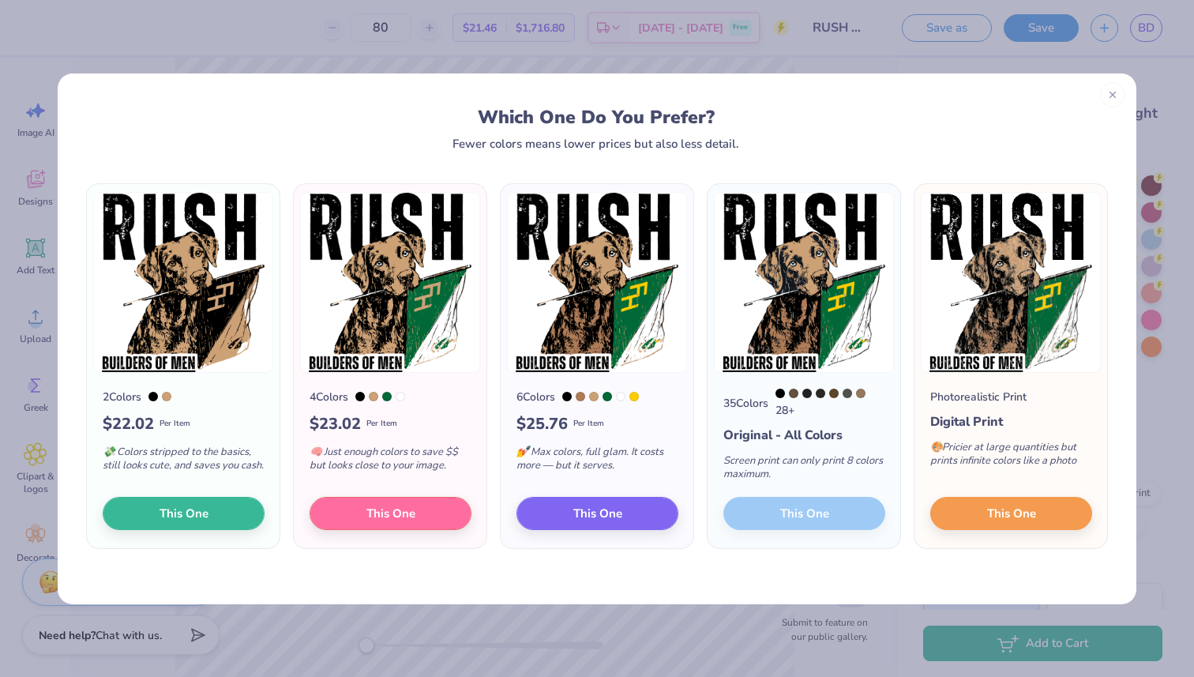
scroll to position [15, 0]
click at [370, 510] on span "This One" at bounding box center [390, 510] width 49 height 18
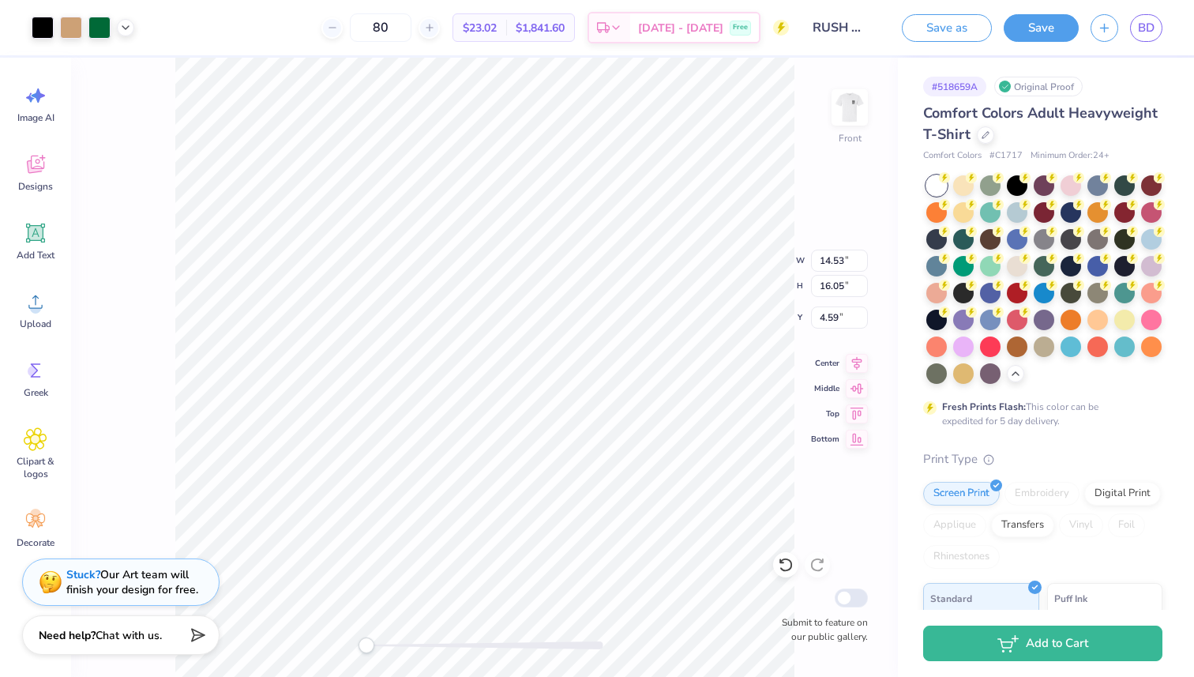
type input "11.69"
type input "12.91"
click at [967, 343] on div at bounding box center [963, 345] width 21 height 21
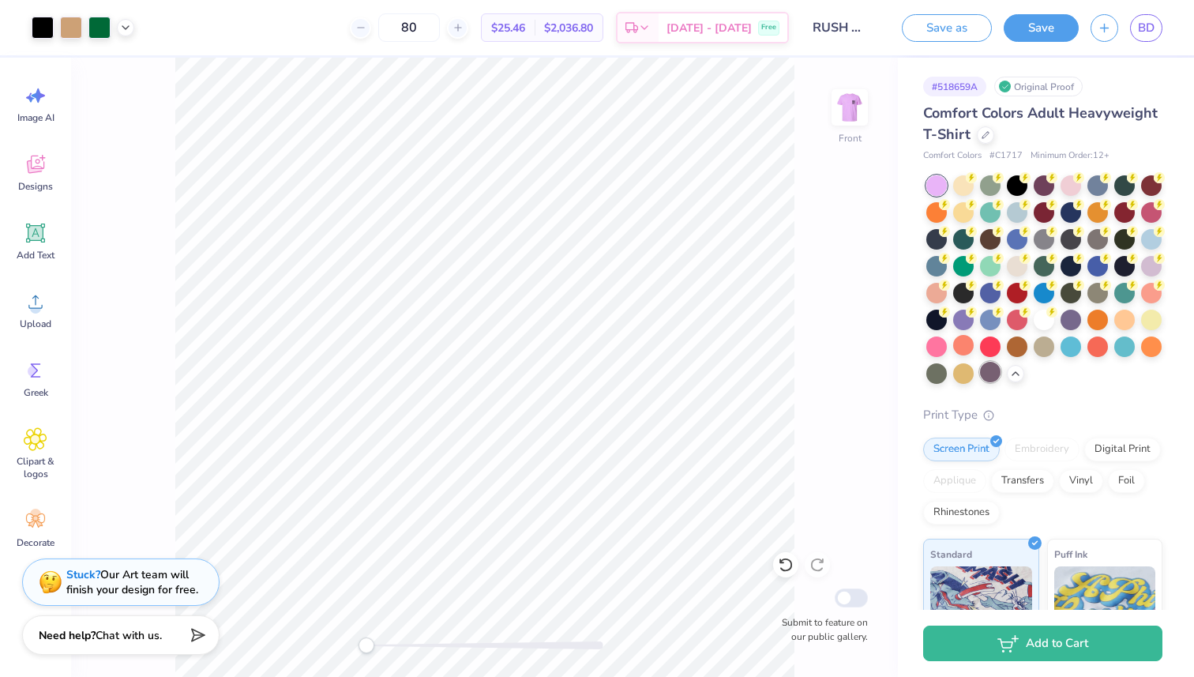
click at [991, 384] on div "Comfort Colors Adult Heavyweight T-Shirt Comfort Colors # C1717 Minimum Order: …" at bounding box center [1042, 499] width 239 height 793
click at [989, 369] on div at bounding box center [990, 372] width 21 height 21
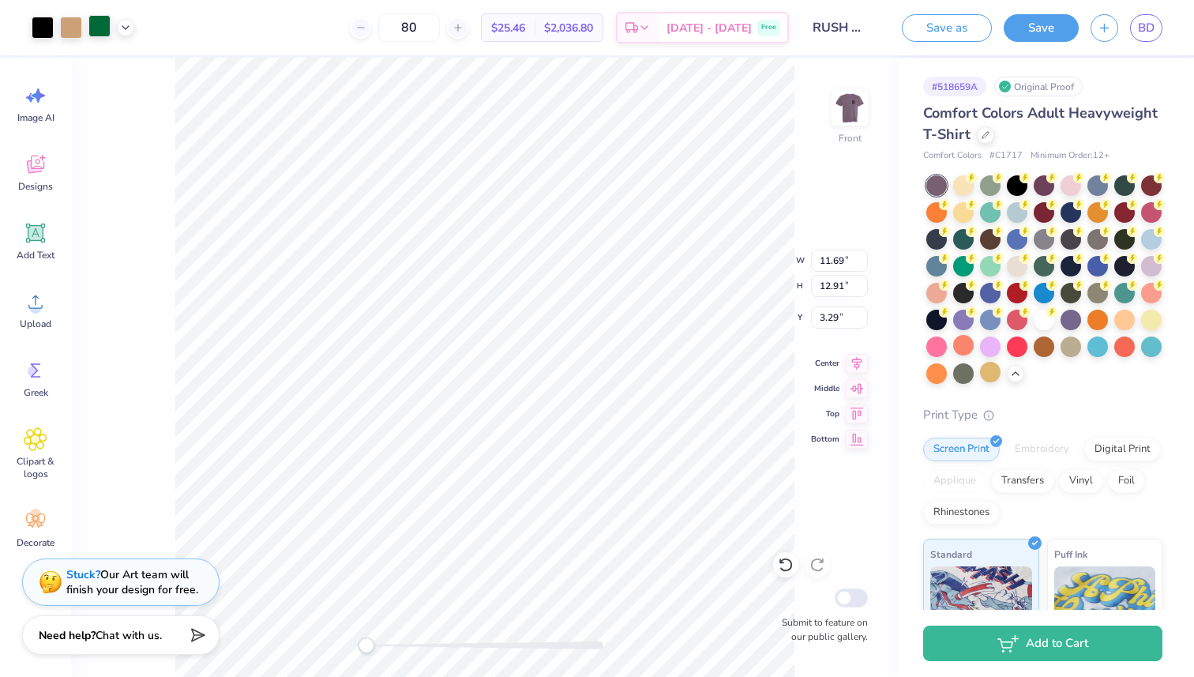
click at [102, 31] on div at bounding box center [99, 26] width 22 height 22
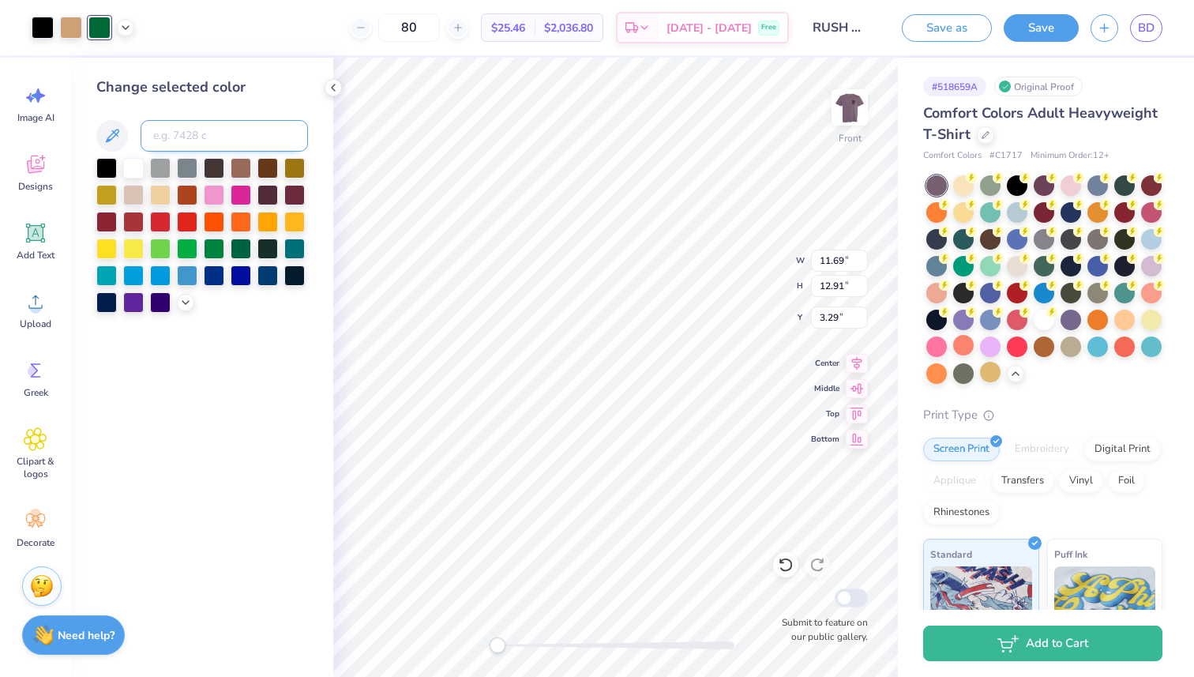
click at [198, 139] on input at bounding box center [224, 136] width 167 height 32
type input "349"
click at [194, 165] on div at bounding box center [187, 166] width 21 height 21
click at [209, 141] on input at bounding box center [224, 136] width 167 height 32
type input "349"
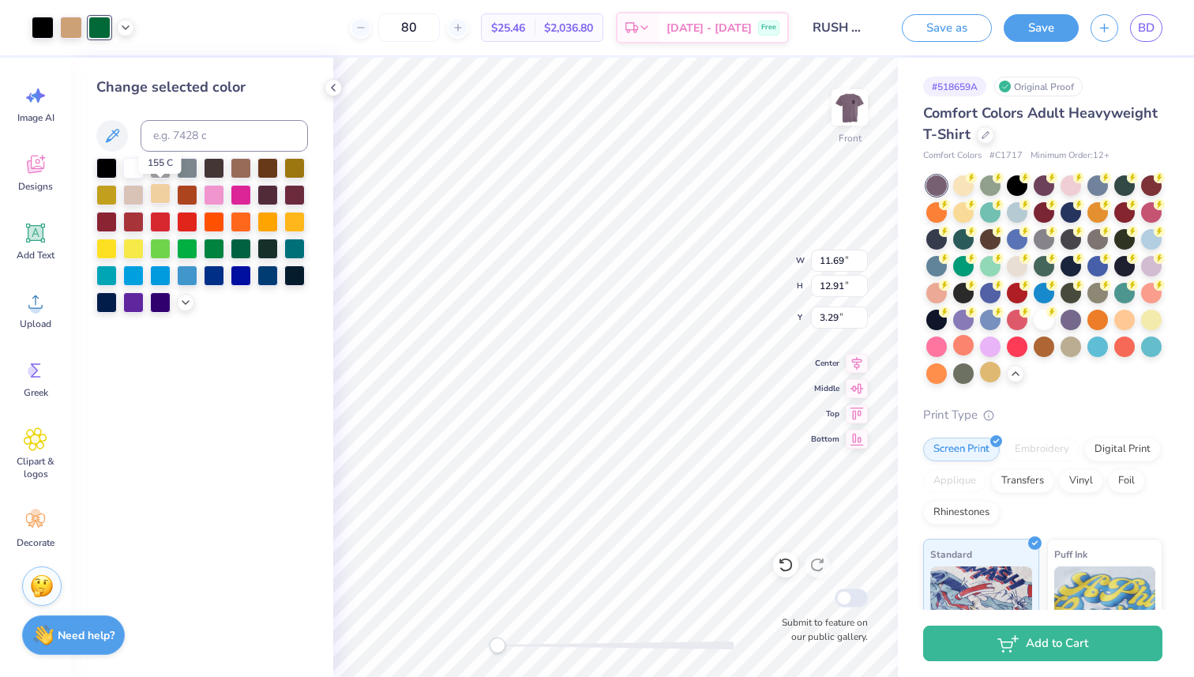
click at [157, 189] on div at bounding box center [160, 193] width 21 height 21
click at [182, 170] on div at bounding box center [187, 166] width 21 height 21
click at [272, 227] on div at bounding box center [267, 220] width 21 height 21
click at [238, 219] on div at bounding box center [241, 220] width 21 height 21
click at [167, 246] on div at bounding box center [160, 247] width 21 height 21
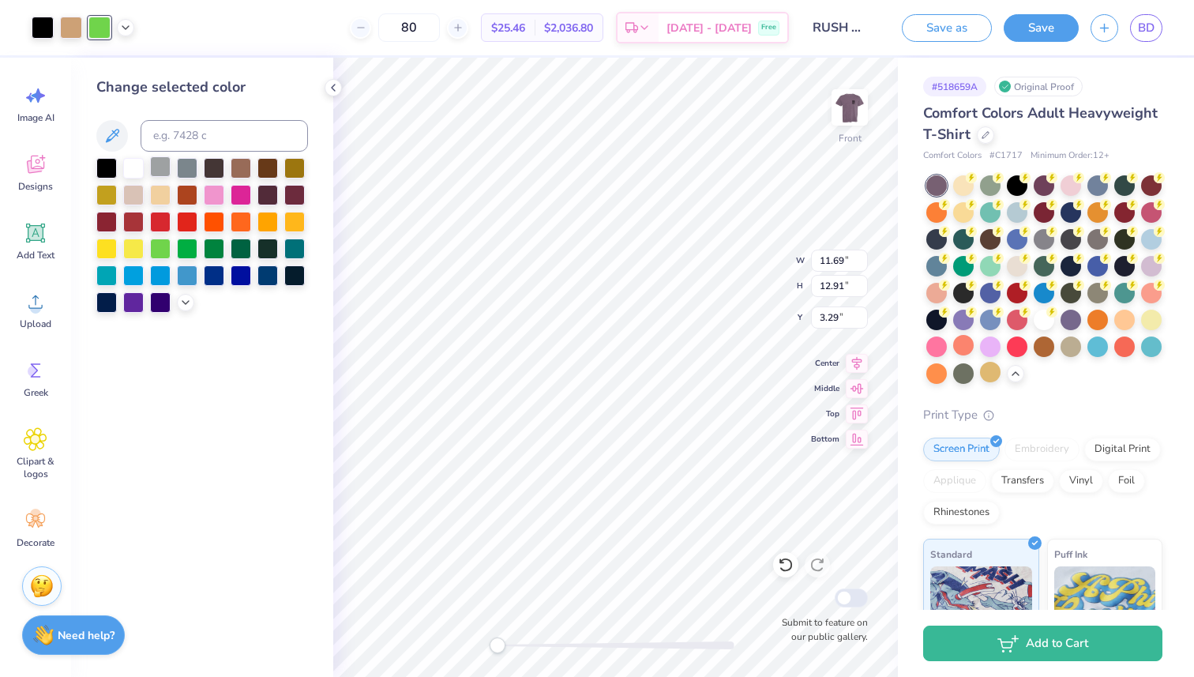
click at [160, 170] on div at bounding box center [160, 166] width 21 height 21
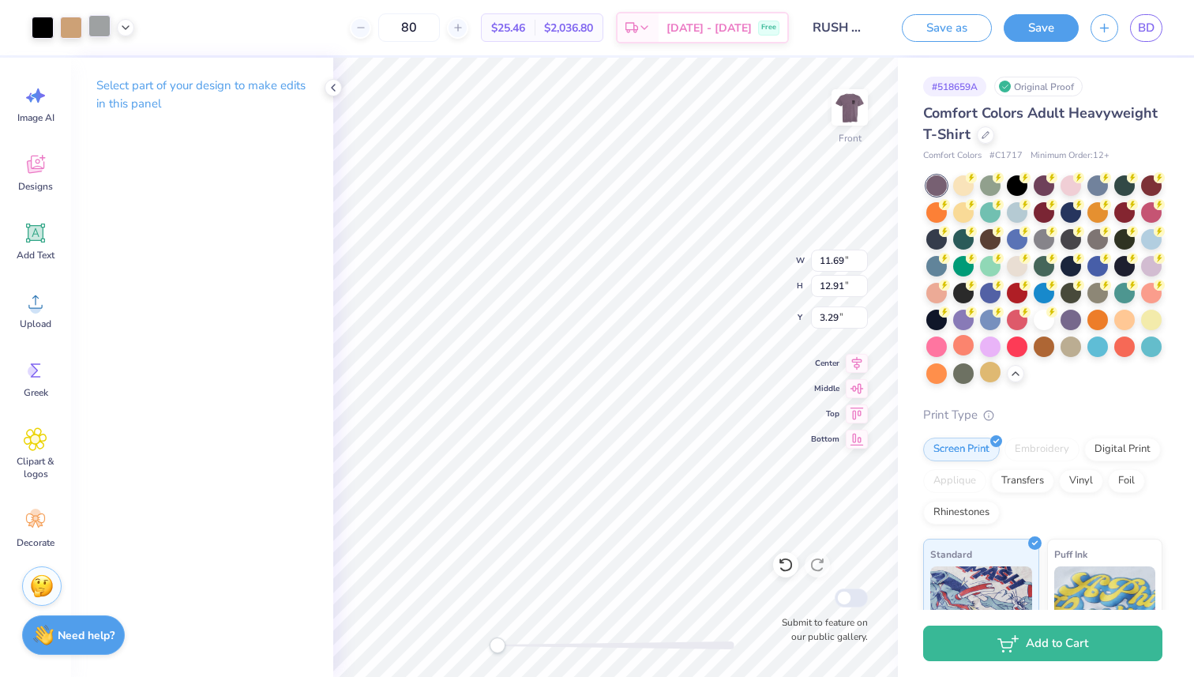
click at [108, 19] on div at bounding box center [99, 26] width 22 height 22
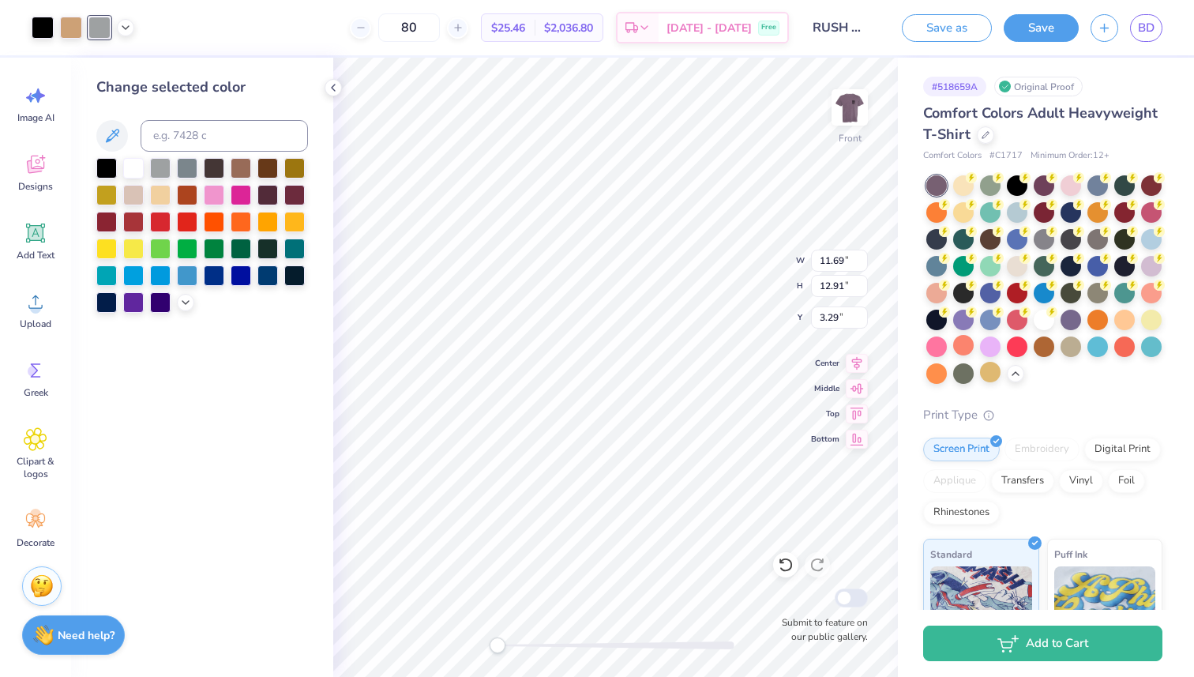
click at [189, 152] on div "Change selected color" at bounding box center [202, 195] width 212 height 236
click at [193, 145] on input at bounding box center [224, 136] width 167 height 32
type input "349"
click at [63, 13] on div "Art colors" at bounding box center [67, 27] width 134 height 55
click at [67, 24] on div at bounding box center [71, 26] width 22 height 22
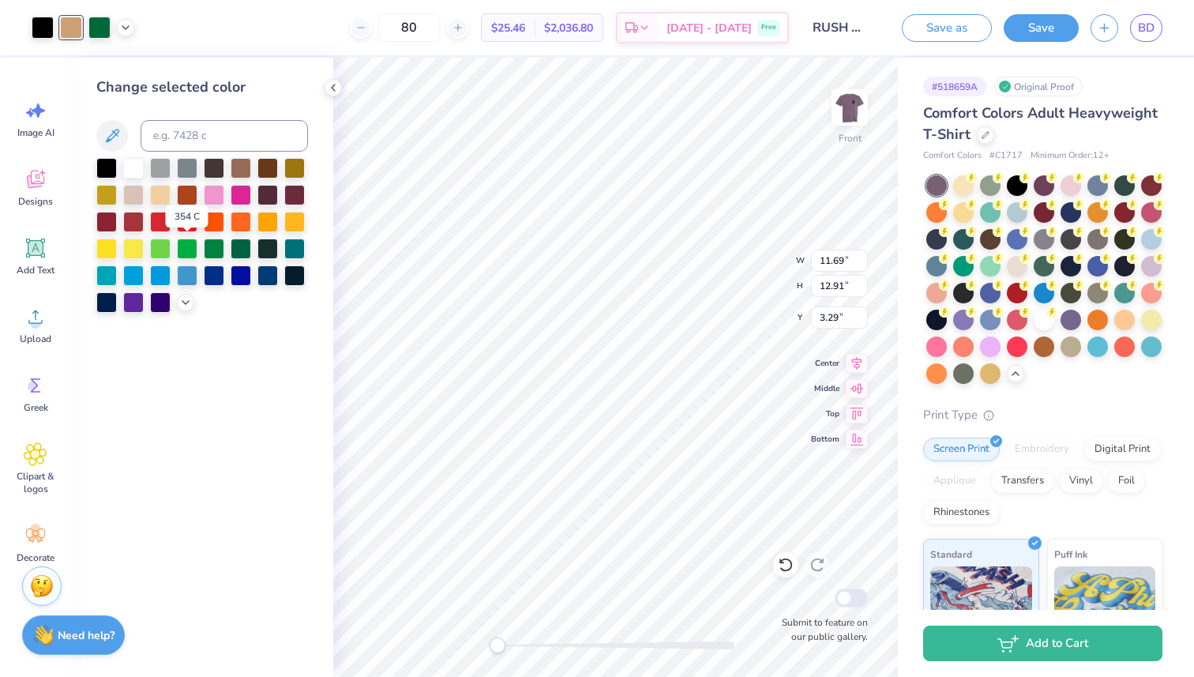
scroll to position [15, 0]
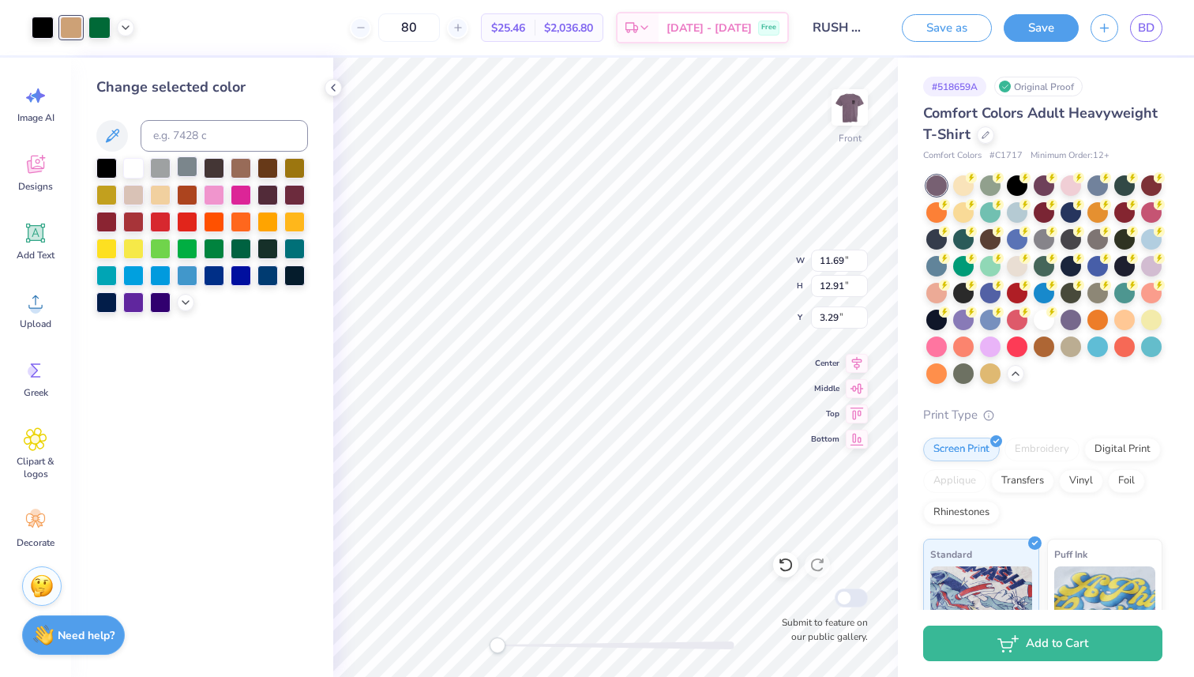
click at [184, 171] on div at bounding box center [187, 166] width 21 height 21
click at [163, 168] on div at bounding box center [160, 166] width 21 height 21
click at [39, 23] on div at bounding box center [43, 26] width 22 height 22
click at [133, 167] on div at bounding box center [133, 166] width 21 height 21
type input "4.20"
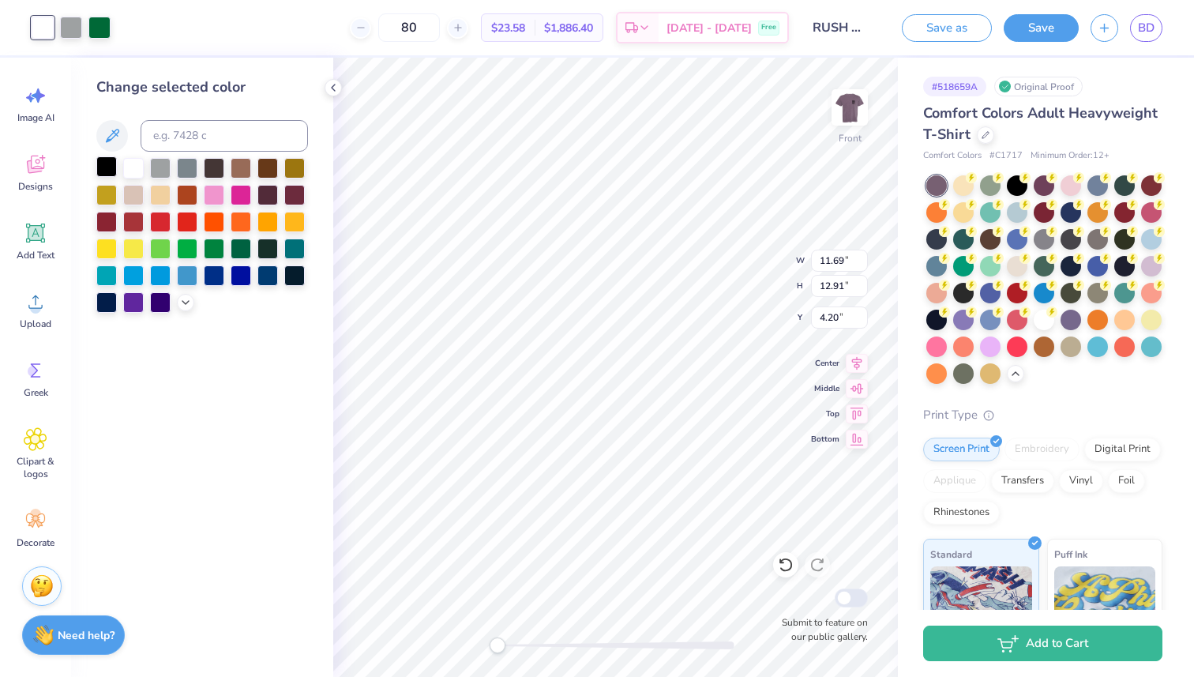
click at [106, 159] on div at bounding box center [106, 166] width 21 height 21
click at [336, 86] on icon at bounding box center [333, 87] width 13 height 13
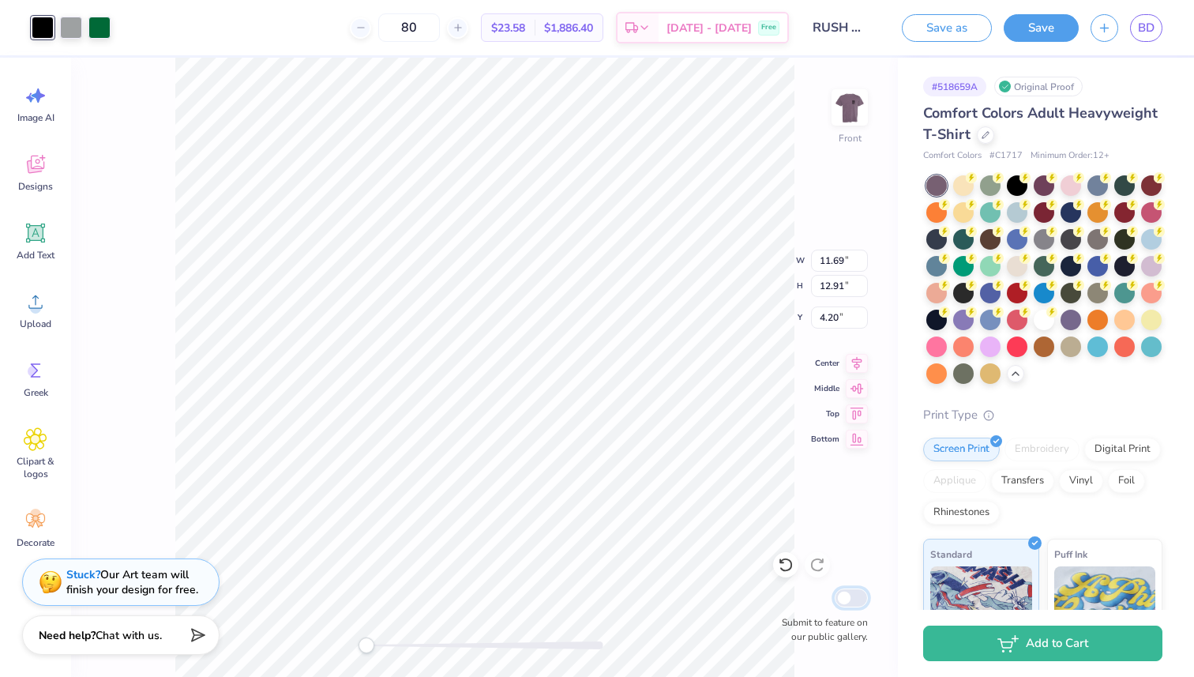
click at [683, 459] on div "Front W 11.69 11.69 " H 12.91 12.91 " Y 4.20 4.20 " Center Middle Top Bottom Su…" at bounding box center [484, 367] width 827 height 619
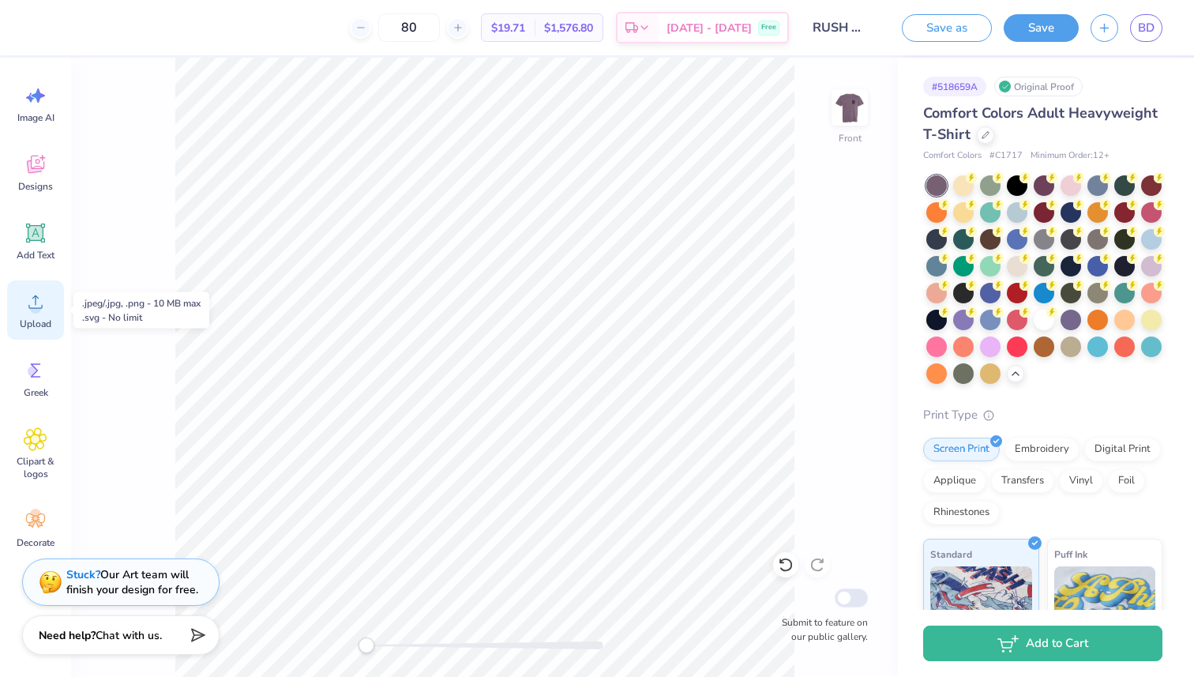
click at [38, 320] on span "Upload" at bounding box center [36, 323] width 32 height 13
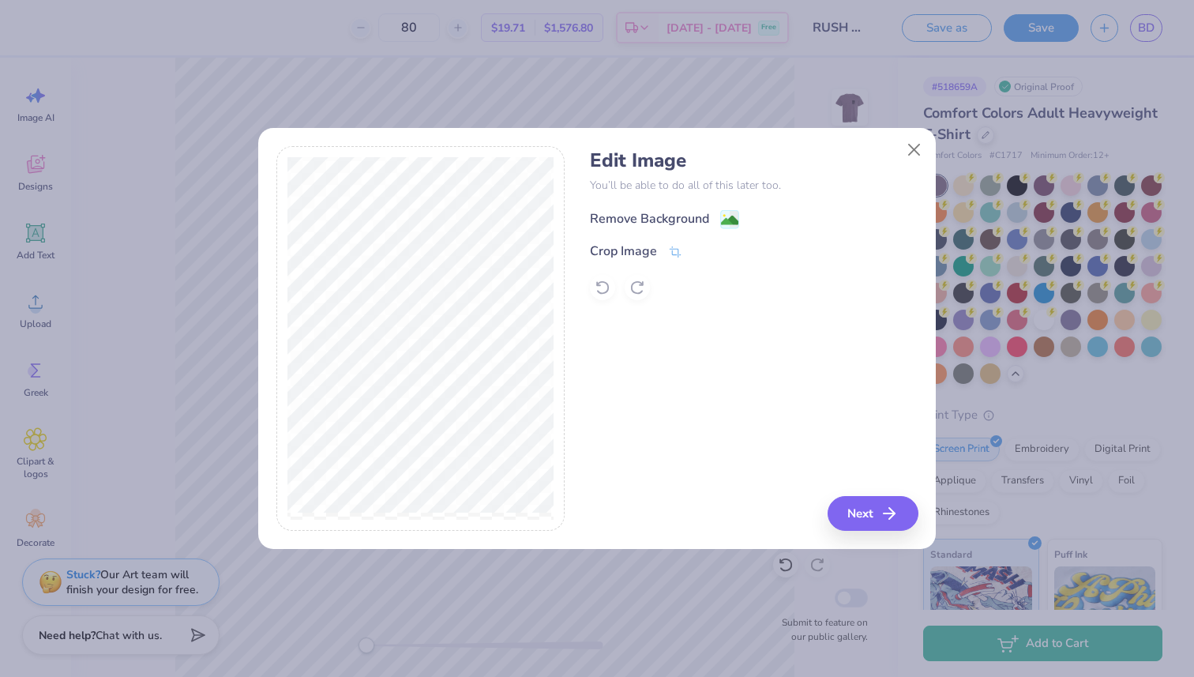
click at [708, 223] on div "Remove Background" at bounding box center [649, 218] width 119 height 19
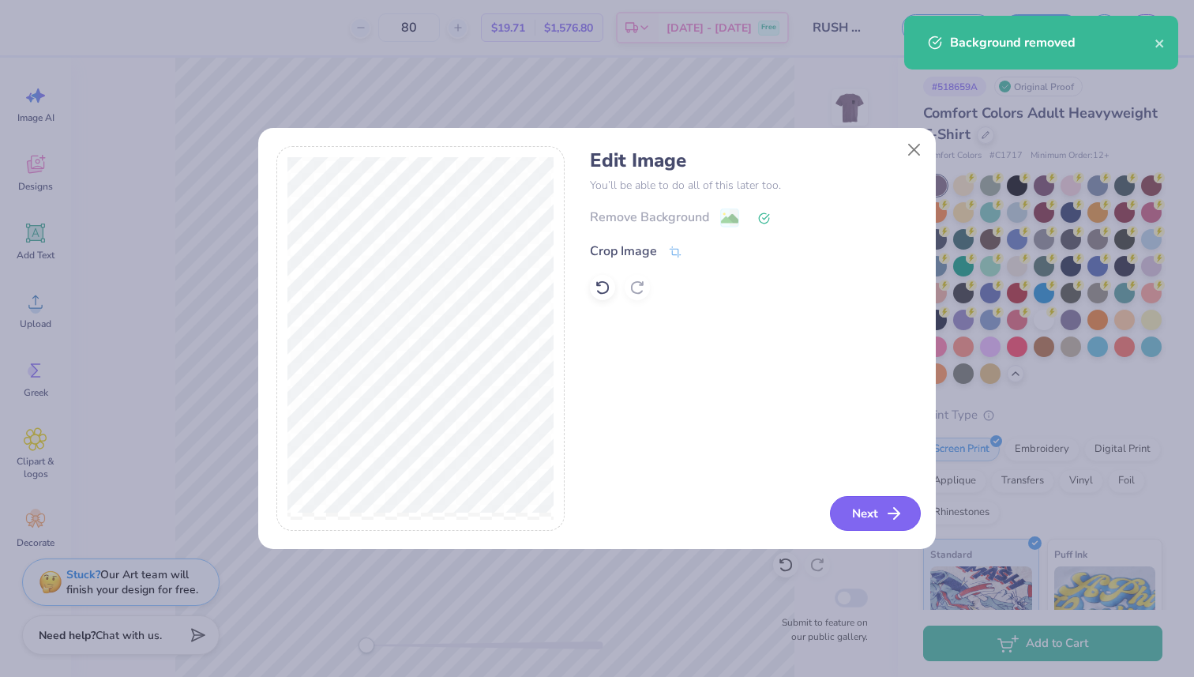
click at [891, 509] on icon "button" at bounding box center [893, 513] width 19 height 19
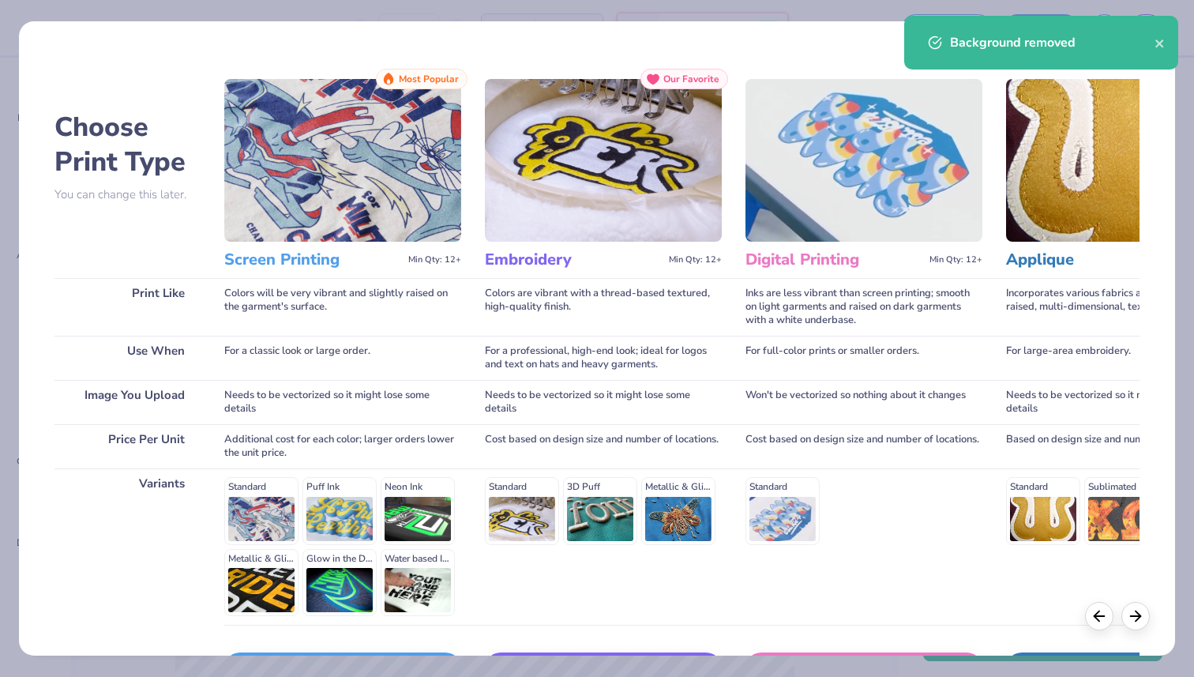
scroll to position [111, 0]
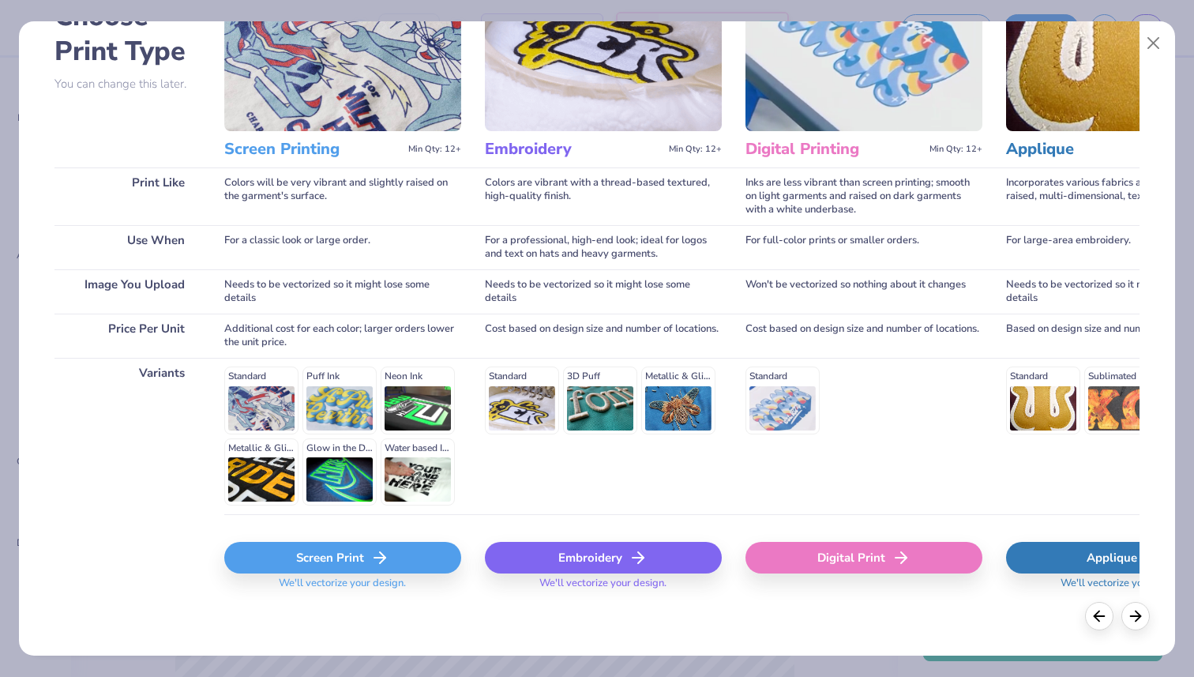
click at [324, 554] on div "Screen Print" at bounding box center [342, 558] width 237 height 32
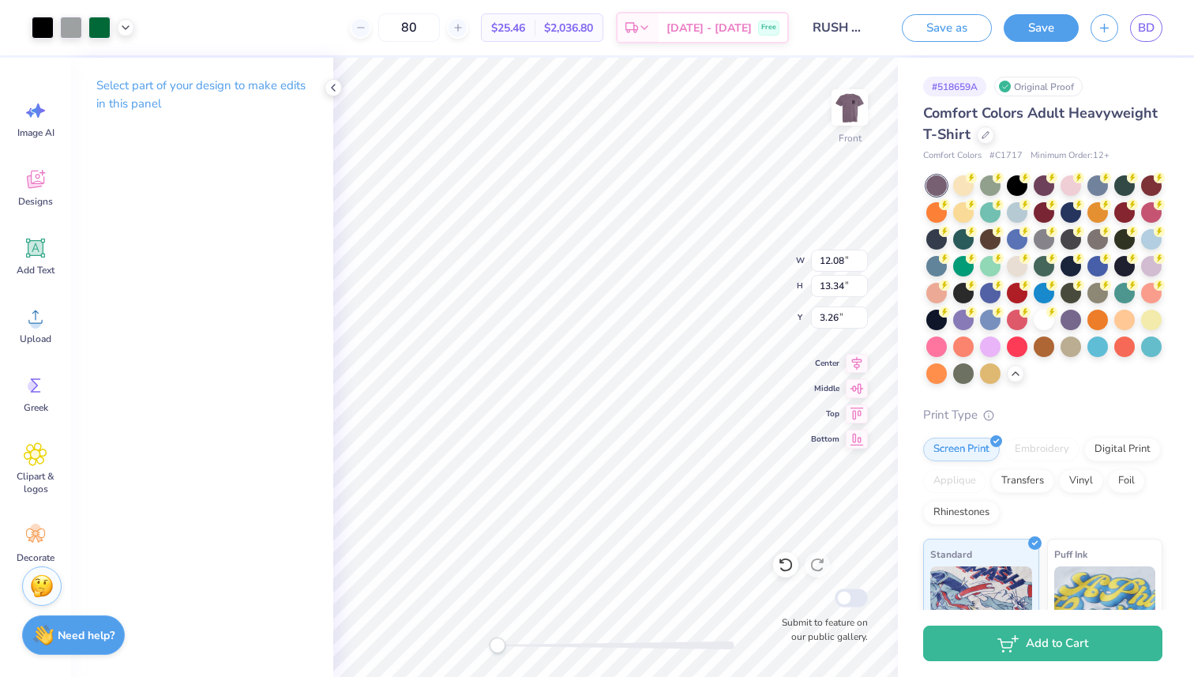
scroll to position [15, 0]
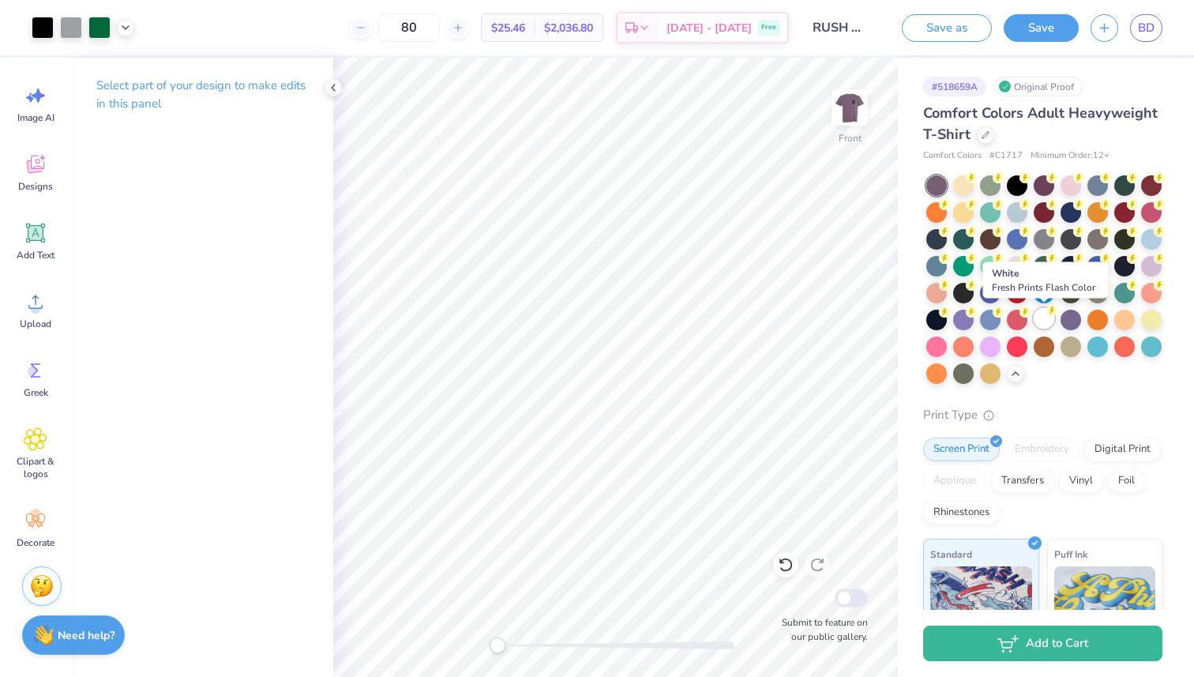
click at [1047, 319] on div at bounding box center [1043, 318] width 21 height 21
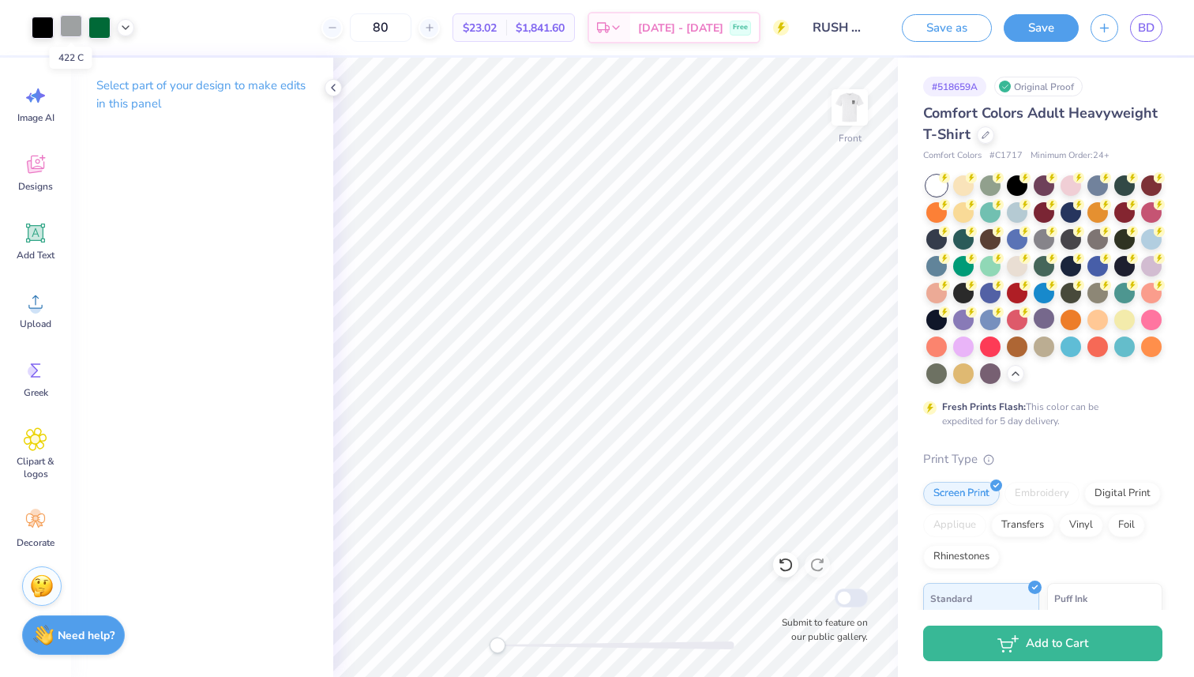
click at [76, 28] on div at bounding box center [71, 26] width 22 height 22
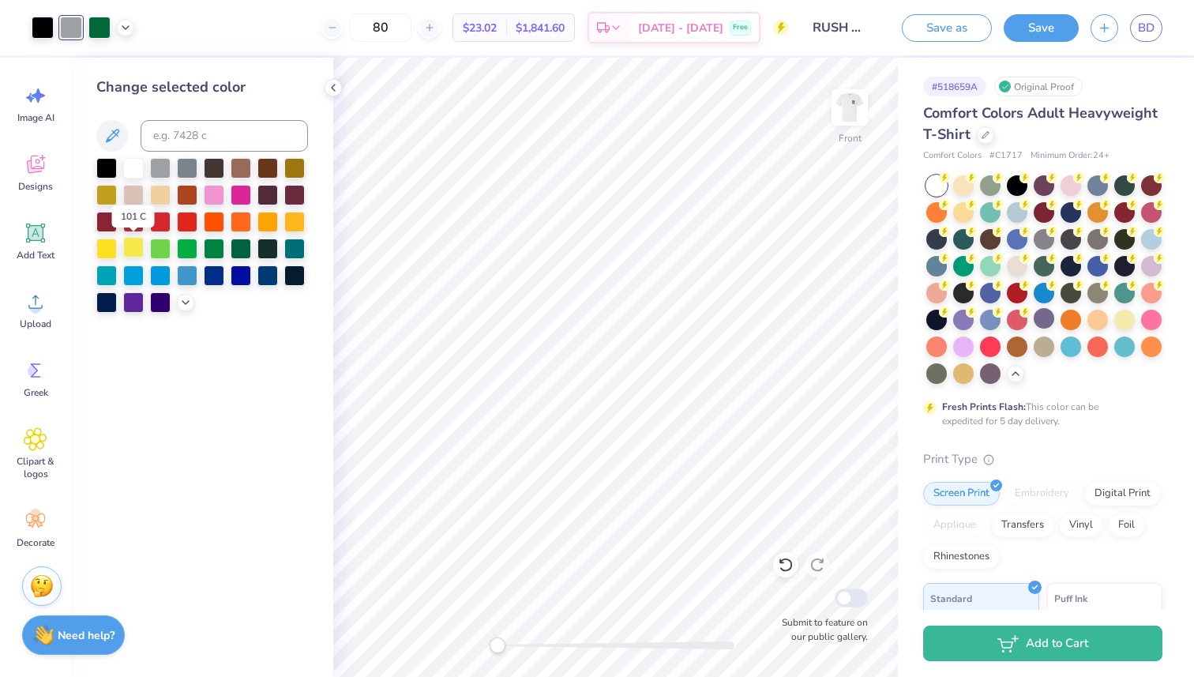
click at [131, 246] on div at bounding box center [133, 247] width 21 height 21
click at [105, 253] on div at bounding box center [106, 247] width 21 height 21
click at [328, 86] on icon at bounding box center [333, 87] width 13 height 13
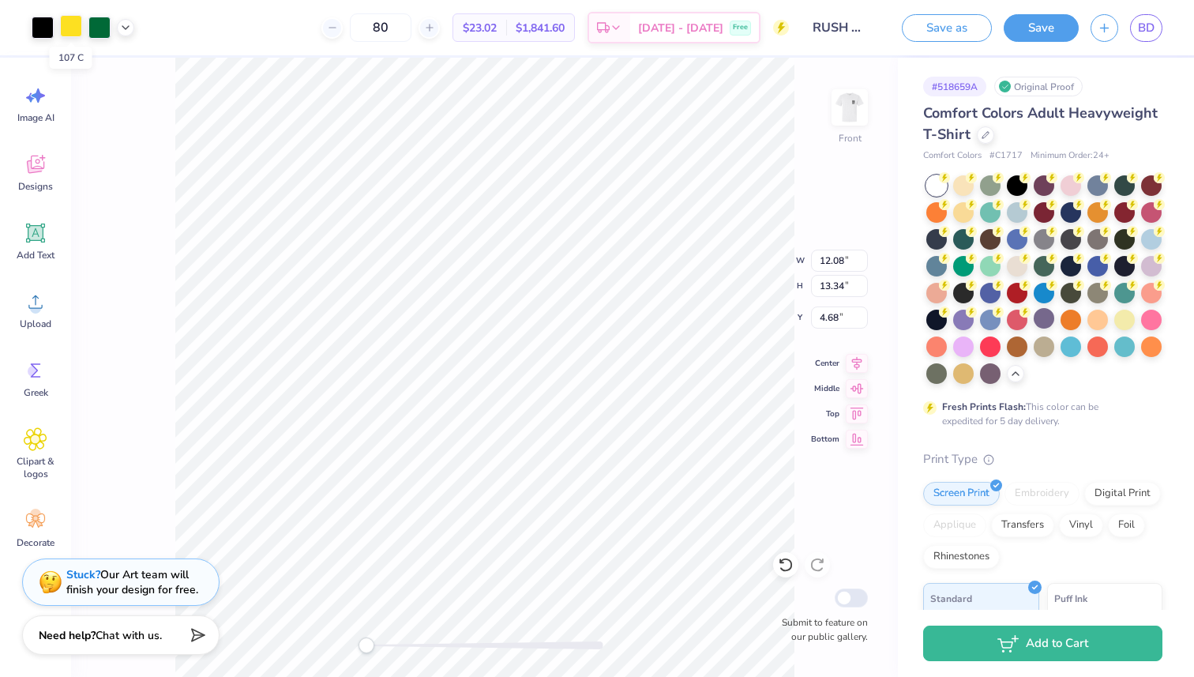
click at [69, 28] on div at bounding box center [71, 26] width 22 height 22
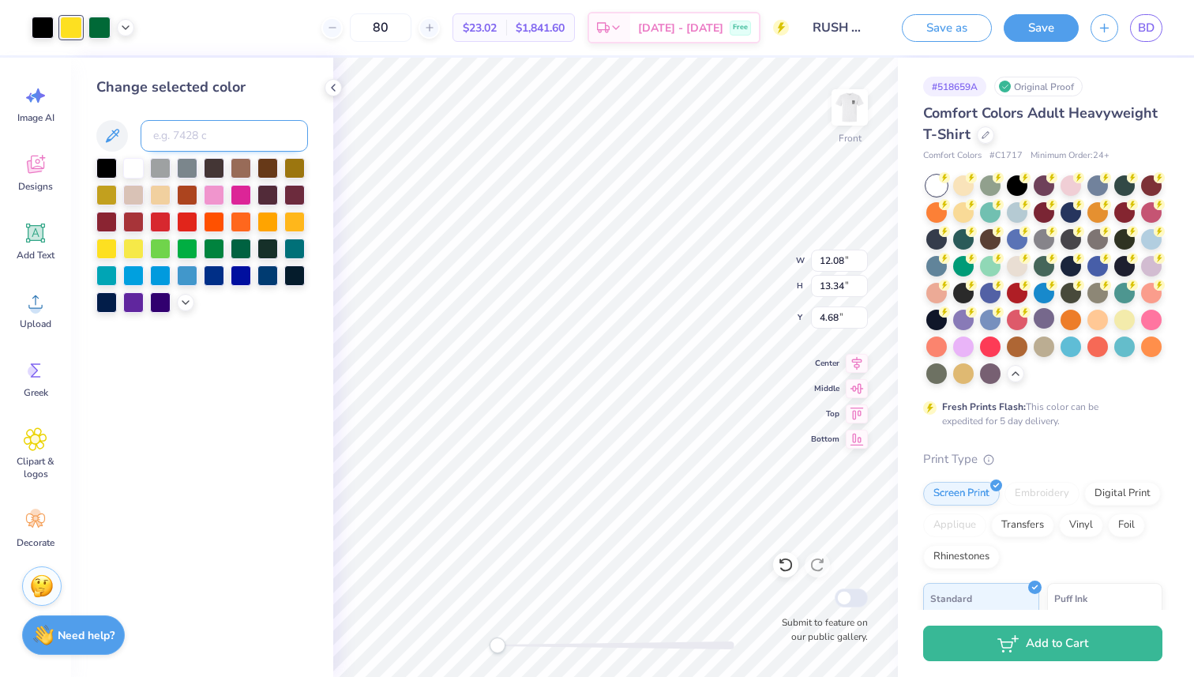
click at [190, 126] on input at bounding box center [224, 136] width 167 height 32
type input "f"
type input "FD700c"
click at [216, 403] on div "Change selected color FD700c" at bounding box center [202, 367] width 262 height 619
click at [260, 129] on input "FD700c" at bounding box center [224, 136] width 167 height 32
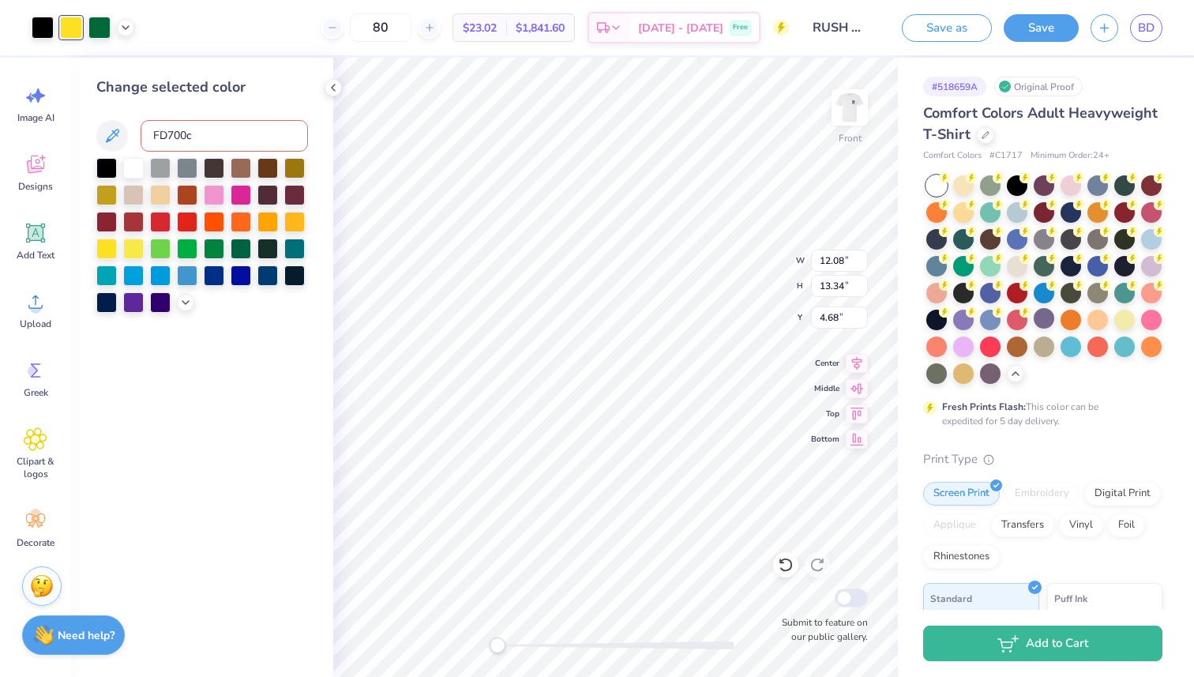
drag, startPoint x: 260, startPoint y: 129, endPoint x: 139, endPoint y: 134, distance: 120.9
click at [139, 134] on div "FD700c" at bounding box center [202, 136] width 212 height 32
click at [183, 169] on div at bounding box center [187, 166] width 21 height 21
click at [150, 156] on div at bounding box center [160, 166] width 21 height 21
click at [290, 170] on div at bounding box center [294, 166] width 21 height 21
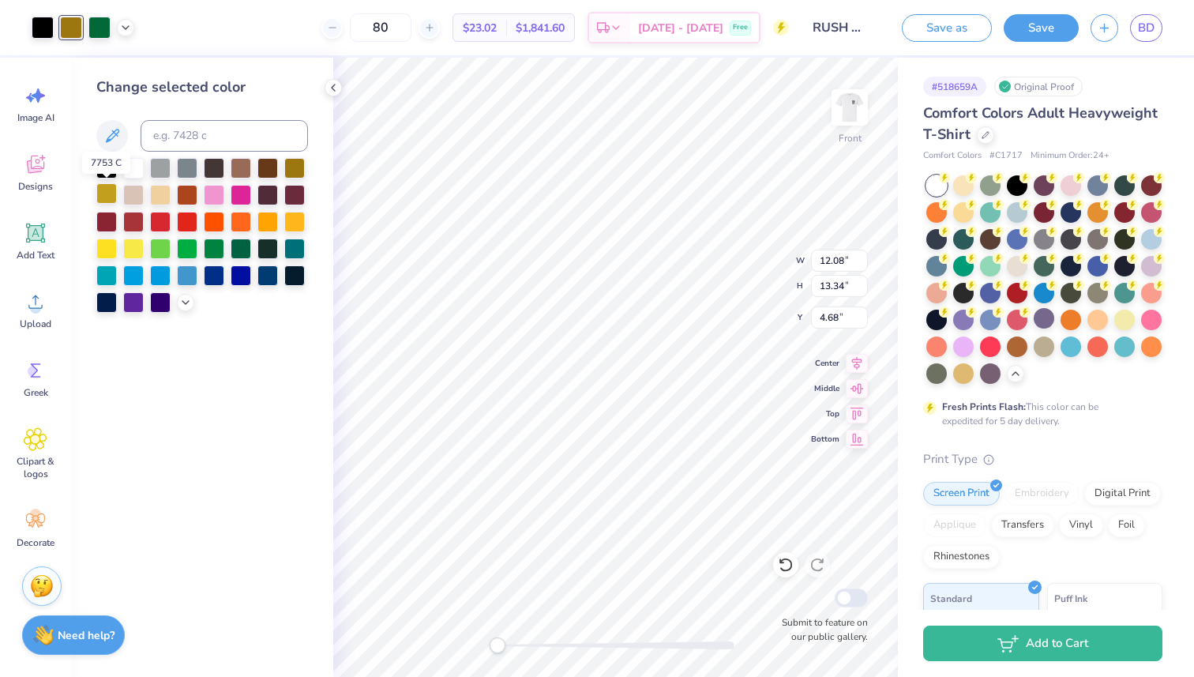
click at [103, 187] on div at bounding box center [106, 193] width 21 height 21
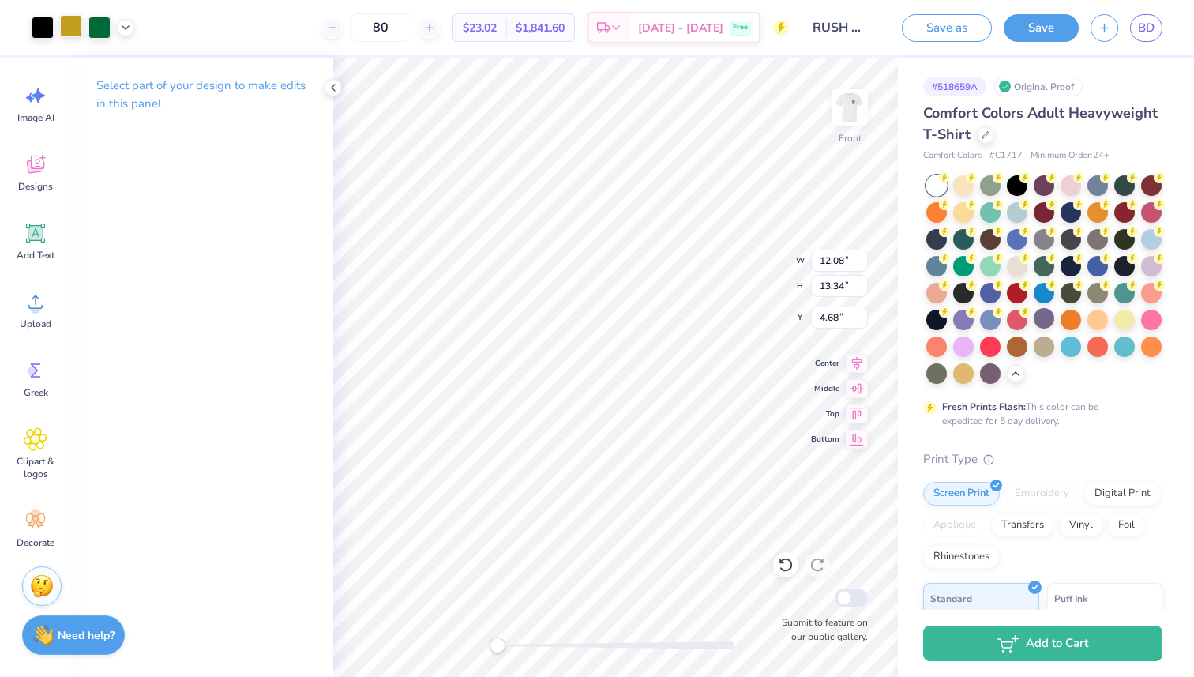
click at [75, 33] on div at bounding box center [71, 26] width 22 height 22
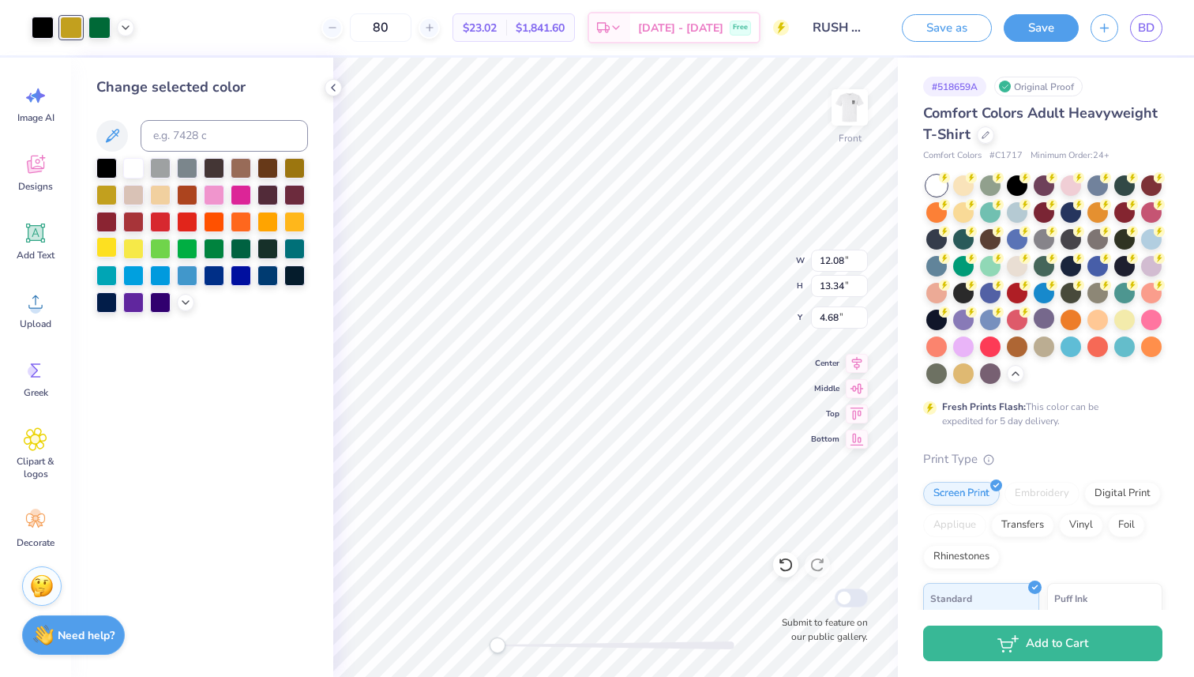
click at [109, 251] on div at bounding box center [106, 247] width 21 height 21
click at [126, 248] on div at bounding box center [133, 247] width 21 height 21
click at [102, 186] on div at bounding box center [106, 193] width 21 height 21
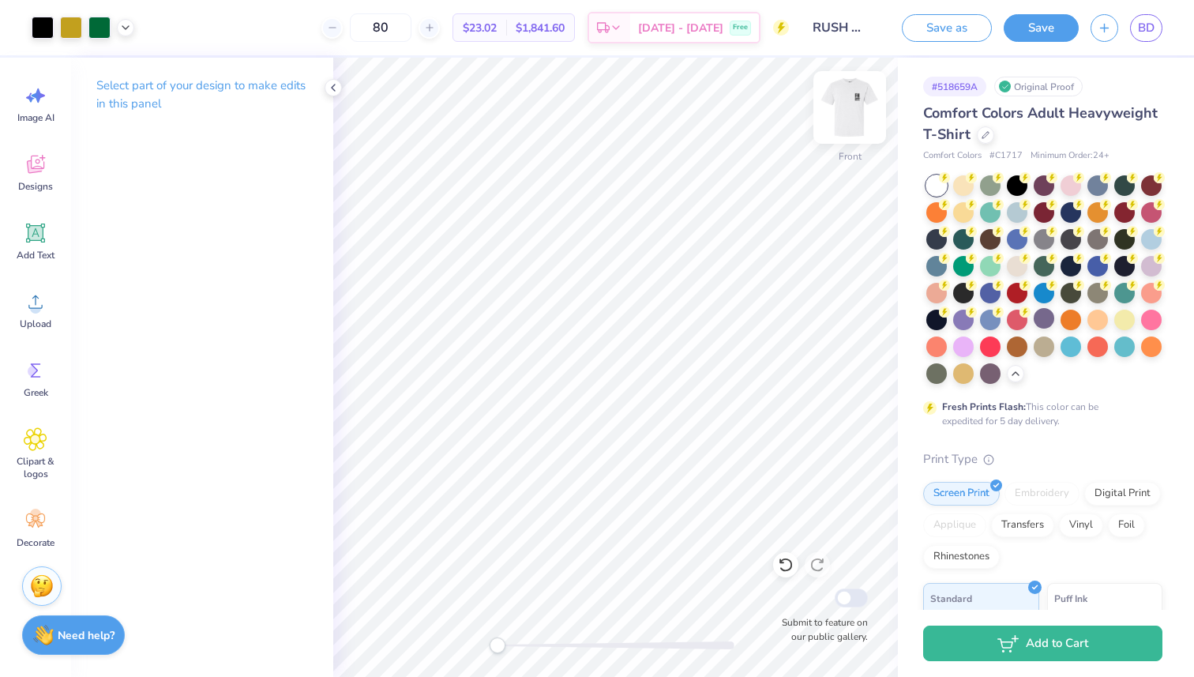
click at [864, 102] on img at bounding box center [849, 107] width 63 height 63
click at [852, 115] on img at bounding box center [849, 107] width 63 height 63
click at [961, 347] on div at bounding box center [963, 345] width 21 height 21
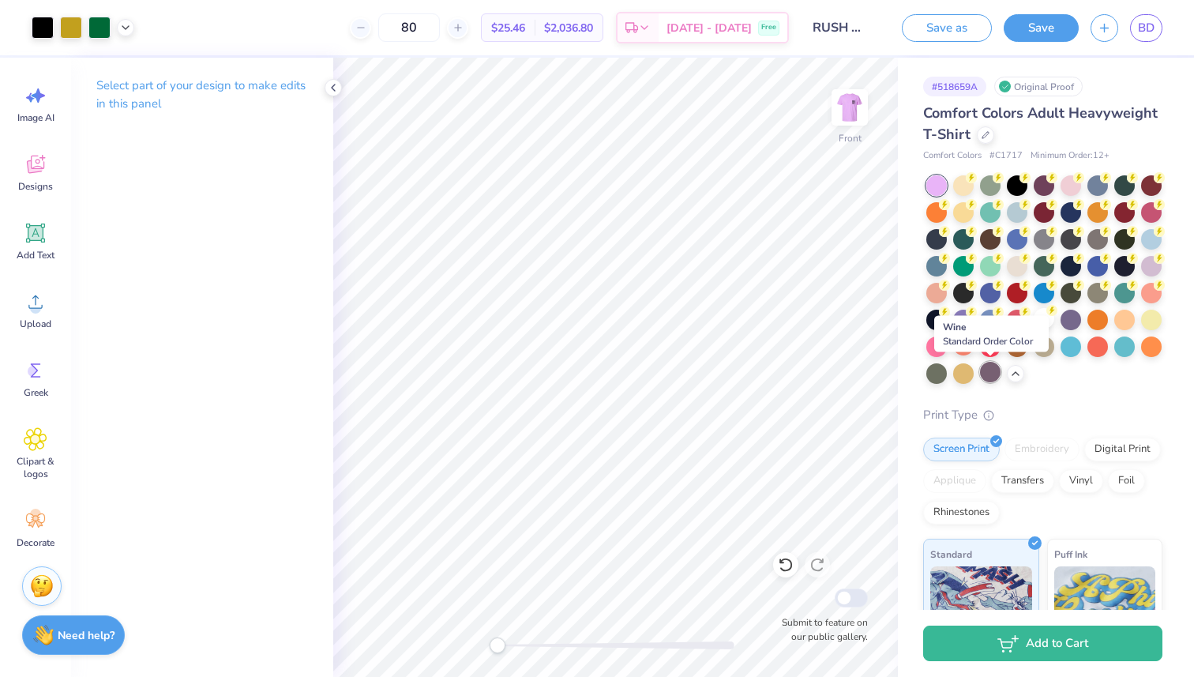
click at [993, 373] on div at bounding box center [990, 372] width 21 height 21
